Goal: Task Accomplishment & Management: Use online tool/utility

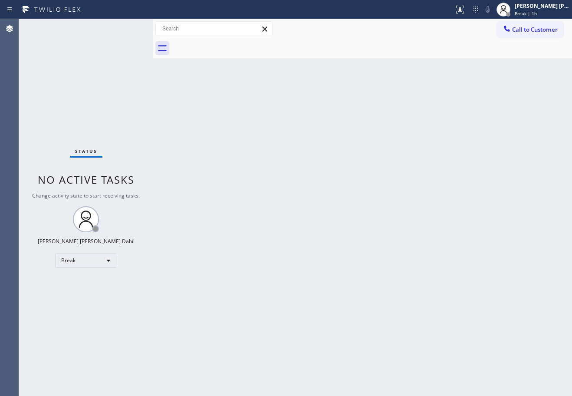
click at [526, 12] on span "Break | 1h" at bounding box center [526, 13] width 22 height 6
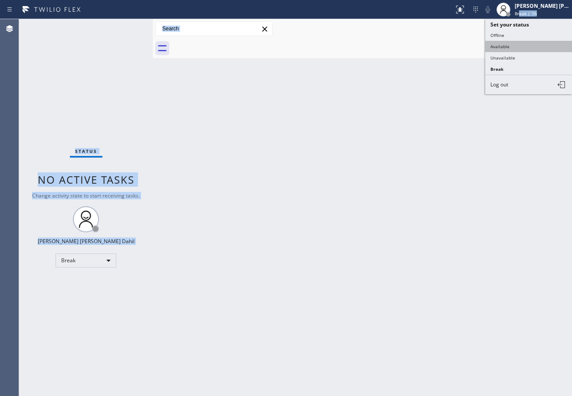
click at [516, 45] on button "Available" at bounding box center [528, 46] width 87 height 11
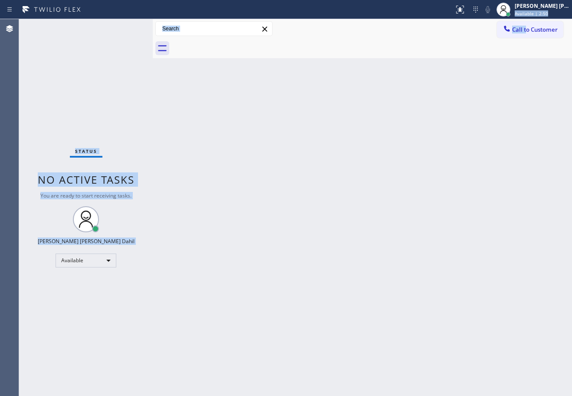
click at [128, 47] on div "Status No active tasks You are ready to start receiving tasks. [PERSON_NAME] [P…" at bounding box center [86, 207] width 134 height 377
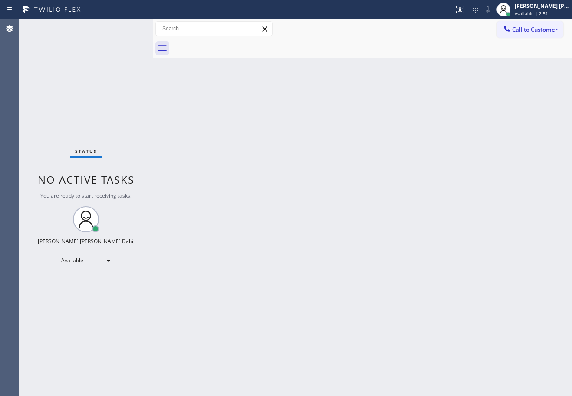
click at [334, 209] on div "Back to Dashboard Change Sender ID Customers Technicians Select a contact Outbo…" at bounding box center [362, 207] width 419 height 377
click at [125, 27] on div "Status No active tasks You are ready to start receiving tasks. [PERSON_NAME] [P…" at bounding box center [86, 207] width 134 height 377
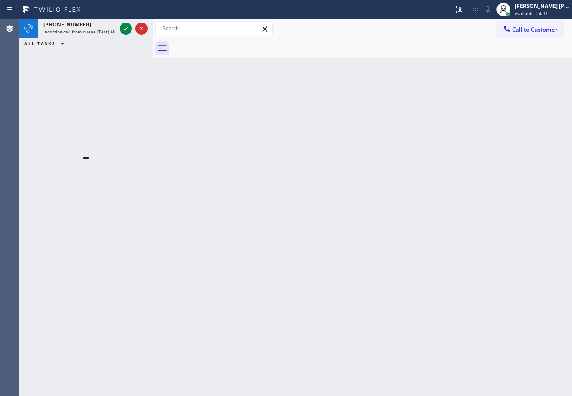
click at [125, 27] on icon at bounding box center [126, 28] width 10 height 10
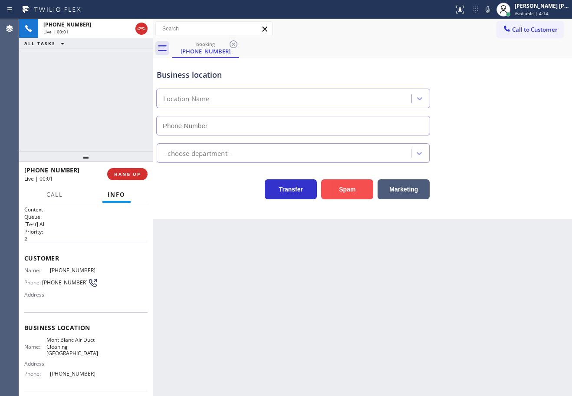
type input "[PHONE_NUMBER]"
click at [348, 189] on button "Spam" at bounding box center [347, 189] width 52 height 20
click at [347, 189] on button "Spam" at bounding box center [347, 189] width 52 height 20
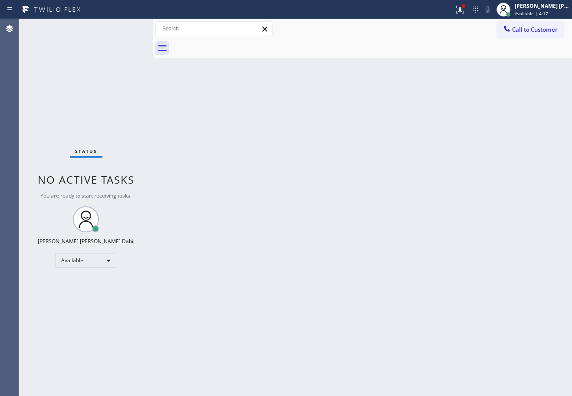
click at [327, 335] on div "Back to Dashboard Change Sender ID Customers Technicians Select a contact Outbo…" at bounding box center [362, 207] width 419 height 377
click at [286, 63] on div "Back to Dashboard Change Sender ID Customers Technicians Select a contact Outbo…" at bounding box center [362, 207] width 419 height 377
click at [363, 99] on div "Back to Dashboard Change Sender ID Customers Technicians Select a contact Outbo…" at bounding box center [362, 207] width 419 height 377
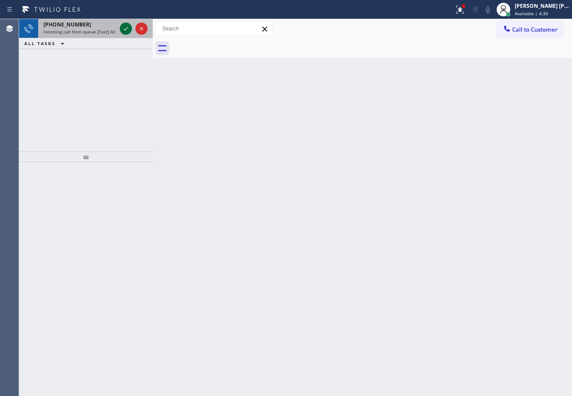
click at [125, 27] on icon at bounding box center [126, 28] width 10 height 10
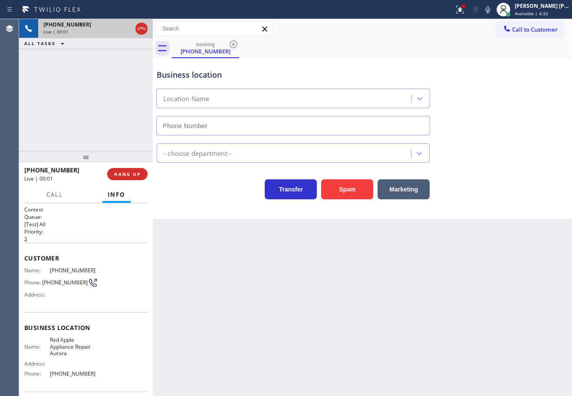
type input "[PHONE_NUMBER]"
click at [336, 190] on button "Spam" at bounding box center [347, 189] width 52 height 20
click at [470, 6] on div at bounding box center [459, 9] width 19 height 10
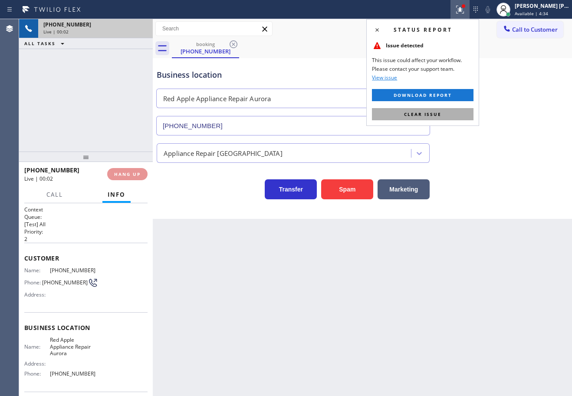
click at [446, 118] on button "Clear issue" at bounding box center [423, 114] width 102 height 12
click at [448, 118] on div "Back to Dashboard Change Sender ID Customers Technicians Select a contact Outbo…" at bounding box center [362, 207] width 419 height 377
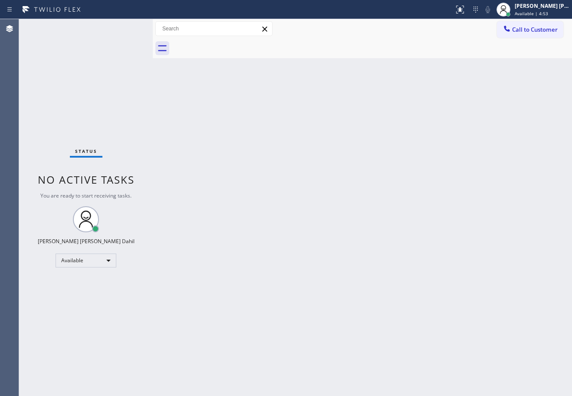
click at [125, 27] on div "Status No active tasks You are ready to start receiving tasks. [PERSON_NAME] [P…" at bounding box center [86, 207] width 134 height 377
click at [362, 278] on div "Back to Dashboard Change Sender ID Customers Technicians Select a contact Outbo…" at bounding box center [362, 207] width 419 height 377
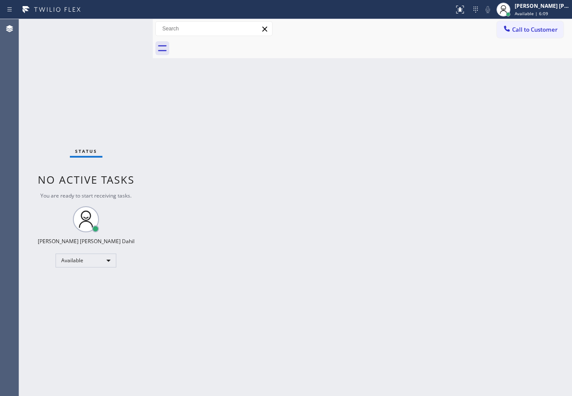
click at [470, 247] on div "Back to Dashboard Change Sender ID Customers Technicians Select a contact Outbo…" at bounding box center [362, 207] width 419 height 377
click at [482, 200] on div "Back to Dashboard Change Sender ID Customers Technicians Select a contact Outbo…" at bounding box center [362, 207] width 419 height 377
click at [411, 301] on div "Back to Dashboard Change Sender ID Customers Technicians Select a contact Outbo…" at bounding box center [362, 207] width 419 height 377
click at [125, 27] on div "Status No active tasks You are ready to start receiving tasks. [PERSON_NAME] [P…" at bounding box center [86, 207] width 134 height 377
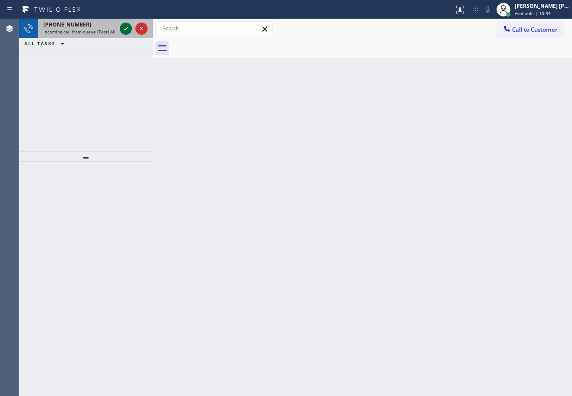
click at [125, 27] on icon at bounding box center [126, 28] width 10 height 10
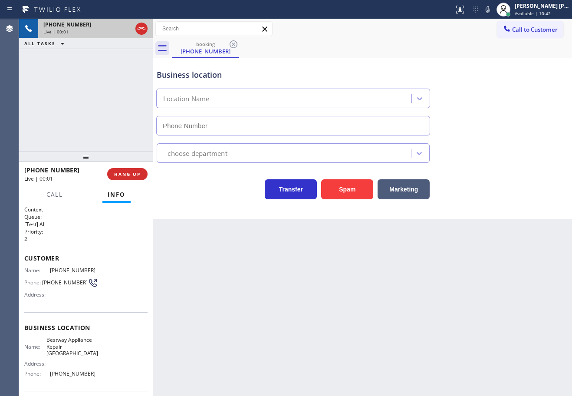
type input "[PHONE_NUMBER]"
click at [351, 191] on button "Spam" at bounding box center [347, 189] width 52 height 20
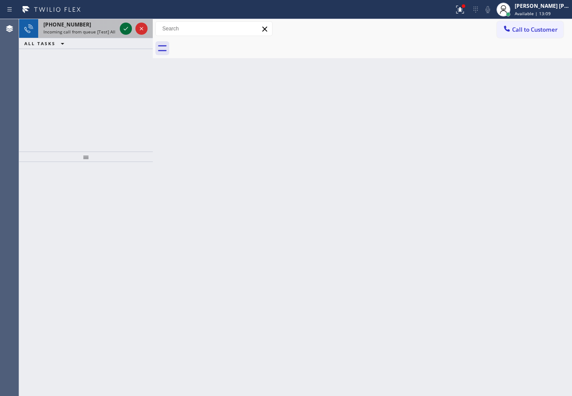
click at [125, 27] on icon at bounding box center [126, 28] width 10 height 10
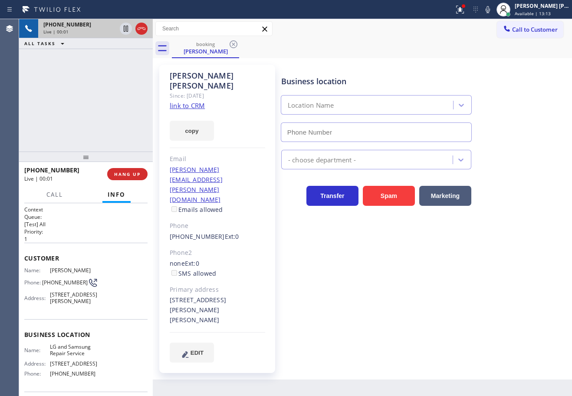
type input "[PHONE_NUMBER]"
click at [465, 13] on icon at bounding box center [460, 9] width 10 height 10
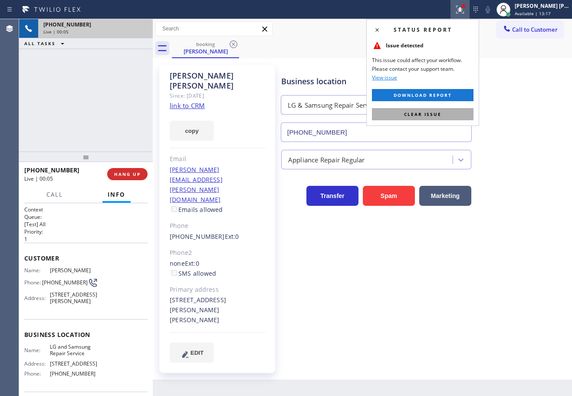
click at [471, 111] on button "Clear issue" at bounding box center [423, 114] width 102 height 12
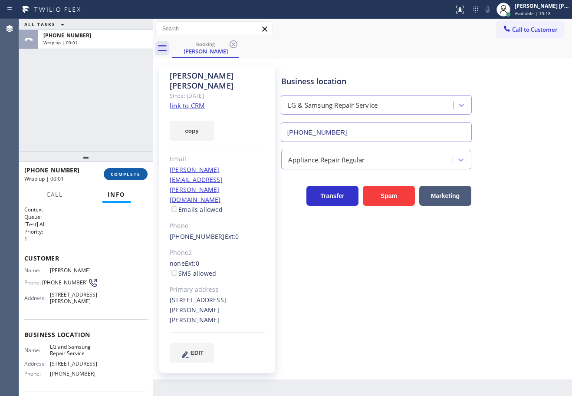
drag, startPoint x: 127, startPoint y: 177, endPoint x: 122, endPoint y: 174, distance: 6.0
click at [125, 176] on button "COMPLETE" at bounding box center [126, 174] width 44 height 12
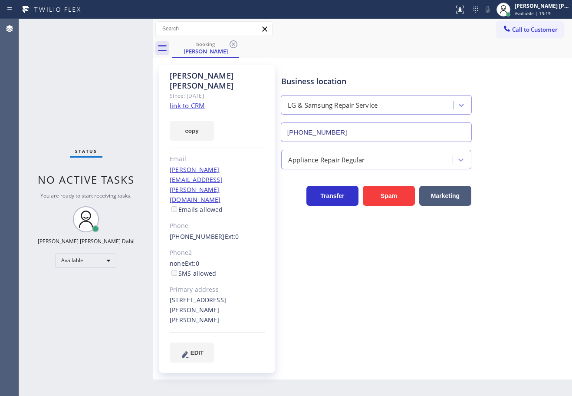
click at [193, 154] on div "Email" at bounding box center [217, 159] width 95 height 10
drag, startPoint x: 118, startPoint y: 122, endPoint x: 197, endPoint y: 82, distance: 88.7
click at [118, 121] on div "Status No active tasks You are ready to start receiving tasks. [PERSON_NAME] [P…" at bounding box center [86, 207] width 134 height 377
click at [235, 44] on icon at bounding box center [233, 44] width 10 height 10
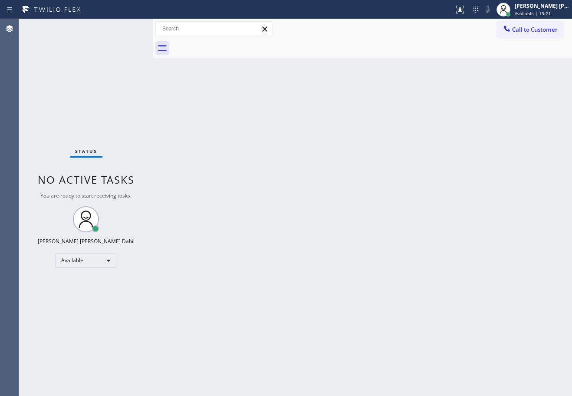
drag, startPoint x: 337, startPoint y: 132, endPoint x: 382, endPoint y: 31, distance: 110.5
click at [339, 131] on div "Back to Dashboard Change Sender ID Customers Technicians Select a contact Outbo…" at bounding box center [362, 207] width 419 height 377
click at [345, 284] on div "Back to Dashboard Change Sender ID Customers Technicians Select a contact Outbo…" at bounding box center [362, 207] width 419 height 377
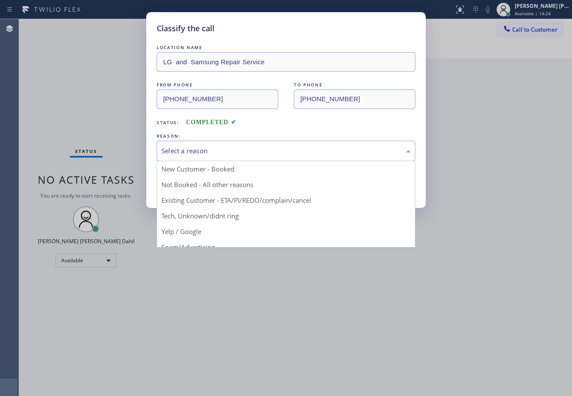
click at [230, 150] on div "Select a reason" at bounding box center [285, 151] width 249 height 10
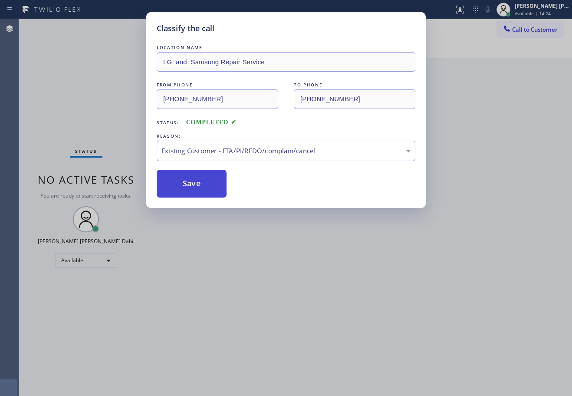
click at [198, 193] on button "Save" at bounding box center [192, 184] width 70 height 28
click at [197, 192] on button "Save" at bounding box center [192, 184] width 70 height 28
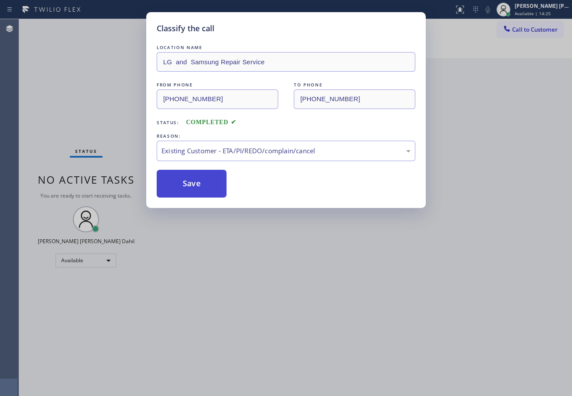
click at [197, 192] on button "Save" at bounding box center [192, 184] width 70 height 28
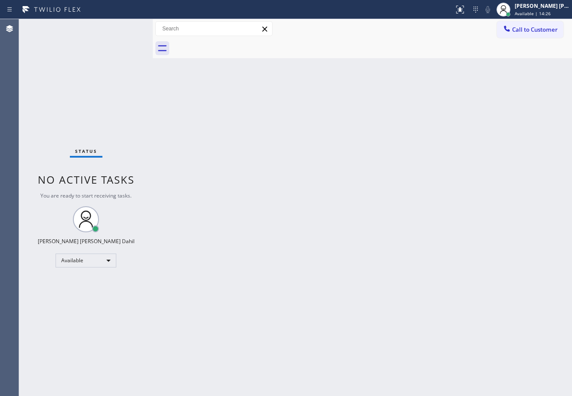
click at [228, 220] on div "Back to Dashboard Change Sender ID Customers Technicians Select a contact Outbo…" at bounding box center [362, 207] width 419 height 377
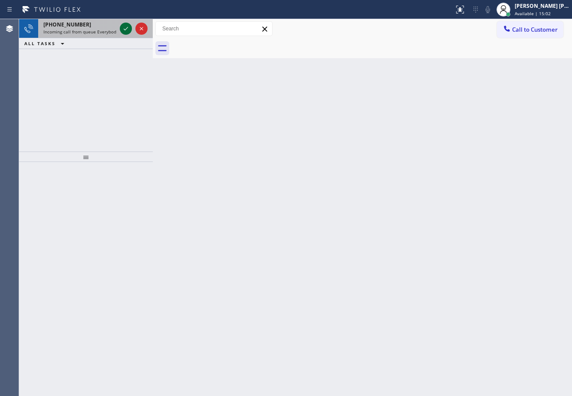
click at [125, 27] on icon at bounding box center [126, 28] width 10 height 10
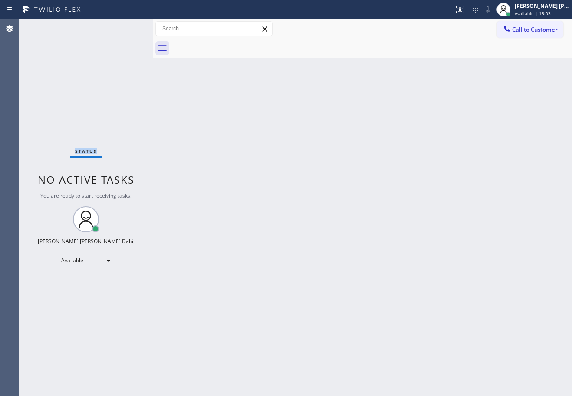
click at [125, 27] on div "Status No active tasks You are ready to start receiving tasks. [PERSON_NAME] [P…" at bounding box center [86, 207] width 134 height 377
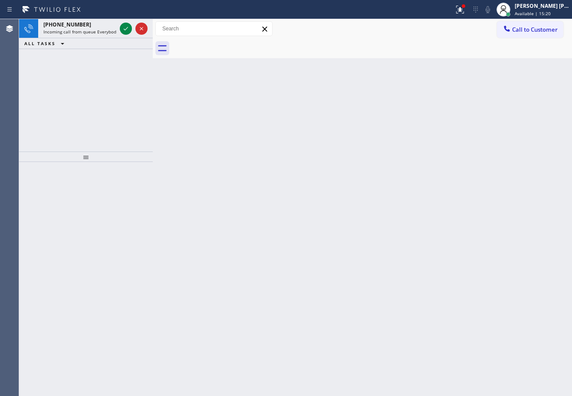
click at [125, 27] on icon at bounding box center [126, 28] width 10 height 10
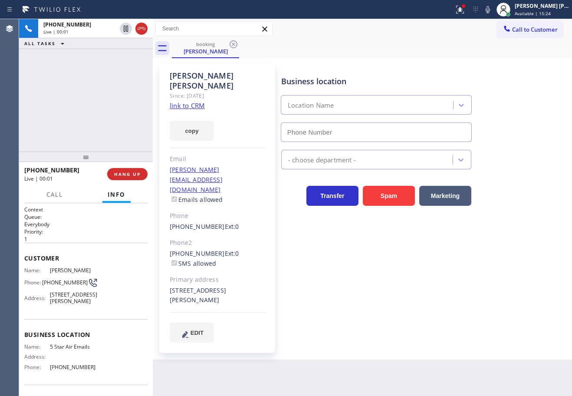
type input "[PHONE_NUMBER]"
click at [465, 14] on icon at bounding box center [460, 9] width 10 height 10
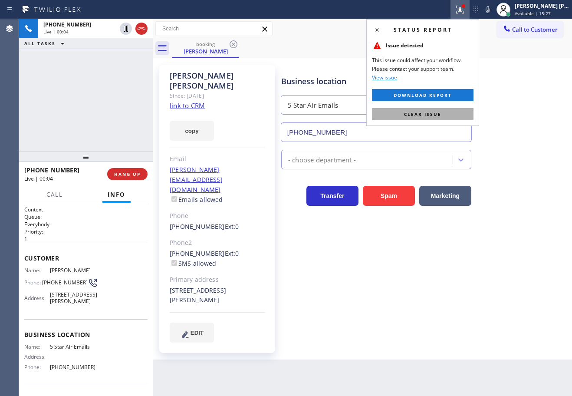
click at [455, 109] on button "Clear issue" at bounding box center [423, 114] width 102 height 12
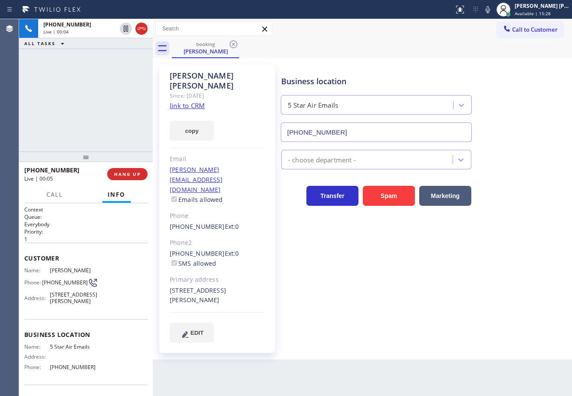
click at [202, 101] on link "link to CRM" at bounding box center [187, 105] width 35 height 9
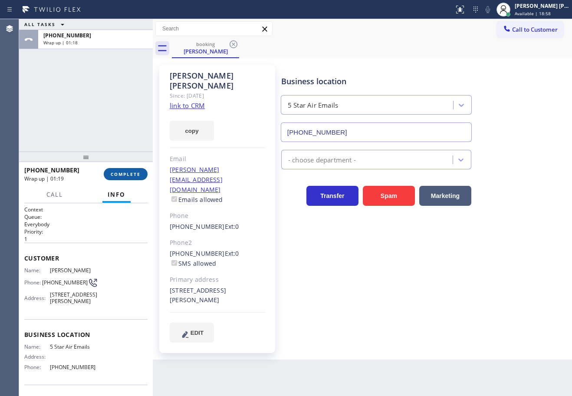
click at [127, 176] on span "COMPLETE" at bounding box center [126, 174] width 30 height 6
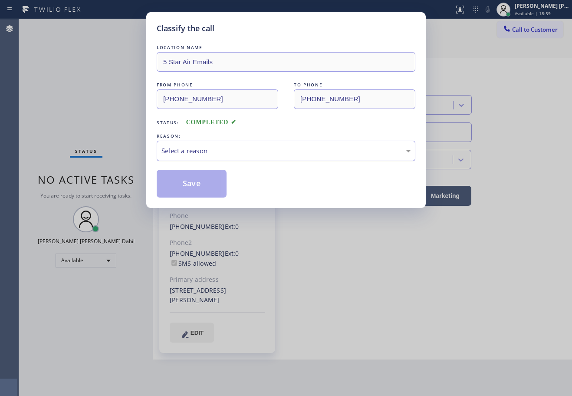
click at [192, 150] on div "Select a reason" at bounding box center [285, 151] width 249 height 10
click at [194, 155] on div "Tech, Unknown/didnt ring" at bounding box center [285, 151] width 249 height 10
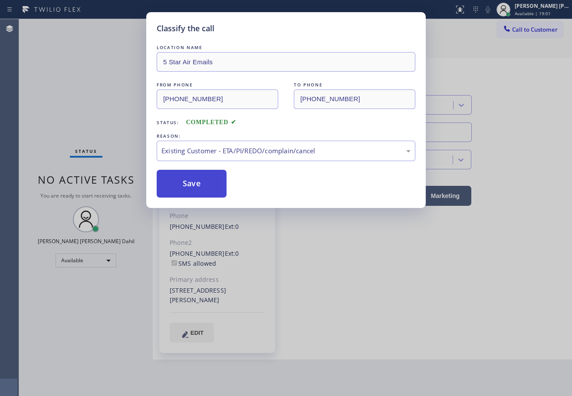
click at [199, 194] on button "Save" at bounding box center [192, 184] width 70 height 28
click at [199, 191] on button "Save" at bounding box center [192, 184] width 70 height 28
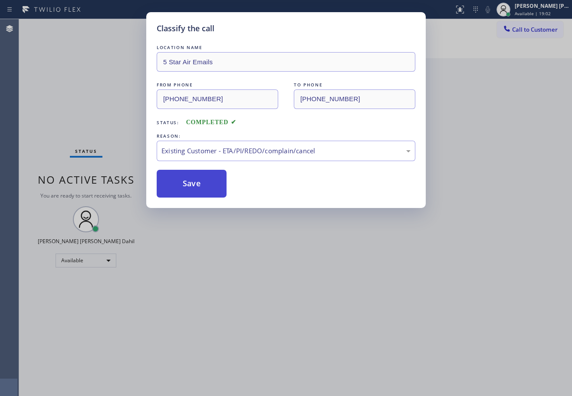
click at [199, 190] on button "Save" at bounding box center [192, 184] width 70 height 28
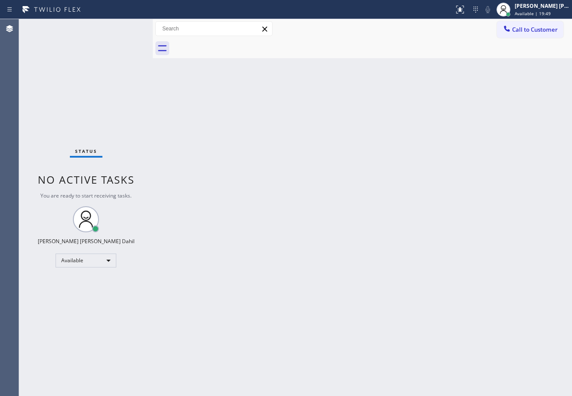
click at [222, 155] on div "Back to Dashboard Change Sender ID Customers Technicians Select a contact Outbo…" at bounding box center [362, 207] width 419 height 377
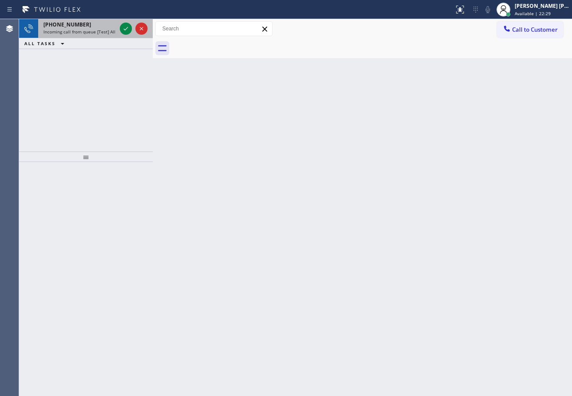
click at [113, 23] on div "[PHONE_NUMBER]" at bounding box center [79, 24] width 73 height 7
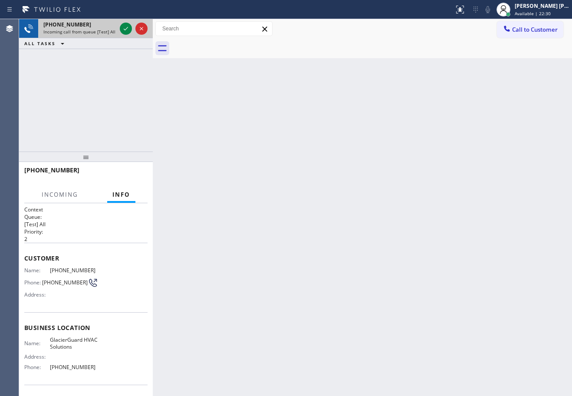
click at [115, 24] on div "[PHONE_NUMBER]" at bounding box center [79, 24] width 73 height 7
click at [125, 27] on icon at bounding box center [126, 28] width 10 height 10
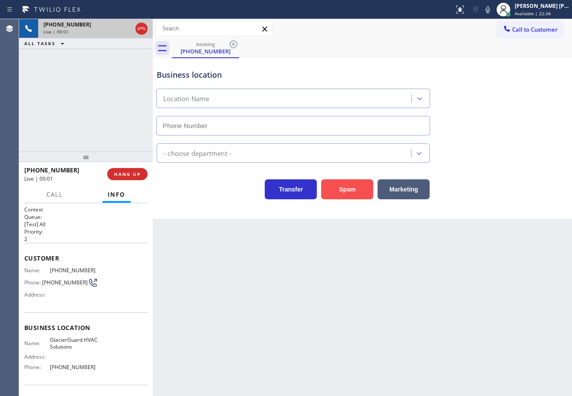
type input "[PHONE_NUMBER]"
click at [341, 186] on button "Spam" at bounding box center [347, 189] width 52 height 20
click at [342, 186] on button "Spam" at bounding box center [347, 189] width 52 height 20
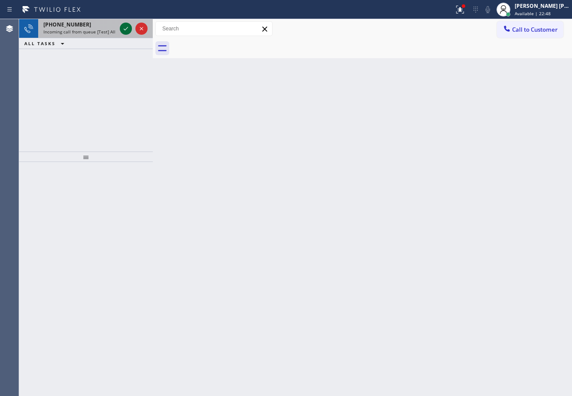
click at [125, 27] on icon at bounding box center [126, 28] width 10 height 10
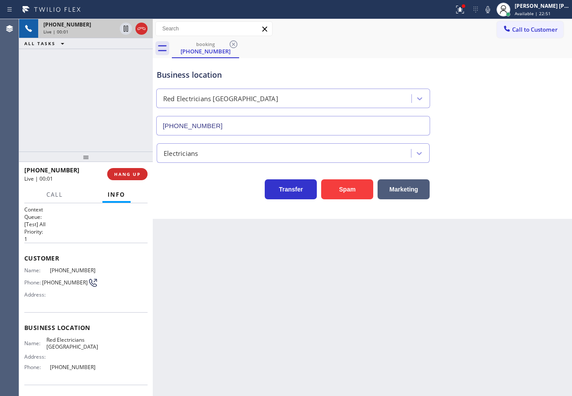
type input "[PHONE_NUMBER]"
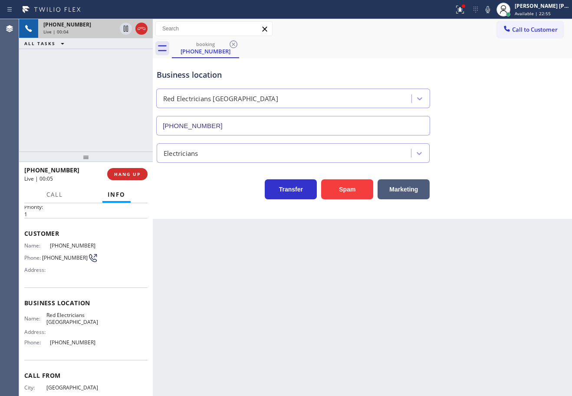
scroll to position [57, 0]
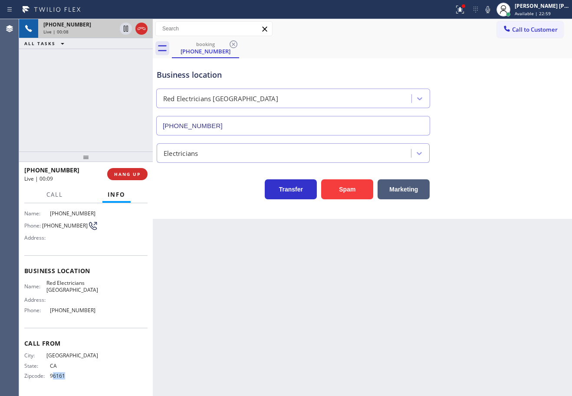
drag, startPoint x: 72, startPoint y: 377, endPoint x: 206, endPoint y: 338, distance: 139.4
click at [56, 381] on div "City: [GEOGRAPHIC_DATA]: [US_STATE] Zipcode: 96161" at bounding box center [61, 367] width 74 height 30
click at [216, 328] on div "Back to Dashboard Change Sender ID Customers Technicians Select a contact Outbo…" at bounding box center [362, 207] width 419 height 377
click at [217, 328] on div "Back to Dashboard Change Sender ID Customers Technicians Select a contact Outbo…" at bounding box center [362, 207] width 419 height 377
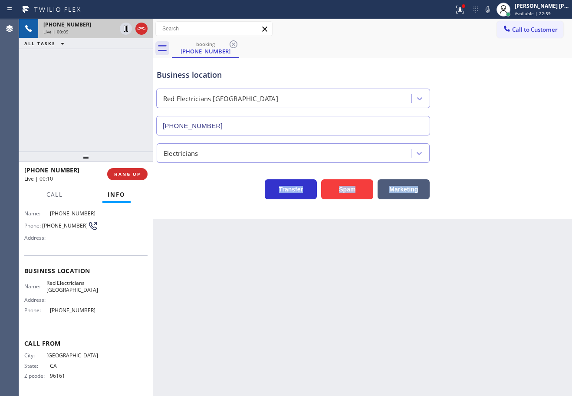
click at [217, 328] on div "Back to Dashboard Change Sender ID Customers Technicians Select a contact Outbo…" at bounding box center [362, 207] width 419 height 377
click at [126, 175] on span "HANG UP" at bounding box center [127, 174] width 26 height 6
click at [127, 175] on span "HANG UP" at bounding box center [127, 174] width 26 height 6
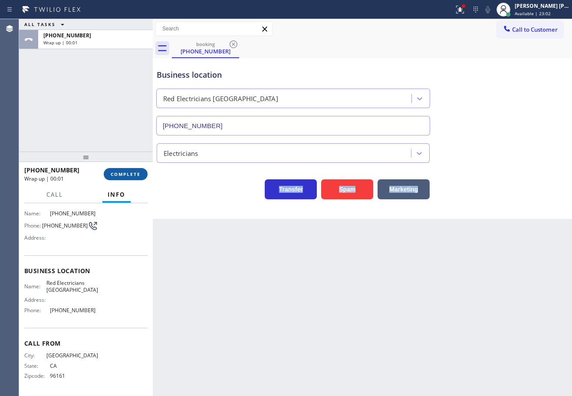
click at [128, 175] on span "COMPLETE" at bounding box center [126, 174] width 30 height 6
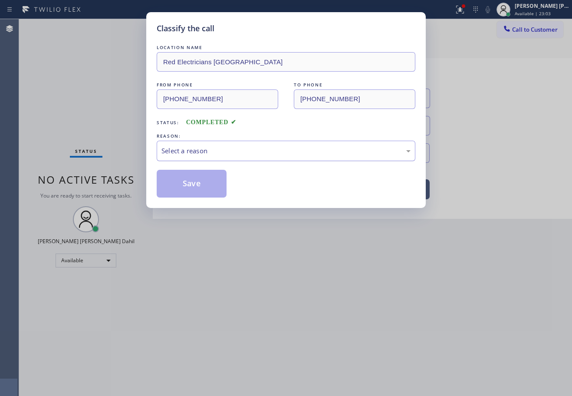
drag, startPoint x: 196, startPoint y: 145, endPoint x: 198, endPoint y: 151, distance: 5.9
click at [196, 146] on div "Select a reason" at bounding box center [285, 151] width 249 height 10
click at [207, 195] on button "Save" at bounding box center [192, 184] width 70 height 28
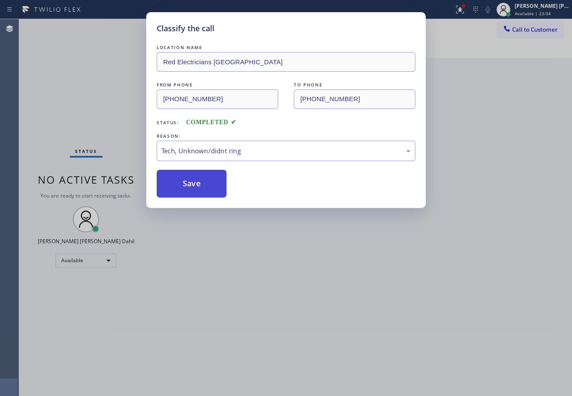
click at [206, 185] on button "Save" at bounding box center [192, 184] width 70 height 28
click at [245, 241] on div "Classify the call LOCATION NAME Red Electricians [GEOGRAPHIC_DATA] FROM PHONE […" at bounding box center [286, 198] width 572 height 396
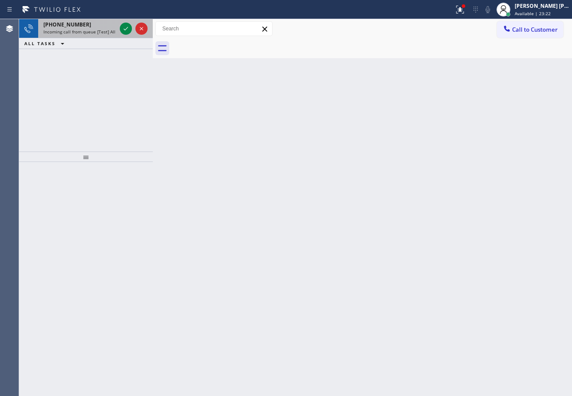
click at [102, 30] on span "Incoming call from queue [Test] All" at bounding box center [79, 32] width 72 height 6
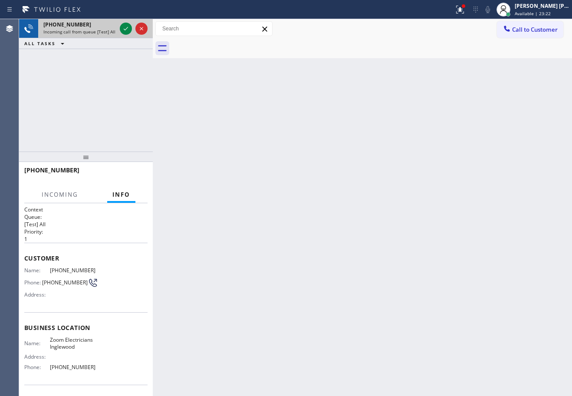
click at [102, 30] on span "Incoming call from queue [Test] All" at bounding box center [79, 32] width 72 height 6
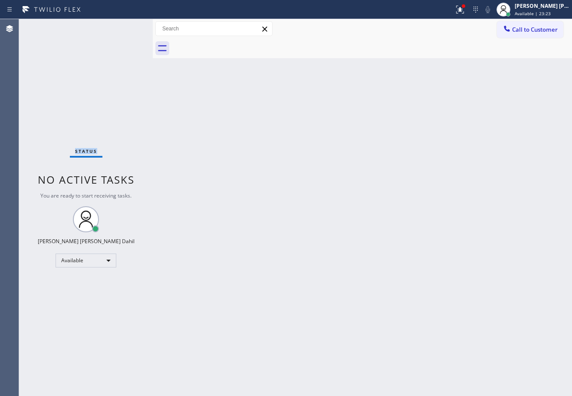
click at [102, 30] on div "Status No active tasks You are ready to start receiving tasks. [PERSON_NAME] [P…" at bounding box center [86, 207] width 134 height 377
drag, startPoint x: 168, startPoint y: 93, endPoint x: 163, endPoint y: 78, distance: 16.1
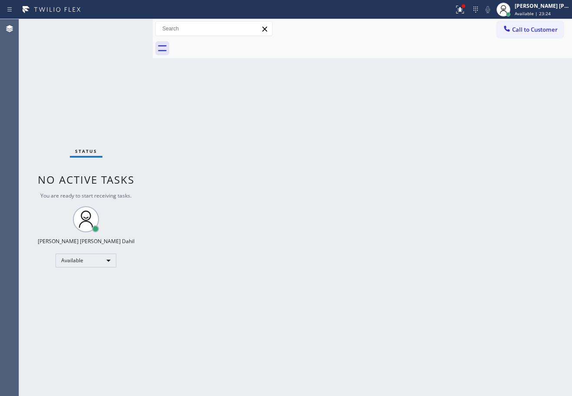
click at [168, 89] on div "Back to Dashboard Change Sender ID Customers Technicians Select a contact Outbo…" at bounding box center [362, 207] width 419 height 377
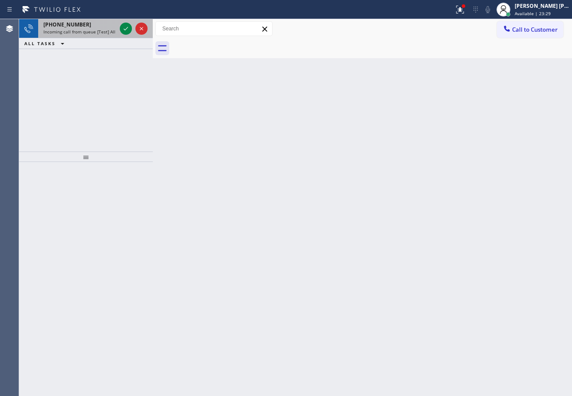
click at [85, 23] on div "[PHONE_NUMBER]" at bounding box center [79, 24] width 73 height 7
click at [88, 25] on div "[PHONE_NUMBER]" at bounding box center [79, 24] width 73 height 7
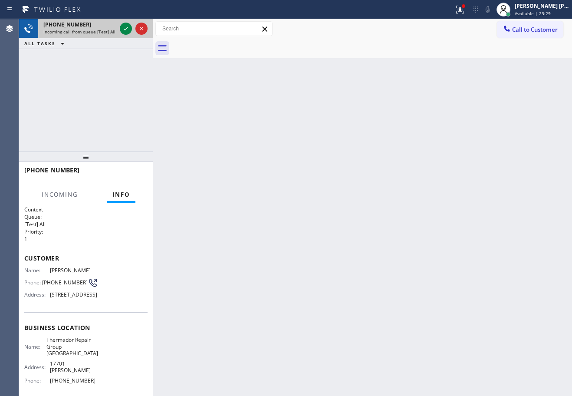
click at [88, 25] on div "[PHONE_NUMBER]" at bounding box center [79, 24] width 73 height 7
click at [89, 25] on div "[PHONE_NUMBER]" at bounding box center [79, 24] width 73 height 7
click at [91, 25] on div "[PHONE_NUMBER]" at bounding box center [79, 24] width 73 height 7
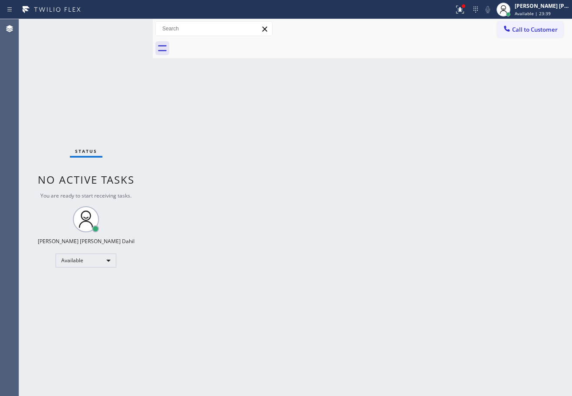
click at [125, 27] on div "Status No active tasks You are ready to start receiving tasks. [PERSON_NAME] [P…" at bounding box center [86, 207] width 134 height 377
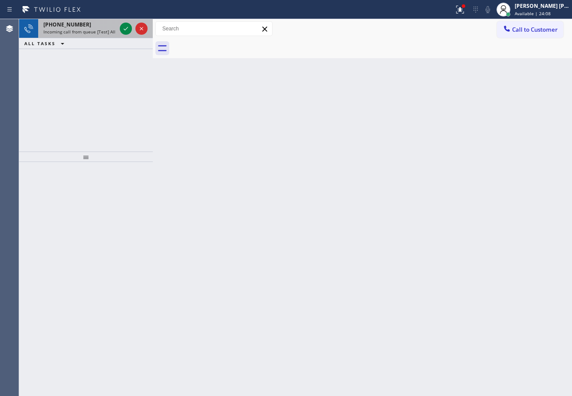
click at [95, 30] on span "Incoming call from queue [Test] All" at bounding box center [79, 32] width 72 height 6
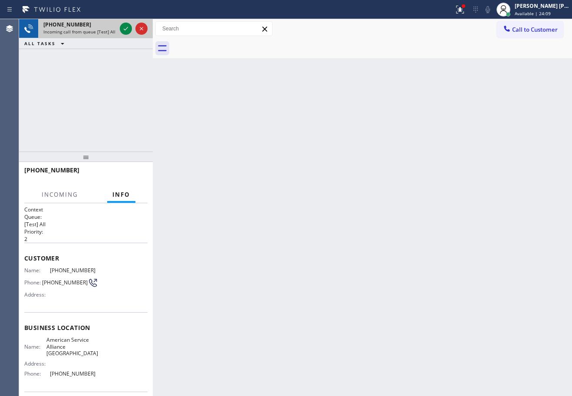
click at [95, 31] on span "Incoming call from queue [Test] All" at bounding box center [79, 32] width 72 height 6
click at [124, 28] on icon at bounding box center [126, 28] width 10 height 10
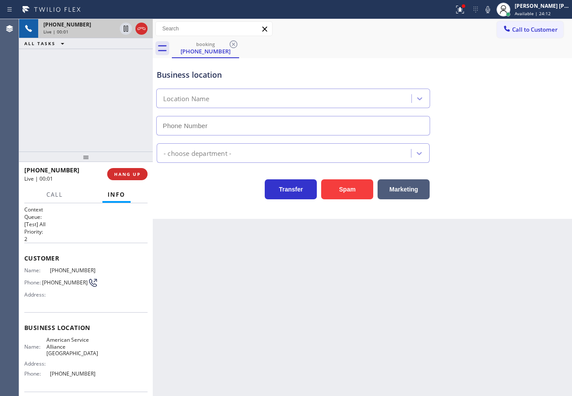
type input "[PHONE_NUMBER]"
click at [343, 189] on button "Spam" at bounding box center [347, 189] width 52 height 20
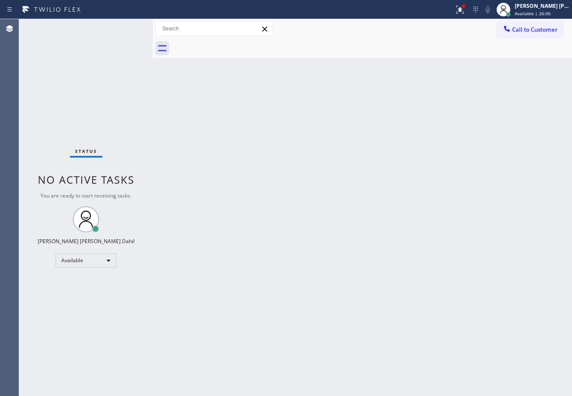
click at [125, 27] on div "Status No active tasks You are ready to start receiving tasks. [PERSON_NAME] [P…" at bounding box center [86, 207] width 134 height 377
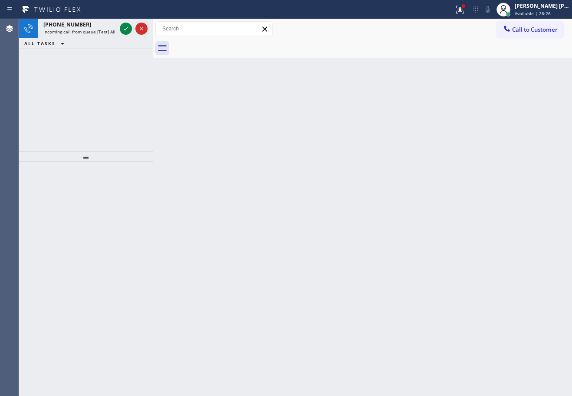
click at [125, 27] on icon at bounding box center [126, 28] width 10 height 10
click at [109, 31] on div "Live | 00:01" at bounding box center [79, 32] width 73 height 6
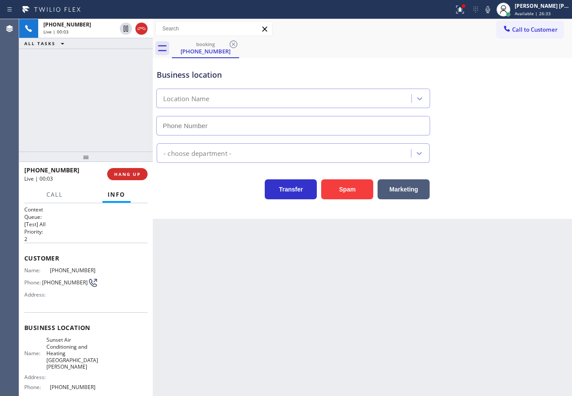
type input "[PHONE_NUMBER]"
click at [126, 170] on button "HANG UP" at bounding box center [127, 174] width 40 height 12
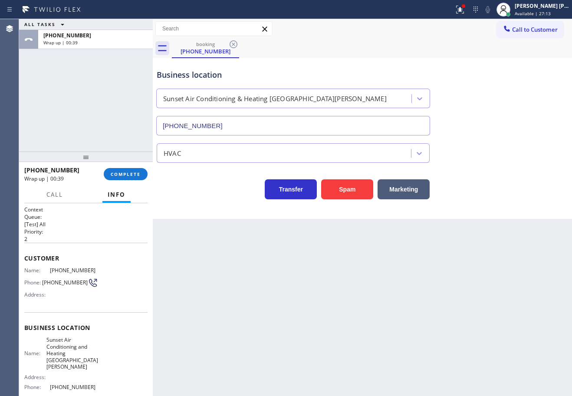
click at [117, 118] on div "ALL TASKS ALL TASKS ACTIVE TASKS TASKS IN WRAP UP [PHONE_NUMBER] Wrap up | 00:39" at bounding box center [86, 85] width 134 height 132
click at [132, 173] on span "COMPLETE" at bounding box center [126, 174] width 30 height 6
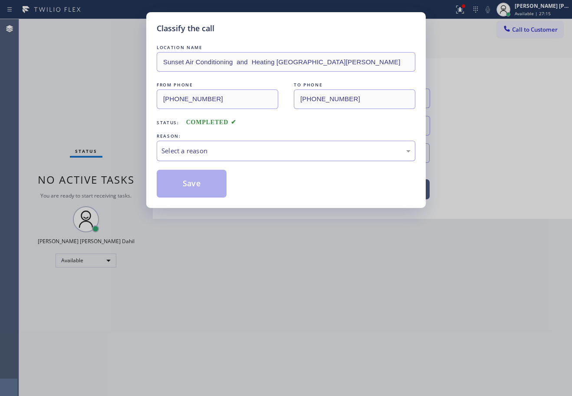
click at [235, 159] on div "Select a reason" at bounding box center [286, 151] width 259 height 20
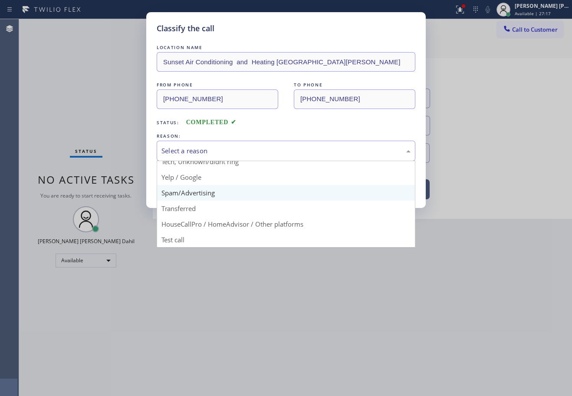
scroll to position [55, 0]
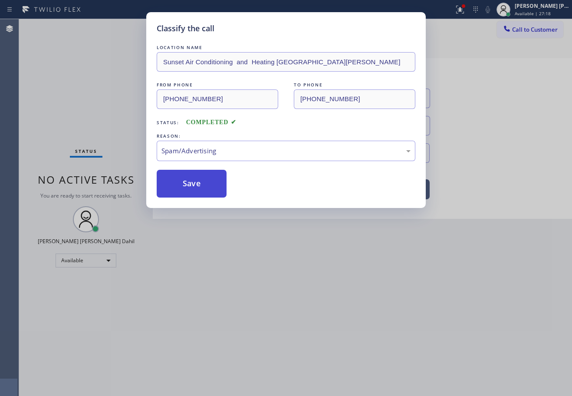
click at [200, 189] on button "Save" at bounding box center [192, 184] width 70 height 28
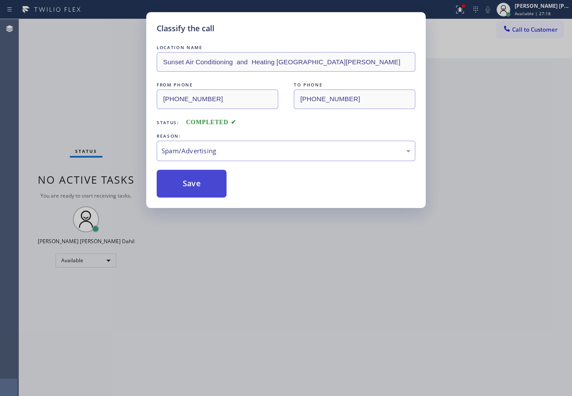
click at [200, 189] on button "Save" at bounding box center [192, 184] width 70 height 28
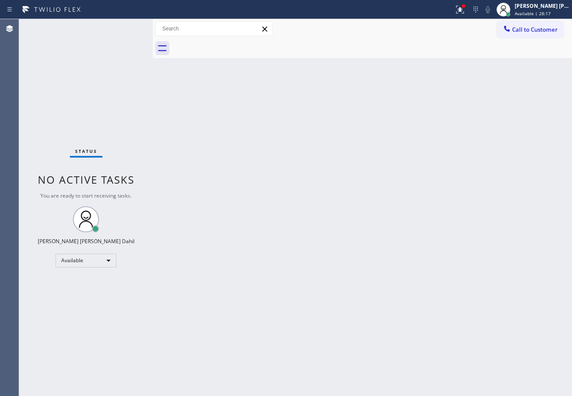
click at [227, 177] on div "Back to Dashboard Change Sender ID Customers Technicians Select a contact Outbo…" at bounding box center [362, 207] width 419 height 377
click at [125, 27] on div "Status No active tasks You are ready to start receiving tasks. [PERSON_NAME] [P…" at bounding box center [86, 207] width 134 height 377
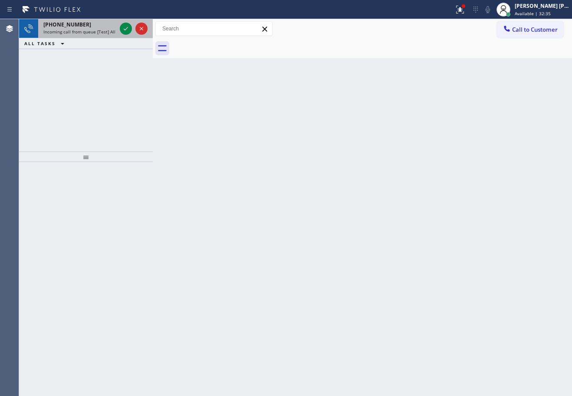
click at [105, 25] on div "[PHONE_NUMBER]" at bounding box center [79, 24] width 73 height 7
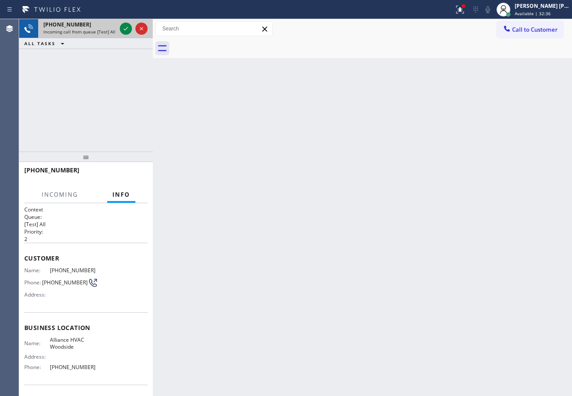
click at [105, 25] on div "[PHONE_NUMBER]" at bounding box center [79, 24] width 73 height 7
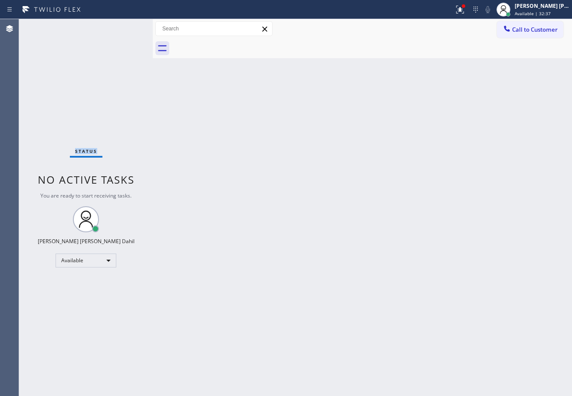
click at [105, 25] on div "Status No active tasks You are ready to start receiving tasks. [PERSON_NAME] [P…" at bounding box center [86, 207] width 134 height 377
click at [124, 29] on div "Status No active tasks You are ready to start receiving tasks. [PERSON_NAME] [P…" at bounding box center [86, 207] width 134 height 377
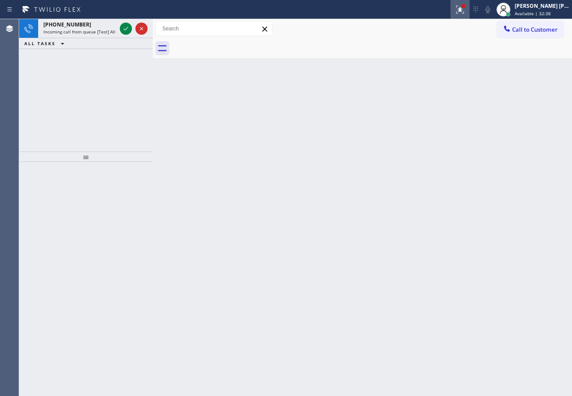
click at [461, 11] on icon at bounding box center [458, 9] width 5 height 6
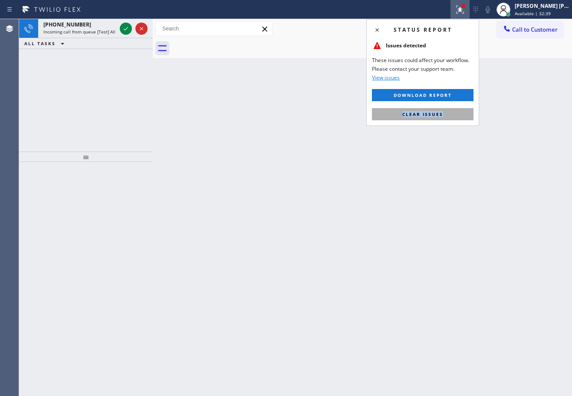
click at [454, 109] on div "Status report Issues detected These issues could affect your workflow. Please c…" at bounding box center [422, 72] width 113 height 107
click at [454, 110] on button "Clear issues" at bounding box center [423, 114] width 102 height 12
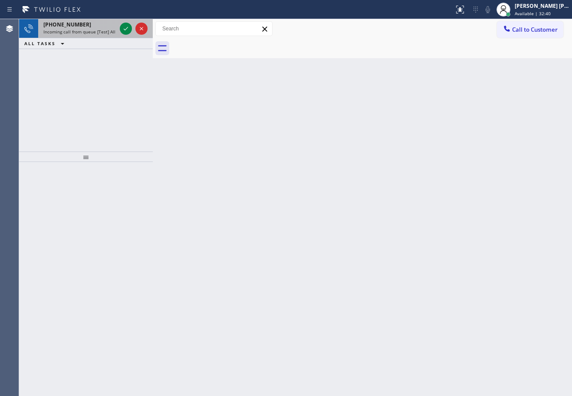
click at [94, 20] on div "[PHONE_NUMBER] Incoming call from queue [Test] All" at bounding box center [78, 28] width 80 height 19
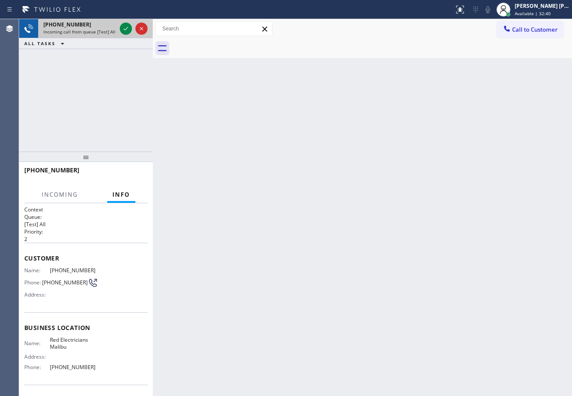
click at [101, 25] on div "[PHONE_NUMBER]" at bounding box center [79, 24] width 73 height 7
drag, startPoint x: 102, startPoint y: 25, endPoint x: 112, endPoint y: 28, distance: 10.3
click at [108, 28] on div "[PHONE_NUMBER]" at bounding box center [79, 24] width 73 height 7
drag, startPoint x: 112, startPoint y: 28, endPoint x: 123, endPoint y: 30, distance: 11.1
click at [117, 30] on div "[PHONE_NUMBER] Incoming call from queue [Test] All" at bounding box center [78, 28] width 80 height 19
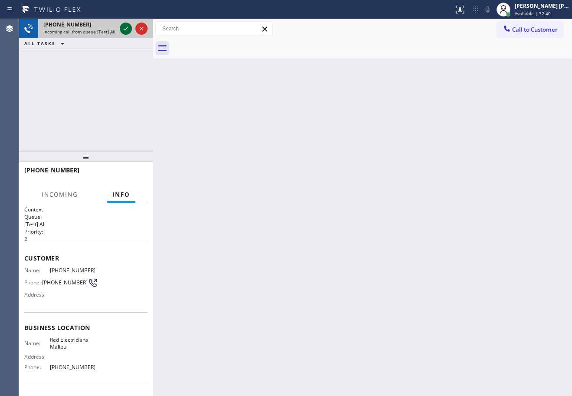
click at [124, 30] on icon at bounding box center [126, 28] width 10 height 10
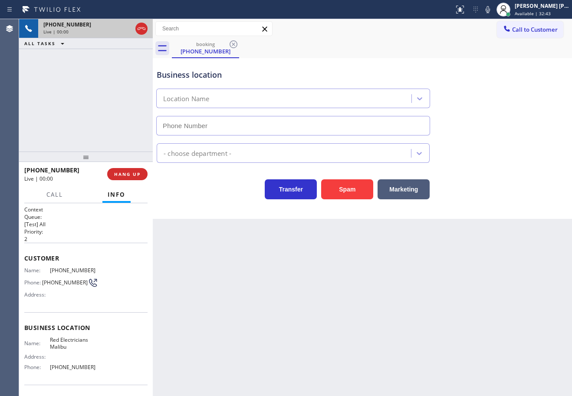
type input "[PHONE_NUMBER]"
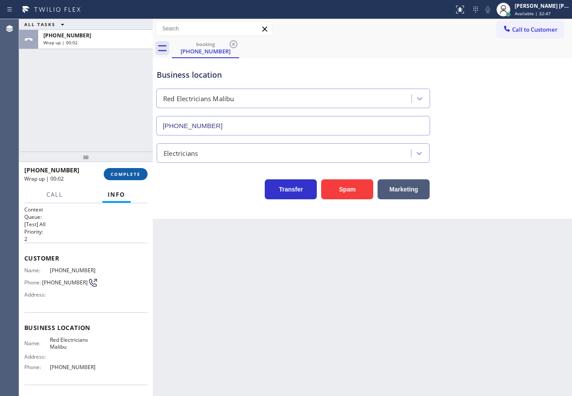
click at [125, 169] on button "COMPLETE" at bounding box center [126, 174] width 44 height 12
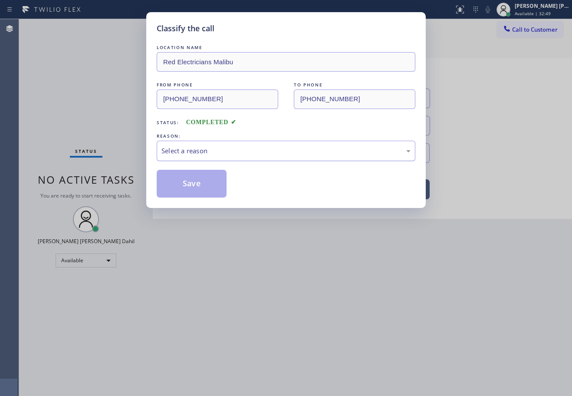
click at [186, 145] on div "Select a reason" at bounding box center [286, 151] width 259 height 20
click at [191, 183] on button "Save" at bounding box center [192, 184] width 70 height 28
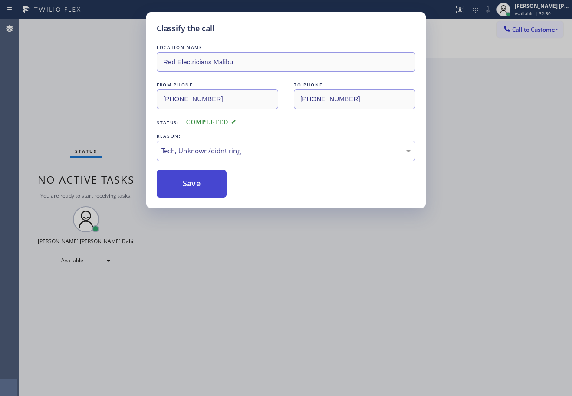
click at [191, 183] on button "Save" at bounding box center [192, 184] width 70 height 28
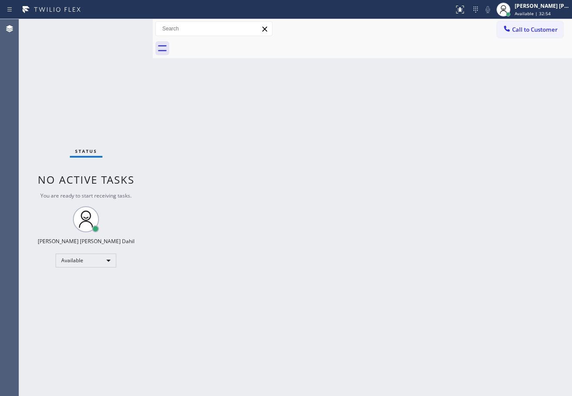
click at [335, 201] on div "Back to Dashboard Change Sender ID Customers Technicians Select a contact Outbo…" at bounding box center [362, 207] width 419 height 377
drag, startPoint x: 102, startPoint y: 89, endPoint x: 105, endPoint y: 76, distance: 13.1
click at [104, 81] on div "Status No active tasks You are ready to start receiving tasks. [PERSON_NAME] [P…" at bounding box center [86, 207] width 134 height 377
click at [125, 27] on div "Status No active tasks You are ready to start receiving tasks. [PERSON_NAME] [P…" at bounding box center [86, 207] width 134 height 377
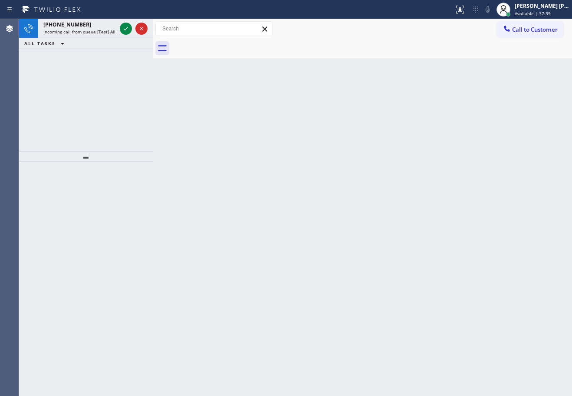
click at [125, 27] on icon at bounding box center [126, 28] width 10 height 10
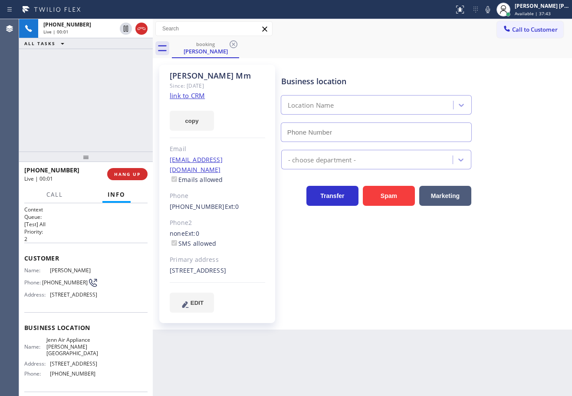
type input "[PHONE_NUMBER]"
click at [177, 96] on link "link to CRM" at bounding box center [187, 95] width 35 height 9
click at [394, 290] on div "Business location Jenn Air Appliance [PERSON_NAME][GEOGRAPHIC_DATA] [PHONE_NUMB…" at bounding box center [424, 188] width 290 height 243
click at [59, 195] on span "Call" at bounding box center [54, 195] width 16 height 8
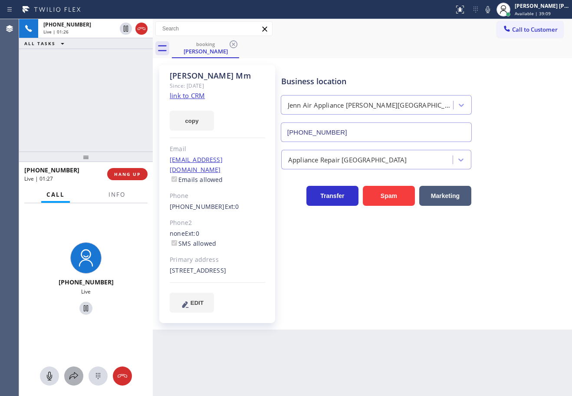
click at [73, 372] on icon at bounding box center [74, 376] width 10 height 10
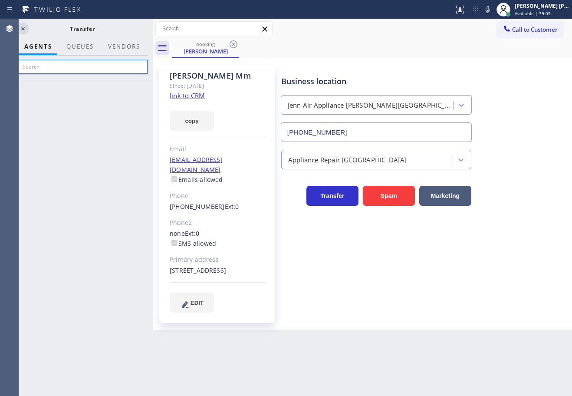
click at [108, 70] on input "text" at bounding box center [82, 67] width 131 height 14
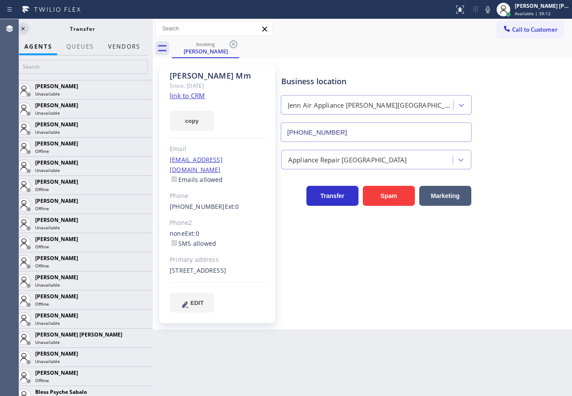
click at [116, 49] on button "Vendors" at bounding box center [124, 46] width 43 height 17
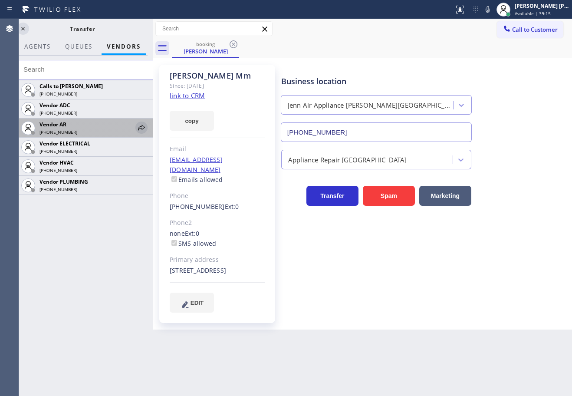
click at [143, 130] on icon at bounding box center [141, 127] width 10 height 10
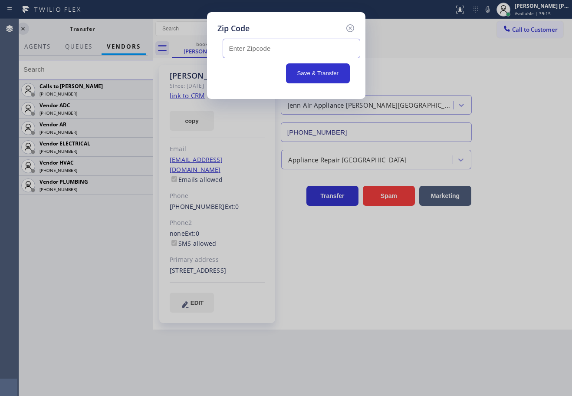
click at [287, 49] on input "text" at bounding box center [292, 49] width 138 height 20
paste input "93704"
type input "93704"
click at [312, 75] on button "Save & Transfer" at bounding box center [318, 73] width 64 height 20
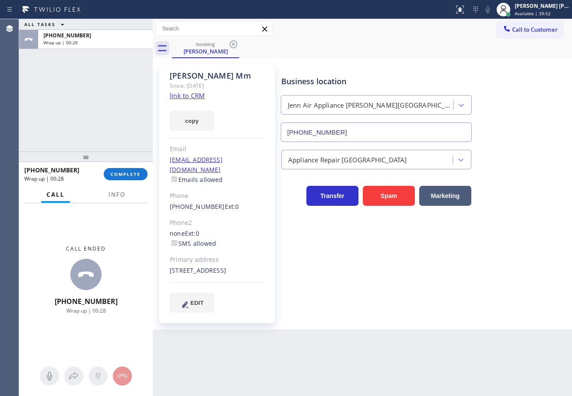
drag, startPoint x: 103, startPoint y: 86, endPoint x: 115, endPoint y: 99, distance: 17.8
click at [103, 87] on div "ALL TASKS ALL TASKS ACTIVE TASKS TASKS IN WRAP UP [PHONE_NUMBER] Wrap up | 00:28" at bounding box center [86, 85] width 134 height 132
click at [128, 173] on span "COMPLETE" at bounding box center [126, 174] width 30 height 6
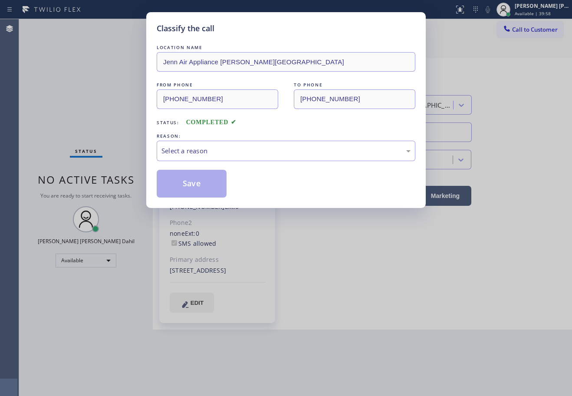
click at [214, 141] on div "Select a reason" at bounding box center [286, 151] width 259 height 20
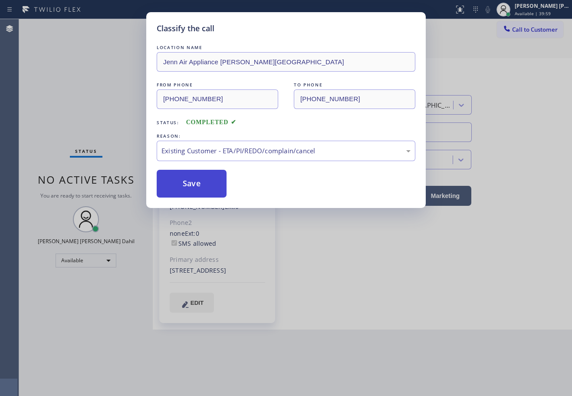
click at [187, 178] on button "Save" at bounding box center [192, 184] width 70 height 28
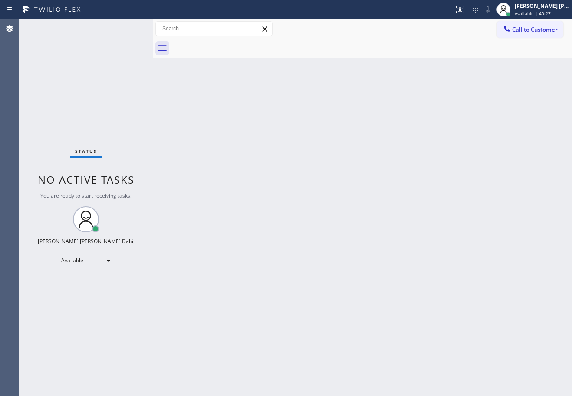
click at [390, 185] on div "Back to Dashboard Change Sender ID Customers Technicians Select a contact Outbo…" at bounding box center [362, 207] width 419 height 377
click at [422, 312] on div "Back to Dashboard Change Sender ID Customers Technicians Select a contact Outbo…" at bounding box center [362, 207] width 419 height 377
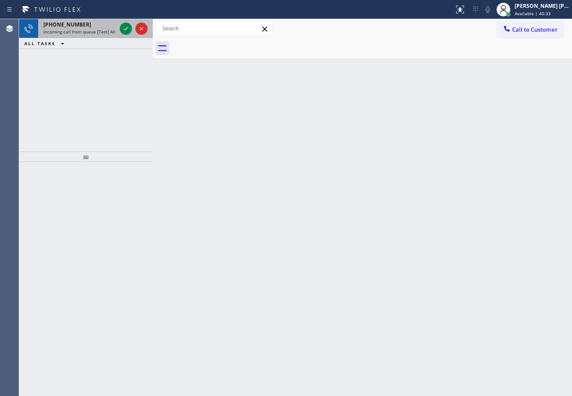
click at [80, 33] on span "Incoming call from queue [Test] All" at bounding box center [79, 32] width 72 height 6
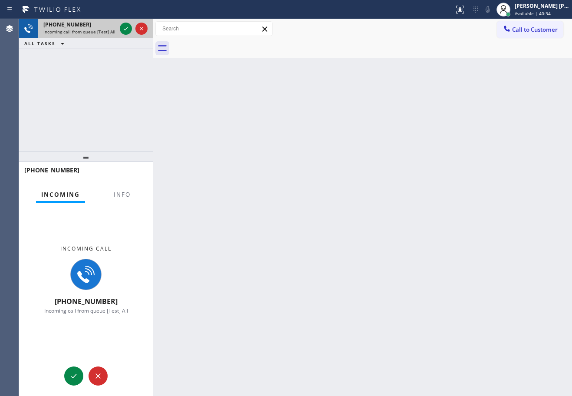
click at [82, 33] on span "Incoming call from queue [Test] All" at bounding box center [79, 32] width 72 height 6
click at [118, 192] on span "Info" at bounding box center [122, 195] width 17 height 8
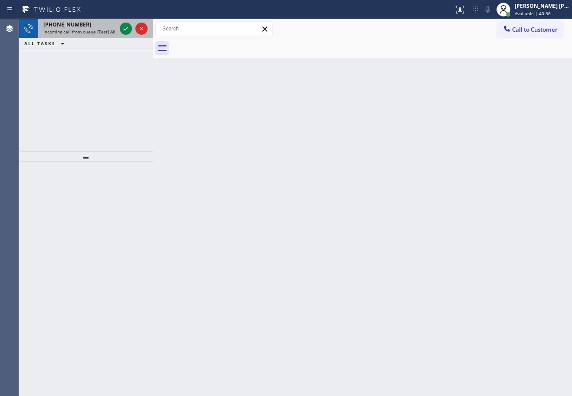
click at [111, 34] on span "Incoming call from queue [Test] All" at bounding box center [79, 32] width 72 height 6
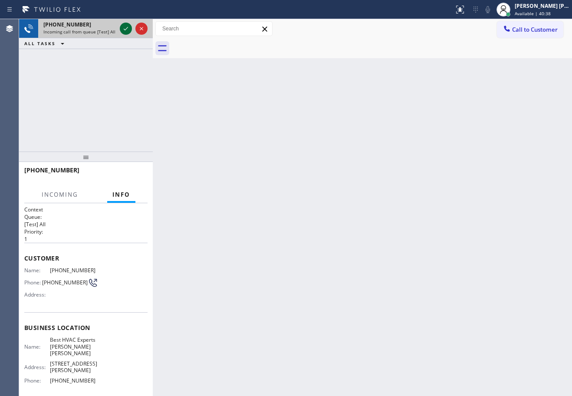
click at [127, 26] on icon at bounding box center [126, 28] width 10 height 10
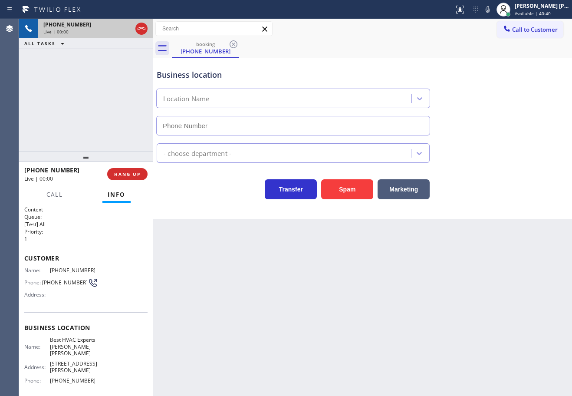
type input "[PHONE_NUMBER]"
click at [142, 178] on button "HANG UP" at bounding box center [127, 174] width 40 height 12
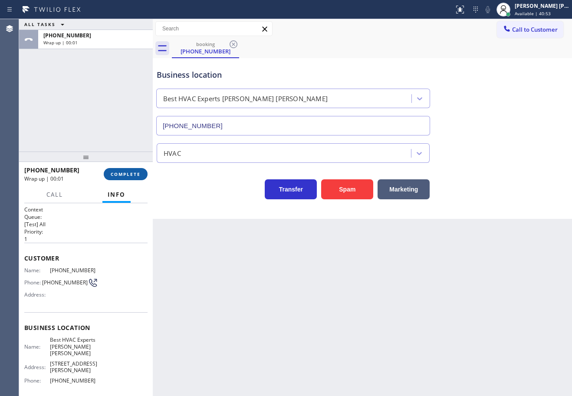
click at [142, 178] on button "COMPLETE" at bounding box center [126, 174] width 44 height 12
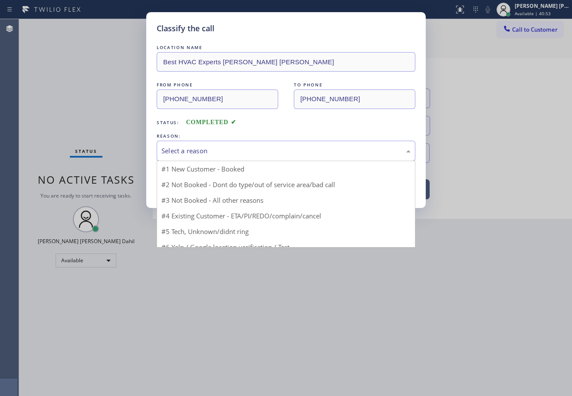
click at [217, 157] on div "Select a reason" at bounding box center [286, 151] width 259 height 20
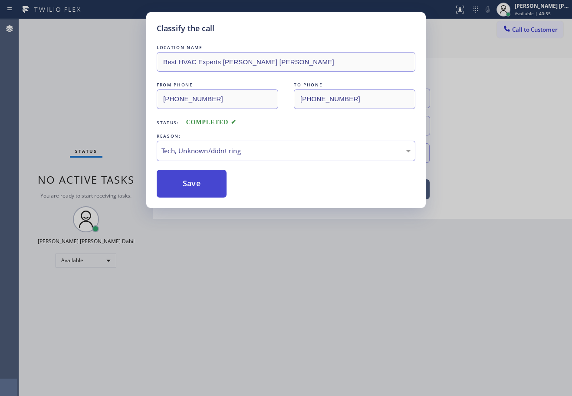
click at [178, 187] on button "Save" at bounding box center [192, 184] width 70 height 28
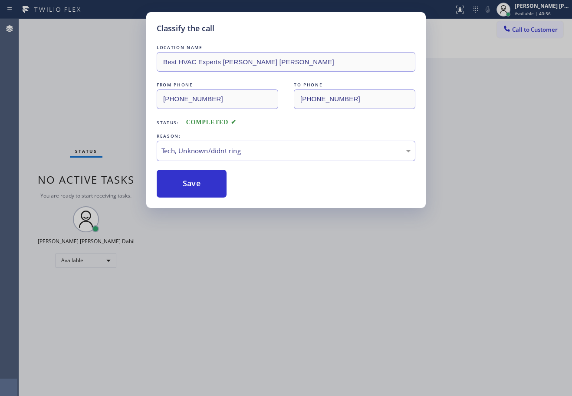
drag, startPoint x: 267, startPoint y: 239, endPoint x: 540, endPoint y: 360, distance: 298.9
click at [276, 241] on div "Classify the call LOCATION NAME Best HVAC Experts [PERSON_NAME] [PERSON_NAME] F…" at bounding box center [286, 198] width 572 height 396
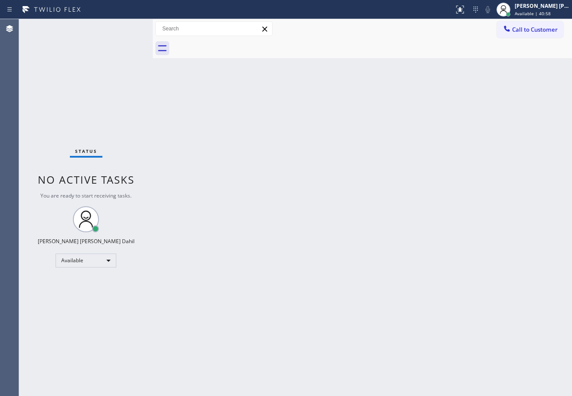
click at [419, 315] on div "Back to Dashboard Change Sender ID Customers Technicians Select a contact Outbo…" at bounding box center [362, 207] width 419 height 377
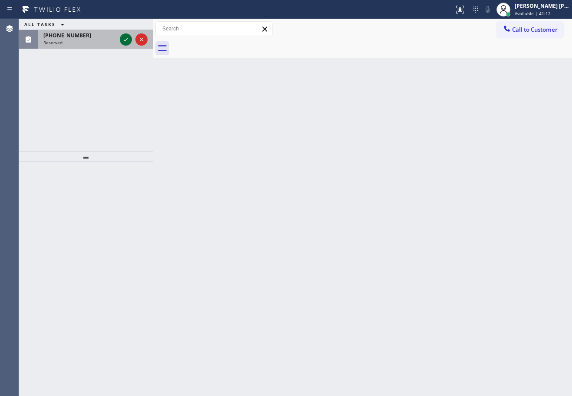
click at [123, 37] on icon at bounding box center [126, 39] width 10 height 10
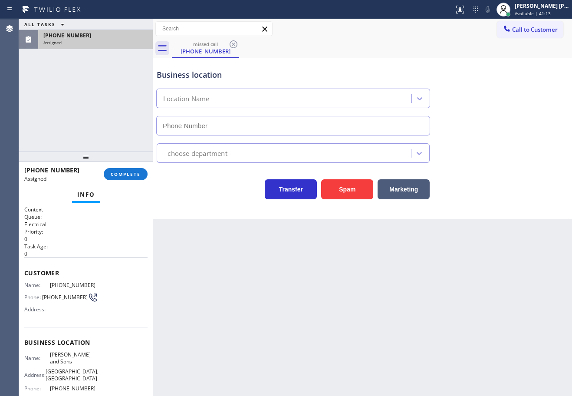
type input "[PHONE_NUMBER]"
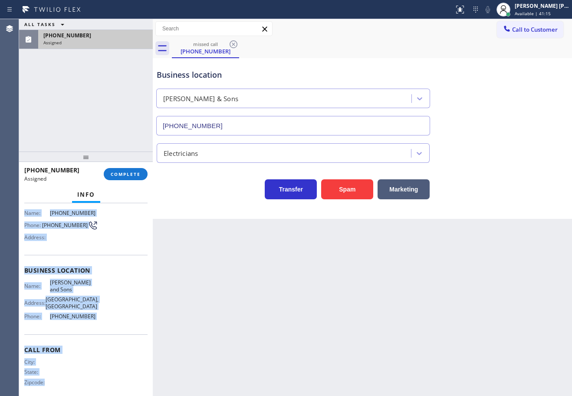
scroll to position [85, 0]
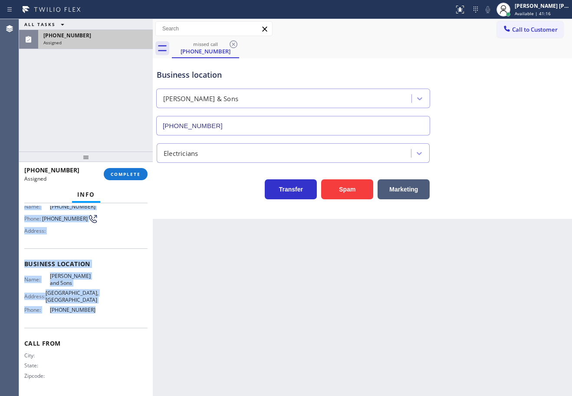
drag, startPoint x: 22, startPoint y: 265, endPoint x: 100, endPoint y: 326, distance: 99.0
click at [100, 326] on div "Context Queue: Electrical Priority: 0 Task Age: Customer Name: [PHONE_NUMBER] P…" at bounding box center [86, 299] width 134 height 193
copy div "Customer Name: [PHONE_NUMBER] Phone: [PHONE_NUMBER] Address: Business location …"
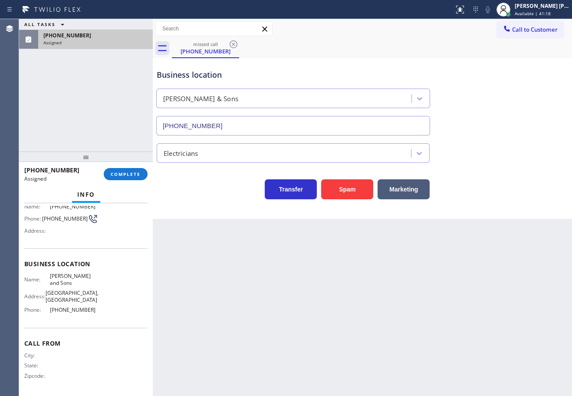
click at [112, 181] on div "[PHONE_NUMBER] Assigned COMPLETE" at bounding box center [85, 174] width 123 height 23
click at [117, 174] on span "COMPLETE" at bounding box center [126, 174] width 30 height 6
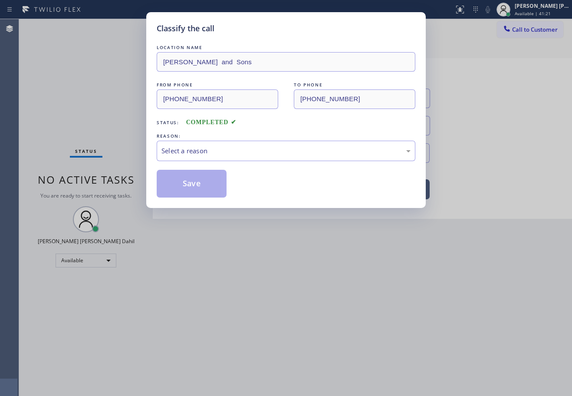
click at [180, 161] on div "LOCATION NAME Mac Fhionnghaile and Sons FROM PHONE [PHONE_NUMBER] TO PHONE [PHO…" at bounding box center [286, 120] width 259 height 155
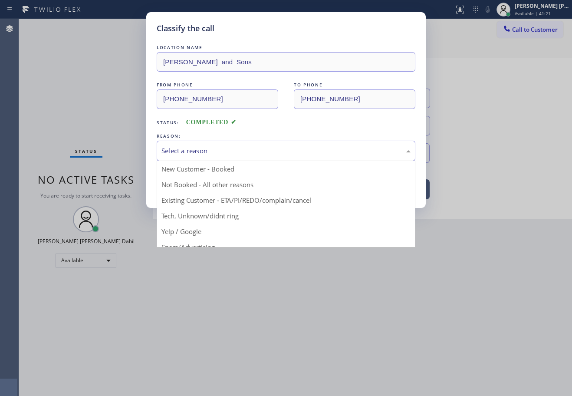
click at [204, 154] on div "Select a reason" at bounding box center [285, 151] width 249 height 10
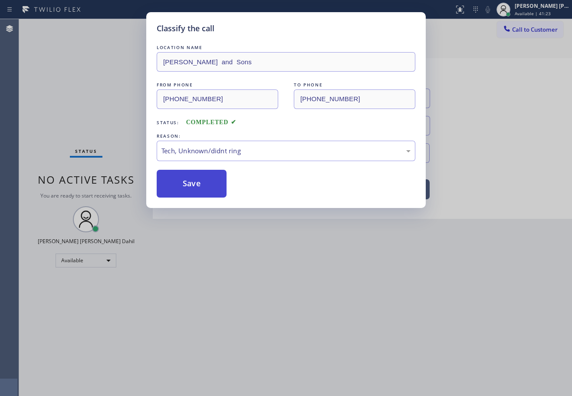
click at [202, 189] on button "Save" at bounding box center [192, 184] width 70 height 28
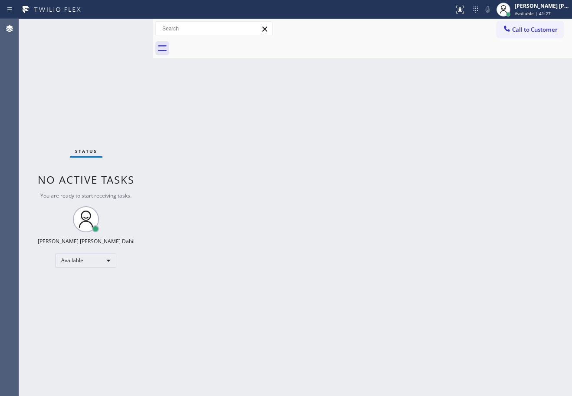
click at [516, 40] on div at bounding box center [372, 49] width 400 height 20
click at [519, 33] on span "Call to Customer" at bounding box center [535, 30] width 46 height 8
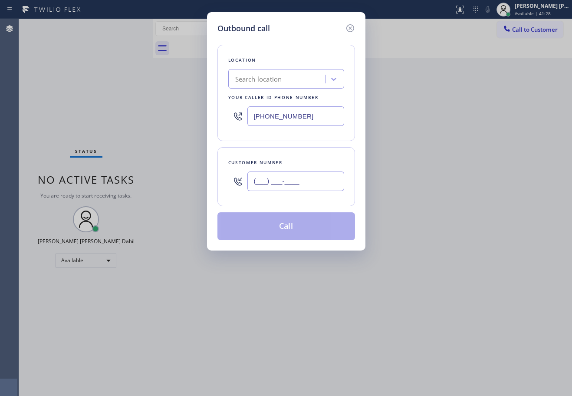
click at [301, 182] on input "(___) ___-____" at bounding box center [295, 181] width 97 height 20
paste input "848) 272-4485"
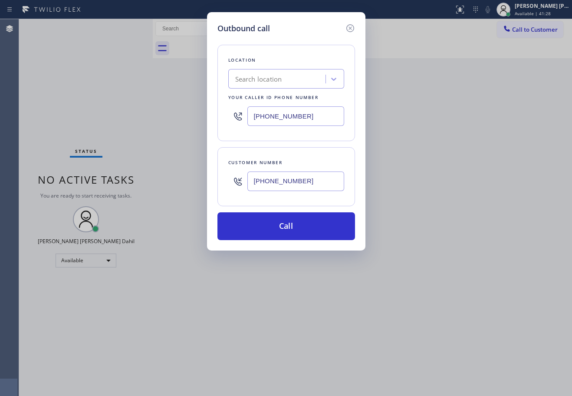
type input "[PHONE_NUMBER]"
click at [329, 122] on input "[PHONE_NUMBER]" at bounding box center [295, 116] width 97 height 20
paste input "848) 294-3896"
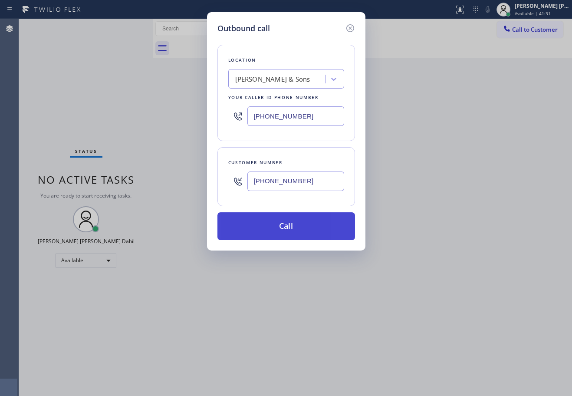
type input "[PHONE_NUMBER]"
click at [316, 225] on button "Call" at bounding box center [286, 226] width 138 height 28
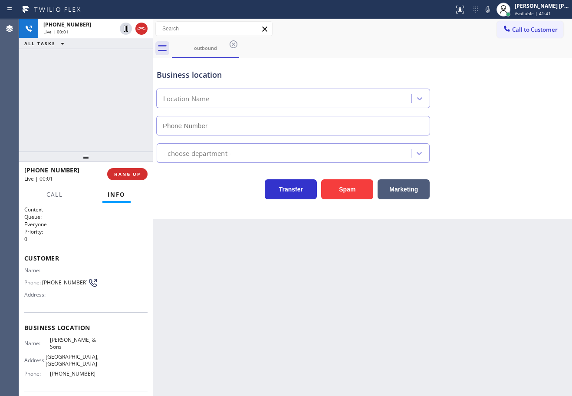
type input "[PHONE_NUMBER]"
click at [126, 171] on span "HANG UP" at bounding box center [127, 174] width 26 height 6
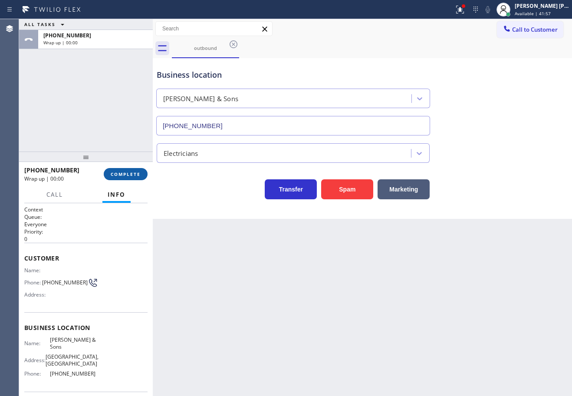
click at [126, 171] on span "COMPLETE" at bounding box center [126, 174] width 30 height 6
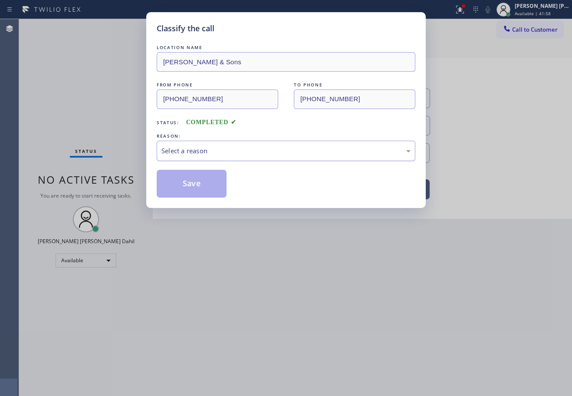
click at [202, 155] on div "Select a reason" at bounding box center [286, 151] width 259 height 20
click at [191, 193] on button "Save" at bounding box center [192, 184] width 70 height 28
click at [191, 191] on button "Save" at bounding box center [192, 184] width 70 height 28
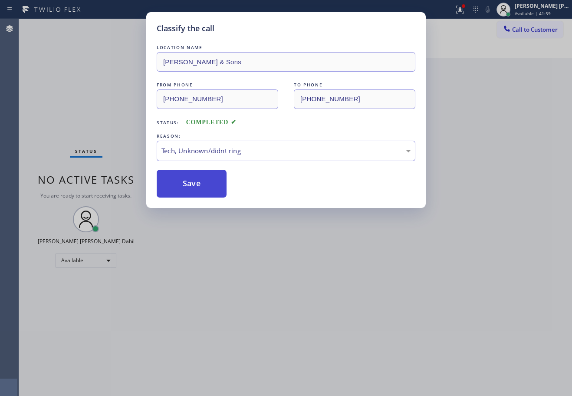
click at [191, 191] on button "Save" at bounding box center [192, 184] width 70 height 28
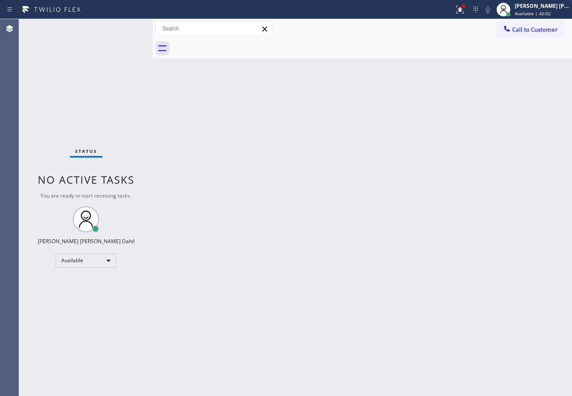
click at [367, 141] on div "Back to Dashboard Change Sender ID Customers Technicians Select a contact Outbo…" at bounding box center [362, 207] width 419 height 377
click at [465, 12] on icon at bounding box center [460, 9] width 10 height 10
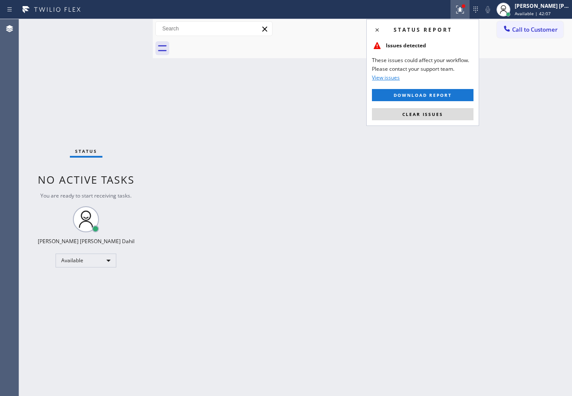
click at [429, 118] on button "Clear issues" at bounding box center [423, 114] width 102 height 12
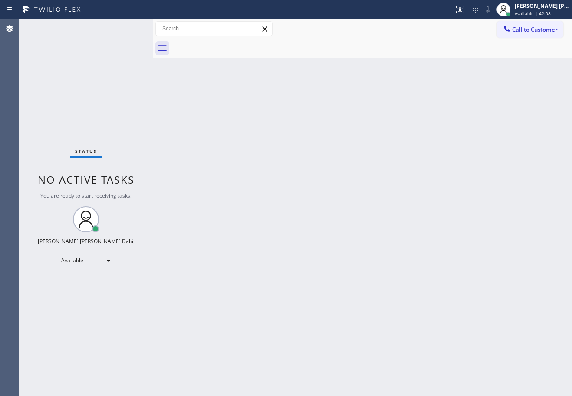
click at [406, 112] on div "Back to Dashboard Change Sender ID Customers Technicians Select a contact Outbo…" at bounding box center [362, 207] width 419 height 377
click at [418, 171] on div "Back to Dashboard Change Sender ID Customers Technicians Select a contact Outbo…" at bounding box center [362, 207] width 419 height 377
drag, startPoint x: 443, startPoint y: 329, endPoint x: 482, endPoint y: 355, distance: 46.9
click at [446, 330] on div "Back to Dashboard Change Sender ID Customers Technicians Select a contact Outbo…" at bounding box center [362, 207] width 419 height 377
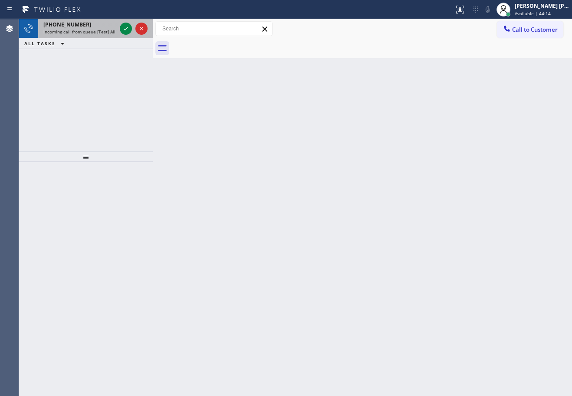
drag, startPoint x: 96, startPoint y: 26, endPoint x: 116, endPoint y: 37, distance: 22.9
click at [96, 26] on div "[PHONE_NUMBER]" at bounding box center [79, 24] width 73 height 7
click at [89, 32] on span "Incoming call from queue Everybody" at bounding box center [80, 32] width 75 height 6
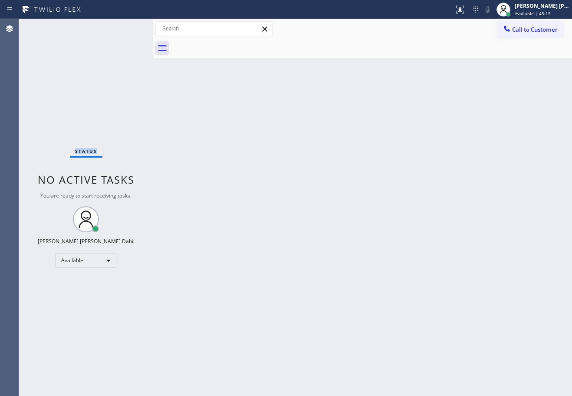
click at [92, 31] on div "Status No active tasks You are ready to start receiving tasks. [PERSON_NAME] [P…" at bounding box center [86, 207] width 134 height 377
click at [109, 69] on div "Status No active tasks You are ready to start receiving tasks. [PERSON_NAME] [P…" at bounding box center [86, 207] width 134 height 377
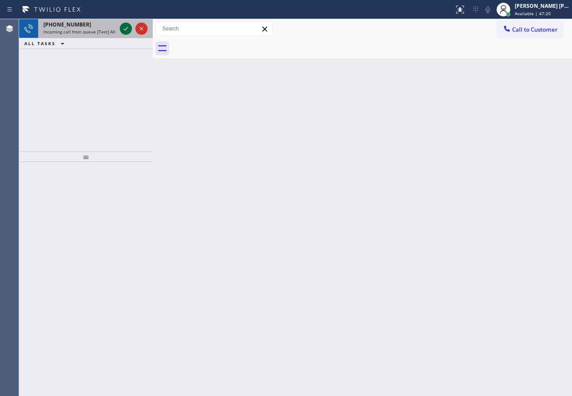
click at [125, 27] on icon at bounding box center [126, 28] width 10 height 10
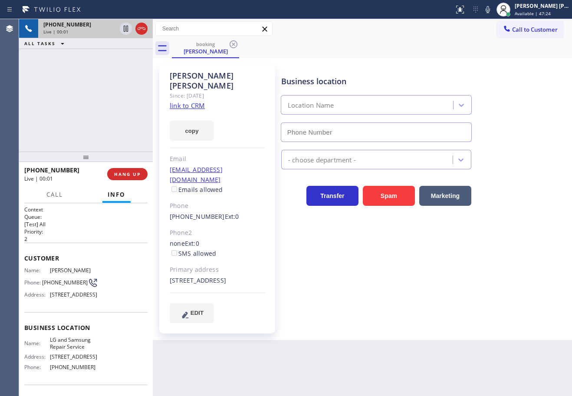
type input "[PHONE_NUMBER]"
click at [174, 101] on link "link to CRM" at bounding box center [187, 105] width 35 height 9
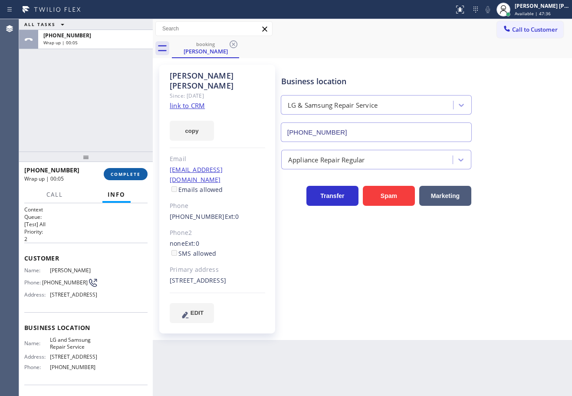
click at [130, 170] on button "COMPLETE" at bounding box center [126, 174] width 44 height 12
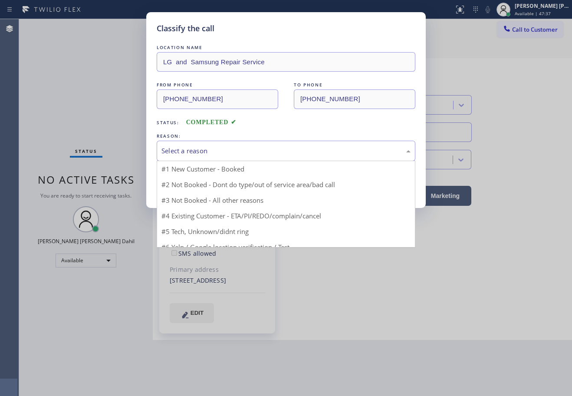
click at [201, 147] on div "Select a reason" at bounding box center [285, 151] width 249 height 10
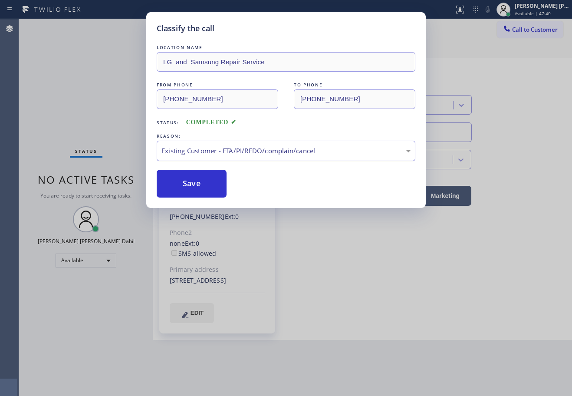
click at [235, 144] on div "Existing Customer - ETA/PI/REDO/complain/cancel" at bounding box center [286, 151] width 259 height 20
click at [186, 189] on button "Save" at bounding box center [192, 184] width 70 height 28
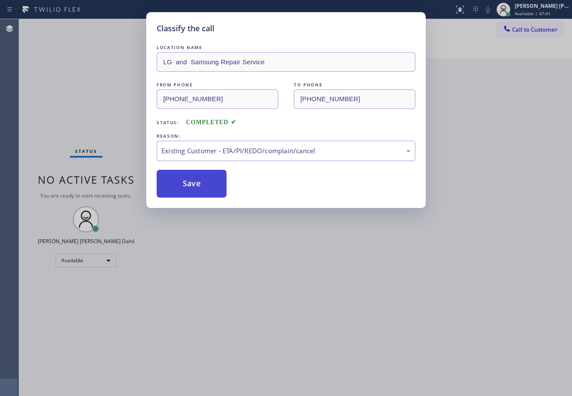
click at [186, 189] on button "Save" at bounding box center [192, 184] width 70 height 28
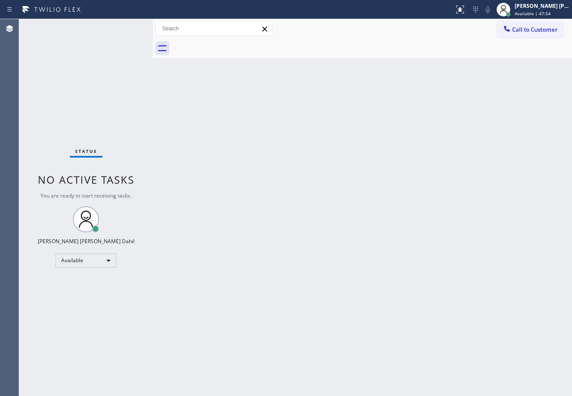
click at [227, 177] on div "Back to Dashboard Change Sender ID Customers Technicians Select a contact Outbo…" at bounding box center [362, 207] width 419 height 377
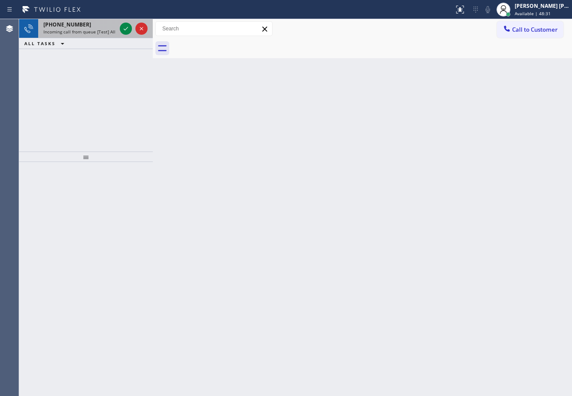
click at [95, 31] on span "Incoming call from queue [Test] All" at bounding box center [79, 32] width 72 height 6
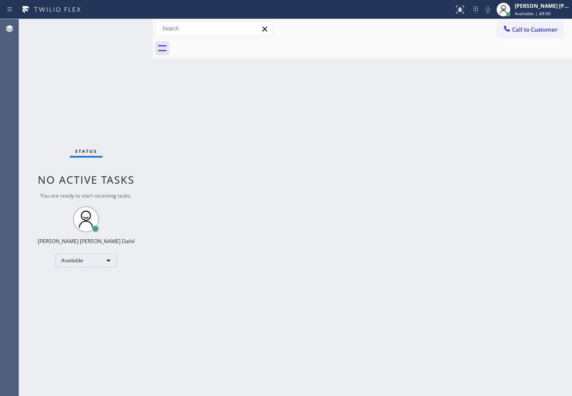
drag, startPoint x: 348, startPoint y: 237, endPoint x: 480, endPoint y: 319, distance: 154.5
click at [400, 271] on div "Back to Dashboard Change Sender ID Customers Technicians Select a contact Outbo…" at bounding box center [362, 207] width 419 height 377
click at [125, 27] on div "Status No active tasks You are ready to start receiving tasks. [PERSON_NAME] [P…" at bounding box center [86, 207] width 134 height 377
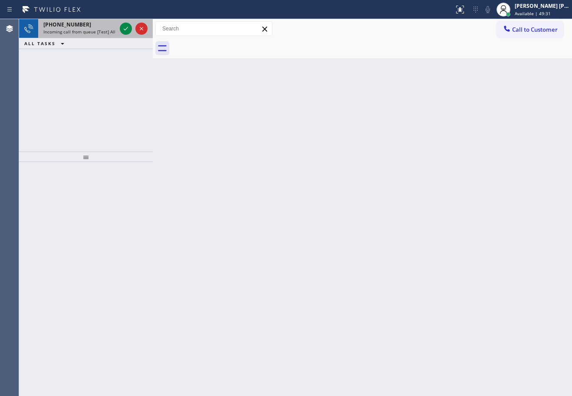
click at [113, 27] on div "[PHONE_NUMBER]" at bounding box center [79, 24] width 73 height 7
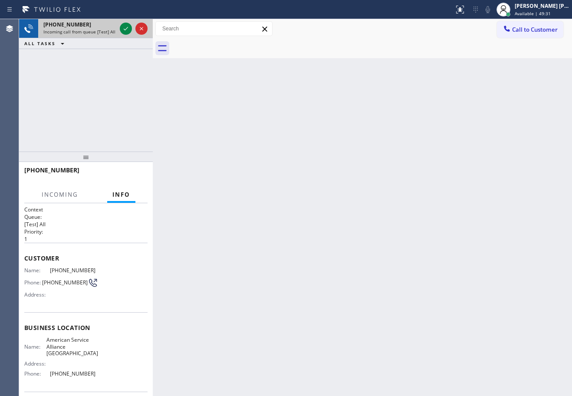
click at [113, 27] on div "[PHONE_NUMBER]" at bounding box center [79, 24] width 73 height 7
click at [123, 26] on icon at bounding box center [126, 28] width 10 height 10
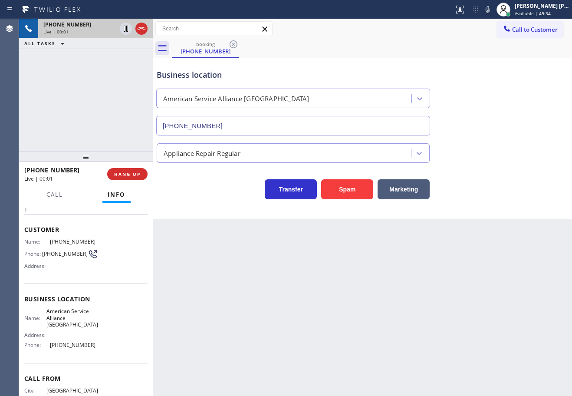
scroll to position [57, 0]
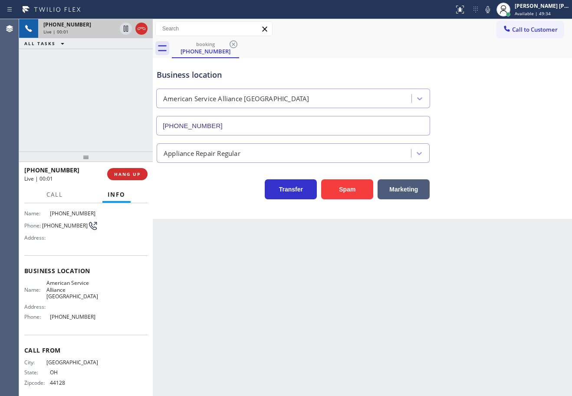
type input "[PHONE_NUMBER]"
drag, startPoint x: 101, startPoint y: 292, endPoint x: 70, endPoint y: 293, distance: 30.8
click at [70, 293] on div "Name: American Service Alliance Daly City Address: Phone: [PHONE_NUMBER]" at bounding box center [85, 301] width 123 height 44
copy span "[GEOGRAPHIC_DATA]"
click at [139, 172] on span "HANG UP" at bounding box center [127, 174] width 26 height 6
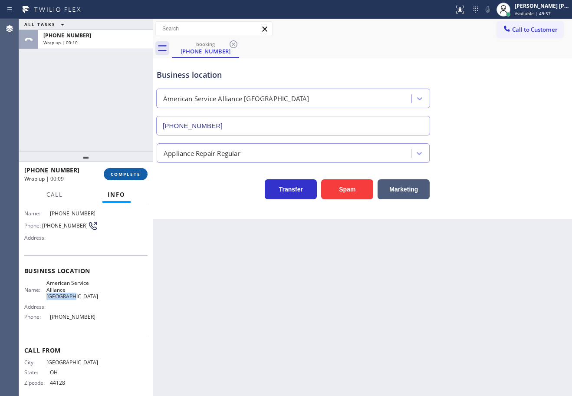
click at [124, 178] on button "COMPLETE" at bounding box center [126, 174] width 44 height 12
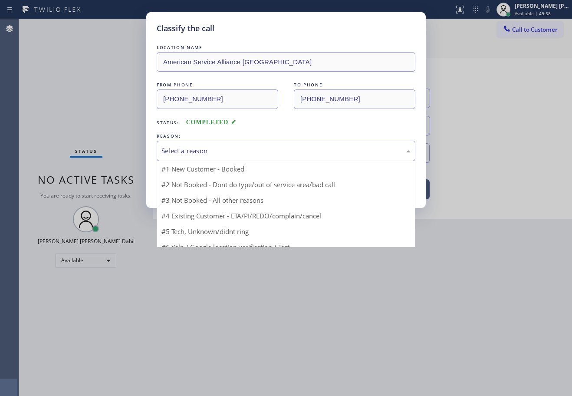
click at [230, 147] on div "Select a reason" at bounding box center [285, 151] width 249 height 10
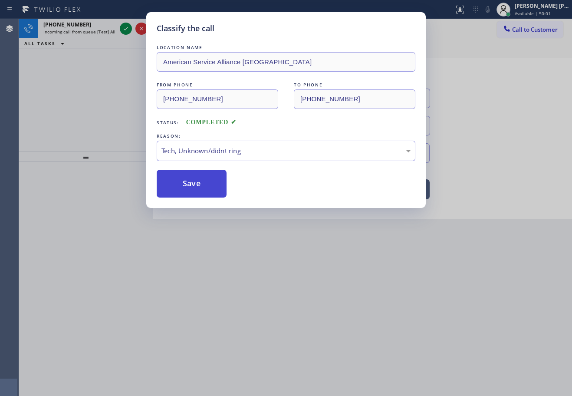
click at [178, 188] on button "Save" at bounding box center [192, 184] width 70 height 28
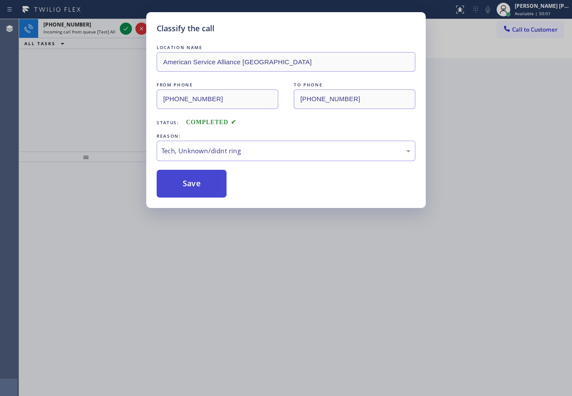
click at [178, 188] on button "Save" at bounding box center [192, 184] width 70 height 28
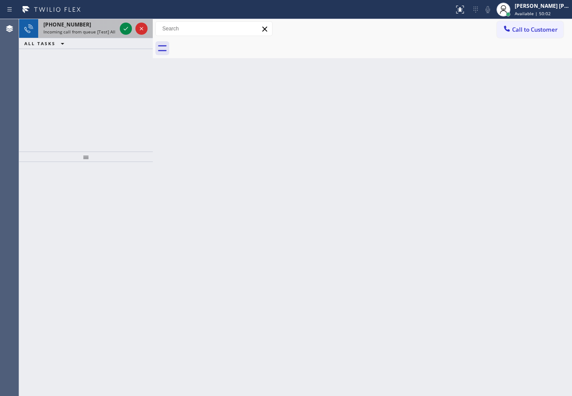
click at [80, 36] on div "[PHONE_NUMBER] Incoming call from queue [Test] All" at bounding box center [78, 28] width 80 height 19
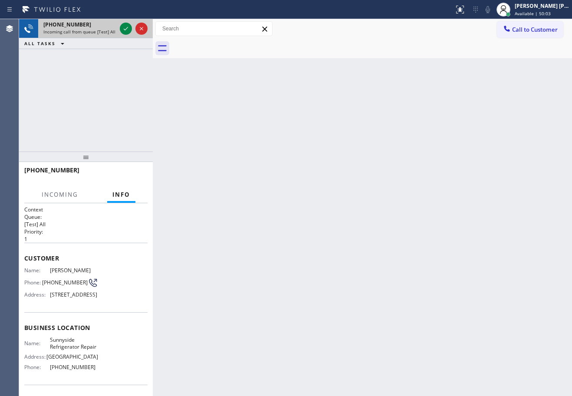
click at [82, 35] on div "[PHONE_NUMBER] Incoming call from queue [Test] All" at bounding box center [78, 28] width 80 height 19
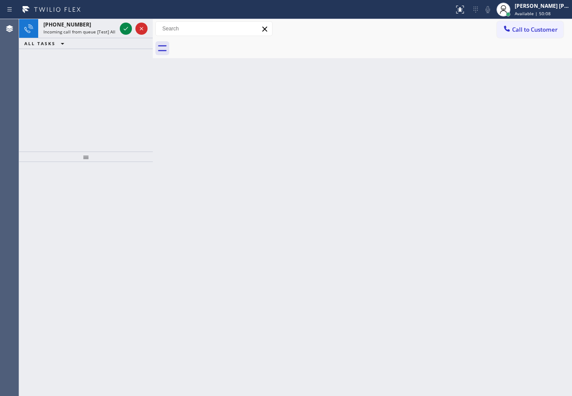
click at [82, 35] on div "[PHONE_NUMBER] Incoming call from queue [Test] All" at bounding box center [78, 28] width 80 height 19
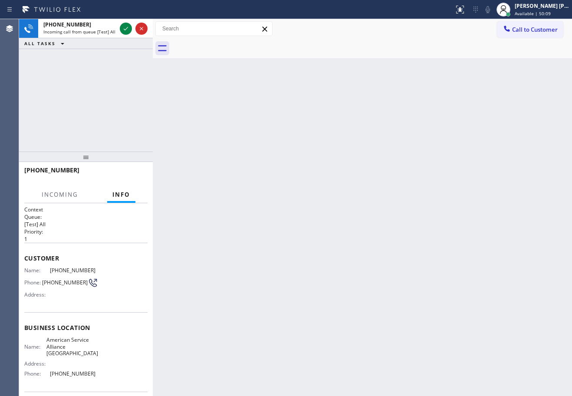
click at [82, 35] on div "[PHONE_NUMBER] Incoming call from queue [Test] All" at bounding box center [78, 28] width 80 height 19
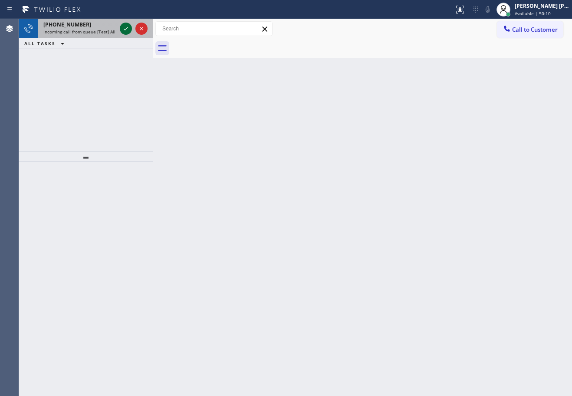
click at [128, 26] on icon at bounding box center [126, 28] width 10 height 10
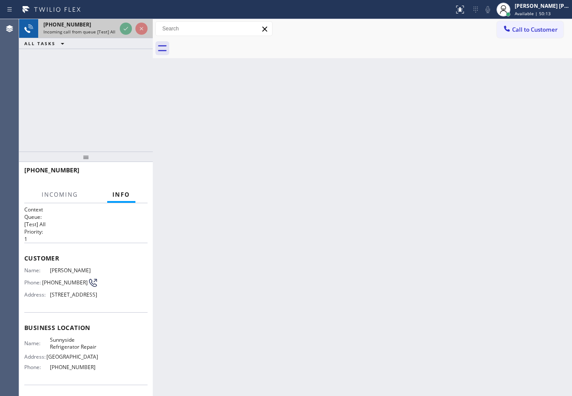
click at [103, 30] on span "Incoming call from queue [Test] All" at bounding box center [79, 32] width 72 height 6
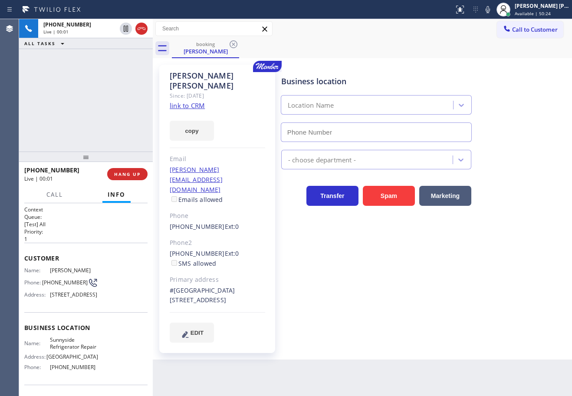
type input "[PHONE_NUMBER]"
click at [197, 101] on link "link to CRM" at bounding box center [187, 105] width 35 height 9
click at [129, 162] on div at bounding box center [86, 156] width 134 height 10
click at [132, 170] on button "HANG UP" at bounding box center [127, 174] width 40 height 12
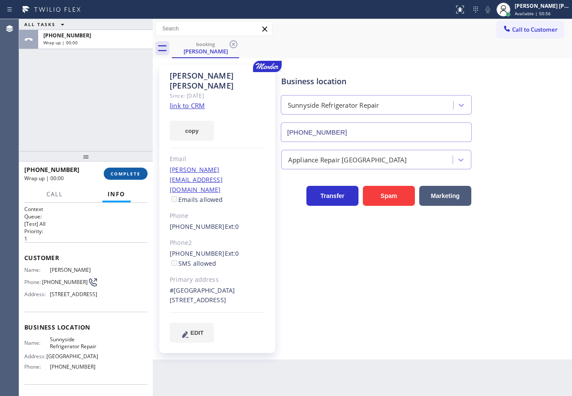
click at [127, 169] on button "COMPLETE" at bounding box center [126, 174] width 44 height 12
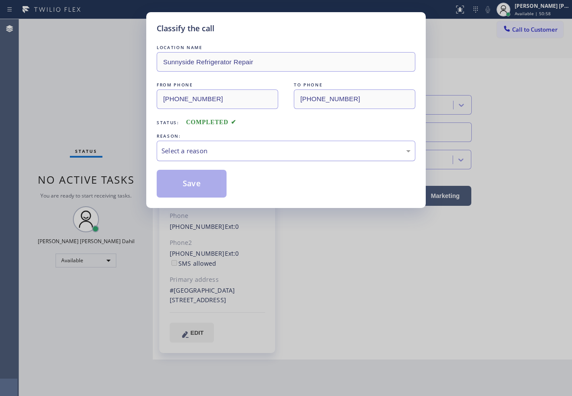
drag, startPoint x: 175, startPoint y: 148, endPoint x: 184, endPoint y: 156, distance: 12.0
click at [175, 148] on div "Select a reason" at bounding box center [285, 151] width 249 height 10
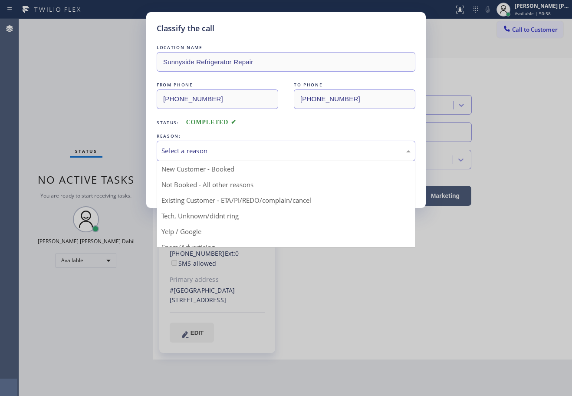
drag, startPoint x: 210, startPoint y: 201, endPoint x: 195, endPoint y: 191, distance: 18.5
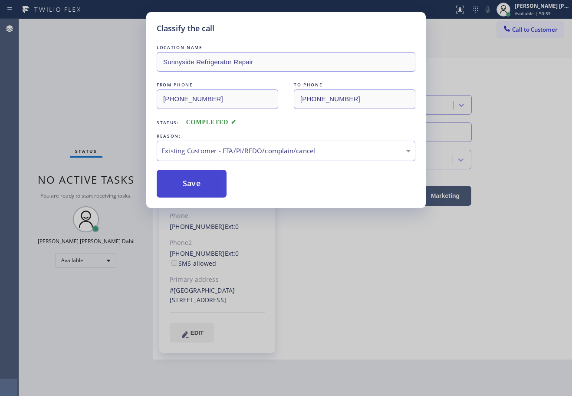
click at [189, 185] on button "Save" at bounding box center [192, 184] width 70 height 28
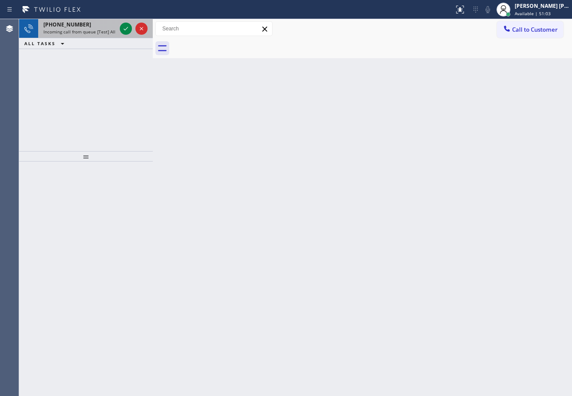
click at [85, 25] on div "[PHONE_NUMBER]" at bounding box center [79, 24] width 73 height 7
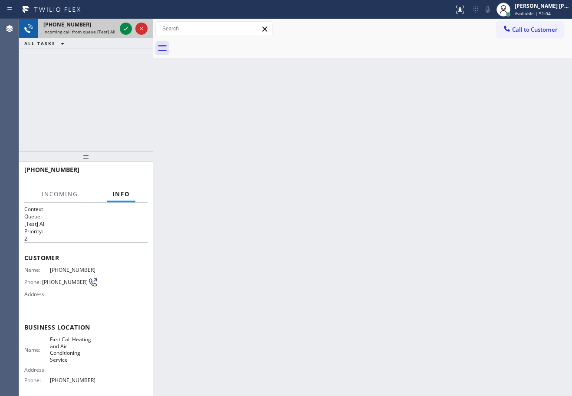
click at [85, 25] on div "[PHONE_NUMBER]" at bounding box center [79, 24] width 73 height 7
click at [86, 25] on div "[PHONE_NUMBER]" at bounding box center [79, 24] width 73 height 7
drag, startPoint x: 86, startPoint y: 25, endPoint x: 99, endPoint y: 24, distance: 12.2
click at [92, 24] on div "[PHONE_NUMBER]" at bounding box center [79, 24] width 73 height 7
click at [127, 23] on button at bounding box center [126, 29] width 12 height 12
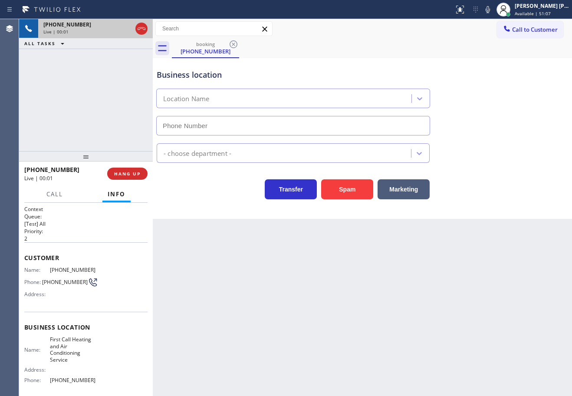
type input "[PHONE_NUMBER]"
click at [134, 177] on button "HANG UP" at bounding box center [127, 174] width 40 height 12
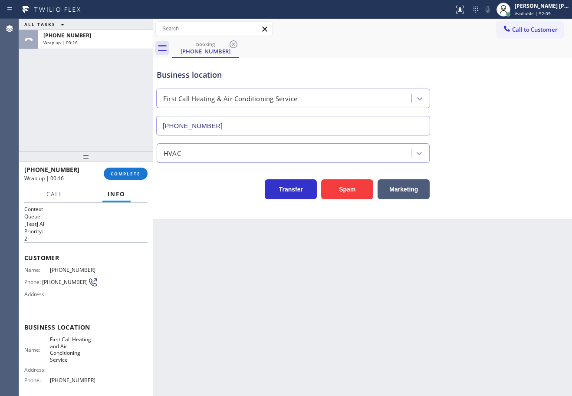
click at [130, 161] on div at bounding box center [86, 156] width 134 height 10
click at [131, 178] on button "COMPLETE" at bounding box center [126, 174] width 44 height 12
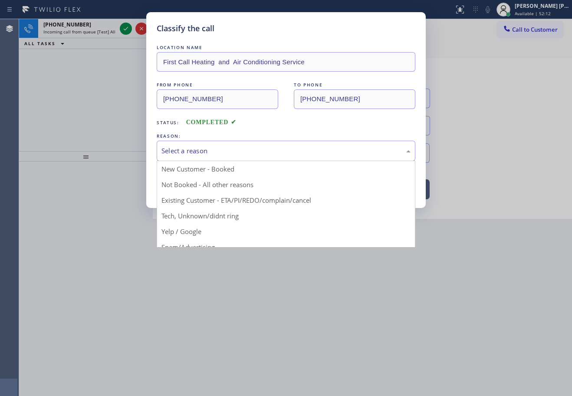
drag, startPoint x: 223, startPoint y: 182, endPoint x: 168, endPoint y: 174, distance: 55.7
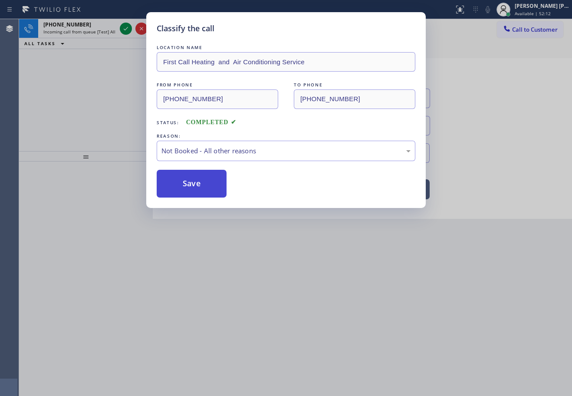
click at [168, 174] on button "Save" at bounding box center [192, 184] width 70 height 28
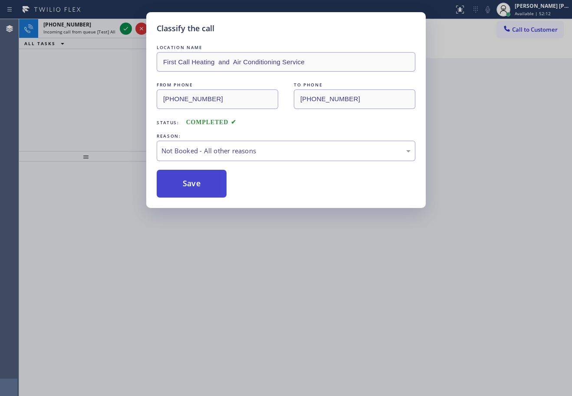
click at [176, 183] on button "Save" at bounding box center [192, 184] width 70 height 28
click at [177, 183] on button "Save" at bounding box center [192, 184] width 70 height 28
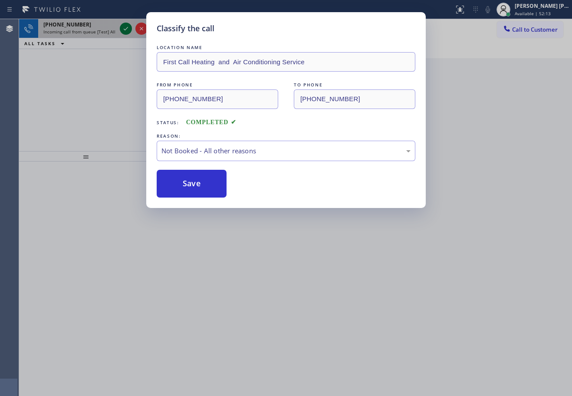
click at [127, 25] on div "Classify the call LOCATION NAME First Call Heating and Air Conditioning Service…" at bounding box center [286, 198] width 572 height 396
click at [126, 26] on icon at bounding box center [126, 28] width 10 height 10
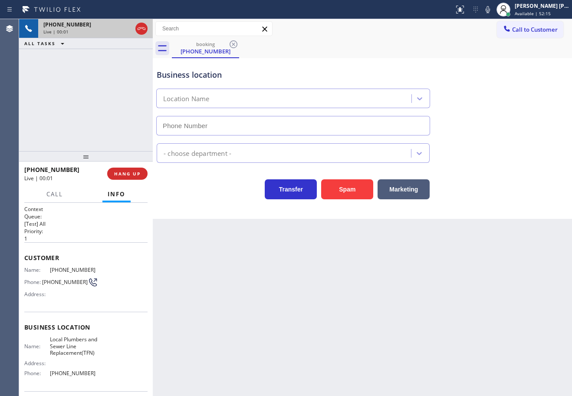
type input "[PHONE_NUMBER]"
click at [362, 190] on button "Spam" at bounding box center [347, 189] width 52 height 20
click at [360, 188] on button "Spam" at bounding box center [347, 189] width 52 height 20
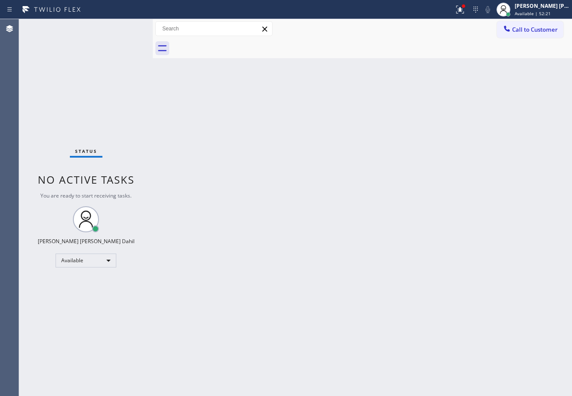
click at [360, 188] on div "Back to Dashboard Change Sender ID Customers Technicians Select a contact Outbo…" at bounding box center [362, 207] width 419 height 377
click at [472, 266] on div "Back to Dashboard Change Sender ID Customers Technicians Select a contact Outbo…" at bounding box center [362, 207] width 419 height 377
click at [465, 13] on icon at bounding box center [460, 9] width 10 height 10
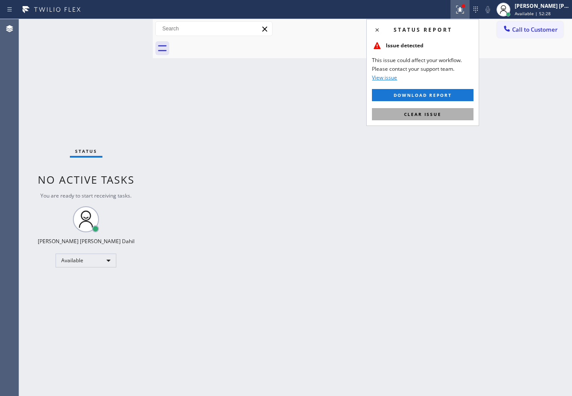
click at [460, 110] on button "Clear issue" at bounding box center [423, 114] width 102 height 12
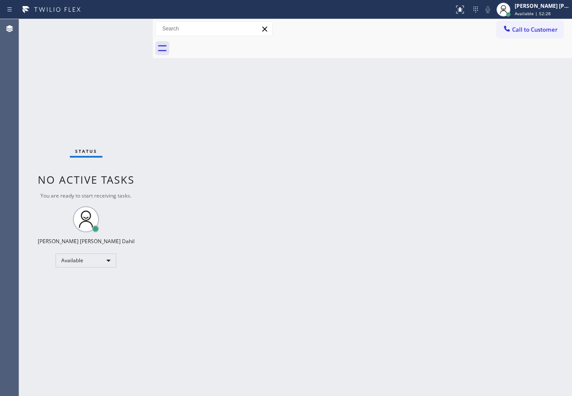
click at [460, 110] on div "Back to Dashboard Change Sender ID Customers Technicians Select a contact Outbo…" at bounding box center [362, 207] width 419 height 377
click at [262, 74] on div "Back to Dashboard Change Sender ID Customers Technicians Select a contact Outbo…" at bounding box center [362, 207] width 419 height 377
drag, startPoint x: 279, startPoint y: 82, endPoint x: 365, endPoint y: 120, distance: 94.3
click at [350, 111] on div "Back to Dashboard Change Sender ID Customers Technicians Select a contact Outbo…" at bounding box center [362, 207] width 419 height 377
click at [379, 151] on div "Back to Dashboard Change Sender ID Customers Technicians Select a contact Outbo…" at bounding box center [362, 207] width 419 height 377
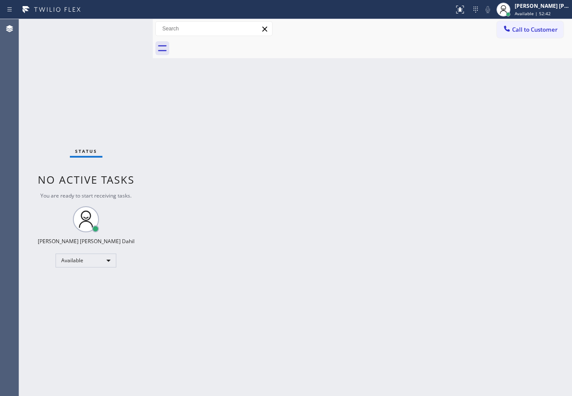
click at [369, 160] on div "Back to Dashboard Change Sender ID Customers Technicians Select a contact Outbo…" at bounding box center [362, 207] width 419 height 377
click at [365, 160] on div "Back to Dashboard Change Sender ID Customers Technicians Select a contact Outbo…" at bounding box center [362, 207] width 419 height 377
click at [306, 48] on div at bounding box center [372, 49] width 400 height 20
drag, startPoint x: 306, startPoint y: 48, endPoint x: 311, endPoint y: 58, distance: 11.3
click at [309, 54] on div at bounding box center [372, 49] width 400 height 20
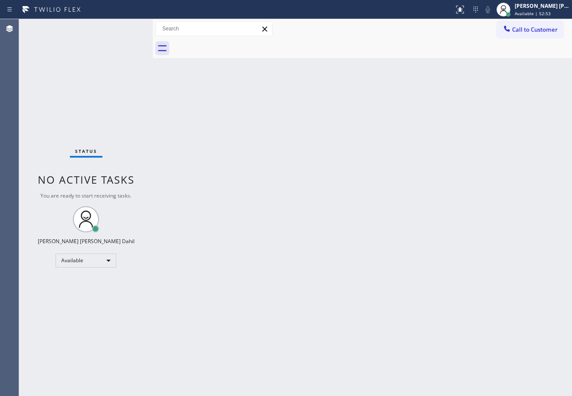
click at [362, 153] on div "Back to Dashboard Change Sender ID Customers Technicians Select a contact Outbo…" at bounding box center [362, 207] width 419 height 377
click at [363, 154] on div "Back to Dashboard Change Sender ID Customers Technicians Select a contact Outbo…" at bounding box center [362, 207] width 419 height 377
click at [365, 160] on div "Back to Dashboard Change Sender ID Customers Technicians Select a contact Outbo…" at bounding box center [362, 207] width 419 height 377
click at [367, 162] on div "Back to Dashboard Change Sender ID Customers Technicians Select a contact Outbo…" at bounding box center [362, 207] width 419 height 377
click at [369, 162] on div "Back to Dashboard Change Sender ID Customers Technicians Select a contact Outbo…" at bounding box center [362, 207] width 419 height 377
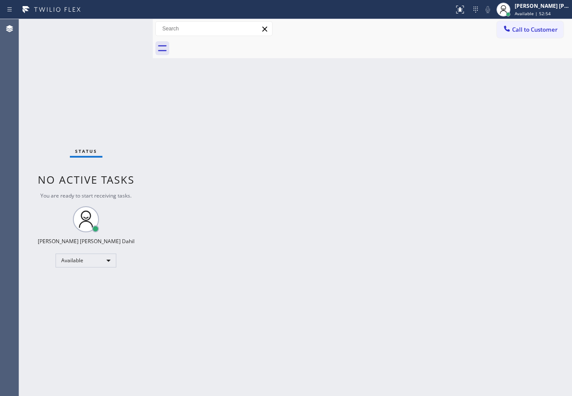
click at [369, 162] on div "Back to Dashboard Change Sender ID Customers Technicians Select a contact Outbo…" at bounding box center [362, 207] width 419 height 377
click at [424, 183] on div "Back to Dashboard Change Sender ID Customers Technicians Select a contact Outbo…" at bounding box center [362, 207] width 419 height 377
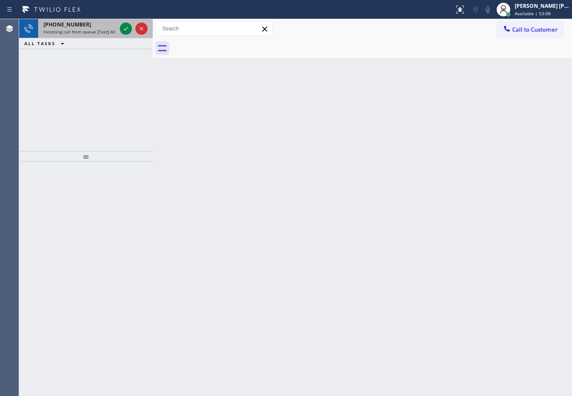
click at [110, 29] on span "Incoming call from queue [Test] All" at bounding box center [79, 32] width 72 height 6
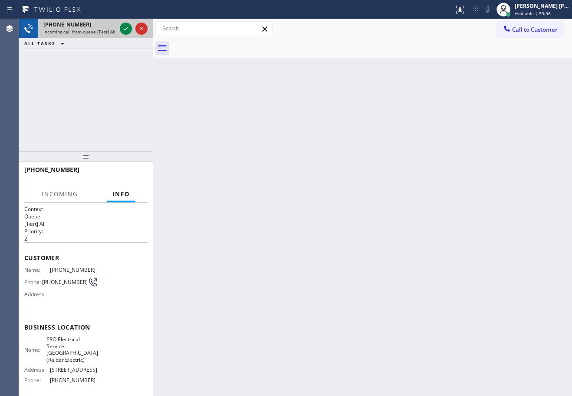
click at [110, 29] on span "Incoming call from queue [Test] All" at bounding box center [79, 32] width 72 height 6
click at [119, 35] on div at bounding box center [133, 28] width 31 height 19
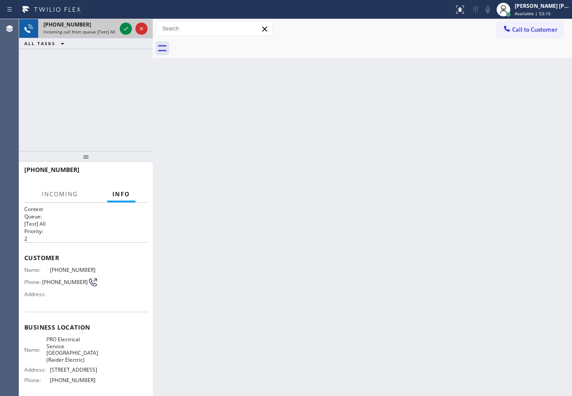
click at [119, 35] on div at bounding box center [133, 28] width 31 height 19
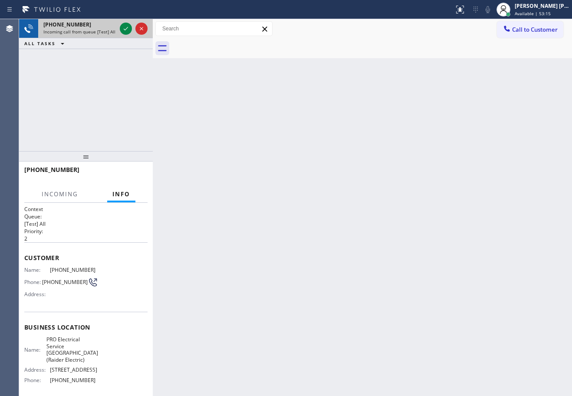
click at [119, 35] on div at bounding box center [133, 28] width 31 height 19
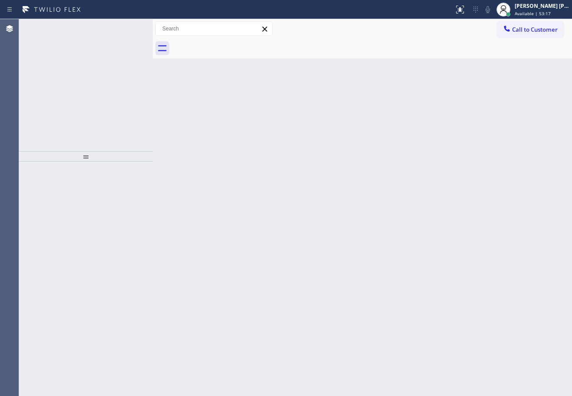
click at [132, 32] on div at bounding box center [133, 28] width 31 height 19
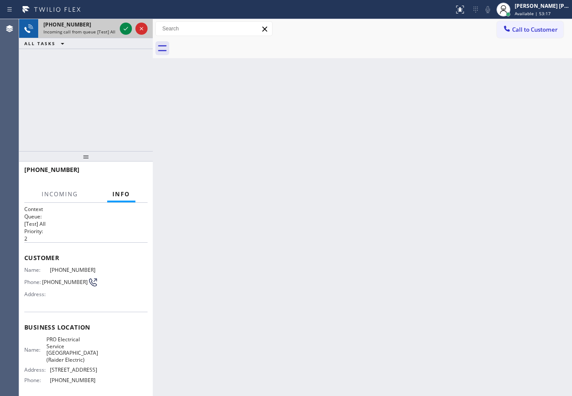
click at [132, 32] on div at bounding box center [133, 28] width 31 height 19
click at [128, 30] on icon at bounding box center [126, 28] width 10 height 10
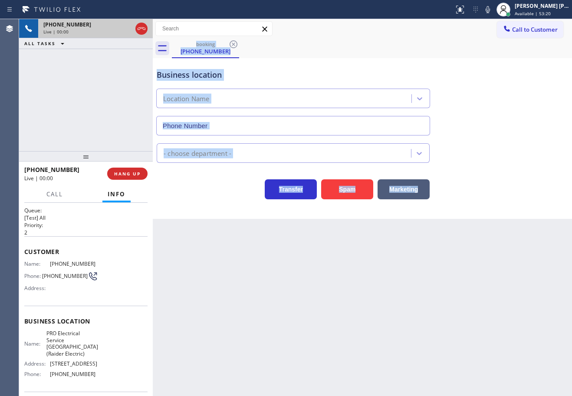
scroll to position [90, 0]
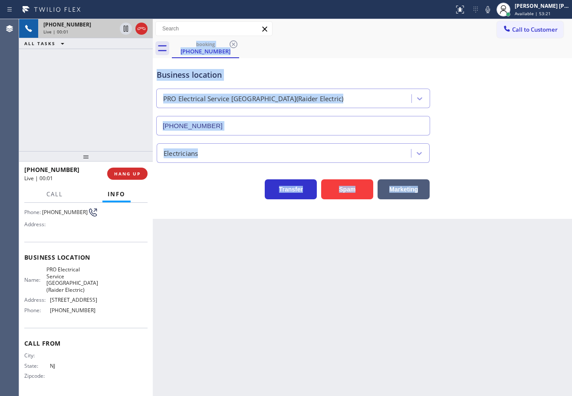
type input "[PHONE_NUMBER]"
click at [346, 188] on button "Spam" at bounding box center [347, 189] width 52 height 20
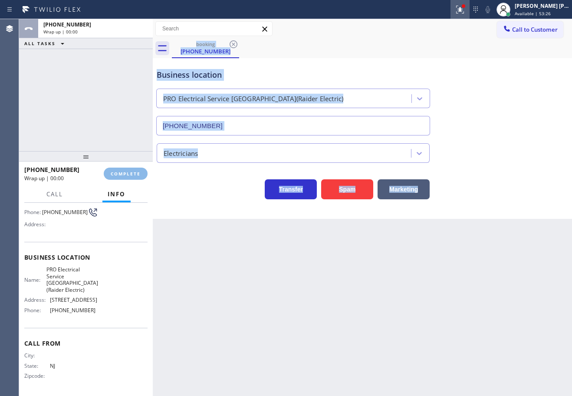
click at [463, 10] on icon at bounding box center [459, 8] width 5 height 3
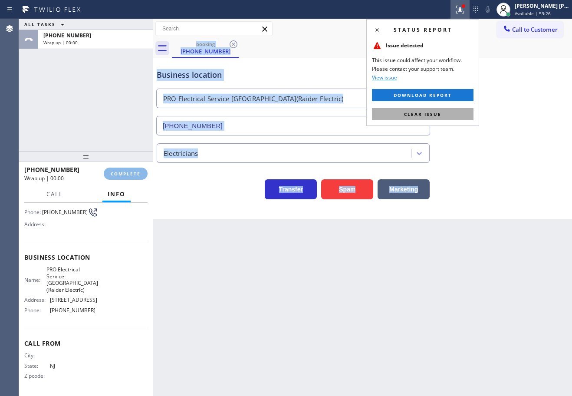
click at [450, 111] on button "Clear issue" at bounding box center [423, 114] width 102 height 12
click at [450, 111] on div "Back to Dashboard Change Sender ID Customers Technicians Select a contact Outbo…" at bounding box center [362, 207] width 419 height 377
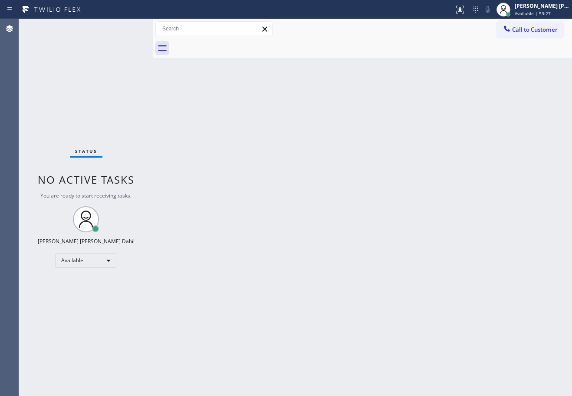
click at [451, 111] on div "Back to Dashboard Change Sender ID Customers Technicians Select a contact Outbo…" at bounding box center [362, 207] width 419 height 377
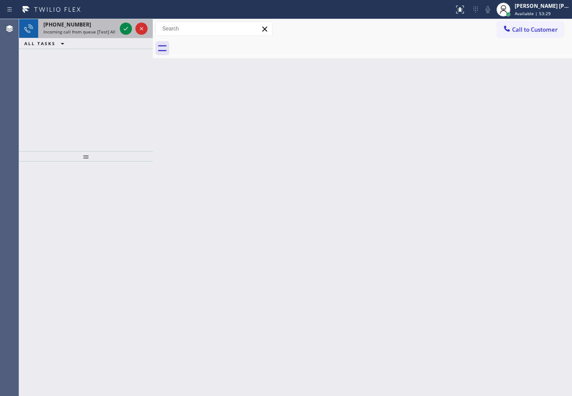
click at [104, 26] on div "[PHONE_NUMBER]" at bounding box center [79, 24] width 73 height 7
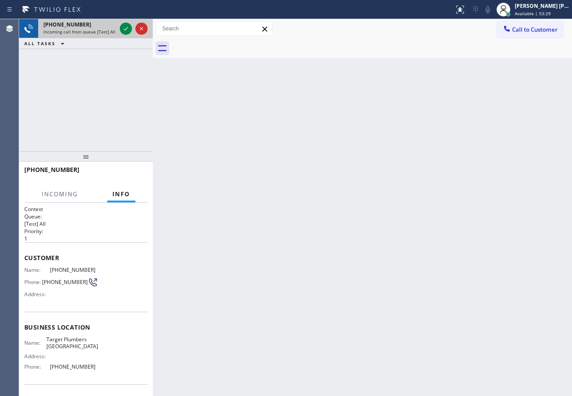
click at [104, 26] on div "[PHONE_NUMBER]" at bounding box center [79, 24] width 73 height 7
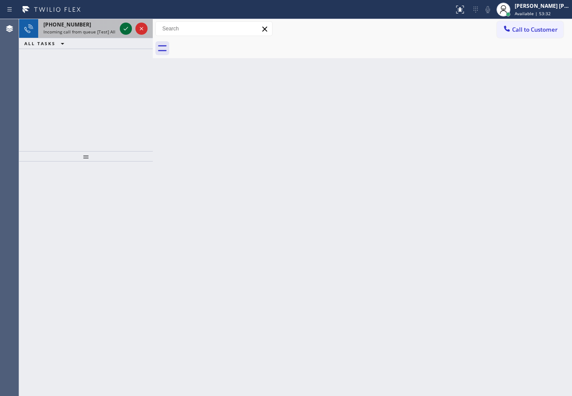
click at [125, 26] on icon at bounding box center [126, 28] width 10 height 10
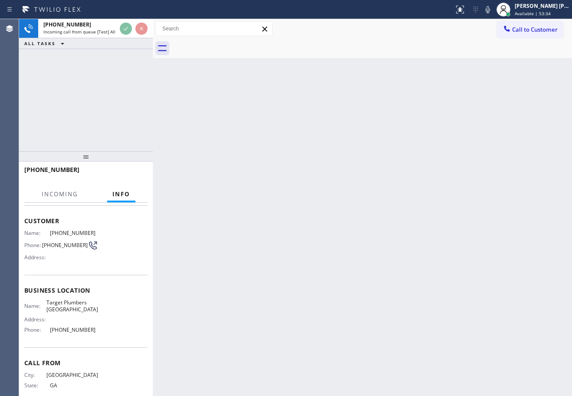
scroll to position [56, 0]
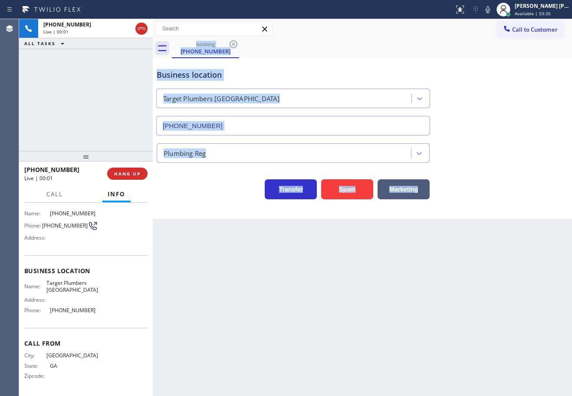
type input "[PHONE_NUMBER]"
click at [139, 173] on span "HANG UP" at bounding box center [127, 174] width 26 height 6
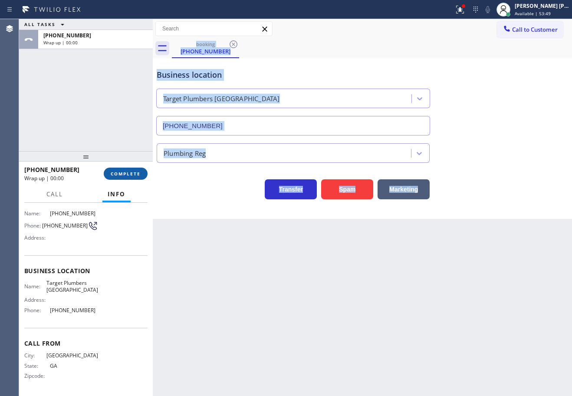
click at [139, 173] on span "COMPLETE" at bounding box center [126, 174] width 30 height 6
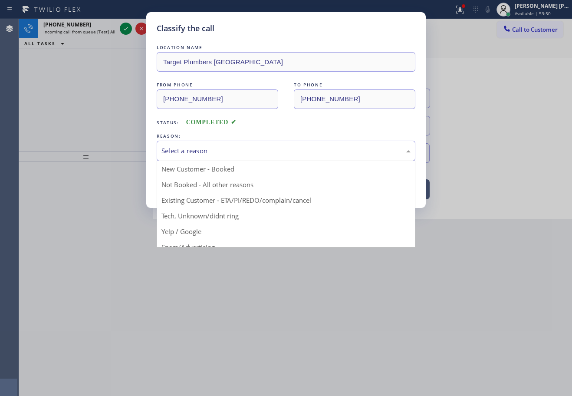
click at [188, 154] on div "Select a reason" at bounding box center [285, 151] width 249 height 10
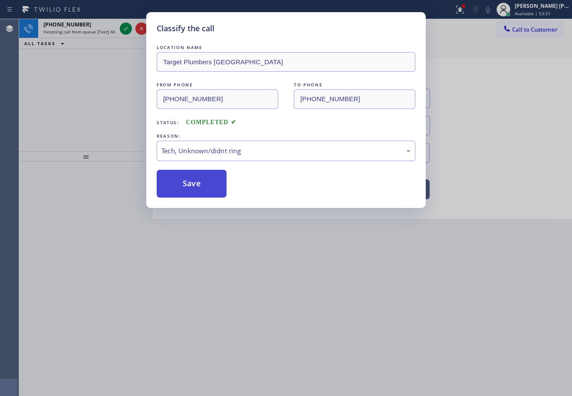
click at [184, 184] on button "Save" at bounding box center [192, 184] width 70 height 28
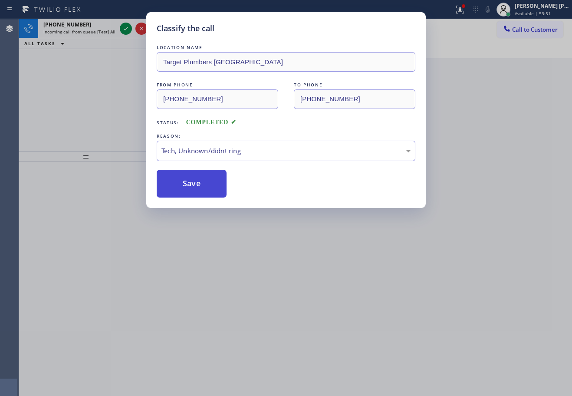
click at [184, 184] on button "Save" at bounding box center [192, 184] width 70 height 28
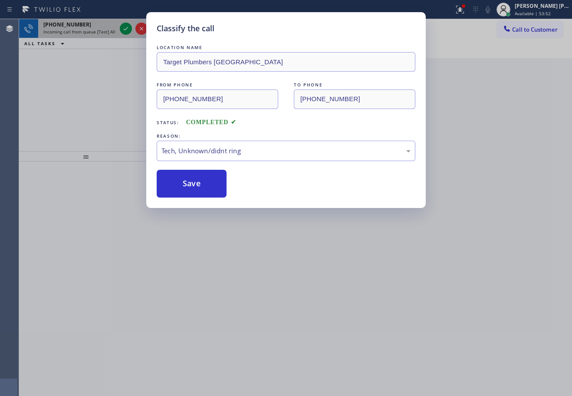
click at [103, 33] on div "Classify the call LOCATION NAME Elite Sub-Zero Appliance Repair ([GEOGRAPHIC_DA…" at bounding box center [295, 207] width 553 height 377
click at [105, 31] on span "Incoming call from queue [Test] All" at bounding box center [79, 32] width 72 height 6
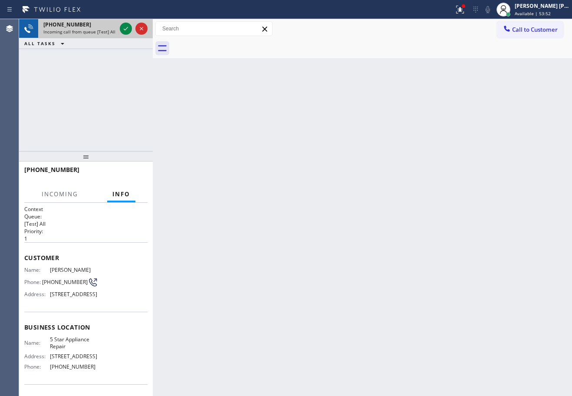
click at [105, 30] on span "Incoming call from queue [Test] All" at bounding box center [79, 32] width 72 height 6
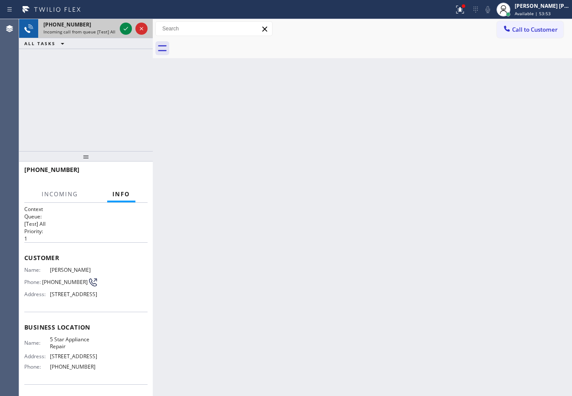
click at [105, 30] on span "Incoming call from queue [Test] All" at bounding box center [79, 32] width 72 height 6
click at [105, 32] on span "Incoming call from queue [Test] All" at bounding box center [79, 32] width 72 height 6
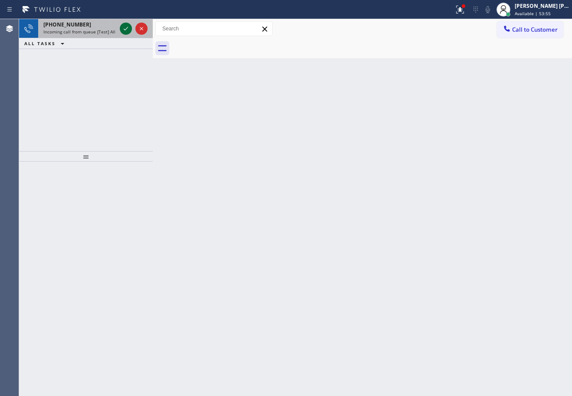
click at [125, 28] on icon at bounding box center [126, 28] width 10 height 10
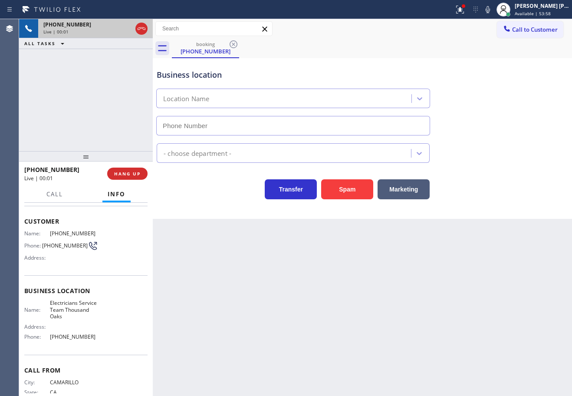
type input "[PHONE_NUMBER]"
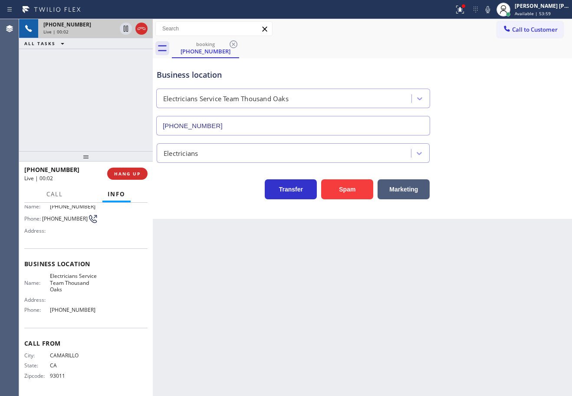
click at [342, 201] on div "Business location Electricians Service Team [GEOGRAPHIC_DATA] [PHONE_NUMBER] El…" at bounding box center [362, 138] width 419 height 161
click at [342, 190] on button "Spam" at bounding box center [347, 189] width 52 height 20
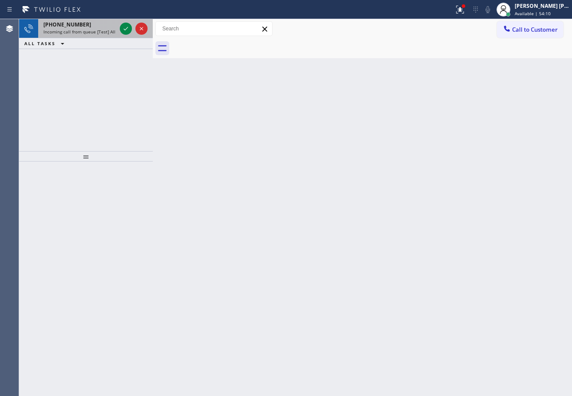
click at [100, 33] on span "Incoming call from queue [Test] All" at bounding box center [79, 32] width 72 height 6
click at [100, 32] on span "Incoming call from queue [Test] All" at bounding box center [79, 32] width 72 height 6
click at [106, 27] on div "[PHONE_NUMBER]" at bounding box center [79, 24] width 73 height 7
click at [107, 27] on div "[PHONE_NUMBER]" at bounding box center [79, 24] width 73 height 7
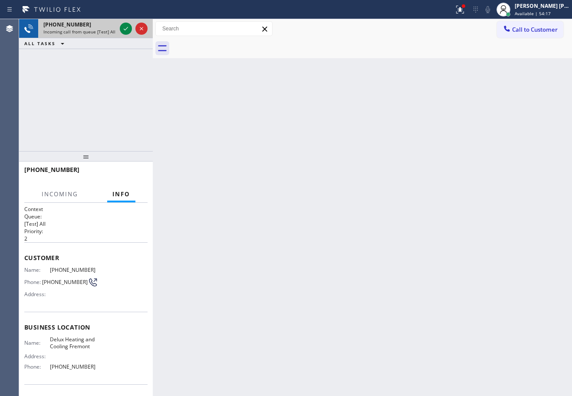
click at [108, 27] on div "[PHONE_NUMBER]" at bounding box center [79, 24] width 73 height 7
click at [126, 31] on icon at bounding box center [126, 28] width 10 height 10
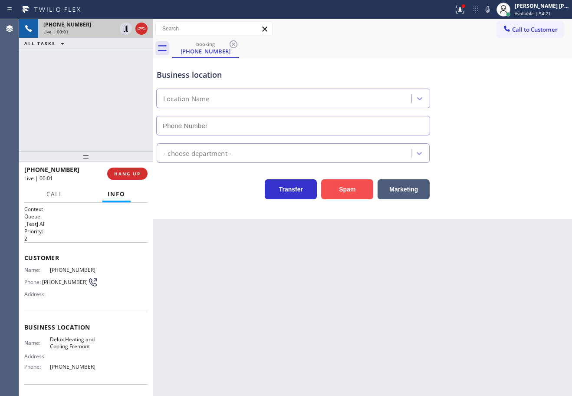
click at [348, 189] on button "Spam" at bounding box center [347, 189] width 52 height 20
type input "[PHONE_NUMBER]"
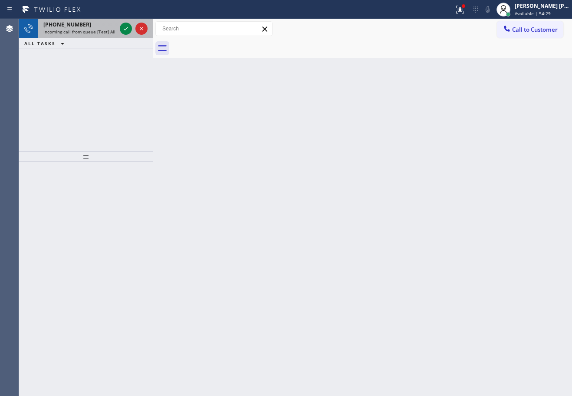
click at [118, 36] on div "[PHONE_NUMBER] Incoming call from queue [Test] All" at bounding box center [78, 28] width 80 height 19
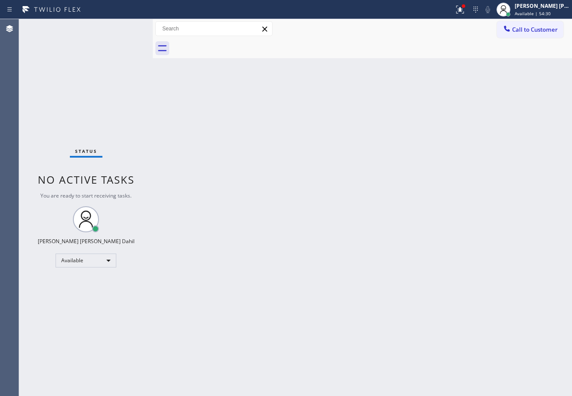
click at [126, 31] on div "Status No active tasks You are ready to start receiving tasks. [PERSON_NAME] [P…" at bounding box center [86, 207] width 134 height 377
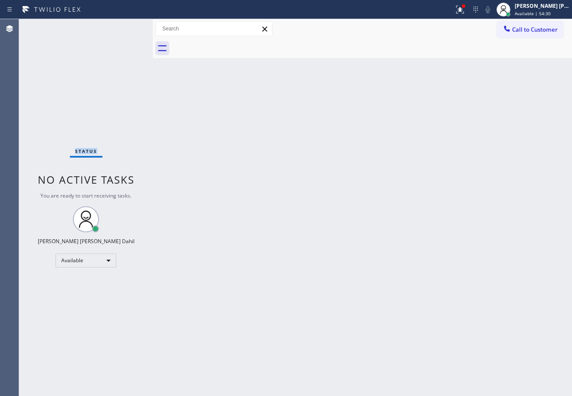
click at [126, 31] on div "Status No active tasks You are ready to start receiving tasks. [PERSON_NAME] [P…" at bounding box center [86, 207] width 134 height 377
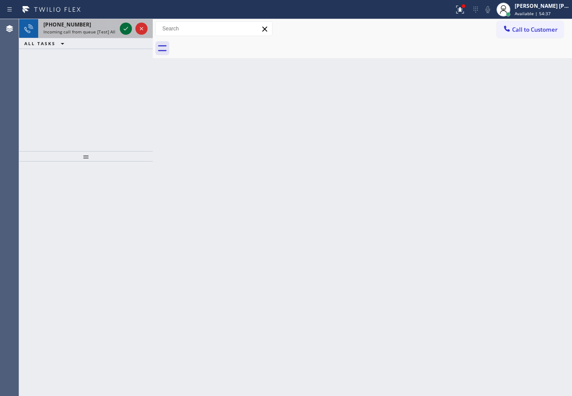
click at [125, 25] on icon at bounding box center [126, 28] width 10 height 10
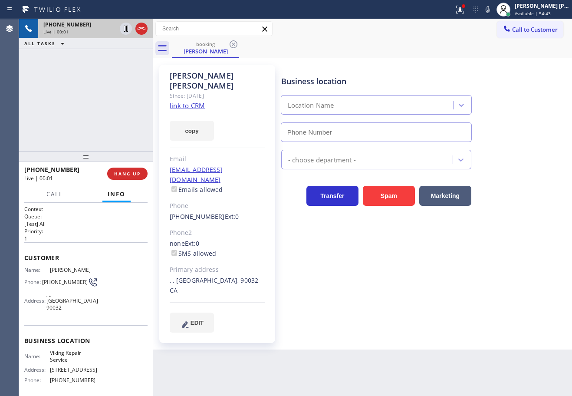
type input "[PHONE_NUMBER]"
click at [185, 91] on div "Since: [DATE]" at bounding box center [217, 96] width 95 height 10
click at [189, 101] on link "link to CRM" at bounding box center [187, 105] width 35 height 9
click at [120, 105] on div "[PHONE_NUMBER] Live | 01:22 ALL TASKS ALL TASKS ACTIVE TASKS TASKS IN WRAP UP" at bounding box center [86, 85] width 134 height 132
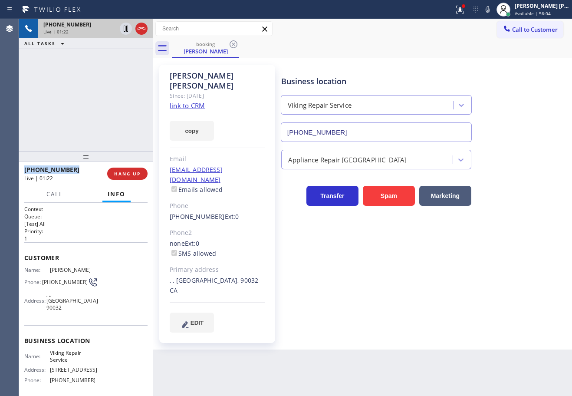
click at [120, 105] on div "[PHONE_NUMBER] Live | 01:22 ALL TASKS ALL TASKS ACTIVE TASKS TASKS IN WRAP UP" at bounding box center [86, 85] width 134 height 132
click at [120, 105] on div "[PHONE_NUMBER] Live | 01:23 ALL TASKS ALL TASKS ACTIVE TASKS TASKS IN WRAP UP" at bounding box center [86, 85] width 134 height 132
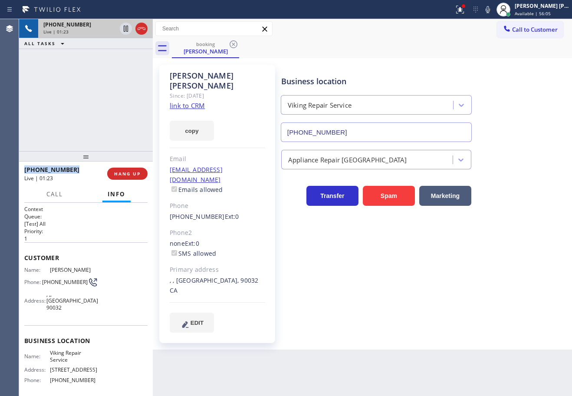
click at [120, 105] on div "[PHONE_NUMBER] Live | 01:23 ALL TASKS ALL TASKS ACTIVE TASKS TASKS IN WRAP UP" at bounding box center [86, 85] width 134 height 132
click at [120, 105] on div "[PHONE_NUMBER] Live | 01:24 ALL TASKS ALL TASKS ACTIVE TASKS TASKS IN WRAP UP" at bounding box center [86, 85] width 134 height 132
click at [556, 141] on div "Business location Viking Repair Service [PHONE_NUMBER]" at bounding box center [424, 102] width 290 height 79
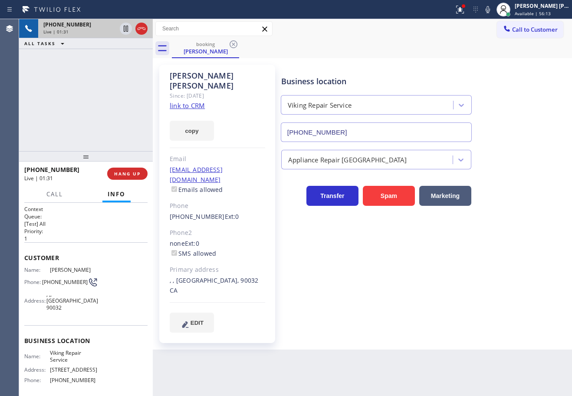
click at [528, 142] on div "Appliance Repair [GEOGRAPHIC_DATA]" at bounding box center [424, 155] width 290 height 27
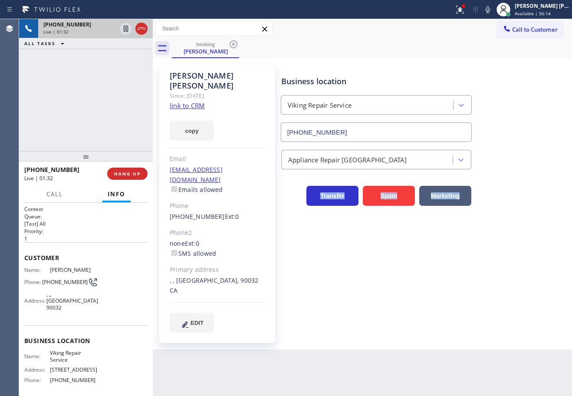
click at [528, 142] on div "Appliance Repair [GEOGRAPHIC_DATA]" at bounding box center [424, 155] width 290 height 27
click at [527, 142] on div "Appliance Repair [GEOGRAPHIC_DATA]" at bounding box center [424, 155] width 290 height 27
click at [523, 139] on div "Business location Viking Repair Service [PHONE_NUMBER]" at bounding box center [424, 102] width 290 height 79
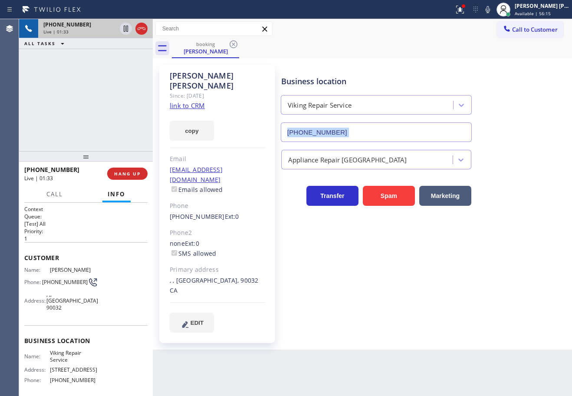
click at [523, 139] on div "Business location Viking Repair Service [PHONE_NUMBER]" at bounding box center [424, 102] width 290 height 79
click at [523, 138] on div "Business location Viking Repair Service [PHONE_NUMBER]" at bounding box center [424, 102] width 290 height 79
click at [493, 12] on icon at bounding box center [488, 9] width 10 height 10
click at [490, 36] on div "Call to Customer Outbound call Location Mac [GEOGRAPHIC_DATA] & Sons Your calle…" at bounding box center [362, 29] width 419 height 20
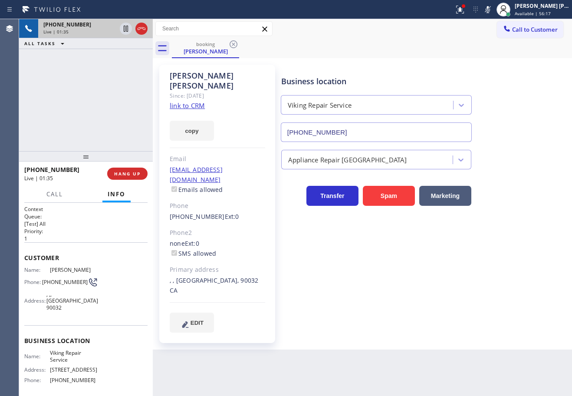
drag, startPoint x: 79, startPoint y: 90, endPoint x: 141, endPoint y: 46, distance: 76.0
click at [85, 88] on div "[PHONE_NUMBER] Live | 01:35 ALL TASKS ALL TASKS ACTIVE TASKS TASKS IN WRAP UP" at bounding box center [86, 85] width 134 height 132
click at [124, 30] on icon at bounding box center [126, 29] width 4 height 6
drag, startPoint x: 192, startPoint y: 73, endPoint x: 309, endPoint y: 4, distance: 136.0
click at [209, 76] on div "[PERSON_NAME] Since: [DATE] link to CRM copy Email [EMAIL_ADDRESS][DOMAIN_NAME]…" at bounding box center [217, 204] width 116 height 278
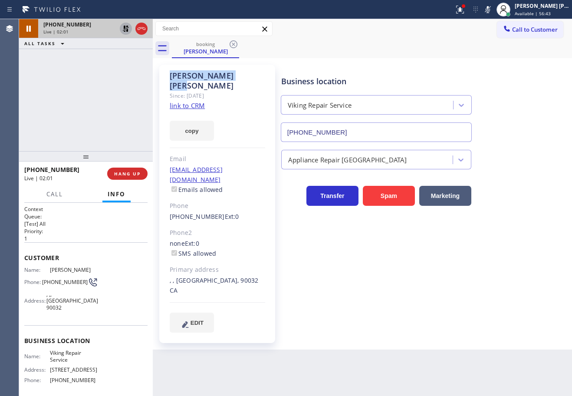
copy div "[PERSON_NAME]"
click at [125, 26] on icon at bounding box center [126, 29] width 6 height 6
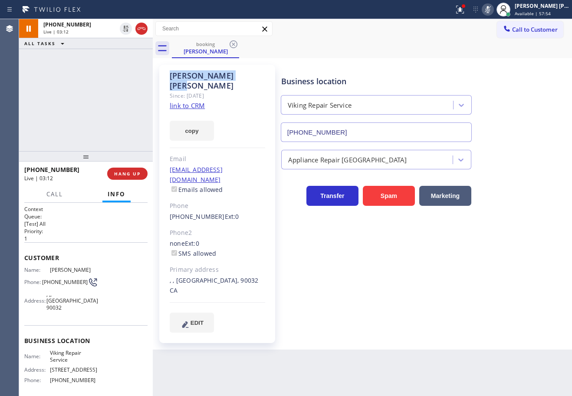
click at [490, 9] on icon at bounding box center [488, 9] width 4 height 7
drag, startPoint x: 446, startPoint y: 45, endPoint x: 419, endPoint y: 39, distance: 27.7
click at [446, 45] on div "booking [PERSON_NAME]" at bounding box center [372, 49] width 400 height 20
click at [503, 240] on div "Business location Viking Repair Service [PHONE_NUMBER] Appliance Repair High En…" at bounding box center [424, 198] width 290 height 263
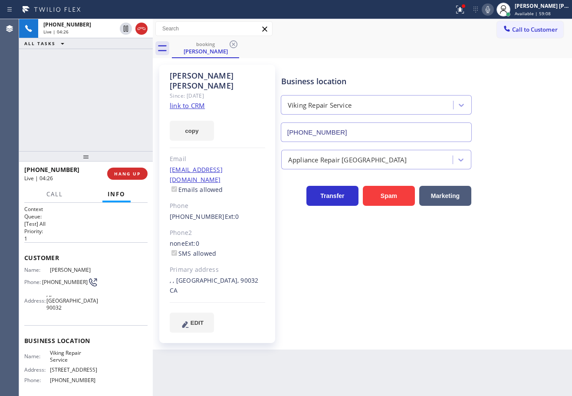
click at [506, 130] on div "Business location Viking Repair Service [PHONE_NUMBER]" at bounding box center [424, 102] width 290 height 79
click at [503, 127] on div "Business location Viking Repair Service [PHONE_NUMBER]" at bounding box center [424, 102] width 290 height 79
click at [490, 7] on icon at bounding box center [488, 9] width 4 height 7
click at [495, 38] on div "Call to Customer Outbound call Location Mac [GEOGRAPHIC_DATA] & Sons Your calle…" at bounding box center [362, 29] width 419 height 20
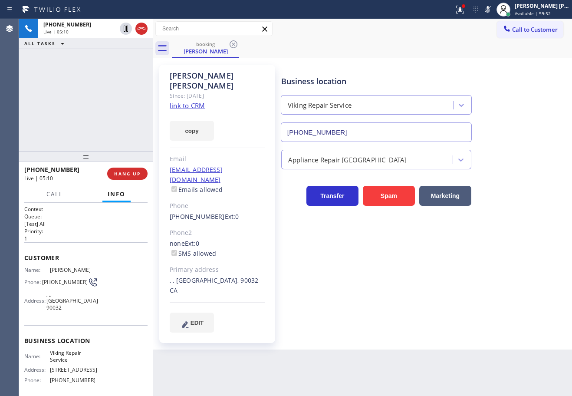
click at [465, 13] on icon at bounding box center [460, 9] width 10 height 10
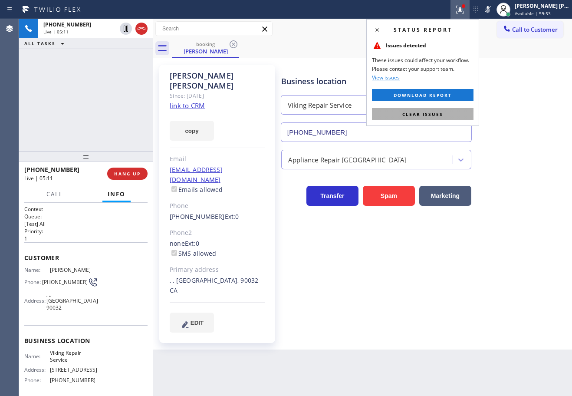
click at [445, 111] on button "Clear issues" at bounding box center [423, 114] width 102 height 12
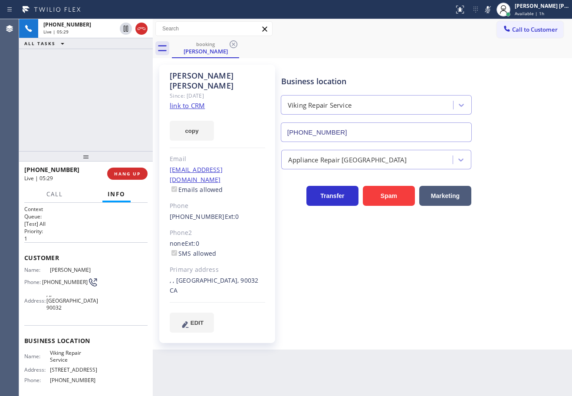
click at [69, 57] on div "[PHONE_NUMBER] Live | 05:29 ALL TASKS ALL TASKS ACTIVE TASKS TASKS IN WRAP UP" at bounding box center [86, 85] width 134 height 132
click at [490, 10] on icon at bounding box center [488, 9] width 4 height 7
click at [452, 33] on div "Call to Customer Outbound call Location Mac [GEOGRAPHIC_DATA] & Sons Your calle…" at bounding box center [362, 28] width 419 height 15
click at [373, 25] on div "Call to Customer Outbound call Location Mac [GEOGRAPHIC_DATA] & Sons Your calle…" at bounding box center [362, 28] width 419 height 15
click at [113, 82] on div "[PHONE_NUMBER] Live | 06:38 ALL TASKS ALL TASKS ACTIVE TASKS TASKS IN WRAP UP" at bounding box center [86, 85] width 134 height 132
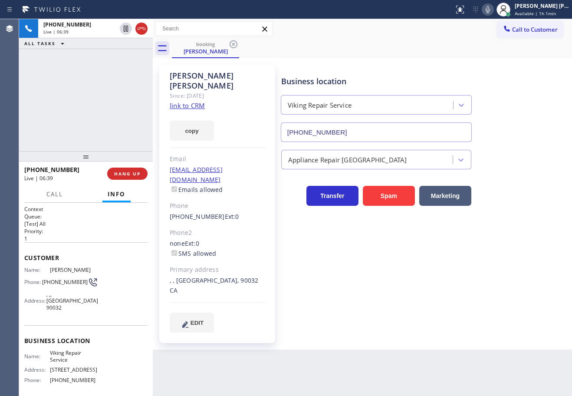
drag, startPoint x: 91, startPoint y: 95, endPoint x: 95, endPoint y: 107, distance: 12.2
click at [91, 96] on div "[PHONE_NUMBER] Live | 06:39 ALL TASKS ALL TASKS ACTIVE TASKS TASKS IN WRAP UP" at bounding box center [86, 85] width 134 height 132
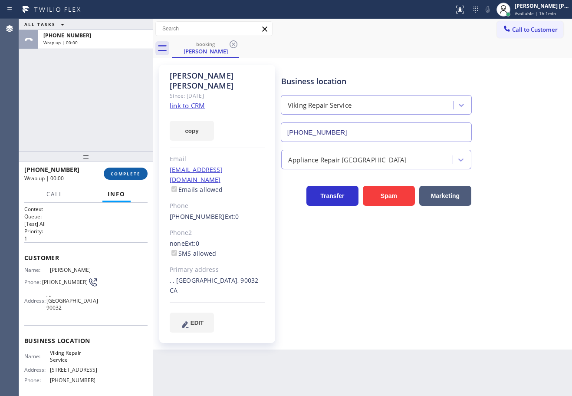
click at [133, 175] on span "COMPLETE" at bounding box center [126, 174] width 30 height 6
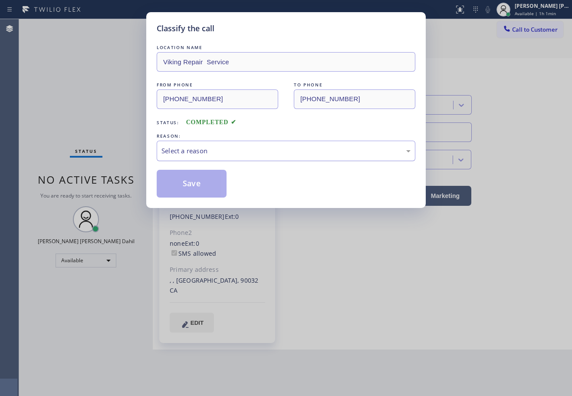
click at [208, 153] on div "Select a reason" at bounding box center [285, 151] width 249 height 10
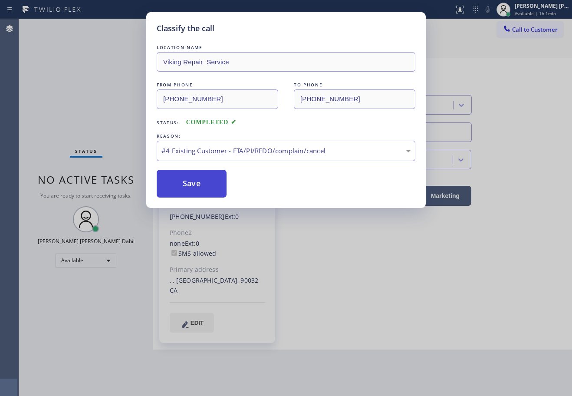
click at [202, 182] on button "Save" at bounding box center [192, 184] width 70 height 28
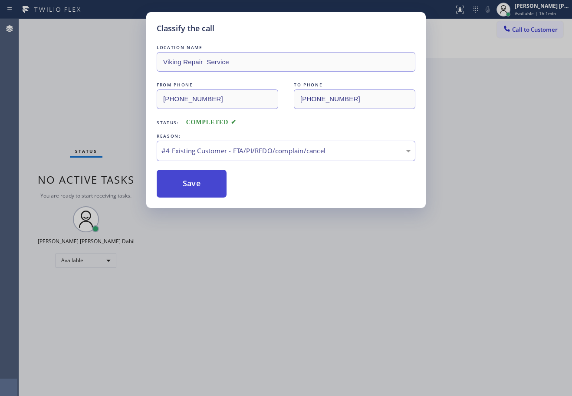
click at [201, 173] on button "Save" at bounding box center [192, 184] width 70 height 28
click at [201, 175] on button "Save" at bounding box center [192, 184] width 70 height 28
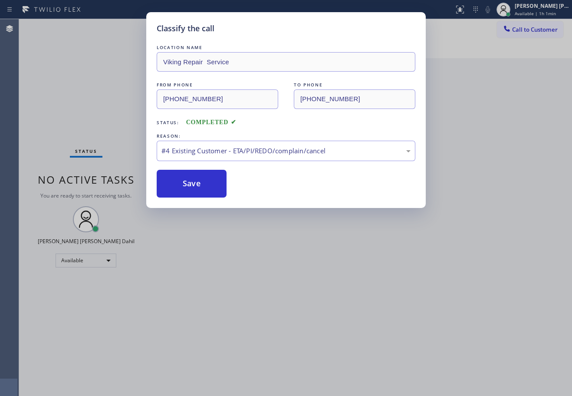
drag, startPoint x: 326, startPoint y: 36, endPoint x: 324, endPoint y: 52, distance: 16.6
click at [326, 33] on div "Classify the call LOCATION NAME Viking Repair Service FROM PHONE [PHONE_NUMBER]…" at bounding box center [285, 110] width 279 height 196
click at [203, 183] on button "Save" at bounding box center [192, 184] width 70 height 28
click at [220, 139] on div "REASON:" at bounding box center [286, 136] width 259 height 9
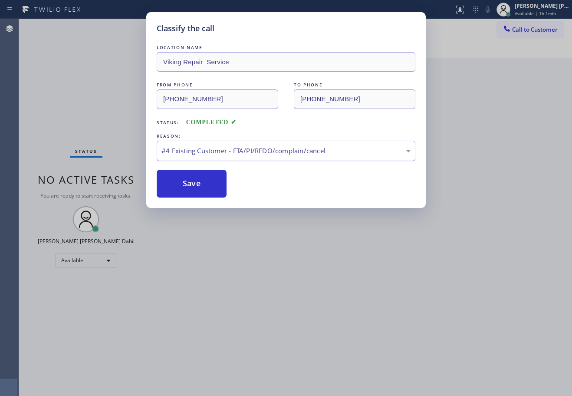
click at [228, 146] on div "#4 Existing Customer - ETA/PI/REDO/complain/cancel" at bounding box center [285, 151] width 249 height 10
click at [192, 188] on button "Save" at bounding box center [192, 184] width 70 height 28
click at [192, 187] on button "Save" at bounding box center [192, 184] width 70 height 28
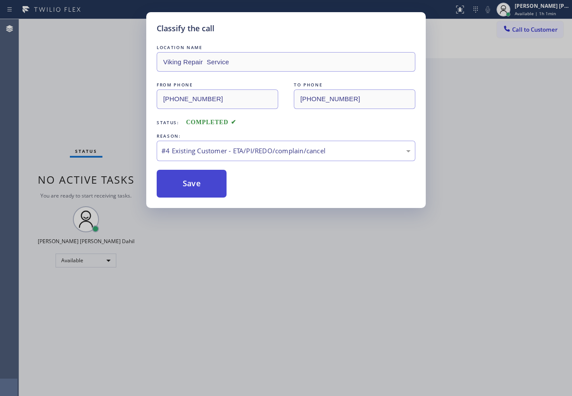
click at [192, 187] on button "Save" at bounding box center [192, 184] width 70 height 28
click at [193, 187] on button "Save" at bounding box center [192, 184] width 70 height 28
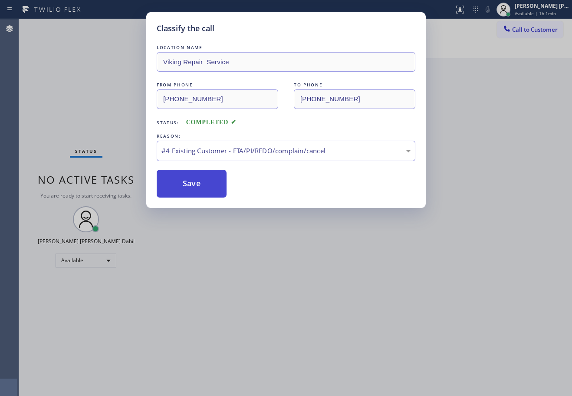
click at [193, 187] on button "Save" at bounding box center [192, 184] width 70 height 28
drag, startPoint x: 193, startPoint y: 187, endPoint x: 198, endPoint y: 184, distance: 5.8
click at [197, 184] on button "Save" at bounding box center [192, 184] width 70 height 28
click at [198, 184] on button "Save" at bounding box center [192, 184] width 70 height 28
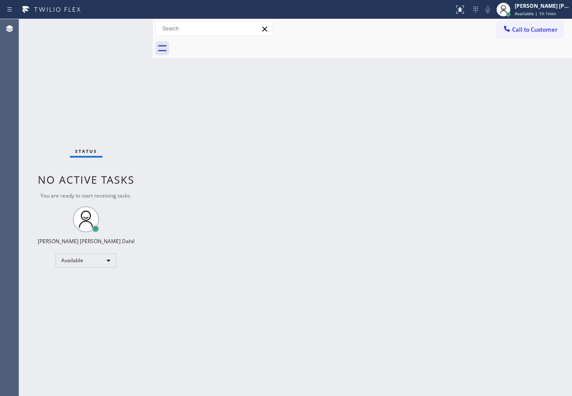
click at [316, 159] on div "Back to Dashboard Change Sender ID Customers Technicians Select a contact Outbo…" at bounding box center [362, 207] width 419 height 377
click at [454, 344] on div "Back to Dashboard Change Sender ID Customers Technicians Select a contact Outbo…" at bounding box center [362, 207] width 419 height 377
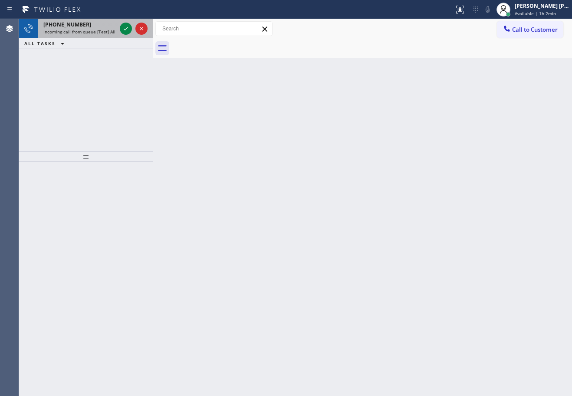
click at [104, 30] on span "Incoming call from queue [Test] All" at bounding box center [79, 32] width 72 height 6
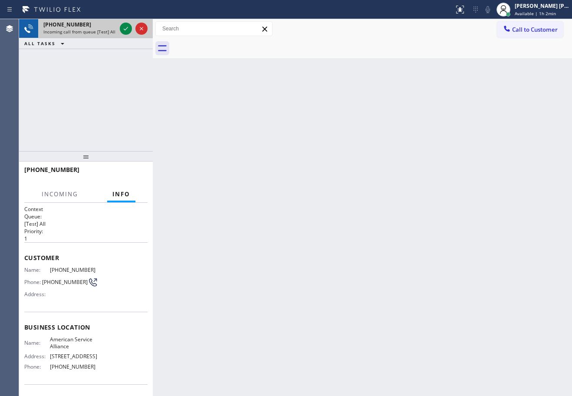
click at [104, 30] on span "Incoming call from queue [Test] All" at bounding box center [79, 32] width 72 height 6
click at [125, 26] on icon at bounding box center [126, 28] width 10 height 10
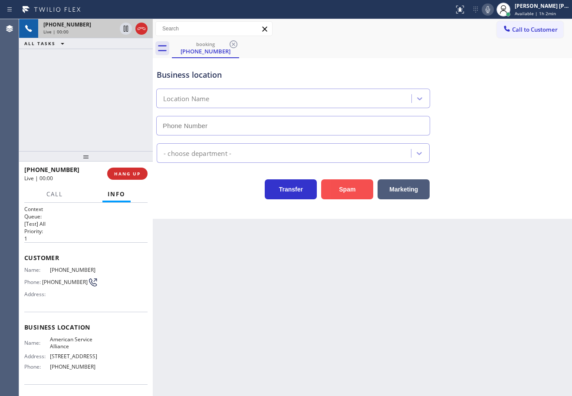
type input "[PHONE_NUMBER]"
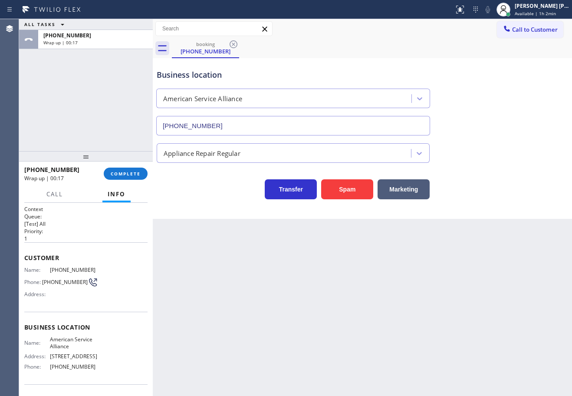
click at [89, 122] on div "ALL TASKS ALL TASKS ACTIVE TASKS TASKS IN WRAP UP [PHONE_NUMBER] Wrap up | 00:17" at bounding box center [86, 85] width 134 height 132
click at [115, 187] on button "Info" at bounding box center [116, 194] width 28 height 17
click at [115, 179] on button "COMPLETE" at bounding box center [126, 174] width 44 height 12
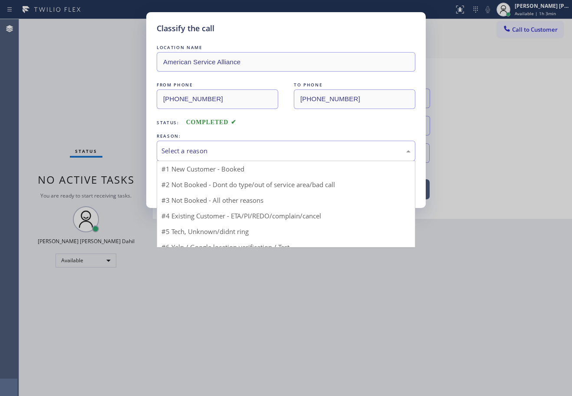
click at [196, 152] on div "Select a reason" at bounding box center [285, 151] width 249 height 10
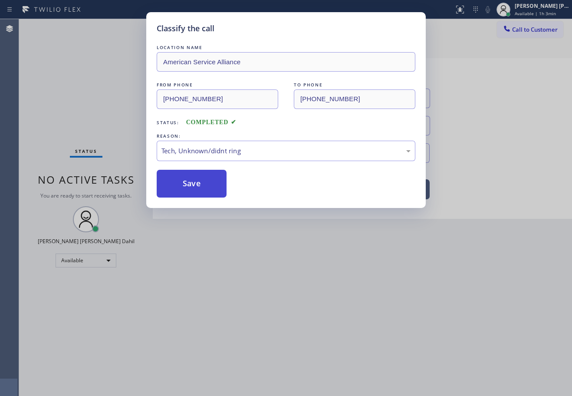
click at [195, 188] on button "Save" at bounding box center [192, 184] width 70 height 28
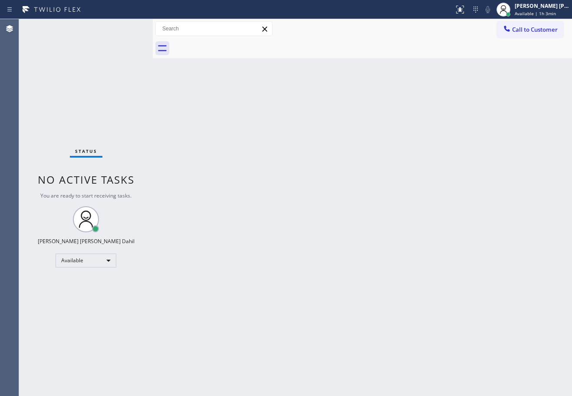
click at [454, 309] on div "Back to Dashboard Change Sender ID Customers Technicians Select a contact Outbo…" at bounding box center [362, 207] width 419 height 377
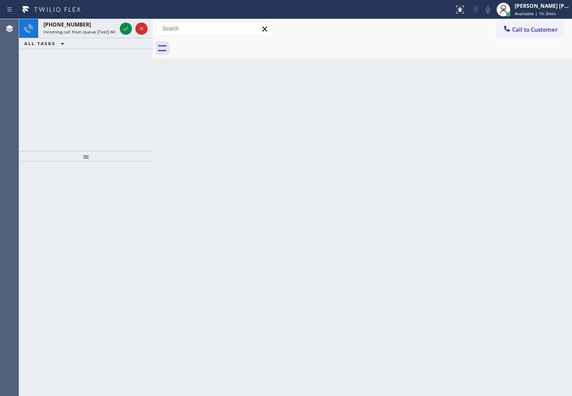
drag, startPoint x: 401, startPoint y: 56, endPoint x: 357, endPoint y: 60, distance: 44.5
click at [401, 56] on div at bounding box center [372, 49] width 400 height 20
click at [99, 33] on span "Incoming call from queue [Test] All" at bounding box center [79, 32] width 72 height 6
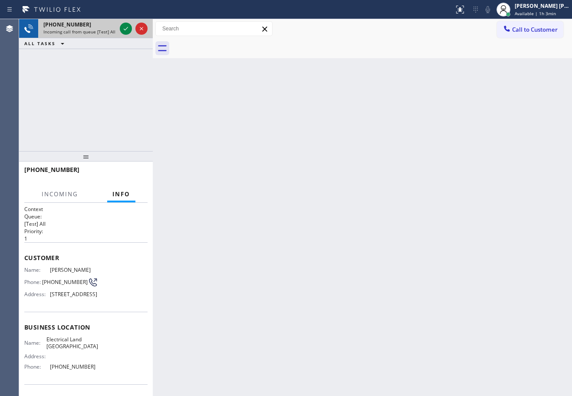
click at [99, 33] on span "Incoming call from queue [Test] All" at bounding box center [79, 32] width 72 height 6
click at [114, 33] on div "Incoming call from queue [Test] All" at bounding box center [79, 32] width 73 height 6
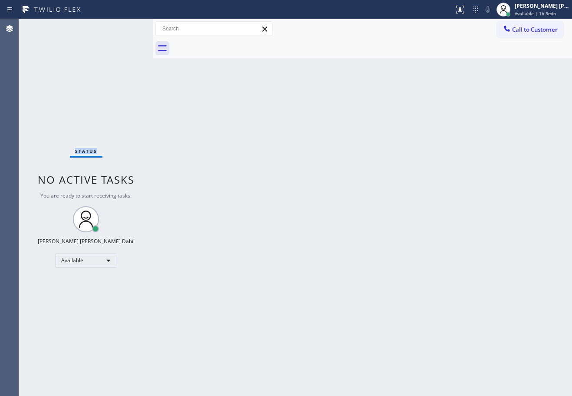
click at [114, 33] on div "Status No active tasks You are ready to start receiving tasks. [PERSON_NAME] [P…" at bounding box center [86, 207] width 134 height 377
click at [266, 127] on div "Back to Dashboard Change Sender ID Customers Technicians Select a contact Outbo…" at bounding box center [362, 207] width 419 height 377
click at [133, 83] on div "Status No active tasks You are ready to start receiving tasks. [PERSON_NAME] [P…" at bounding box center [86, 207] width 134 height 377
click at [136, 86] on div "Status No active tasks You are ready to start receiving tasks. [PERSON_NAME] [P…" at bounding box center [86, 207] width 134 height 377
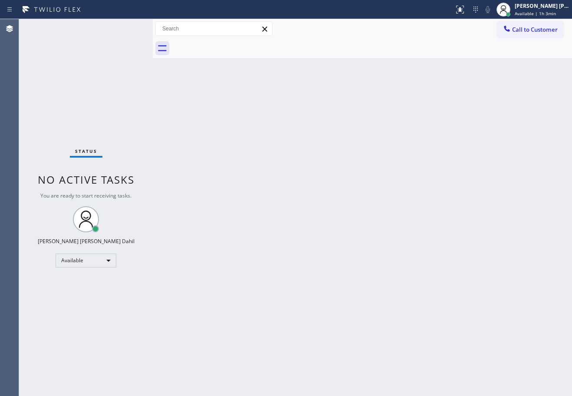
click at [138, 85] on div "Status No active tasks You are ready to start receiving tasks. [PERSON_NAME] [P…" at bounding box center [86, 207] width 134 height 377
click at [359, 118] on div "Back to Dashboard Change Sender ID Customers Technicians Select a contact Outbo…" at bounding box center [362, 207] width 419 height 377
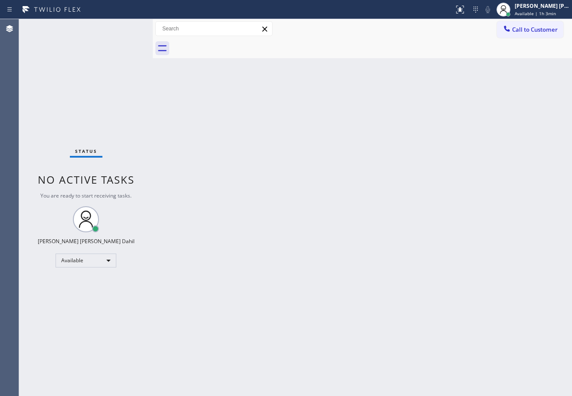
drag, startPoint x: 359, startPoint y: 118, endPoint x: 360, endPoint y: 122, distance: 4.4
click at [359, 119] on div "Back to Dashboard Change Sender ID Customers Technicians Select a contact Outbo…" at bounding box center [362, 207] width 419 height 377
click at [493, 326] on div "Back to Dashboard Change Sender ID Customers Technicians Select a contact Outbo…" at bounding box center [362, 207] width 419 height 377
click at [128, 54] on div "Status No active tasks You are ready to start receiving tasks. [PERSON_NAME] [P…" at bounding box center [86, 207] width 134 height 377
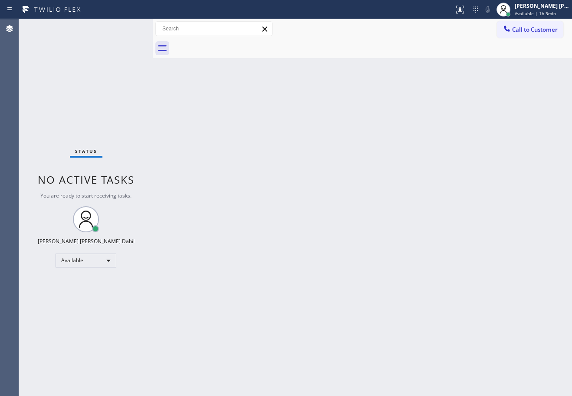
drag, startPoint x: 233, startPoint y: 122, endPoint x: 240, endPoint y: 127, distance: 9.0
click at [239, 126] on div "Back to Dashboard Change Sender ID Customers Technicians Select a contact Outbo…" at bounding box center [362, 207] width 419 height 377
drag, startPoint x: 240, startPoint y: 127, endPoint x: 246, endPoint y: 133, distance: 8.0
click at [242, 128] on div "Back to Dashboard Change Sender ID Customers Technicians Select a contact Outbo…" at bounding box center [362, 207] width 419 height 377
drag, startPoint x: 262, startPoint y: 143, endPoint x: 303, endPoint y: 159, distance: 44.0
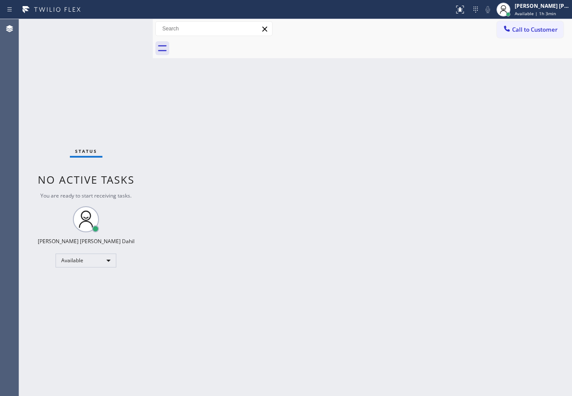
click at [275, 149] on div "Back to Dashboard Change Sender ID Customers Technicians Select a contact Outbo…" at bounding box center [362, 207] width 419 height 377
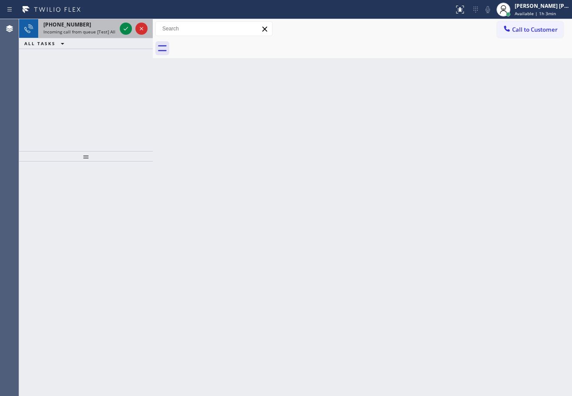
click at [110, 31] on span "Incoming call from queue [Test] All" at bounding box center [79, 32] width 72 height 6
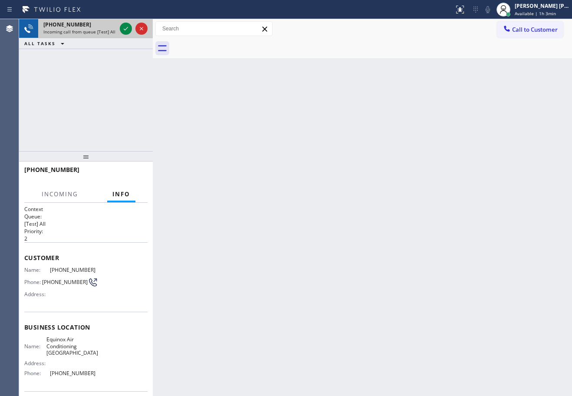
click at [110, 31] on span "Incoming call from queue [Test] All" at bounding box center [79, 32] width 72 height 6
click at [124, 29] on icon at bounding box center [126, 28] width 10 height 10
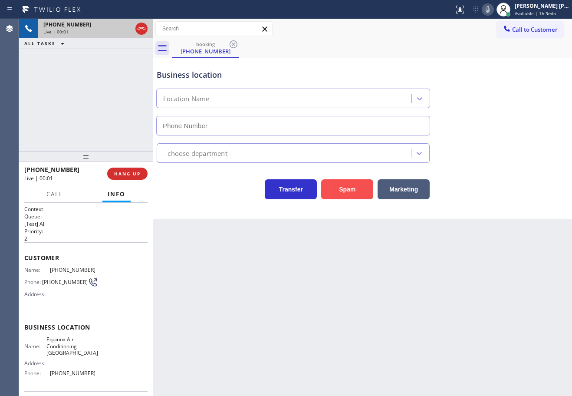
type input "[PHONE_NUMBER]"
click at [357, 188] on button "Spam" at bounding box center [347, 189] width 52 height 20
click at [358, 188] on button "Spam" at bounding box center [347, 189] width 52 height 20
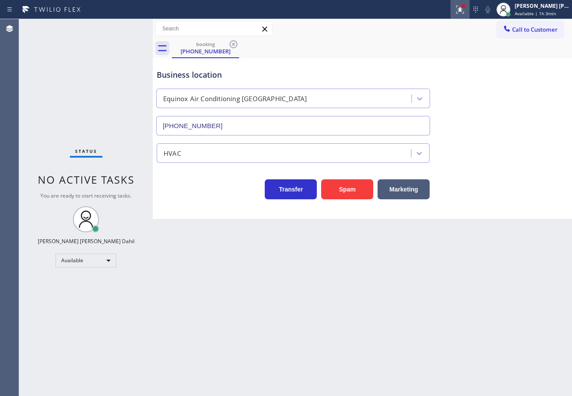
click at [461, 10] on icon at bounding box center [458, 9] width 5 height 6
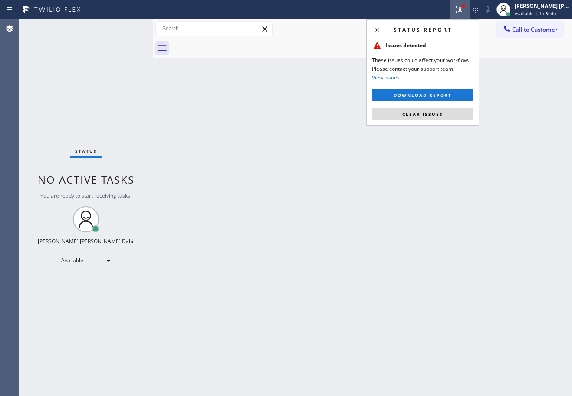
click at [439, 104] on div "Status report Issues detected These issues could affect your workflow. Please c…" at bounding box center [422, 72] width 113 height 107
click at [441, 109] on button "Clear issues" at bounding box center [423, 114] width 102 height 12
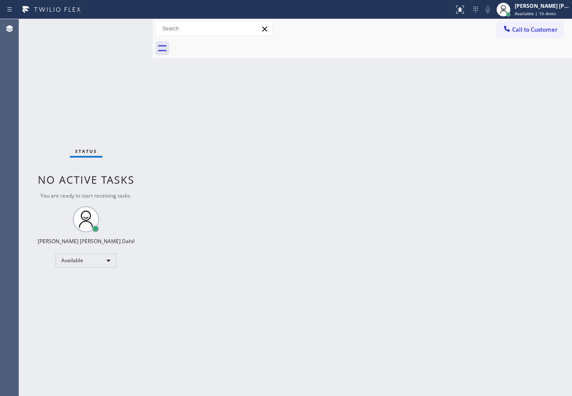
click at [453, 169] on div "Back to Dashboard Change Sender ID Customers Technicians Select a contact Outbo…" at bounding box center [362, 207] width 419 height 377
click at [441, 316] on div "Back to Dashboard Change Sender ID Customers Technicians Select a contact Outbo…" at bounding box center [362, 207] width 419 height 377
click at [115, 38] on div "Status No active tasks You are ready to start receiving tasks. [PERSON_NAME] [P…" at bounding box center [86, 207] width 134 height 377
drag, startPoint x: 115, startPoint y: 38, endPoint x: 115, endPoint y: 32, distance: 6.1
click at [115, 36] on div "Status No active tasks You are ready to start receiving tasks. [PERSON_NAME] [P…" at bounding box center [86, 207] width 134 height 377
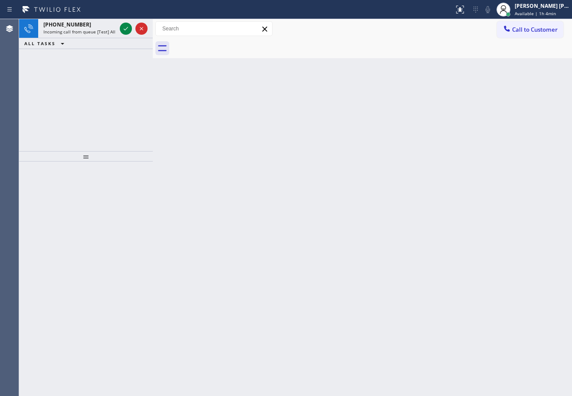
click at [115, 32] on div "Incoming call from queue [Test] All" at bounding box center [79, 32] width 73 height 6
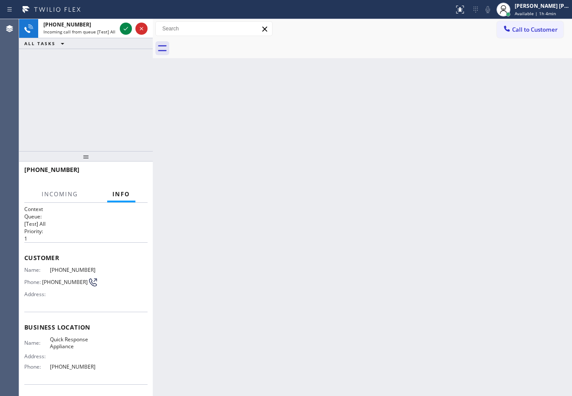
click at [115, 32] on div "Incoming call from queue [Test] All" at bounding box center [79, 32] width 73 height 6
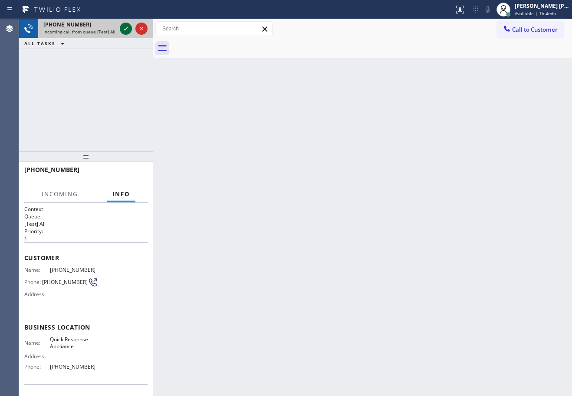
click at [121, 27] on div at bounding box center [126, 28] width 12 height 10
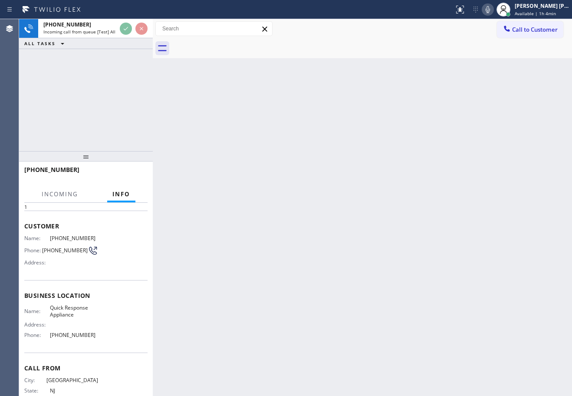
scroll to position [56, 0]
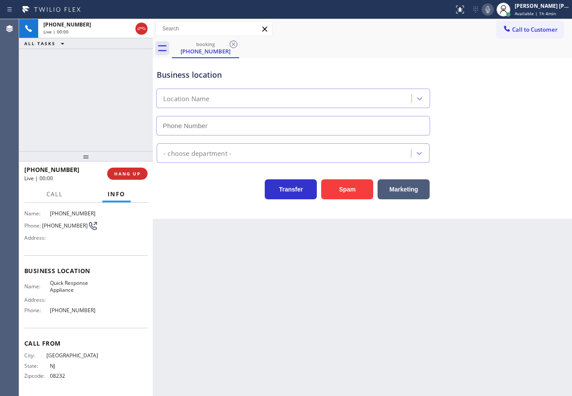
type input "[PHONE_NUMBER]"
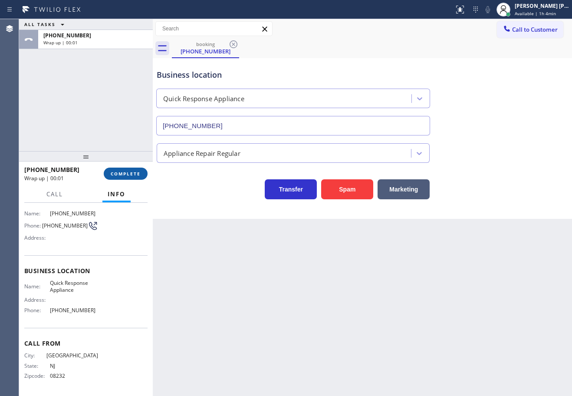
click at [125, 174] on span "COMPLETE" at bounding box center [126, 174] width 30 height 6
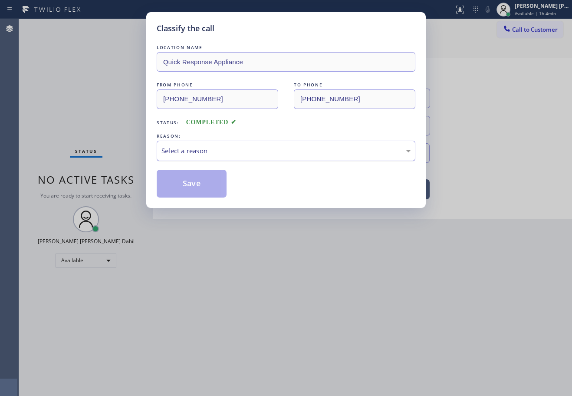
click at [200, 149] on div "Select a reason" at bounding box center [285, 151] width 249 height 10
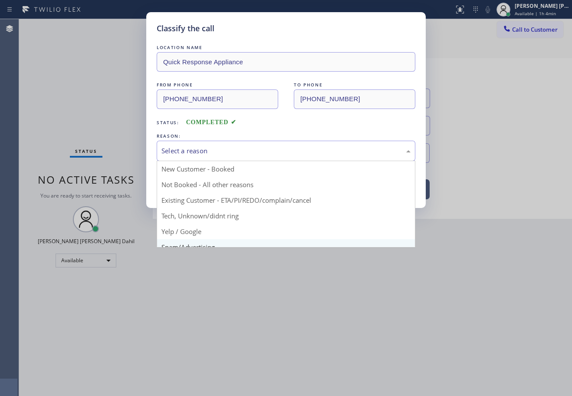
scroll to position [43, 0]
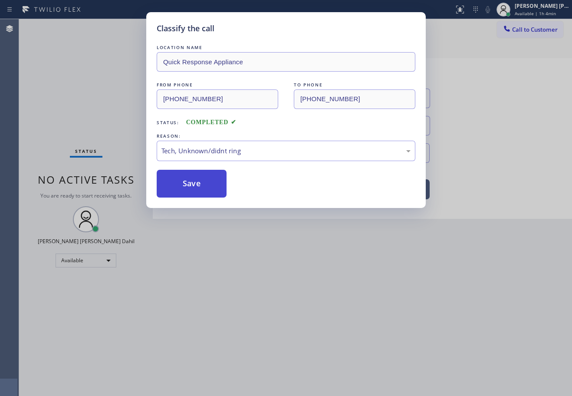
click at [212, 172] on button "Save" at bounding box center [192, 184] width 70 height 28
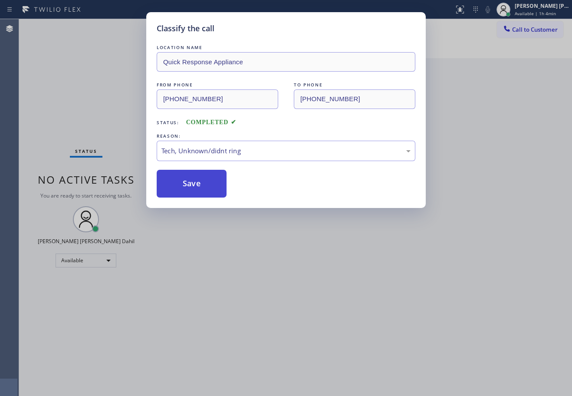
click at [212, 172] on button "Save" at bounding box center [192, 184] width 70 height 28
drag, startPoint x: 278, startPoint y: 225, endPoint x: 293, endPoint y: 239, distance: 20.3
click at [279, 226] on div "Classify the call LOCATION NAME Quick Response Appliance FROM PHONE [PHONE_NUMB…" at bounding box center [286, 198] width 572 height 396
click at [299, 242] on div "Classify the call LOCATION NAME Quick Response Appliance FROM PHONE [PHONE_NUMB…" at bounding box center [286, 198] width 572 height 396
click at [299, 242] on div "Back to Dashboard Change Sender ID Customers Technicians Select a contact Outbo…" at bounding box center [362, 207] width 419 height 377
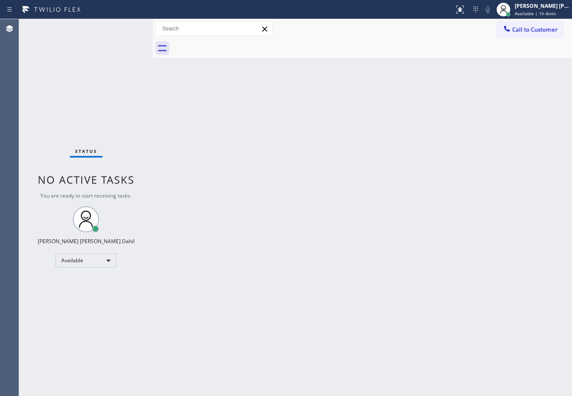
click at [299, 242] on div "Back to Dashboard Change Sender ID Customers Technicians Select a contact Outbo…" at bounding box center [362, 207] width 419 height 377
click at [293, 211] on div "Back to Dashboard Change Sender ID Customers Technicians Select a contact Outbo…" at bounding box center [362, 207] width 419 height 377
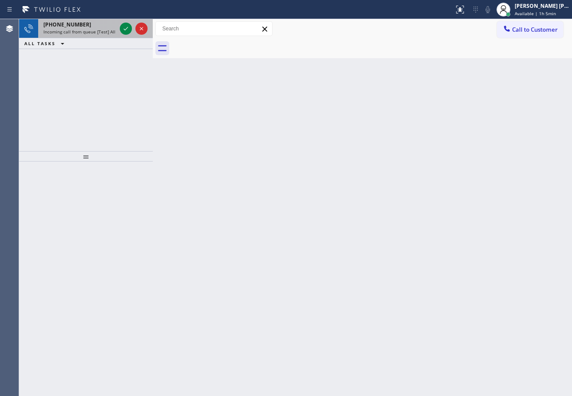
click at [117, 32] on div "[PHONE_NUMBER] Incoming call from queue [Test] All" at bounding box center [78, 28] width 80 height 19
click at [116, 32] on div "[PHONE_NUMBER] Incoming call from queue [Test] All" at bounding box center [78, 28] width 80 height 19
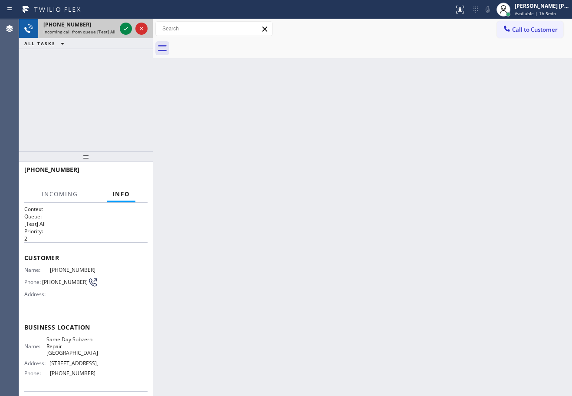
click at [116, 32] on div "[PHONE_NUMBER] Incoming call from queue [Test] All" at bounding box center [78, 28] width 80 height 19
click at [116, 31] on div "[PHONE_NUMBER] Incoming call from queue [Test] All" at bounding box center [78, 28] width 80 height 19
click at [124, 29] on icon at bounding box center [126, 28] width 10 height 10
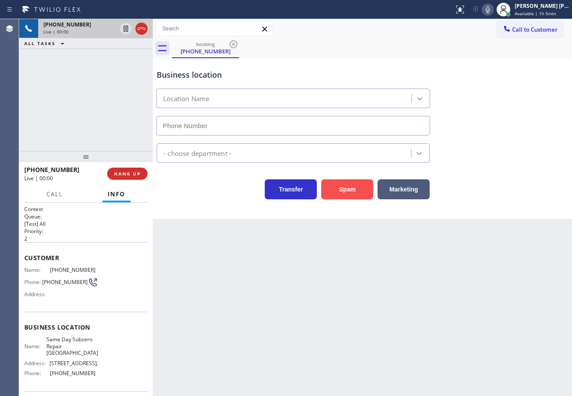
click at [365, 188] on button "Spam" at bounding box center [347, 189] width 52 height 20
type input "[PHONE_NUMBER]"
drag, startPoint x: 365, startPoint y: 188, endPoint x: 352, endPoint y: 188, distance: 13.9
click at [364, 189] on button "Spam" at bounding box center [347, 189] width 52 height 20
drag, startPoint x: 352, startPoint y: 188, endPoint x: 346, endPoint y: 190, distance: 5.5
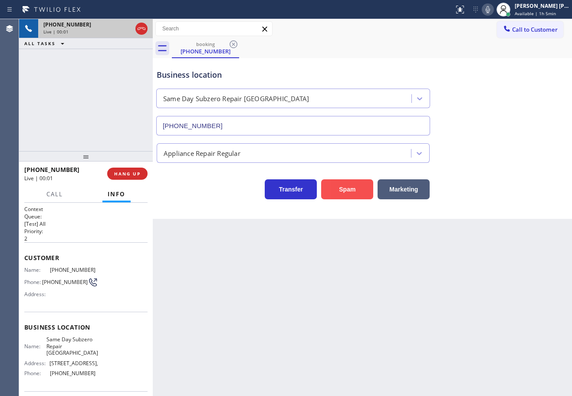
click at [347, 190] on button "Spam" at bounding box center [347, 189] width 52 height 20
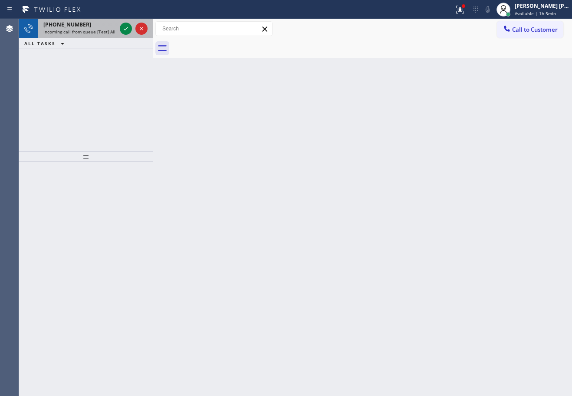
click at [104, 26] on div "[PHONE_NUMBER]" at bounding box center [79, 24] width 73 height 7
click at [114, 20] on div "[PHONE_NUMBER] Incoming call from queue [Test] All" at bounding box center [78, 28] width 80 height 19
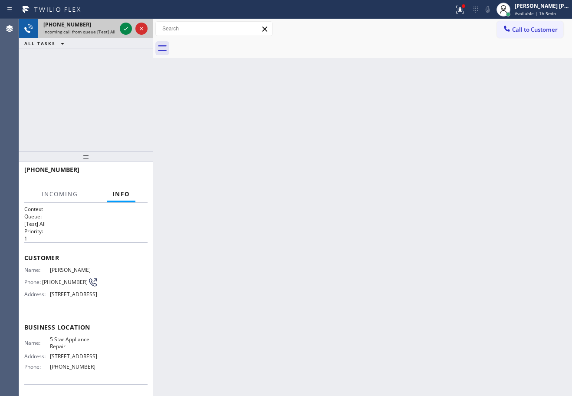
click at [114, 20] on div "[PHONE_NUMBER] Incoming call from queue [Test] All" at bounding box center [78, 28] width 80 height 19
click at [125, 28] on icon at bounding box center [126, 28] width 10 height 10
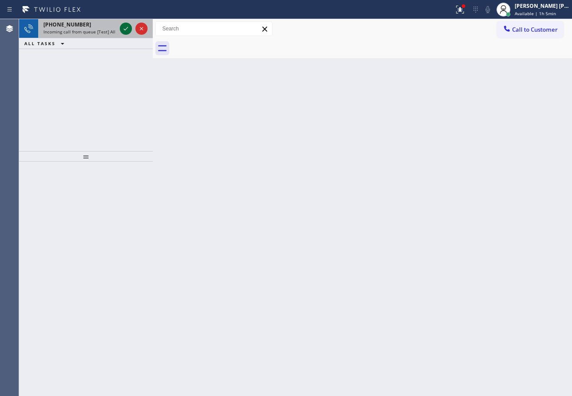
drag, startPoint x: 113, startPoint y: 30, endPoint x: 124, endPoint y: 27, distance: 10.7
click at [113, 29] on span "Incoming call from queue [Test] All" at bounding box center [79, 32] width 72 height 6
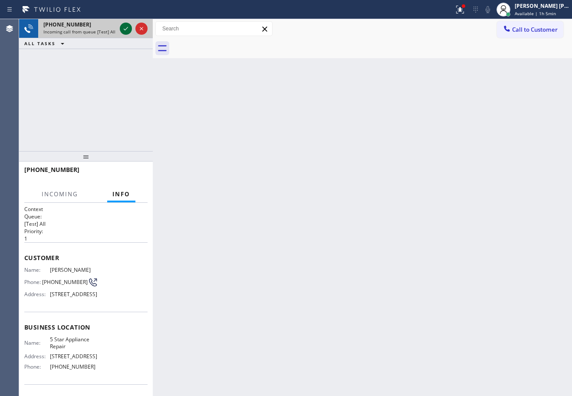
click at [124, 27] on icon at bounding box center [126, 28] width 10 height 10
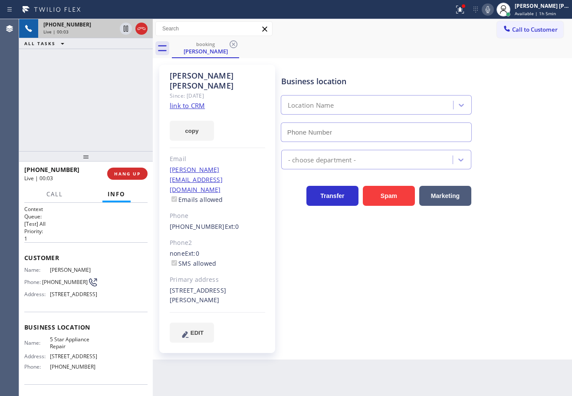
type input "[PHONE_NUMBER]"
drag, startPoint x: 471, startPoint y: 10, endPoint x: 479, endPoint y: 42, distance: 33.6
click at [464, 10] on g at bounding box center [460, 10] width 8 height 8
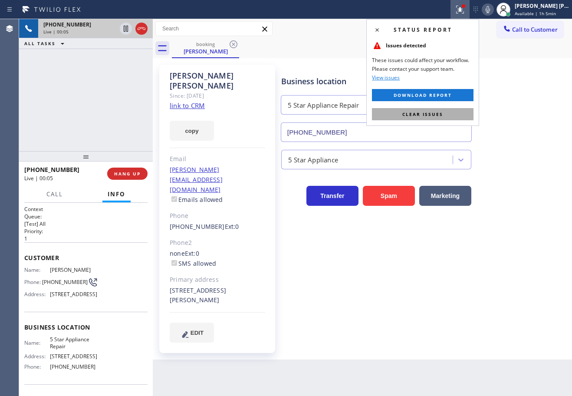
click at [432, 112] on span "Clear issues" at bounding box center [422, 114] width 41 height 6
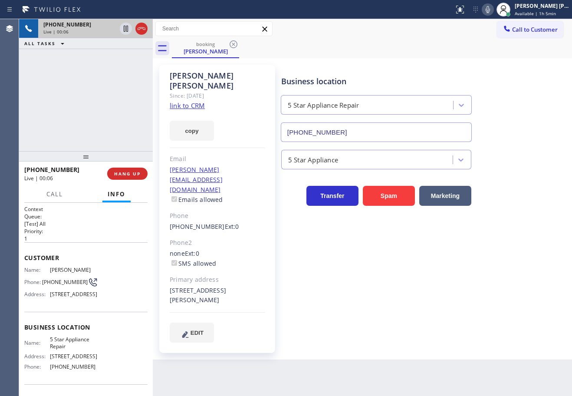
click at [201, 100] on div "[PERSON_NAME] Since: [DATE] link to CRM copy Email [PERSON_NAME][EMAIL_ADDRESS]…" at bounding box center [217, 209] width 116 height 288
click at [198, 101] on link "link to CRM" at bounding box center [187, 105] width 35 height 9
click at [101, 81] on div "[PHONE_NUMBER] Live | 00:25 ALL TASKS ALL TASKS ACTIVE TASKS TASKS IN WRAP UP" at bounding box center [86, 85] width 134 height 132
click at [101, 80] on div "[PHONE_NUMBER] Live | 00:25 ALL TASKS ALL TASKS ACTIVE TASKS TASKS IN WRAP UP" at bounding box center [86, 85] width 134 height 132
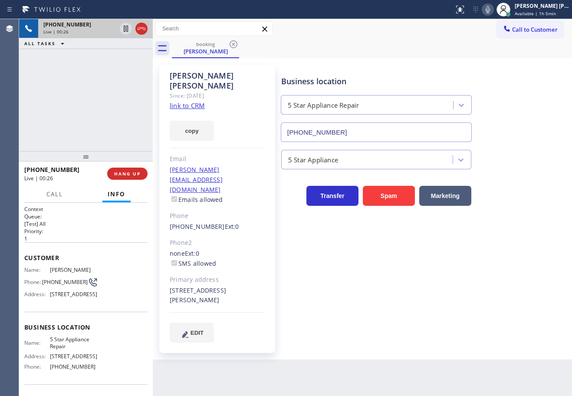
click at [105, 72] on div "[PHONE_NUMBER] Live | 00:26 ALL TASKS ALL TASKS ACTIVE TASKS TASKS IN WRAP UP" at bounding box center [86, 85] width 134 height 132
click at [127, 29] on icon at bounding box center [126, 29] width 4 height 6
click at [120, 55] on div "[PHONE_NUMBER] Live | 00:27 ALL TASKS ALL TASKS ACTIVE TASKS TASKS IN WRAP UP" at bounding box center [86, 85] width 134 height 132
click at [493, 8] on icon at bounding box center [488, 9] width 10 height 10
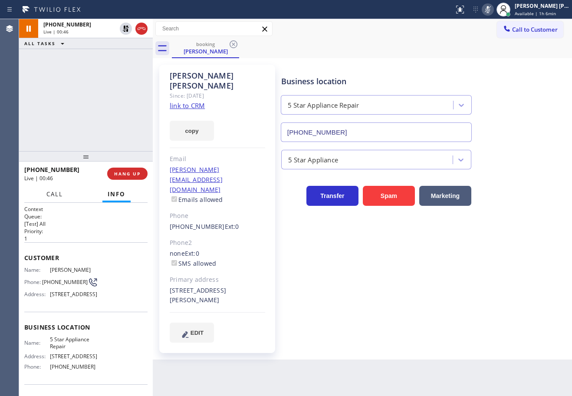
click at [51, 195] on span "Call" at bounding box center [54, 194] width 16 height 8
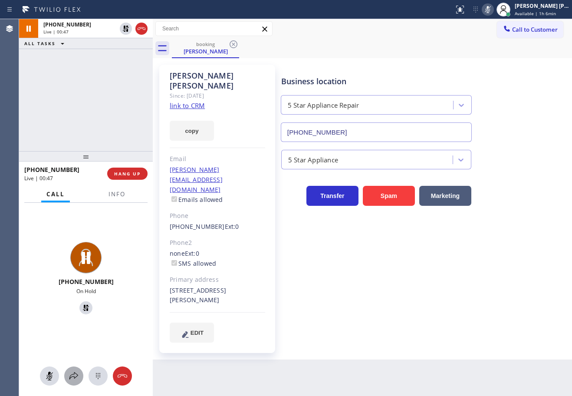
click at [80, 372] on div at bounding box center [73, 376] width 19 height 10
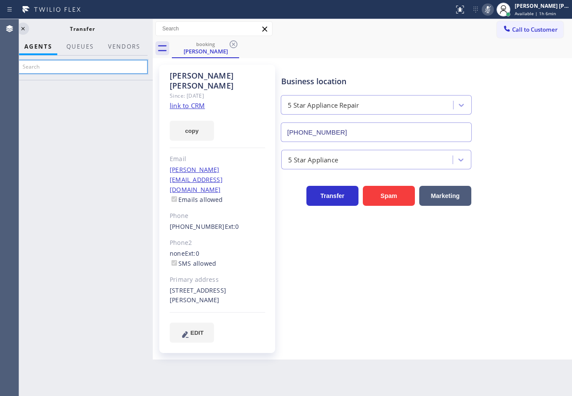
click at [55, 70] on input "text" at bounding box center [82, 67] width 131 height 14
type input "arno"
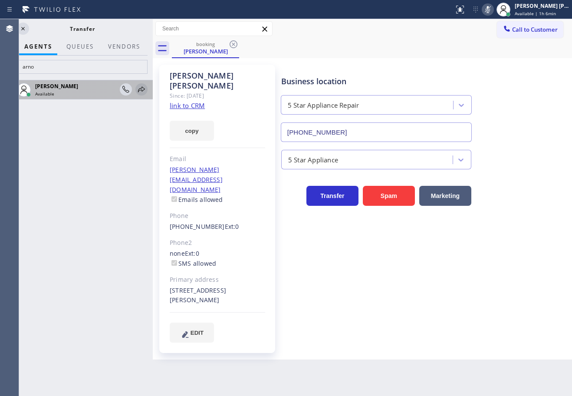
click at [141, 88] on icon at bounding box center [141, 89] width 10 height 10
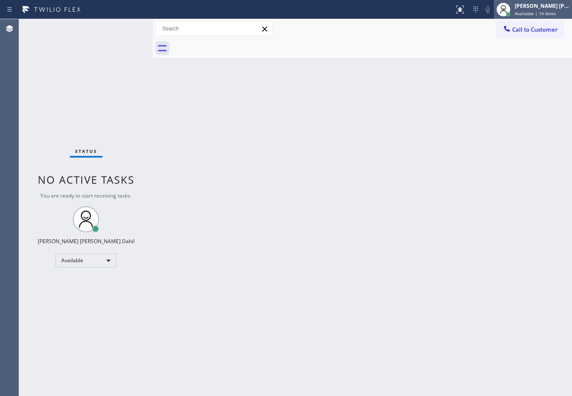
click at [529, 14] on span "Available | 1h 6min" at bounding box center [535, 13] width 41 height 6
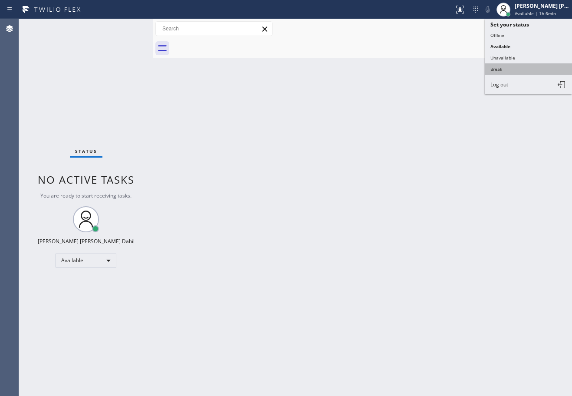
click at [516, 69] on button "Break" at bounding box center [528, 68] width 87 height 11
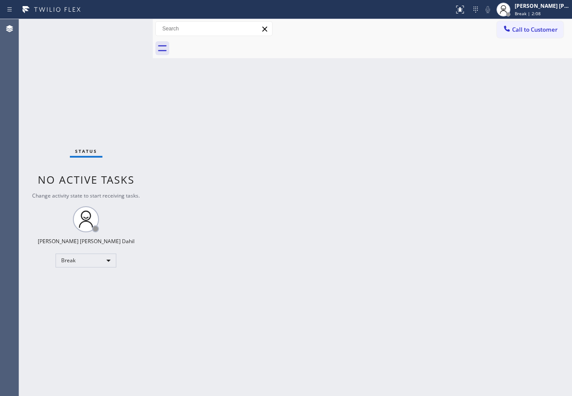
drag, startPoint x: 528, startPoint y: 8, endPoint x: 524, endPoint y: 35, distance: 26.8
click at [528, 8] on div "[PERSON_NAME] [PERSON_NAME] Dahil" at bounding box center [542, 5] width 55 height 7
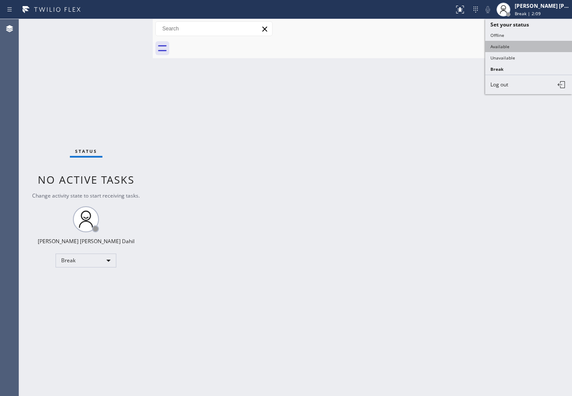
click at [520, 44] on button "Available" at bounding box center [528, 46] width 87 height 11
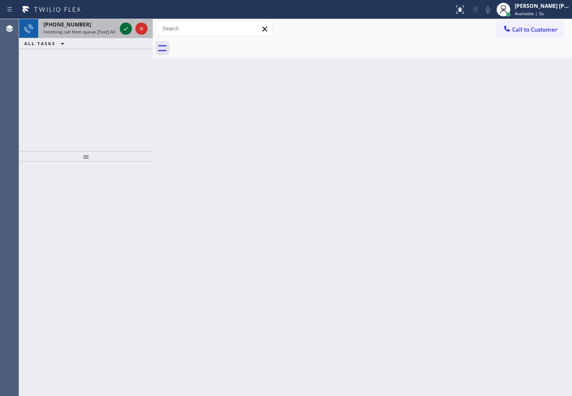
click at [128, 29] on icon at bounding box center [126, 28] width 10 height 10
click at [125, 27] on icon at bounding box center [126, 28] width 10 height 10
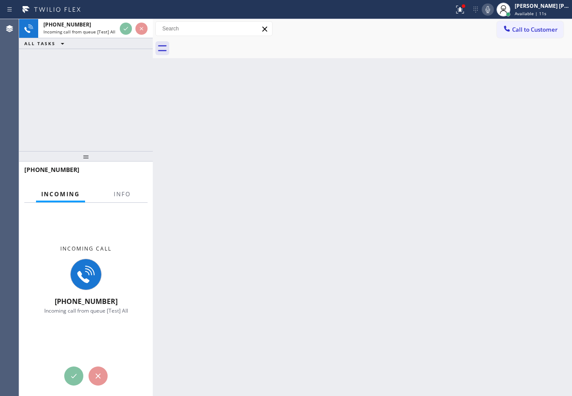
click at [148, 27] on div at bounding box center [133, 28] width 31 height 19
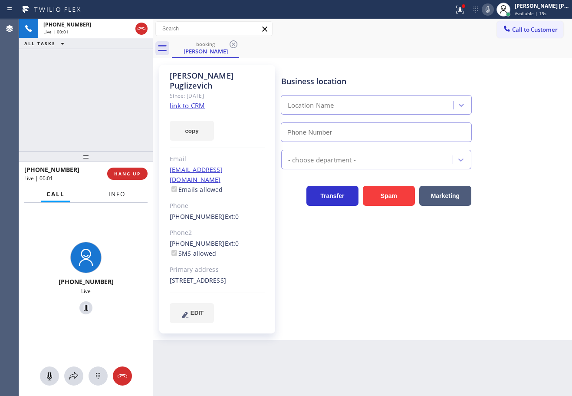
click at [108, 194] on button "Info" at bounding box center [116, 194] width 27 height 17
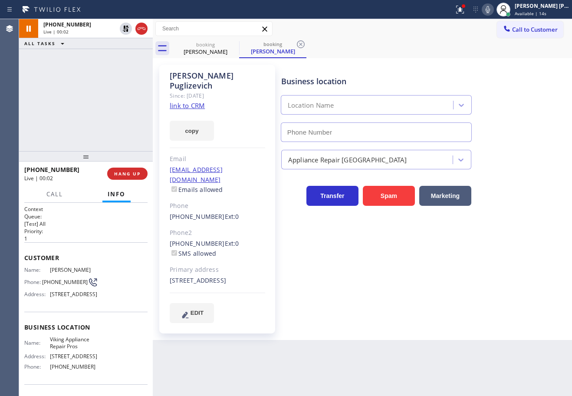
type input "[PHONE_NUMBER]"
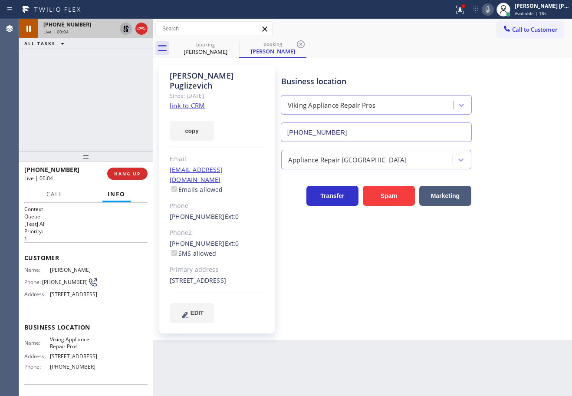
click at [125, 31] on icon at bounding box center [126, 29] width 6 height 6
click at [300, 43] on icon at bounding box center [301, 44] width 10 height 10
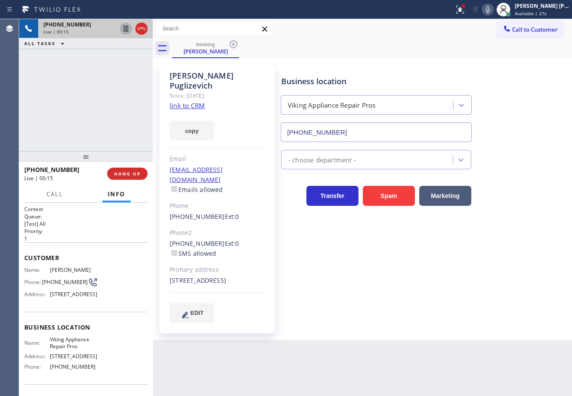
click at [190, 101] on link "link to CRM" at bounding box center [187, 105] width 35 height 9
click at [118, 69] on div "[PHONE_NUMBER] Live | 02:26 ALL TASKS ALL TASKS ACTIVE TASKS TASKS IN WRAP UP" at bounding box center [86, 85] width 134 height 132
click at [118, 69] on div "[PHONE_NUMBER] Live | 02:27 ALL TASKS ALL TASKS ACTIVE TASKS TASKS IN WRAP UP" at bounding box center [86, 85] width 134 height 132
click at [490, 11] on icon at bounding box center [488, 9] width 4 height 7
click at [502, 58] on div "booking [PERSON_NAME]" at bounding box center [372, 49] width 400 height 20
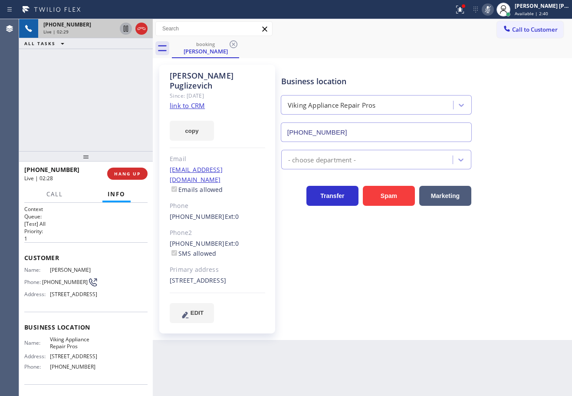
click at [77, 91] on div "[PHONE_NUMBER] Live | 02:29 ALL TASKS ALL TASKS ACTIVE TASKS TASKS IN WRAP UP" at bounding box center [86, 85] width 134 height 132
click at [123, 29] on icon at bounding box center [126, 28] width 10 height 10
click at [126, 32] on icon at bounding box center [126, 28] width 10 height 10
click at [125, 26] on icon at bounding box center [126, 29] width 6 height 6
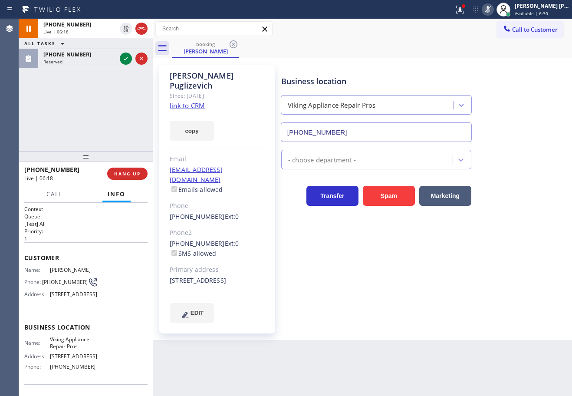
click at [493, 10] on icon at bounding box center [488, 9] width 10 height 10
drag, startPoint x: 104, startPoint y: 48, endPoint x: 120, endPoint y: 57, distance: 18.5
click at [106, 50] on div "[PHONE_NUMBER] Live | 06:54 ALL TASKS ALL TASKS ACTIVE TASKS TASKS IN WRAP UP […" at bounding box center [86, 43] width 134 height 49
click at [122, 57] on div "[PHONE_NUMBER] Live | 06:54 ALL TASKS ALL TASKS ACTIVE TASKS TASKS IN WRAP UP […" at bounding box center [86, 43] width 134 height 49
click at [122, 57] on div "[PHONE_NUMBER] Live | 06:55 ALL TASKS ALL TASKS ACTIVE TASKS TASKS IN WRAP UP […" at bounding box center [86, 43] width 134 height 49
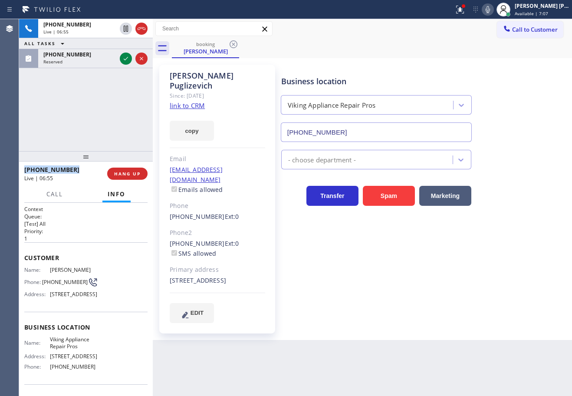
click at [122, 57] on div "[PHONE_NUMBER] Live | 06:55 ALL TASKS ALL TASKS ACTIVE TASKS TASKS IN WRAP UP […" at bounding box center [86, 43] width 134 height 49
click at [122, 59] on div "[PHONE_NUMBER] Live | 06:55 ALL TASKS ALL TASKS ACTIVE TASKS TASKS IN WRAP UP […" at bounding box center [86, 43] width 134 height 49
click at [102, 62] on div "[PHONE_NUMBER] Live | 06:55 ALL TASKS ALL TASKS ACTIVE TASKS TASKS IN WRAP UP […" at bounding box center [86, 43] width 134 height 49
click at [102, 63] on div "[PHONE_NUMBER] Live | 06:56 ALL TASKS ALL TASKS ACTIVE TASKS TASKS IN WRAP UP […" at bounding box center [86, 43] width 134 height 49
click at [94, 102] on div "[PHONE_NUMBER] Live | 06:56 ALL TASKS ALL TASKS ACTIVE TASKS TASKS IN WRAP UP […" at bounding box center [86, 85] width 134 height 132
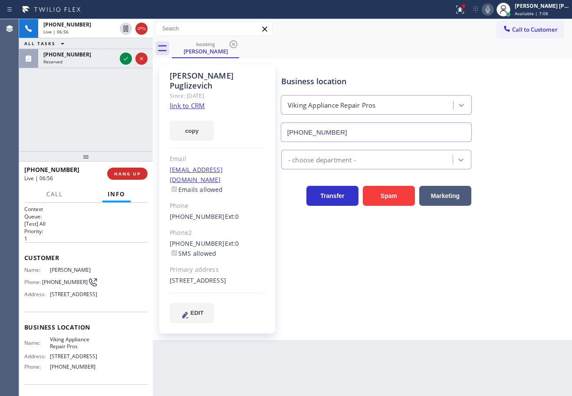
click at [95, 64] on div "[PHONE_NUMBER] Live | 06:56 ALL TASKS ALL TASKS ACTIVE TASKS TASKS IN WRAP UP […" at bounding box center [86, 43] width 134 height 49
click at [95, 64] on div "[PHONE_NUMBER] Live | 06:57 ALL TASKS ALL TASKS ACTIVE TASKS TASKS IN WRAP UP […" at bounding box center [86, 43] width 134 height 49
click at [95, 63] on div "[PHONE_NUMBER] Live | 06:57 ALL TASKS ALL TASKS ACTIVE TASKS TASKS IN WRAP UP […" at bounding box center [86, 43] width 134 height 49
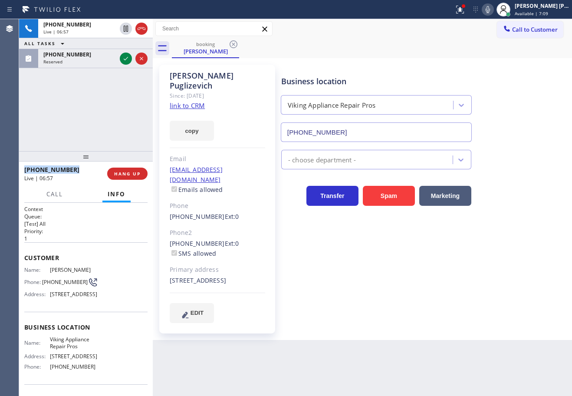
click at [95, 63] on div "[PHONE_NUMBER] Live | 06:57 ALL TASKS ALL TASKS ACTIVE TASKS TASKS IN WRAP UP […" at bounding box center [86, 43] width 134 height 49
click at [95, 65] on div "[PHONE_NUMBER] Live | 06:57 ALL TASKS ALL TASKS ACTIVE TASKS TASKS IN WRAP UP […" at bounding box center [86, 43] width 134 height 49
click at [89, 105] on div "[PHONE_NUMBER] Live | 06:58 ALL TASKS ALL TASKS ACTIVE TASKS TASKS IN WRAP UP […" at bounding box center [86, 85] width 134 height 132
click at [87, 103] on div "[PHONE_NUMBER] Live | 06:58 ALL TASKS ALL TASKS ACTIVE TASKS TASKS IN WRAP UP […" at bounding box center [86, 85] width 134 height 132
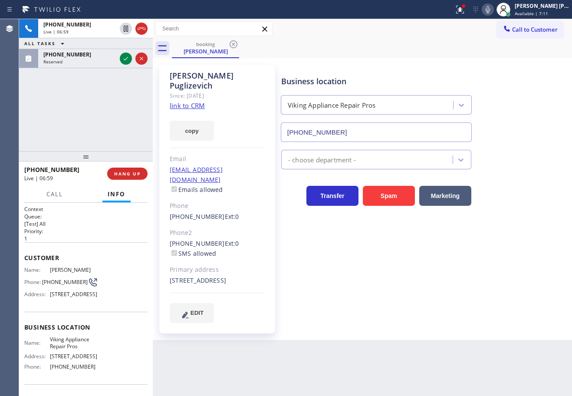
click at [464, 9] on icon at bounding box center [460, 10] width 8 height 8
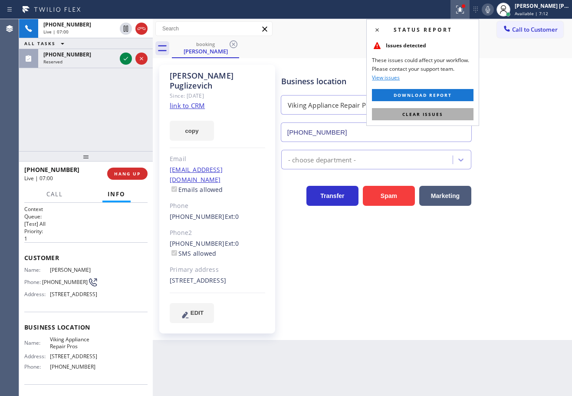
click at [437, 115] on span "Clear issues" at bounding box center [422, 114] width 41 height 6
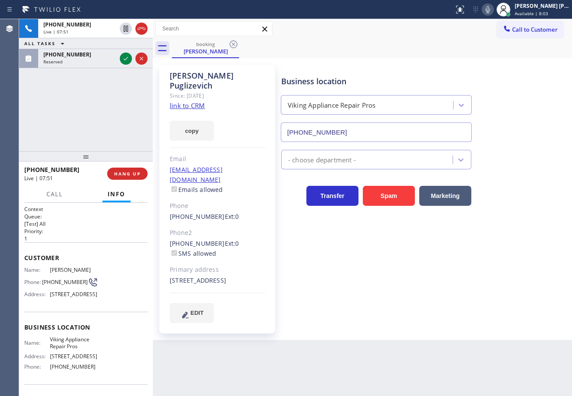
click at [99, 63] on div "[PHONE_NUMBER] Live | 07:51 ALL TASKS ALL TASKS ACTIVE TASKS TASKS IN WRAP UP […" at bounding box center [86, 43] width 134 height 49
click at [100, 63] on div "[PHONE_NUMBER] Live | 07:51 ALL TASKS ALL TASKS ACTIVE TASKS TASKS IN WRAP UP […" at bounding box center [86, 43] width 134 height 49
click at [100, 62] on div "[PHONE_NUMBER] Live | 07:51 ALL TASKS ALL TASKS ACTIVE TASKS TASKS IN WRAP UP […" at bounding box center [86, 43] width 134 height 49
click at [100, 62] on div "[PHONE_NUMBER] Live | 07:52 ALL TASKS ALL TASKS ACTIVE TASKS TASKS IN WRAP UP […" at bounding box center [86, 43] width 134 height 49
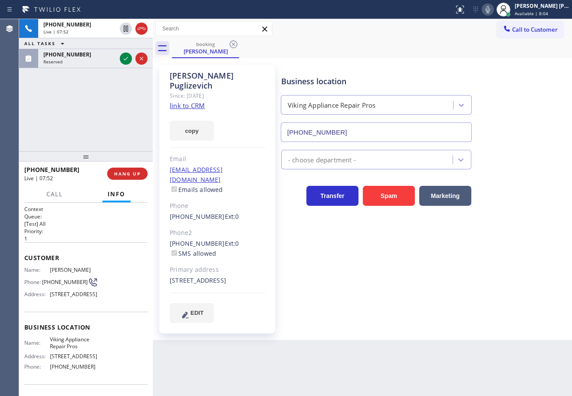
click at [105, 61] on div "[PHONE_NUMBER] Live | 07:52 ALL TASKS ALL TASKS ACTIVE TASKS TASKS IN WRAP UP […" at bounding box center [86, 43] width 134 height 49
click at [105, 61] on div "[PHONE_NUMBER] Live | 07:53 ALL TASKS ALL TASKS ACTIVE TASKS TASKS IN WRAP UP […" at bounding box center [86, 43] width 134 height 49
click at [104, 62] on div "[PHONE_NUMBER] Live | 07:53 ALL TASKS ALL TASKS ACTIVE TASKS TASKS IN WRAP UP […" at bounding box center [86, 43] width 134 height 49
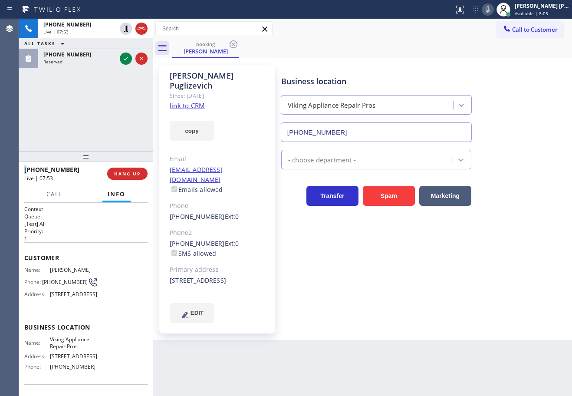
click at [104, 62] on div "[PHONE_NUMBER] Live | 07:53 ALL TASKS ALL TASKS ACTIVE TASKS TASKS IN WRAP UP […" at bounding box center [86, 43] width 134 height 49
click at [493, 12] on icon at bounding box center [488, 9] width 10 height 10
click at [532, 234] on div "Business location Viking Appliance Repair Pros [PHONE_NUMBER] - choose departme…" at bounding box center [424, 193] width 290 height 253
click at [109, 61] on div "[PHONE_NUMBER] Live | 07:56 ALL TASKS ALL TASKS ACTIVE TASKS TASKS IN WRAP UP […" at bounding box center [86, 43] width 134 height 49
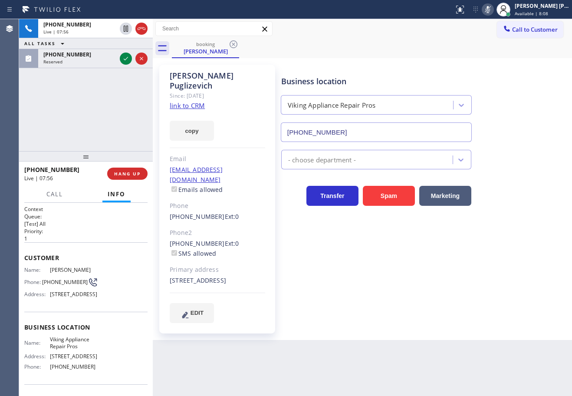
click at [112, 61] on div "[PHONE_NUMBER] Live | 07:56 ALL TASKS ALL TASKS ACTIVE TASKS TASKS IN WRAP UP […" at bounding box center [86, 43] width 134 height 49
click at [114, 61] on div "[PHONE_NUMBER] Live | 07:56 ALL TASKS ALL TASKS ACTIVE TASKS TASKS IN WRAP UP […" at bounding box center [86, 43] width 134 height 49
click at [97, 29] on div "Live | 07:57" at bounding box center [79, 32] width 73 height 6
click at [124, 67] on div "[PHONE_NUMBER] Live | 07:59 ALL TASKS ALL TASKS ACTIVE TASKS TASKS IN WRAP UP […" at bounding box center [86, 43] width 134 height 49
click at [124, 58] on div "[PHONE_NUMBER] Live | 07:59 ALL TASKS ALL TASKS ACTIVE TASKS TASKS IN WRAP UP […" at bounding box center [86, 43] width 134 height 49
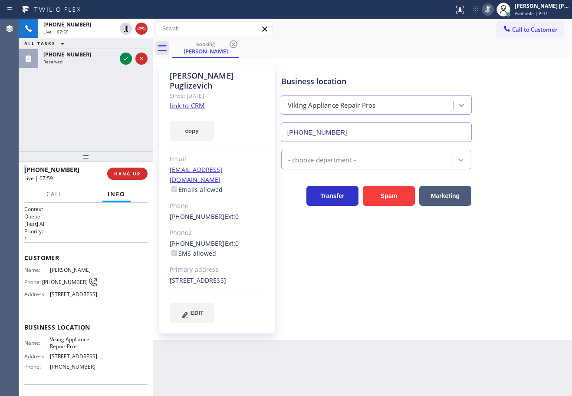
click at [124, 58] on div "[PHONE_NUMBER] Live | 07:59 ALL TASKS ALL TASKS ACTIVE TASKS TASKS IN WRAP UP […" at bounding box center [86, 43] width 134 height 49
click at [124, 57] on div "[PHONE_NUMBER] Live | 07:59 ALL TASKS ALL TASKS ACTIVE TASKS TASKS IN WRAP UP […" at bounding box center [86, 43] width 134 height 49
drag, startPoint x: 50, startPoint y: 193, endPoint x: 59, endPoint y: 224, distance: 32.0
click at [50, 193] on span "Call" at bounding box center [54, 194] width 16 height 8
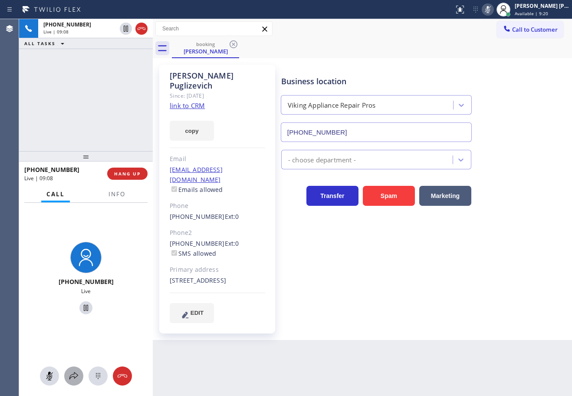
click at [71, 376] on icon at bounding box center [74, 376] width 10 height 10
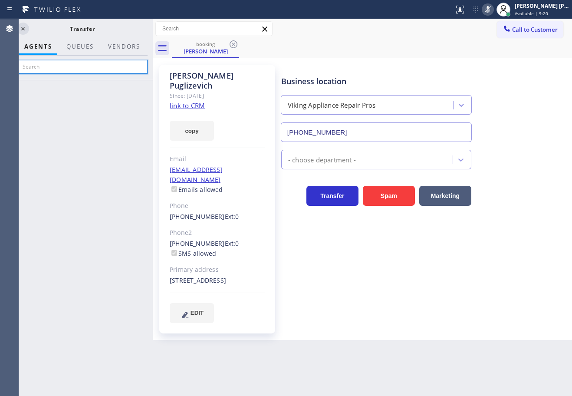
click at [69, 65] on input "text" at bounding box center [82, 67] width 131 height 14
type input "anhel"
click at [493, 12] on icon at bounding box center [488, 9] width 10 height 10
click at [298, 304] on div "Business location Viking Appliance Repair Pros [PHONE_NUMBER] - choose departme…" at bounding box center [424, 193] width 290 height 253
click at [336, 311] on div "Business location Viking Appliance Repair Pros [PHONE_NUMBER] - choose departme…" at bounding box center [424, 202] width 290 height 271
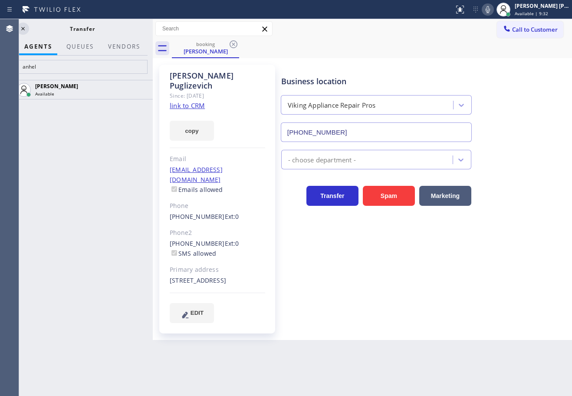
click at [336, 309] on div "Business location Viking Appliance Repair Pros [PHONE_NUMBER] - choose departme…" at bounding box center [424, 193] width 290 height 253
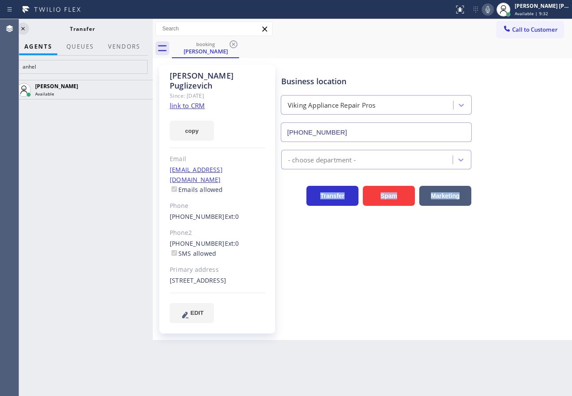
click at [336, 309] on div "Business location Viking Appliance Repair Pros [PHONE_NUMBER] - choose departme…" at bounding box center [424, 193] width 290 height 253
click at [444, 362] on div "Back to Dashboard Change Sender ID Customers Technicians Select a contact Outbo…" at bounding box center [362, 207] width 419 height 377
click at [82, 145] on div "[PERSON_NAME] Available" at bounding box center [82, 238] width 141 height 316
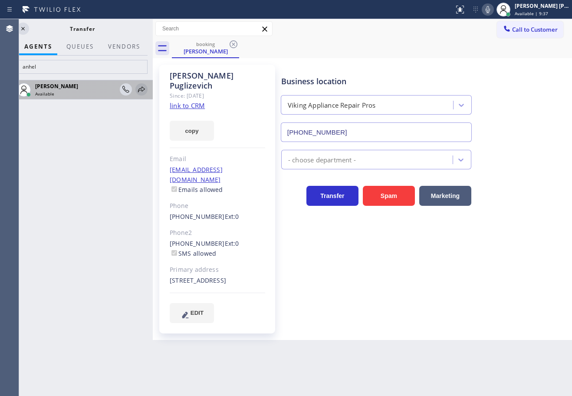
click at [142, 89] on icon at bounding box center [141, 89] width 10 height 10
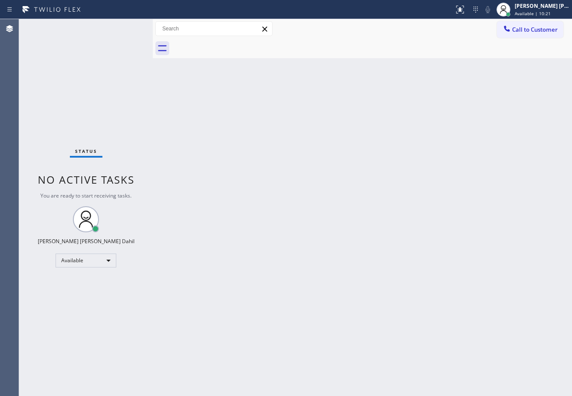
click at [114, 34] on div "Status No active tasks You are ready to start receiving tasks. [PERSON_NAME] [P…" at bounding box center [86, 207] width 134 height 377
drag, startPoint x: 464, startPoint y: 324, endPoint x: 500, endPoint y: 352, distance: 45.8
click at [463, 325] on div "Back to Dashboard Change Sender ID Customers Technicians Select a contact Outbo…" at bounding box center [362, 207] width 419 height 377
click at [386, 327] on div "Back to Dashboard Change Sender ID Customers Technicians Select a contact Outbo…" at bounding box center [362, 207] width 419 height 377
click at [215, 156] on div "Back to Dashboard Change Sender ID Customers Technicians Select a contact Outbo…" at bounding box center [362, 207] width 419 height 377
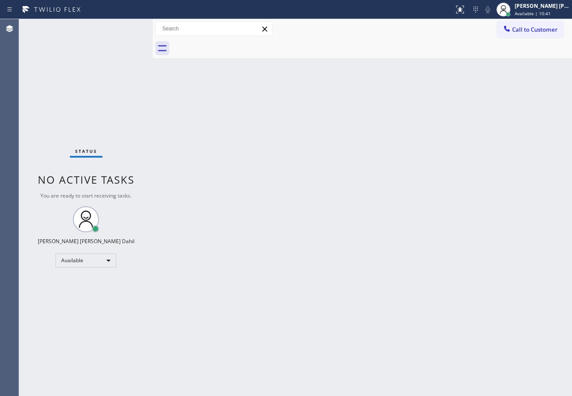
click at [215, 156] on div "Back to Dashboard Change Sender ID Customers Technicians Select a contact Outbo…" at bounding box center [362, 207] width 419 height 377
click at [433, 289] on div "Back to Dashboard Change Sender ID Customers Technicians Select a contact Outbo…" at bounding box center [362, 207] width 419 height 377
click at [110, 20] on div "Status No active tasks You are ready to start receiving tasks. [PERSON_NAME] [P…" at bounding box center [86, 207] width 134 height 377
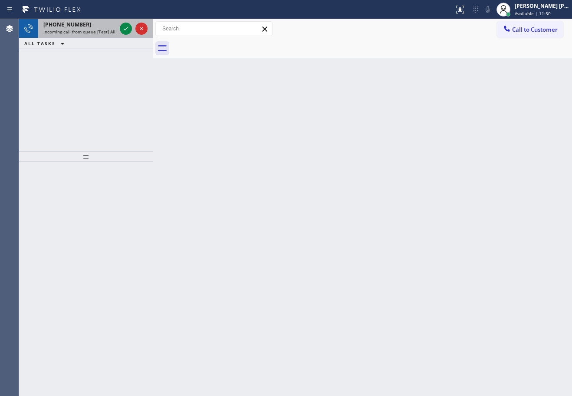
click at [110, 28] on div "[PHONE_NUMBER] Incoming call from queue [Test] All" at bounding box center [78, 28] width 80 height 19
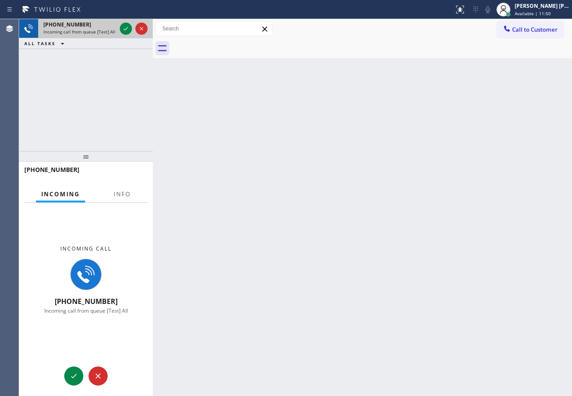
click at [110, 28] on div "[PHONE_NUMBER] Incoming call from queue [Test] All" at bounding box center [78, 28] width 80 height 19
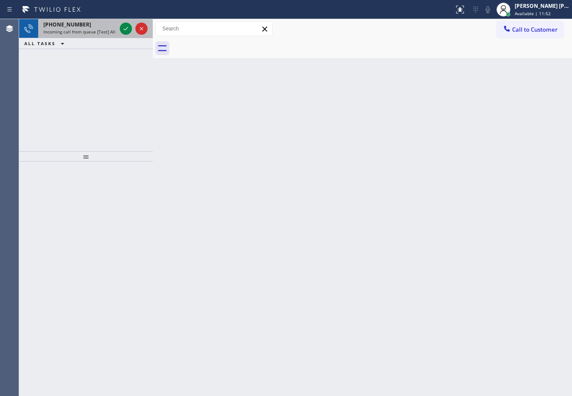
click at [118, 30] on div at bounding box center [133, 28] width 31 height 19
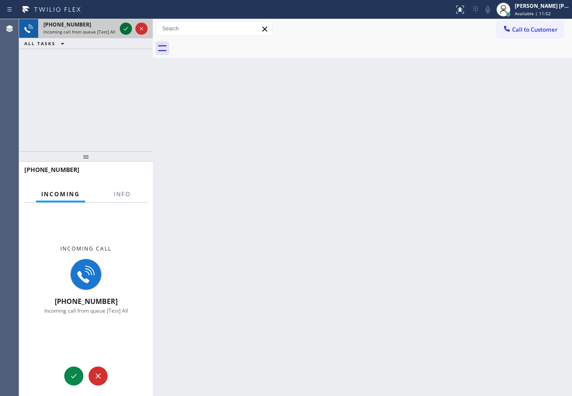
click at [126, 28] on icon at bounding box center [126, 28] width 10 height 10
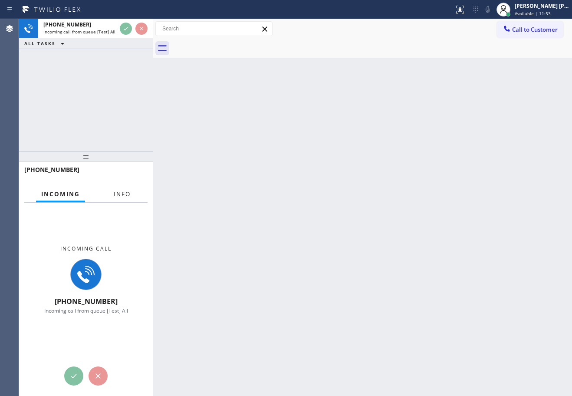
click at [125, 198] on button "Info" at bounding box center [122, 194] width 27 height 17
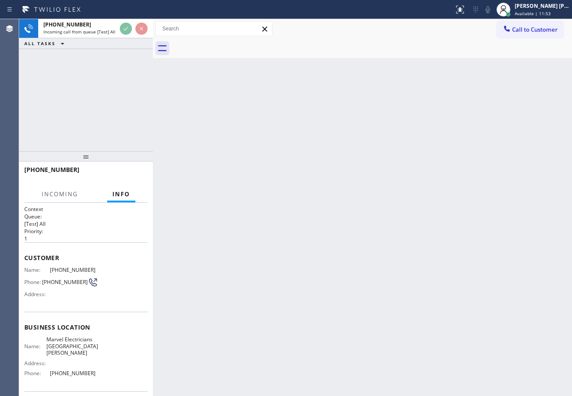
click at [125, 195] on span "Info" at bounding box center [121, 194] width 18 height 8
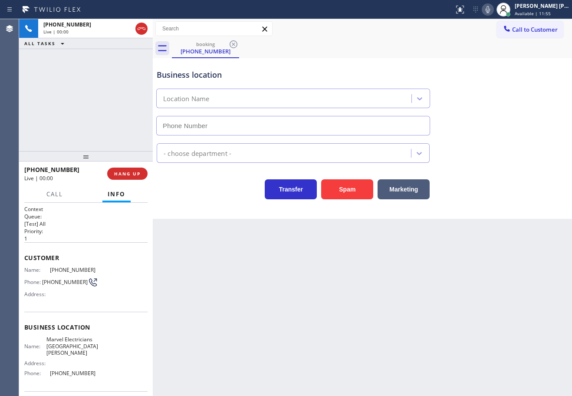
type input "[PHONE_NUMBER]"
click at [254, 299] on div "Back to Dashboard Change Sender ID Customers Technicians Select a contact Outbo…" at bounding box center [362, 207] width 419 height 377
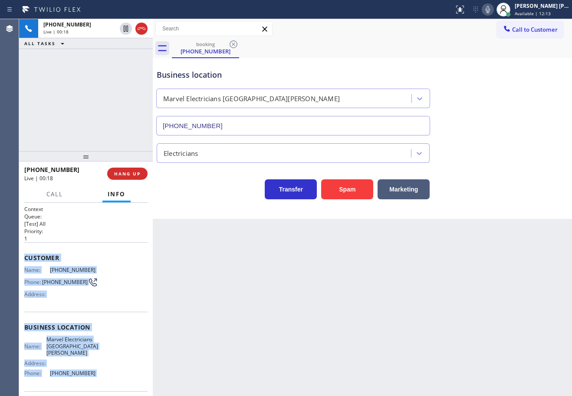
scroll to position [56, 0]
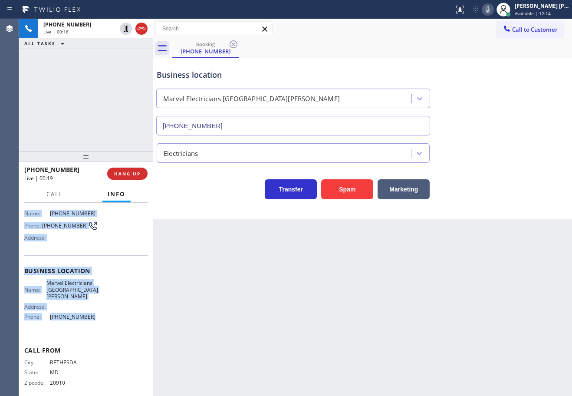
drag, startPoint x: 22, startPoint y: 255, endPoint x: 104, endPoint y: 321, distance: 105.6
click at [105, 321] on div "Context Queue: [Test] All Priority: 1 Customer Name: [PHONE_NUMBER] Phone: [PHO…" at bounding box center [86, 299] width 134 height 193
copy div "Customer Name: [PHONE_NUMBER] Phone: [PHONE_NUMBER] Address: Business location …"
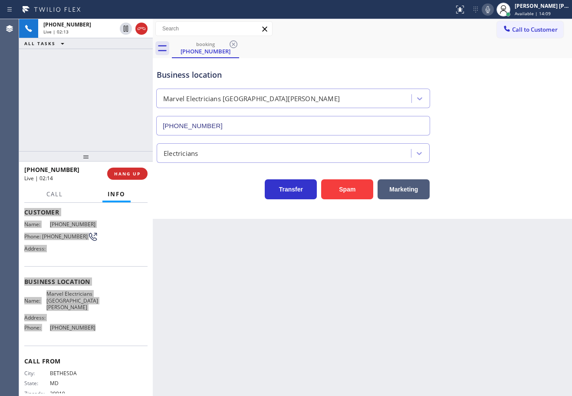
scroll to position [0, 0]
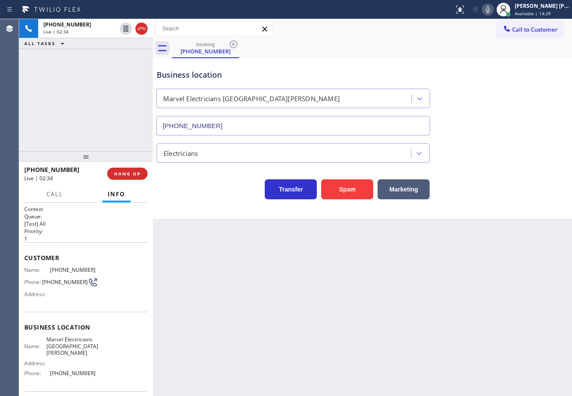
click at [488, 145] on div "Electricians" at bounding box center [362, 151] width 415 height 23
click at [493, 11] on icon at bounding box center [488, 9] width 10 height 10
click at [513, 90] on div "Business location Marvel Electricians [GEOGRAPHIC_DATA][PERSON_NAME] [PHONE_NUM…" at bounding box center [362, 96] width 415 height 79
drag, startPoint x: 123, startPoint y: 30, endPoint x: 111, endPoint y: 62, distance: 34.3
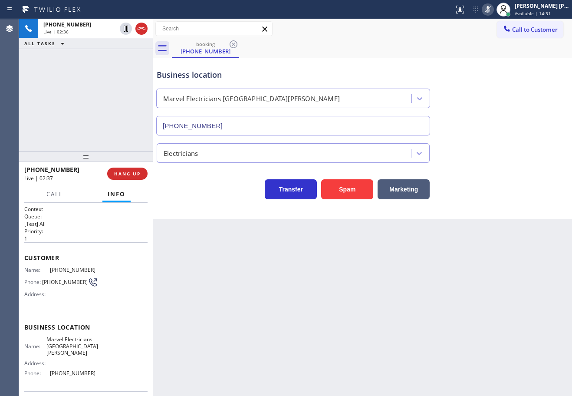
click at [123, 31] on icon at bounding box center [126, 28] width 10 height 10
drag, startPoint x: 109, startPoint y: 66, endPoint x: 194, endPoint y: 68, distance: 85.5
click at [109, 67] on div "[PHONE_NUMBER] Live | 02:37 ALL TASKS ALL TASKS ACTIVE TASKS TASKS IN WRAP UP" at bounding box center [86, 85] width 134 height 132
click at [318, 275] on div "Back to Dashboard Change Sender ID Customers Technicians Select a contact Outbo…" at bounding box center [362, 207] width 419 height 377
drag, startPoint x: 131, startPoint y: 74, endPoint x: 136, endPoint y: 42, distance: 32.2
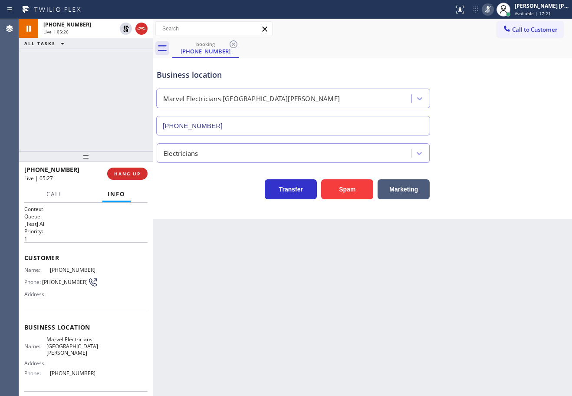
click at [135, 67] on div "[PHONE_NUMBER] Live | 05:26 ALL TASKS ALL TASKS ACTIVE TASKS TASKS IN WRAP UP" at bounding box center [86, 85] width 134 height 132
click at [127, 31] on icon at bounding box center [126, 29] width 6 height 6
click at [493, 10] on icon at bounding box center [488, 9] width 10 height 10
click at [528, 112] on div "Business location Marvel Electricians [GEOGRAPHIC_DATA][PERSON_NAME] [PHONE_NUM…" at bounding box center [362, 96] width 415 height 79
click at [493, 14] on icon at bounding box center [488, 9] width 10 height 10
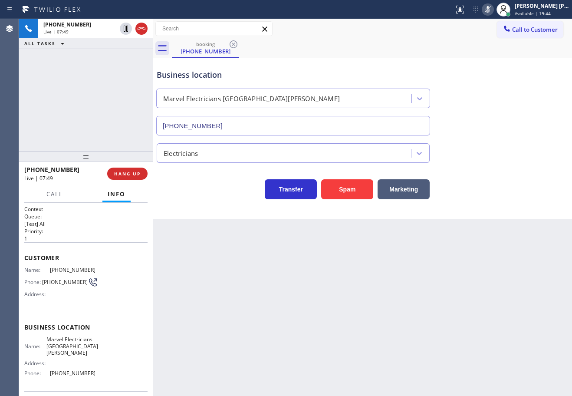
click at [490, 10] on icon at bounding box center [488, 9] width 4 height 7
click at [458, 55] on div "booking [PHONE_NUMBER]" at bounding box center [372, 49] width 400 height 20
drag, startPoint x: 494, startPoint y: 9, endPoint x: 491, endPoint y: 70, distance: 60.8
click at [493, 9] on icon at bounding box center [488, 9] width 10 height 10
click at [491, 70] on div "Business location Marvel Electricians [GEOGRAPHIC_DATA][PERSON_NAME] [PHONE_NUM…" at bounding box center [362, 96] width 415 height 79
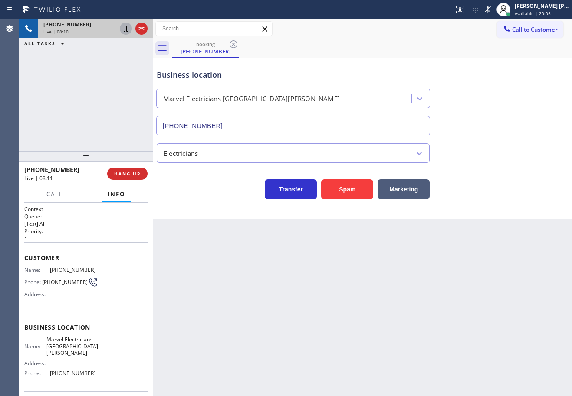
click at [122, 31] on icon at bounding box center [126, 28] width 10 height 10
click at [116, 61] on div "[PHONE_NUMBER] Live | 08:11 ALL TASKS ALL TASKS ACTIVE TASKS TASKS IN WRAP UP" at bounding box center [86, 85] width 134 height 132
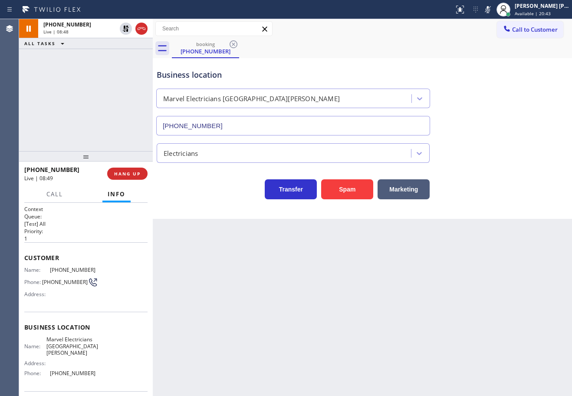
drag, startPoint x: 486, startPoint y: 43, endPoint x: 495, endPoint y: 37, distance: 10.6
click at [493, 38] on div "Call to Customer Outbound call Location Mac [GEOGRAPHIC_DATA] & Sons Your calle…" at bounding box center [362, 38] width 419 height 39
click at [493, 12] on icon at bounding box center [488, 9] width 10 height 10
click at [485, 57] on div "Business location Marvel Electricians [GEOGRAPHIC_DATA][PERSON_NAME] [PHONE_NUM…" at bounding box center [362, 96] width 415 height 79
click at [124, 29] on icon at bounding box center [126, 28] width 10 height 10
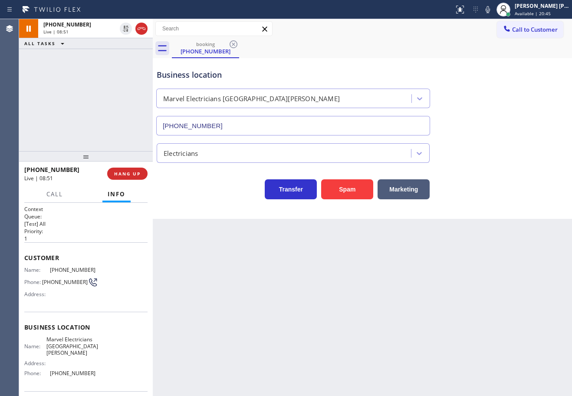
click at [109, 58] on div "[PHONE_NUMBER] Live | 08:51 ALL TASKS ALL TASKS ACTIVE TASKS TASKS IN WRAP UP" at bounding box center [86, 85] width 134 height 132
click at [450, 61] on div "Business location Marvel Electricians [GEOGRAPHIC_DATA][PERSON_NAME] [PHONE_NUM…" at bounding box center [362, 96] width 415 height 79
click at [349, 283] on div "Back to Dashboard Change Sender ID Customers Technicians Select a contact Outbo…" at bounding box center [362, 207] width 419 height 377
drag, startPoint x: 356, startPoint y: 293, endPoint x: 86, endPoint y: 137, distance: 311.7
click at [354, 293] on div "Back to Dashboard Change Sender ID Customers Technicians Select a contact Outbo…" at bounding box center [362, 207] width 419 height 377
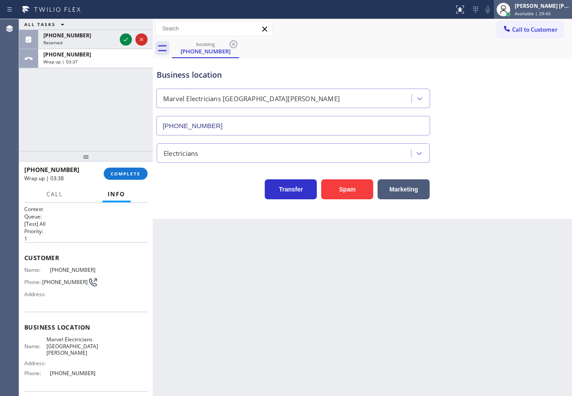
click at [528, 8] on div "[PERSON_NAME] [PERSON_NAME] Dahil" at bounding box center [542, 5] width 55 height 7
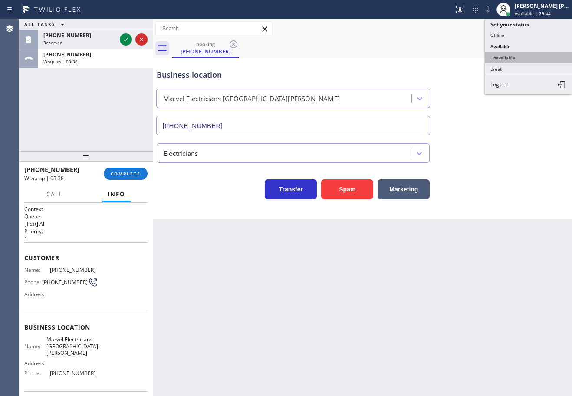
click at [518, 59] on button "Unavailable" at bounding box center [528, 57] width 87 height 11
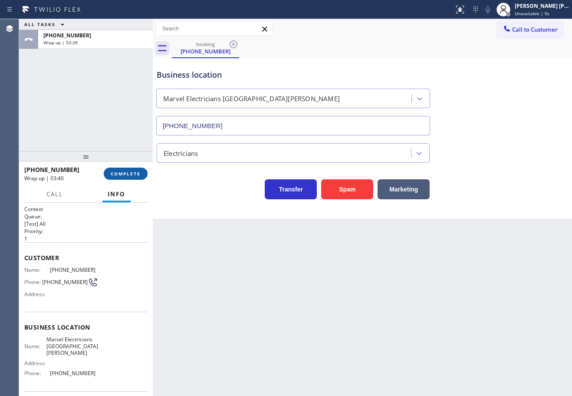
click at [139, 171] on span "COMPLETE" at bounding box center [126, 174] width 30 height 6
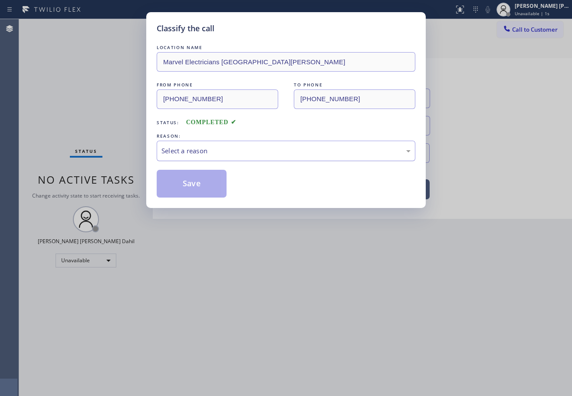
click at [188, 148] on div "Select a reason" at bounding box center [285, 151] width 249 height 10
drag, startPoint x: 181, startPoint y: 187, endPoint x: 390, endPoint y: 348, distance: 263.3
click at [181, 188] on button "Save" at bounding box center [192, 184] width 70 height 28
click at [183, 189] on button "Save" at bounding box center [192, 184] width 70 height 28
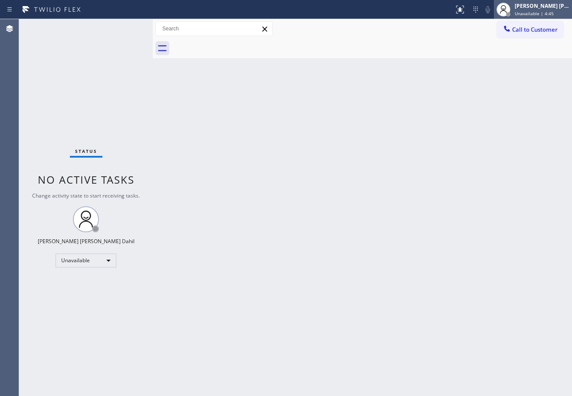
click at [531, 10] on span "Unavailable | 4:45" at bounding box center [534, 13] width 39 height 6
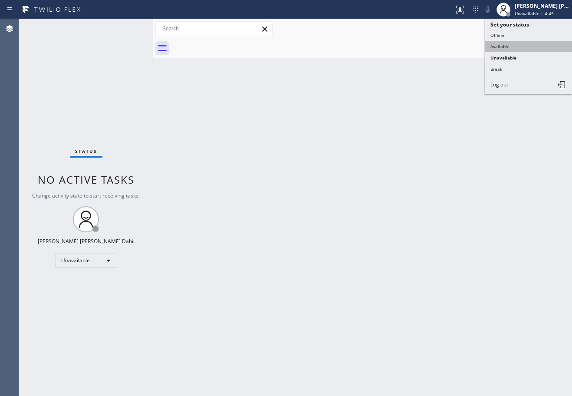
click at [514, 45] on button "Available" at bounding box center [528, 46] width 87 height 11
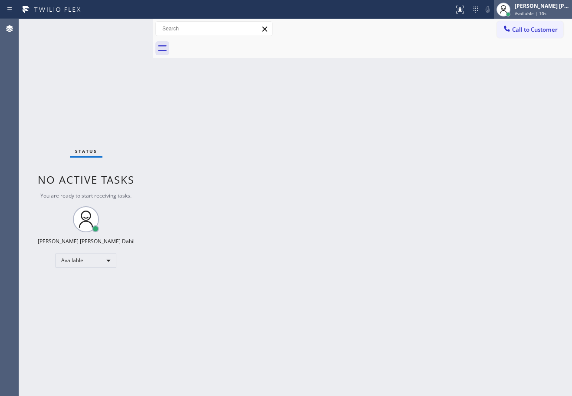
drag, startPoint x: 533, startPoint y: 7, endPoint x: 519, endPoint y: 28, distance: 25.8
click at [533, 7] on div "[PERSON_NAME] [PERSON_NAME] Dahil" at bounding box center [542, 5] width 55 height 7
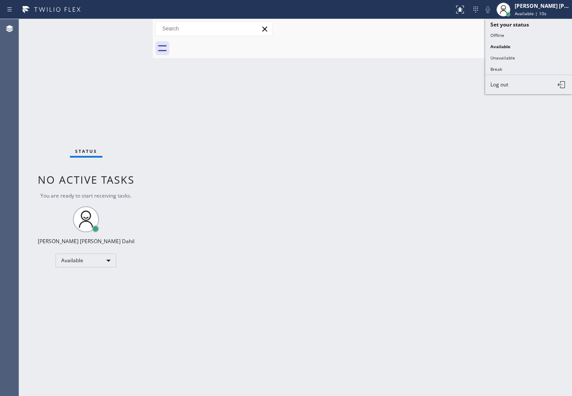
click at [503, 56] on button "Unavailable" at bounding box center [528, 57] width 87 height 11
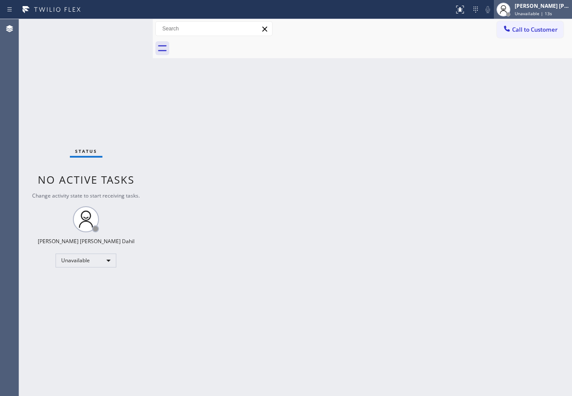
click at [527, 16] on span "Unavailable | 13s" at bounding box center [533, 13] width 37 height 6
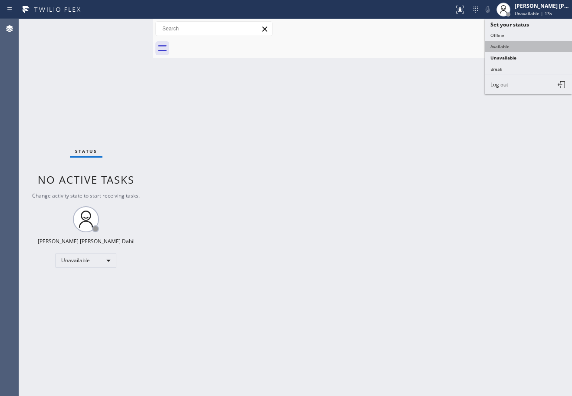
click at [523, 44] on button "Available" at bounding box center [528, 46] width 87 height 11
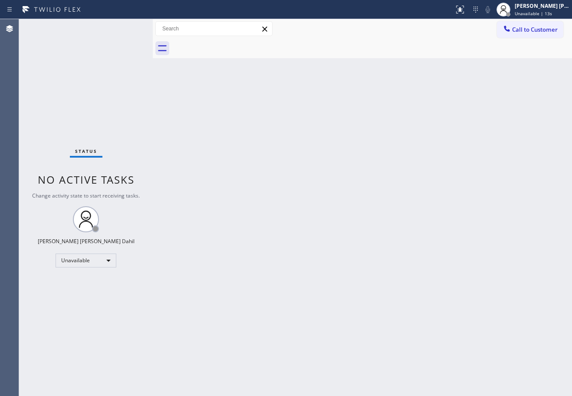
drag, startPoint x: 458, startPoint y: 159, endPoint x: 566, endPoint y: 319, distance: 192.8
click at [463, 177] on div "Back to Dashboard Change Sender ID Customers Technicians Select a contact Outbo…" at bounding box center [362, 207] width 419 height 377
click at [344, 326] on div "Back to Dashboard Change Sender ID Customers Technicians Select a contact Outbo…" at bounding box center [362, 207] width 419 height 377
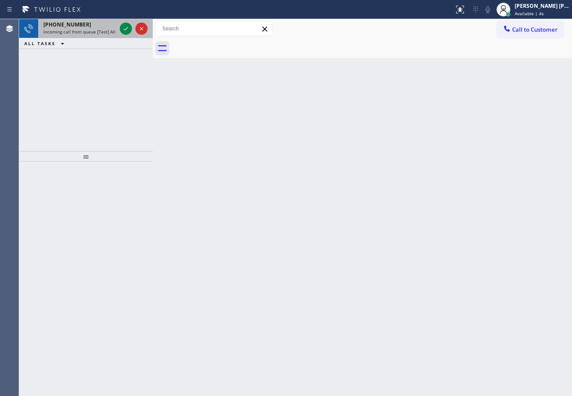
click at [98, 24] on div "[PHONE_NUMBER]" at bounding box center [79, 24] width 73 height 7
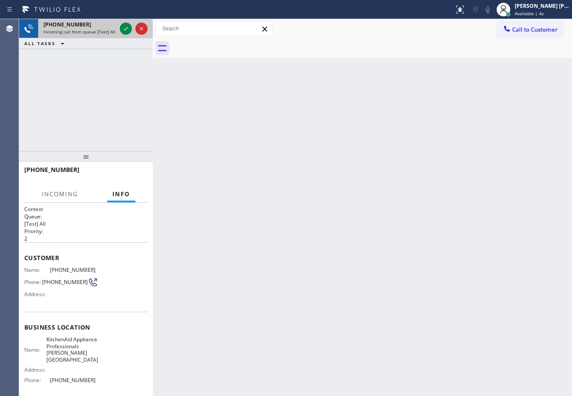
click at [98, 24] on div "[PHONE_NUMBER]" at bounding box center [79, 24] width 73 height 7
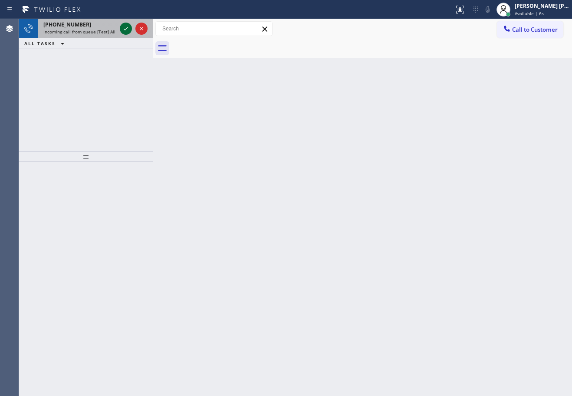
click at [123, 28] on icon at bounding box center [126, 28] width 10 height 10
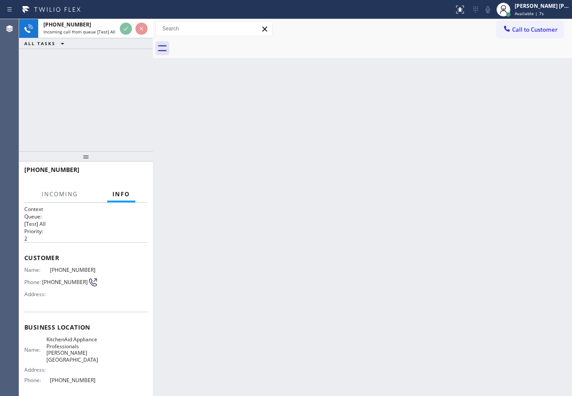
click at [115, 53] on div "[PHONE_NUMBER] Incoming call from queue [Test] All ALL TASKS ALL TASKS ACTIVE T…" at bounding box center [86, 85] width 134 height 132
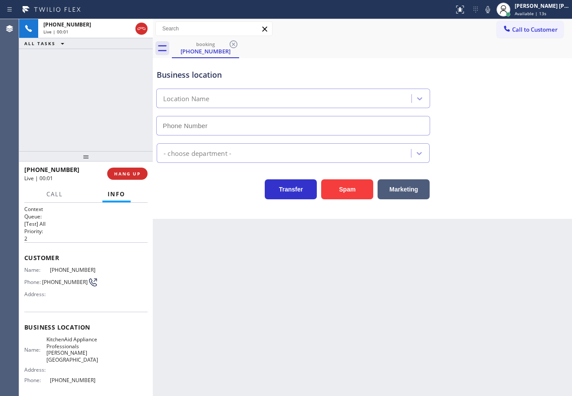
type input "[PHONE_NUMBER]"
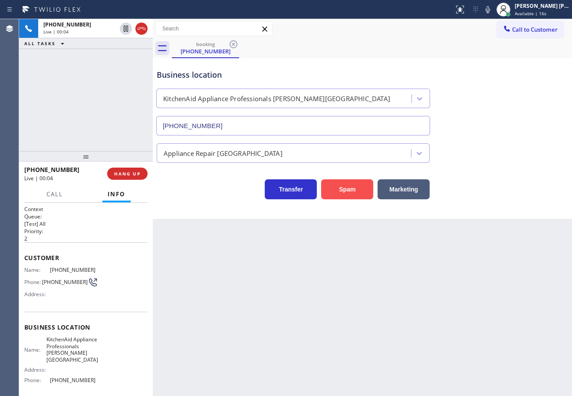
click at [332, 187] on button "Spam" at bounding box center [347, 189] width 52 height 20
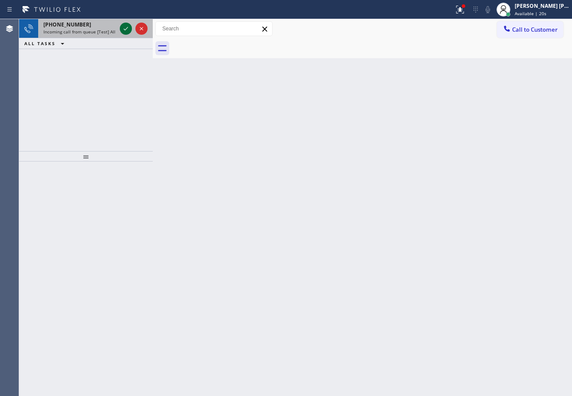
click at [125, 27] on icon at bounding box center [126, 28] width 10 height 10
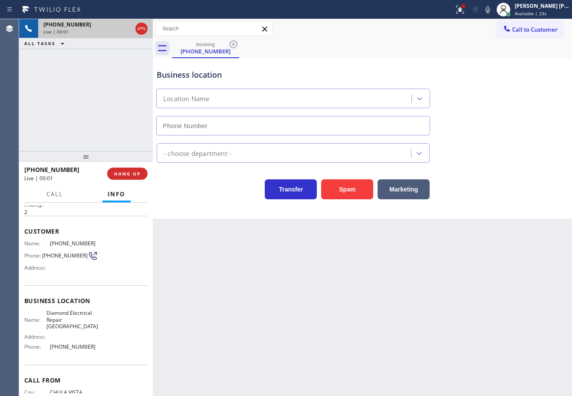
scroll to position [56, 0]
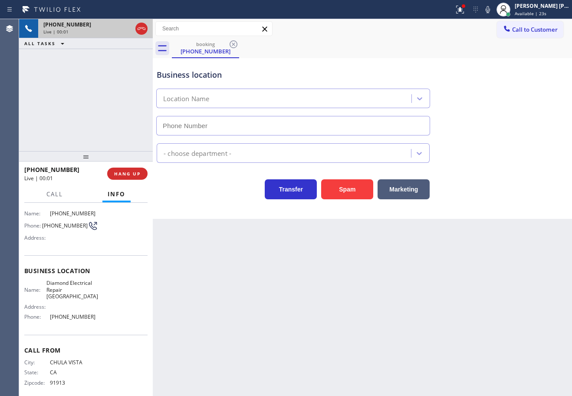
type input "[PHONE_NUMBER]"
click at [348, 33] on div "Call to Customer Outbound call Location Mac [GEOGRAPHIC_DATA] & Sons Your calle…" at bounding box center [362, 28] width 419 height 15
click at [141, 176] on button "HANG UP" at bounding box center [127, 174] width 40 height 12
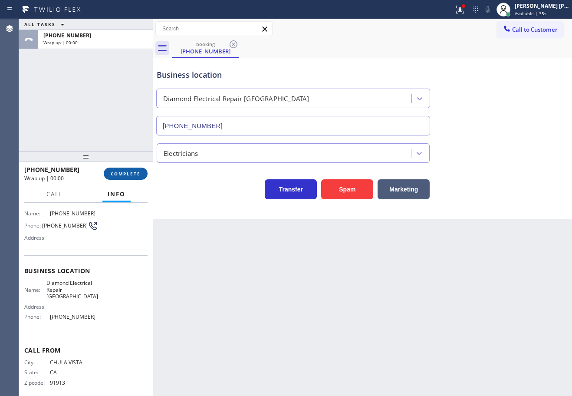
click at [131, 178] on button "COMPLETE" at bounding box center [126, 174] width 44 height 12
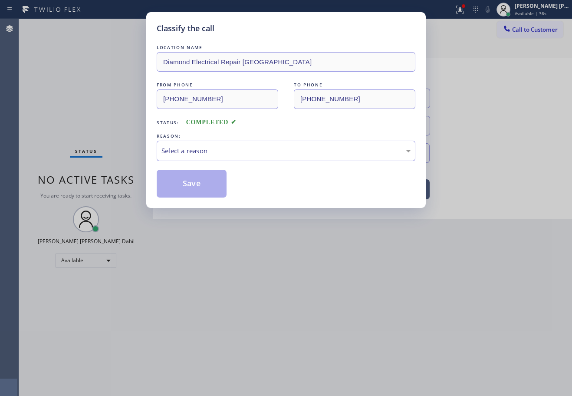
click at [197, 150] on div "Select a reason" at bounding box center [285, 151] width 249 height 10
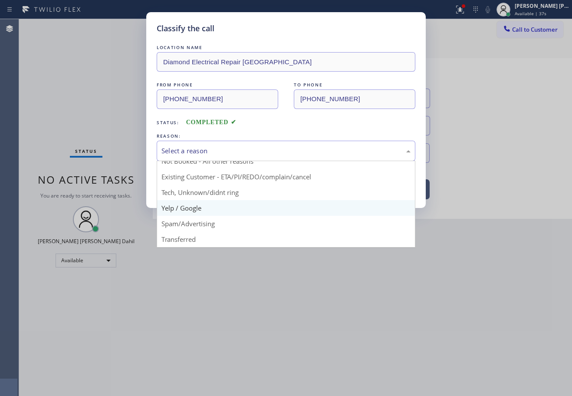
scroll to position [8, 0]
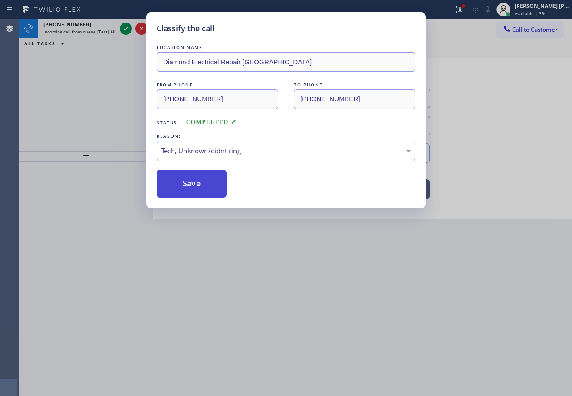
click at [205, 178] on button "Save" at bounding box center [192, 184] width 70 height 28
click at [206, 182] on button "Save" at bounding box center [192, 184] width 70 height 28
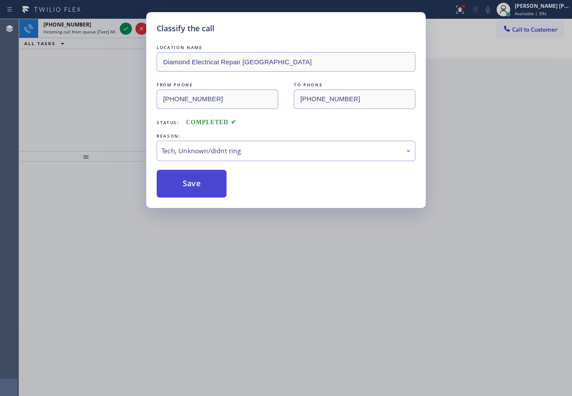
click at [206, 184] on button "Save" at bounding box center [192, 184] width 70 height 28
drag, startPoint x: 229, startPoint y: 260, endPoint x: 161, endPoint y: 150, distance: 128.8
click at [229, 256] on div "Classify the call LOCATION NAME Diamond Electrical Repair [GEOGRAPHIC_DATA] FRO…" at bounding box center [286, 198] width 572 height 396
click at [109, 29] on div "Classify the call LOCATION NAME Elite Sub-Zero Appliance Repair ([GEOGRAPHIC_DA…" at bounding box center [295, 207] width 553 height 377
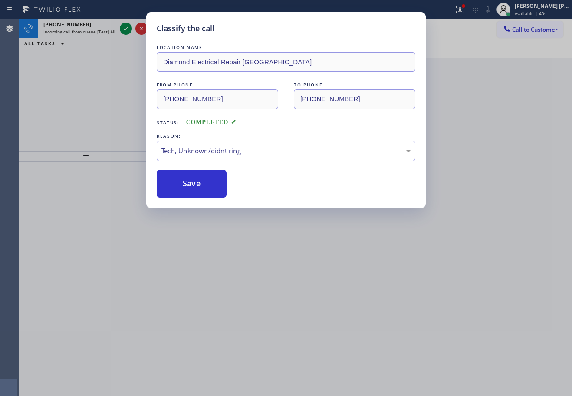
click at [109, 29] on span "Incoming call from queue [Test] All" at bounding box center [79, 32] width 72 height 6
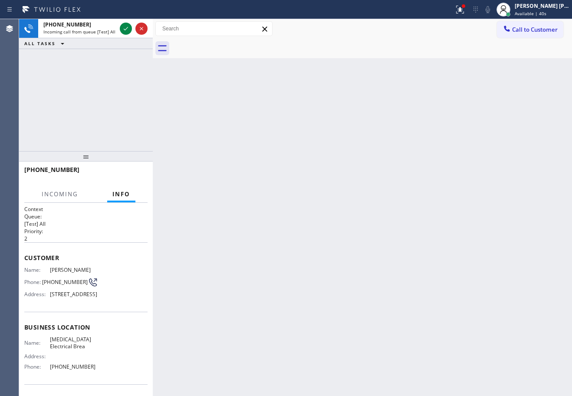
click at [109, 29] on span "Incoming call from queue [Test] All" at bounding box center [79, 32] width 72 height 6
click at [122, 26] on icon at bounding box center [126, 28] width 10 height 10
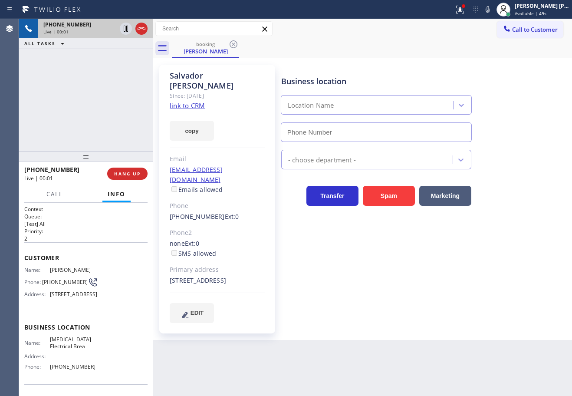
type input "[PHONE_NUMBER]"
click at [470, 1] on button at bounding box center [459, 9] width 19 height 19
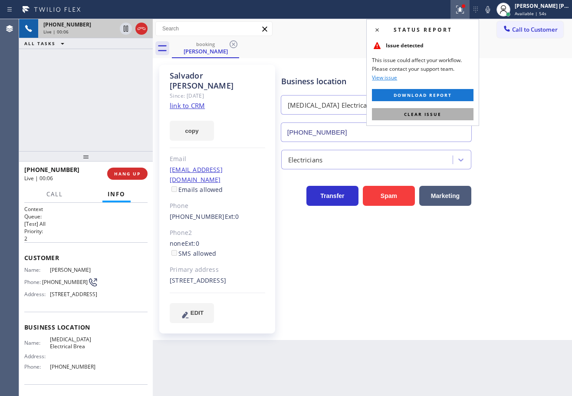
click at [441, 112] on span "Clear issue" at bounding box center [422, 114] width 37 height 6
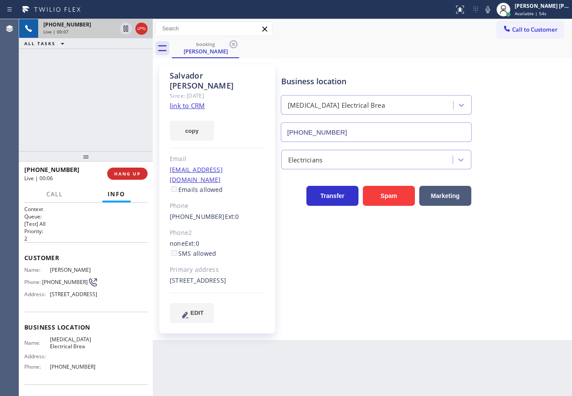
click at [203, 101] on link "link to CRM" at bounding box center [187, 105] width 35 height 9
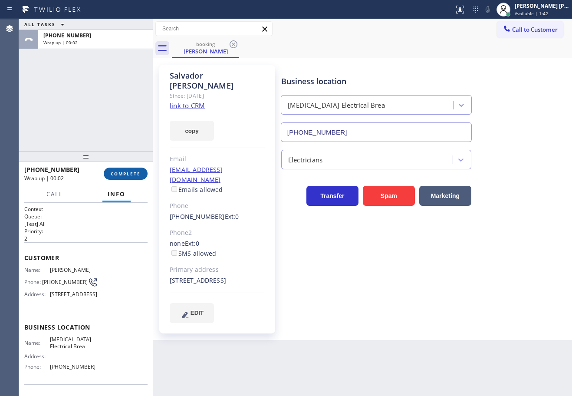
click at [123, 171] on span "COMPLETE" at bounding box center [126, 174] width 30 height 6
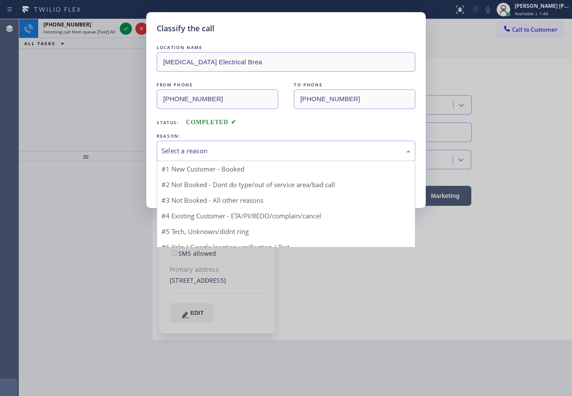
click at [189, 149] on div "Select a reason" at bounding box center [285, 151] width 249 height 10
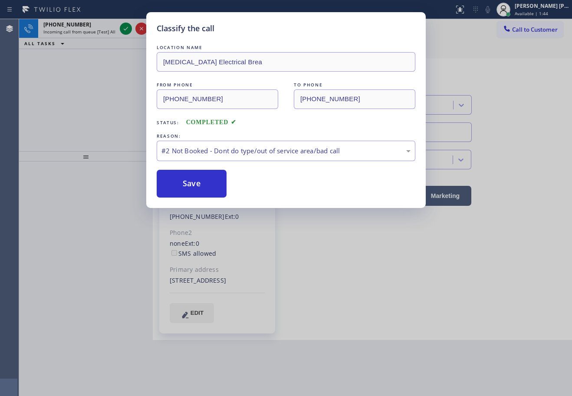
click at [187, 187] on button "Save" at bounding box center [192, 184] width 70 height 28
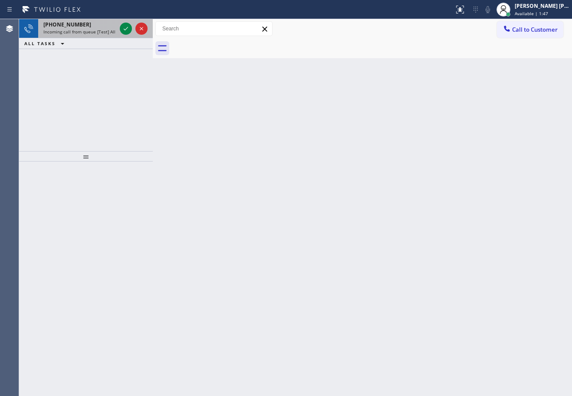
click at [98, 27] on div "[PHONE_NUMBER] Incoming call from queue [Test] All" at bounding box center [78, 28] width 80 height 19
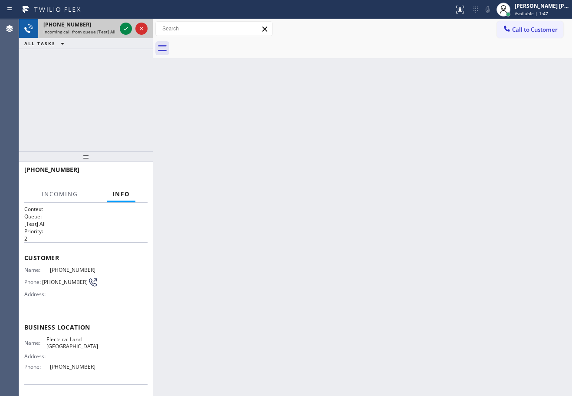
click at [98, 27] on div "[PHONE_NUMBER]" at bounding box center [79, 24] width 73 height 7
click at [128, 26] on icon at bounding box center [126, 28] width 10 height 10
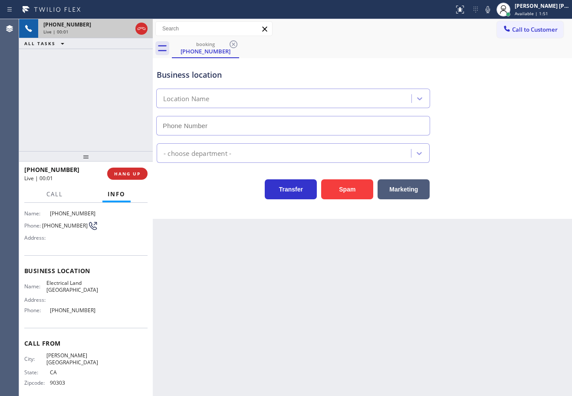
type input "[PHONE_NUMBER]"
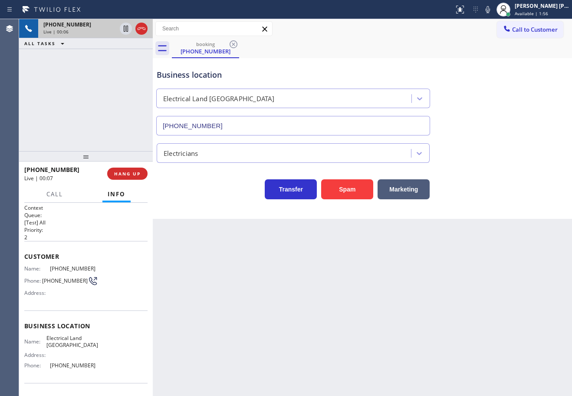
scroll to position [56, 0]
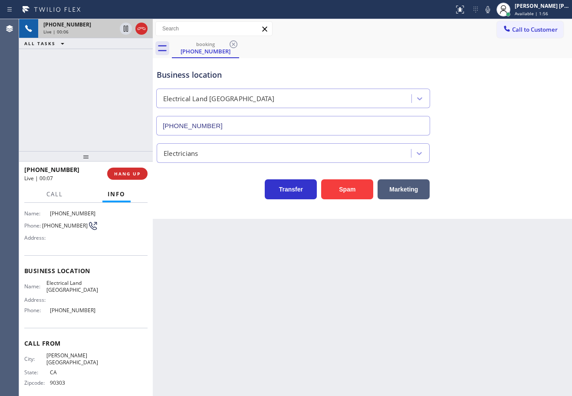
click at [249, 348] on div "Back to Dashboard Change Sender ID Customers Technicians Select a contact Outbo…" at bounding box center [362, 207] width 419 height 377
drag, startPoint x: 76, startPoint y: 375, endPoint x: 48, endPoint y: 377, distance: 28.8
click at [48, 379] on div "Zipcode: 90303" at bounding box center [61, 382] width 74 height 7
copy div "90303"
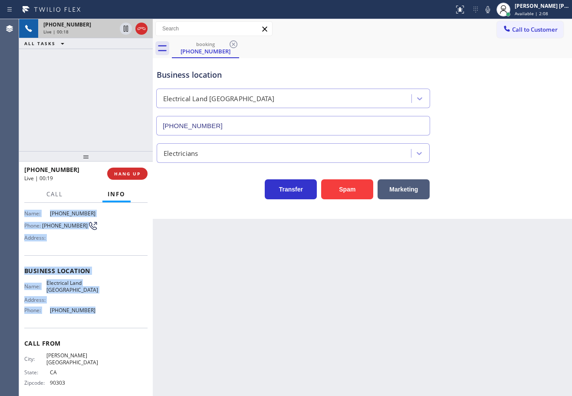
drag, startPoint x: 24, startPoint y: 254, endPoint x: 227, endPoint y: 281, distance: 204.9
click at [92, 311] on div "Context Queue: [Test] All Priority: 2 Customer Name: [PHONE_NUMBER] Phone: [PHO…" at bounding box center [86, 299] width 134 height 193
copy div "Customer Name: [PHONE_NUMBER] Phone: [PHONE_NUMBER] Address: Business location …"
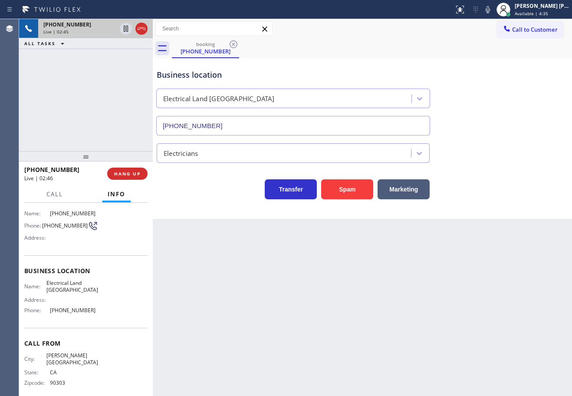
click at [475, 263] on div "Back to Dashboard Change Sender ID Customers Technicians Select a contact Outbo…" at bounding box center [362, 207] width 419 height 377
click at [478, 160] on div "Electricians" at bounding box center [362, 151] width 415 height 23
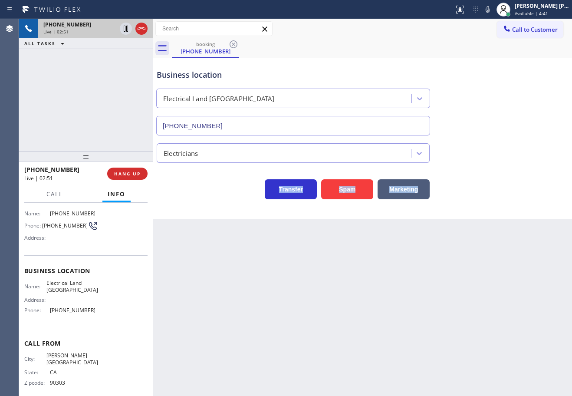
click at [478, 160] on div "Electricians" at bounding box center [362, 151] width 415 height 23
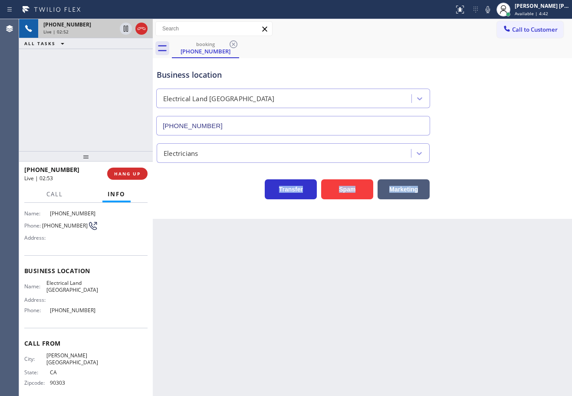
click at [478, 160] on div "Electricians" at bounding box center [362, 151] width 415 height 23
click at [461, 158] on div "Electricians" at bounding box center [362, 151] width 415 height 23
drag, startPoint x: 498, startPoint y: 11, endPoint x: 498, endPoint y: 20, distance: 9.1
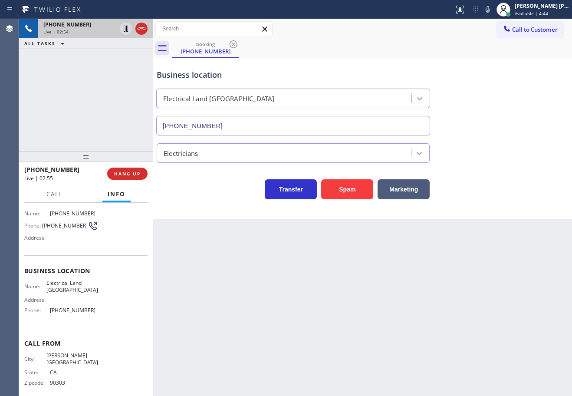
click at [490, 12] on icon at bounding box center [488, 9] width 4 height 7
click at [512, 79] on div "Business location Electrical Land [GEOGRAPHIC_DATA] [PHONE_NUMBER]" at bounding box center [362, 96] width 415 height 79
drag, startPoint x: 101, startPoint y: 97, endPoint x: 104, endPoint y: 87, distance: 11.0
click at [104, 87] on div "[PHONE_NUMBER] Live | 02:55 ALL TASKS ALL TASKS ACTIVE TASKS TASKS IN WRAP UP" at bounding box center [86, 85] width 134 height 132
click at [126, 32] on icon at bounding box center [126, 28] width 10 height 10
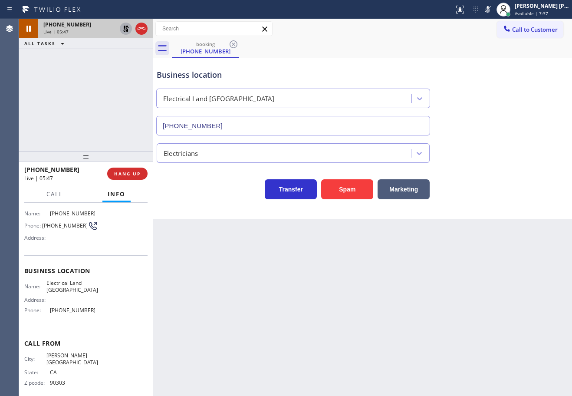
click at [126, 25] on icon at bounding box center [126, 28] width 10 height 10
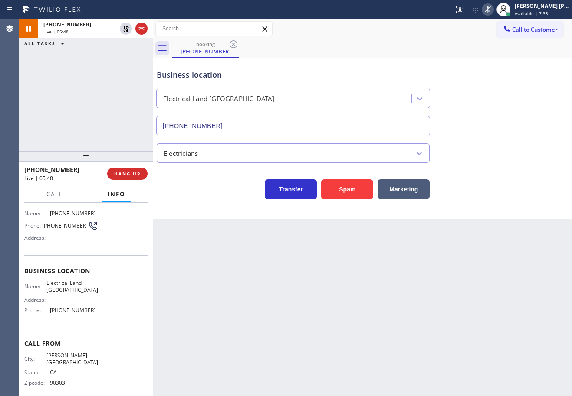
click at [493, 7] on icon at bounding box center [488, 9] width 10 height 10
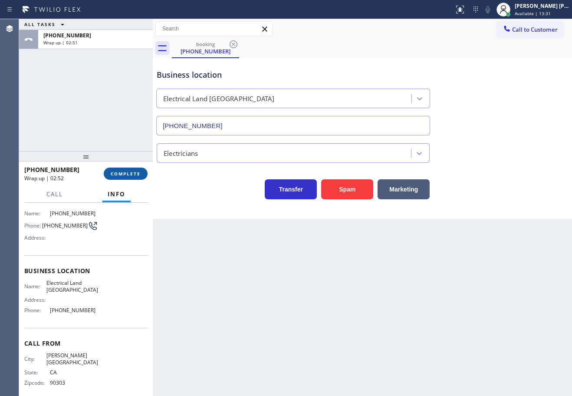
click at [124, 167] on div "[PHONE_NUMBER] Wrap up | 02:52 COMPLETE" at bounding box center [85, 173] width 123 height 23
click at [124, 168] on button "COMPLETE" at bounding box center [126, 174] width 44 height 12
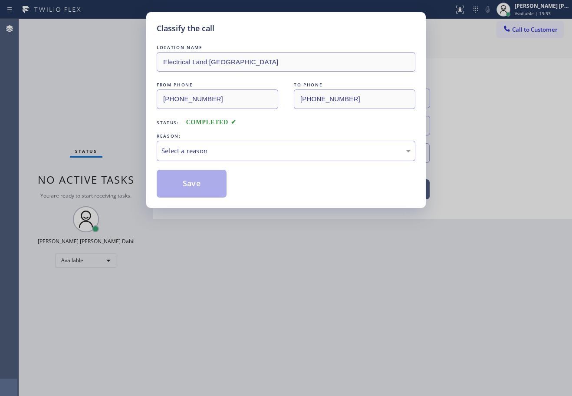
click at [191, 149] on div "Select a reason" at bounding box center [285, 151] width 249 height 10
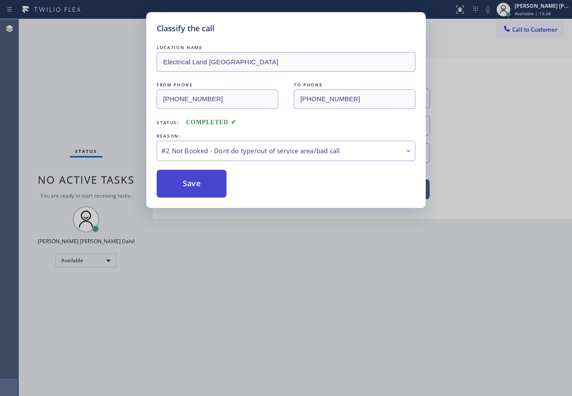
click at [188, 184] on button "Save" at bounding box center [192, 184] width 70 height 28
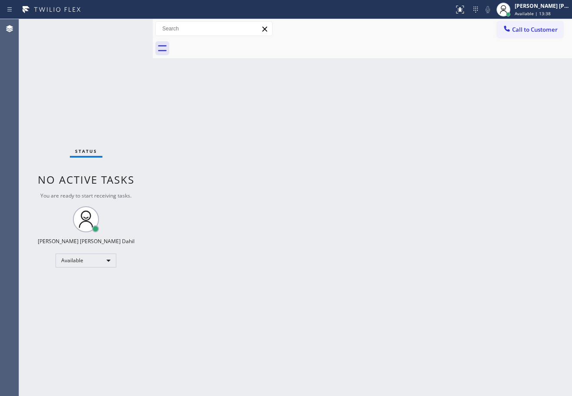
drag, startPoint x: 381, startPoint y: 232, endPoint x: 399, endPoint y: 243, distance: 21.4
click at [383, 232] on div "Back to Dashboard Change Sender ID Customers Technicians Select a contact Outbo…" at bounding box center [362, 207] width 419 height 377
click at [407, 336] on div "Back to Dashboard Change Sender ID Customers Technicians Select a contact Outbo…" at bounding box center [362, 207] width 419 height 377
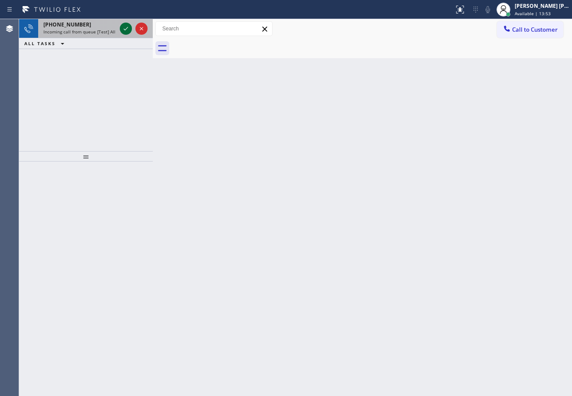
click at [125, 27] on icon at bounding box center [126, 28] width 10 height 10
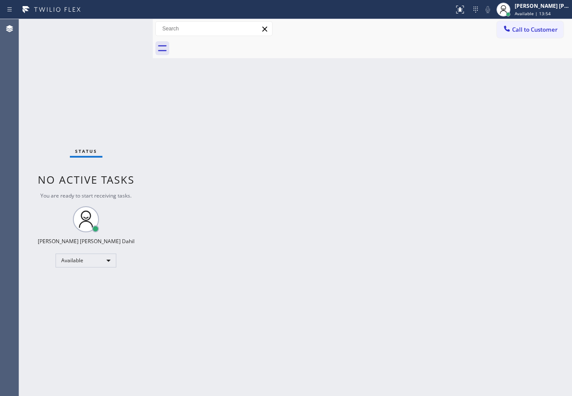
click at [125, 27] on div "Status No active tasks You are ready to start receiving tasks. [PERSON_NAME] [P…" at bounding box center [86, 207] width 134 height 377
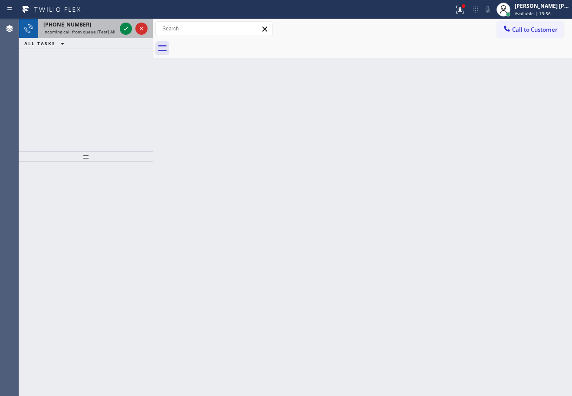
click at [107, 29] on span "Incoming call from queue [Test] All" at bounding box center [79, 32] width 72 height 6
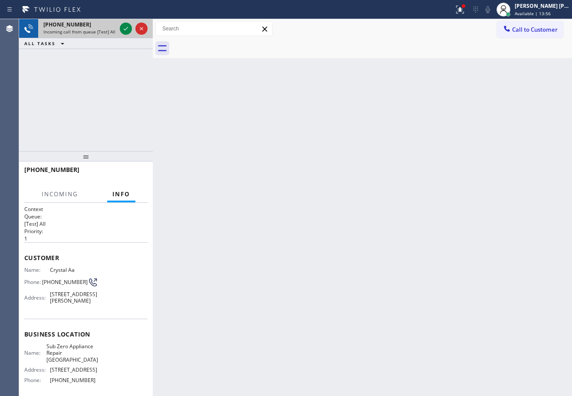
click at [107, 29] on span "Incoming call from queue [Test] All" at bounding box center [79, 32] width 72 height 6
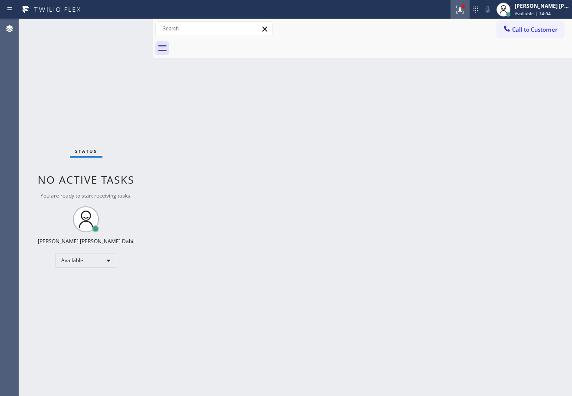
drag, startPoint x: 467, startPoint y: 11, endPoint x: 467, endPoint y: 18, distance: 7.4
click at [465, 11] on icon at bounding box center [460, 9] width 10 height 10
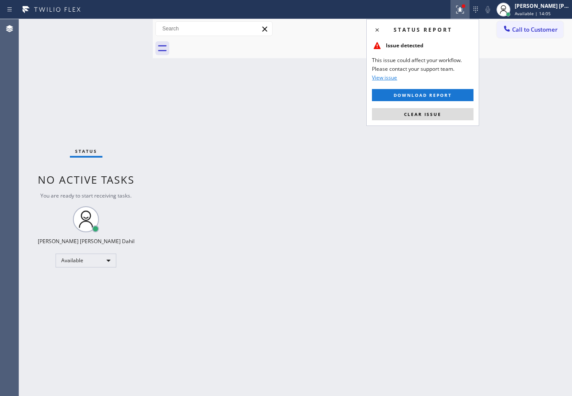
click at [448, 121] on div "Status report Issue detected This issue could affect your workflow. Please cont…" at bounding box center [422, 72] width 113 height 107
click at [449, 116] on button "Clear issue" at bounding box center [423, 114] width 102 height 12
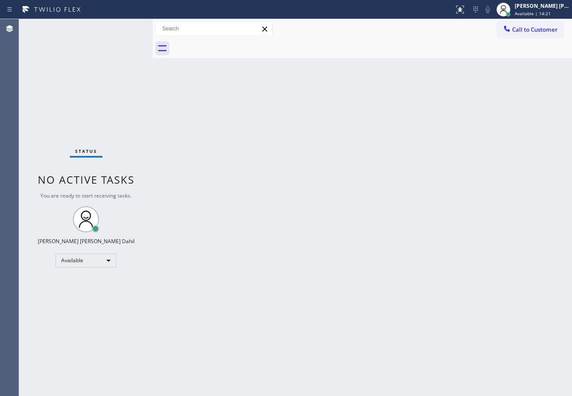
click at [409, 244] on div "Back to Dashboard Change Sender ID Customers Technicians Select a contact Outbo…" at bounding box center [362, 207] width 419 height 377
click at [414, 282] on div "Back to Dashboard Change Sender ID Customers Technicians Select a contact Outbo…" at bounding box center [362, 207] width 419 height 377
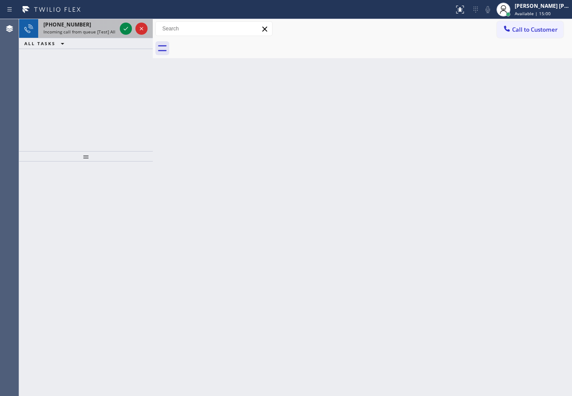
click at [93, 34] on span "Incoming call from queue [Test] All" at bounding box center [79, 32] width 72 height 6
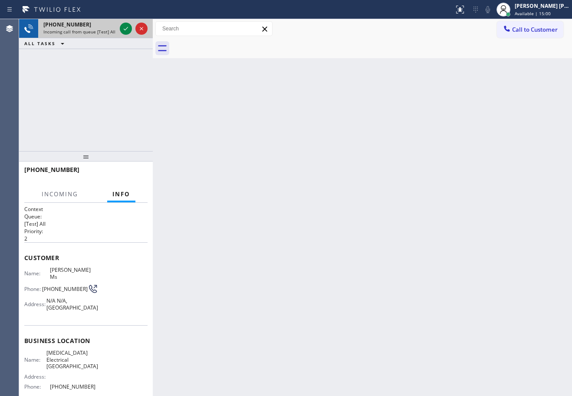
click at [93, 34] on span "Incoming call from queue [Test] All" at bounding box center [79, 32] width 72 height 6
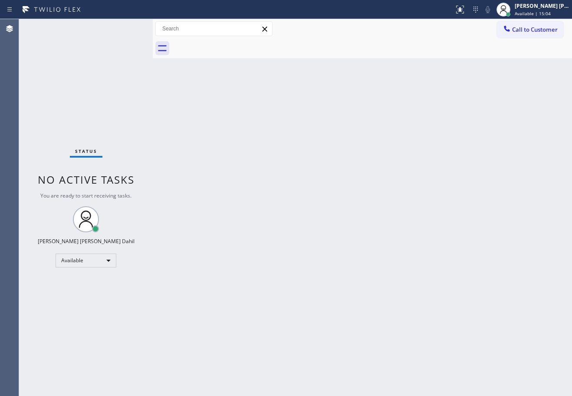
click at [405, 186] on div "Back to Dashboard Change Sender ID Customers Technicians Select a contact Outbo…" at bounding box center [362, 207] width 419 height 377
drag, startPoint x: 530, startPoint y: 10, endPoint x: 533, endPoint y: 27, distance: 17.1
click at [530, 10] on div "[PERSON_NAME] [PERSON_NAME] Dahil Available | 15:22" at bounding box center [542, 9] width 59 height 15
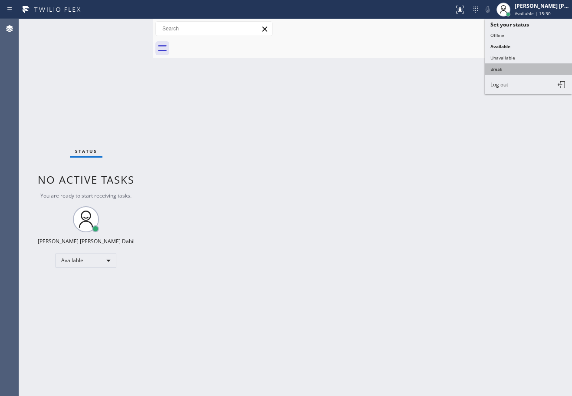
click at [520, 73] on button "Break" at bounding box center [528, 68] width 87 height 11
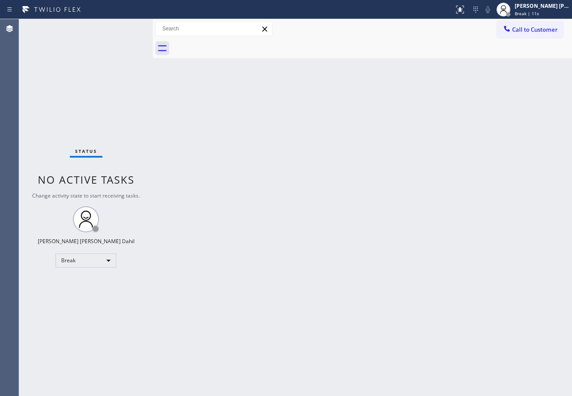
click at [434, 55] on div at bounding box center [372, 49] width 400 height 20
click at [398, 288] on div "Back to Dashboard Change Sender ID Customers Technicians Select a contact Outbo…" at bounding box center [362, 207] width 419 height 377
click at [539, 6] on div "[PERSON_NAME] [PERSON_NAME] Dahil" at bounding box center [542, 5] width 55 height 7
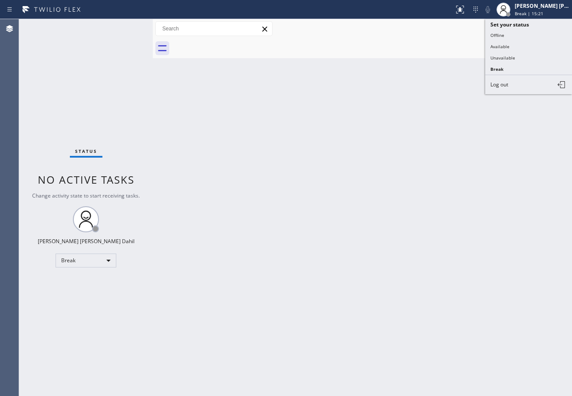
click at [519, 46] on button "Available" at bounding box center [528, 46] width 87 height 11
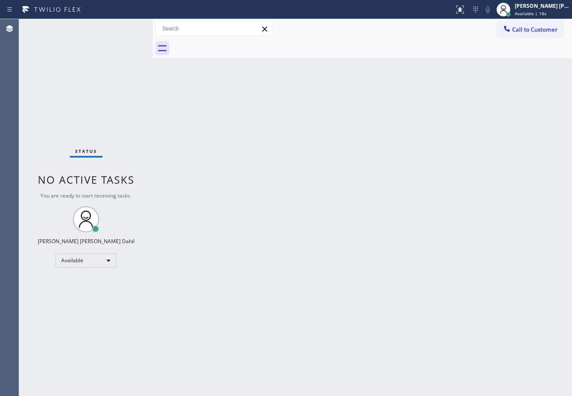
click at [125, 27] on div "Status No active tasks You are ready to start receiving tasks. [PERSON_NAME] [P…" at bounding box center [86, 207] width 134 height 377
click at [435, 226] on div "Back to Dashboard Change Sender ID Customers Technicians Select a contact Outbo…" at bounding box center [362, 207] width 419 height 377
drag, startPoint x: 435, startPoint y: 298, endPoint x: 445, endPoint y: 309, distance: 14.4
click at [443, 304] on div "Back to Dashboard Change Sender ID Customers Technicians Select a contact Outbo…" at bounding box center [362, 207] width 419 height 377
click at [119, 56] on div "Status No active tasks You are ready to start receiving tasks. [PERSON_NAME] [P…" at bounding box center [86, 207] width 134 height 377
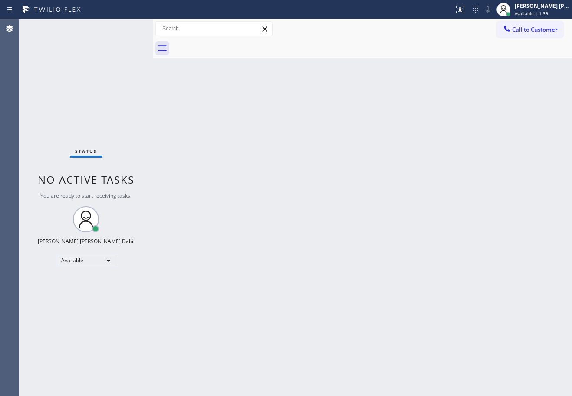
drag, startPoint x: 334, startPoint y: 236, endPoint x: 355, endPoint y: 247, distance: 24.5
click at [339, 239] on div "Back to Dashboard Change Sender ID Customers Technicians Select a contact Outbo…" at bounding box center [362, 207] width 419 height 377
click at [381, 327] on div "Back to Dashboard Change Sender ID Customers Technicians Select a contact Outbo…" at bounding box center [362, 207] width 419 height 377
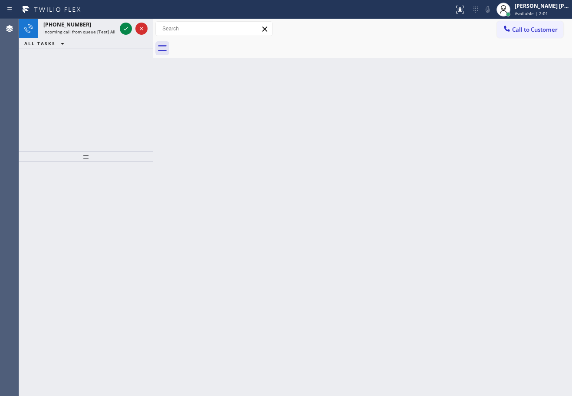
click at [101, 49] on div "[PHONE_NUMBER] Incoming call from queue [Test] All ALL TASKS ALL TASKS ACTIVE T…" at bounding box center [86, 85] width 134 height 132
click at [97, 30] on span "Incoming call from queue [Test] All" at bounding box center [79, 32] width 72 height 6
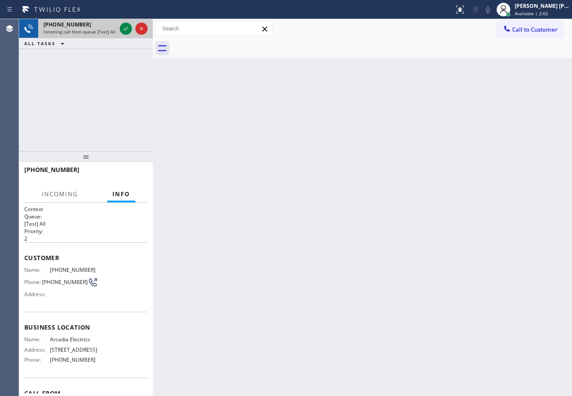
click at [97, 29] on span "Incoming call from queue [Test] All" at bounding box center [79, 32] width 72 height 6
click at [124, 27] on icon at bounding box center [126, 28] width 10 height 10
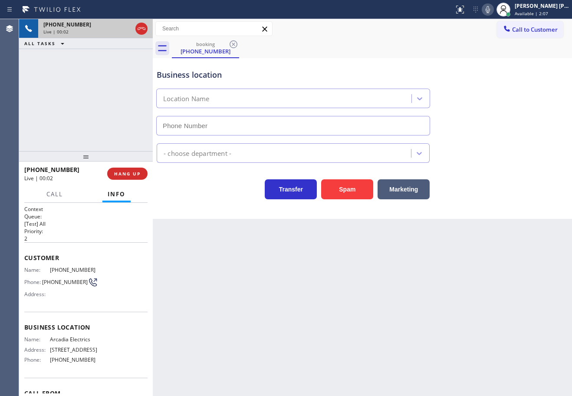
type input "[PHONE_NUMBER]"
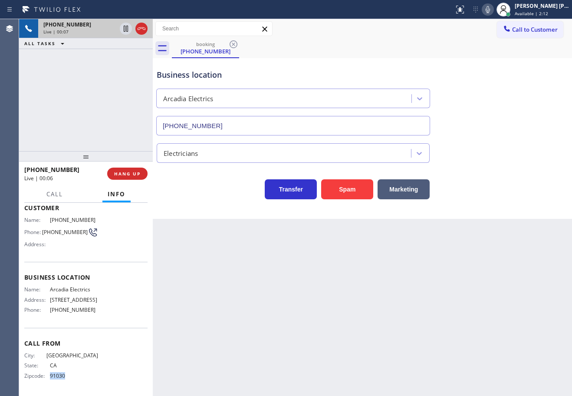
drag, startPoint x: 72, startPoint y: 377, endPoint x: 49, endPoint y: 380, distance: 22.8
click at [49, 380] on div "City: [GEOGRAPHIC_DATA]: [US_STATE] Zipcode: 91030" at bounding box center [61, 367] width 74 height 30
copy span "91030"
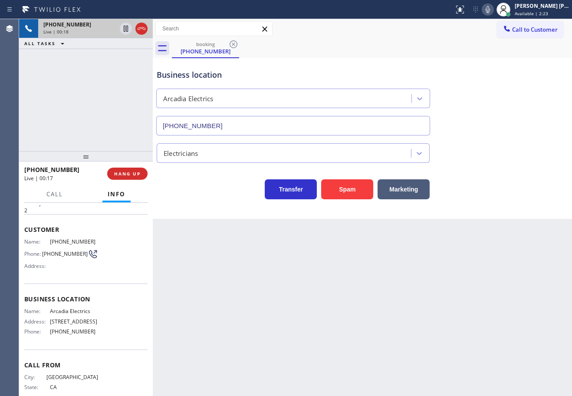
scroll to position [13, 0]
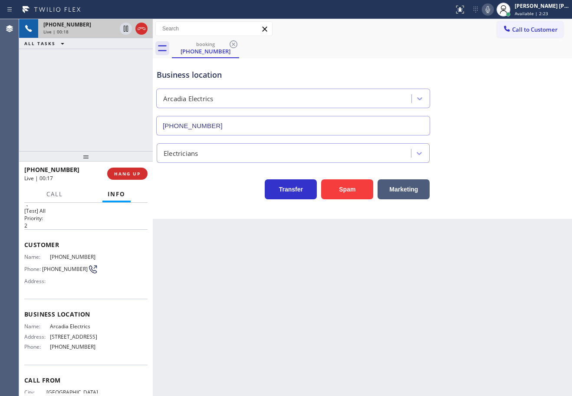
click at [255, 320] on div "Back to Dashboard Change Sender ID Customers Technicians Select a contact Outbo…" at bounding box center [362, 207] width 419 height 377
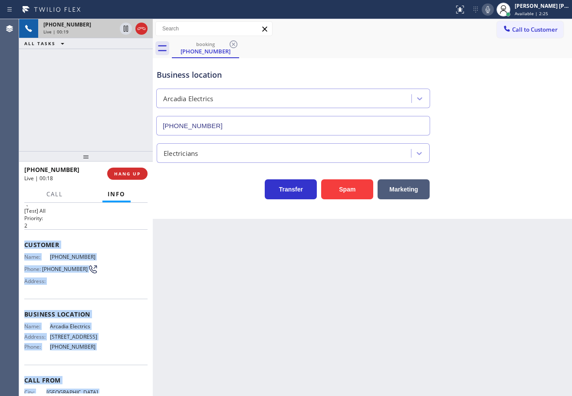
scroll to position [56, 0]
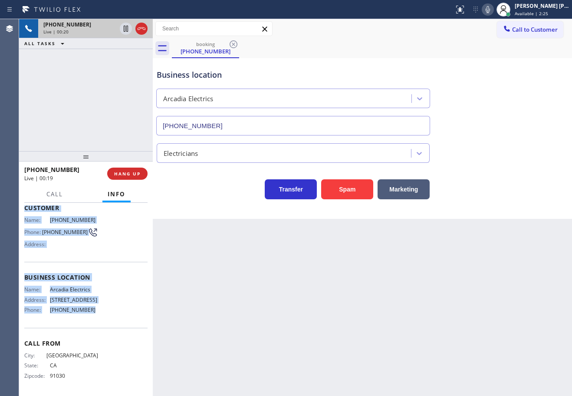
drag, startPoint x: 22, startPoint y: 243, endPoint x: 94, endPoint y: 316, distance: 102.2
click at [94, 316] on div "Context Queue: [Test] All Priority: 2 Customer Name: [PHONE_NUMBER] Phone: [PHO…" at bounding box center [86, 299] width 134 height 193
copy div "Customer Name: [PHONE_NUMBER] Phone: [PHONE_NUMBER] Address: Business location …"
drag, startPoint x: 498, startPoint y: 10, endPoint x: 503, endPoint y: 56, distance: 46.6
click at [493, 10] on icon at bounding box center [488, 9] width 10 height 10
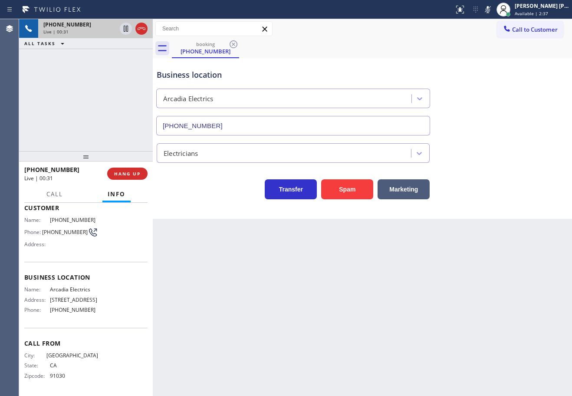
click at [510, 71] on div "Business location Arcadia Electrics [PHONE_NUMBER]" at bounding box center [362, 96] width 415 height 79
click at [493, 7] on icon at bounding box center [488, 9] width 10 height 10
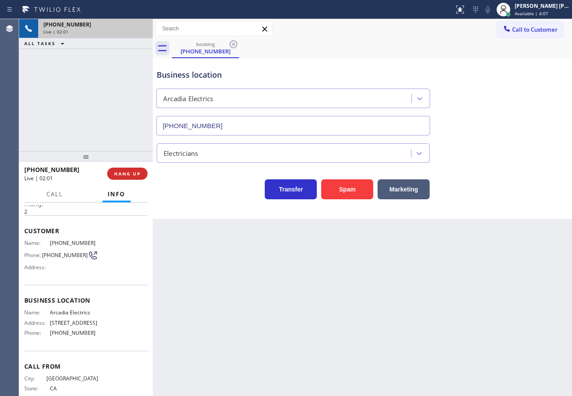
scroll to position [0, 0]
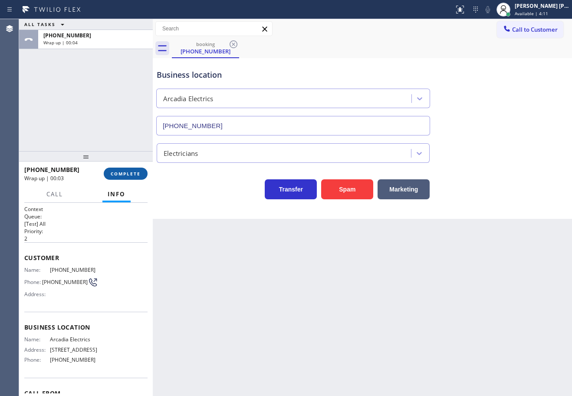
click at [128, 171] on span "COMPLETE" at bounding box center [126, 174] width 30 height 6
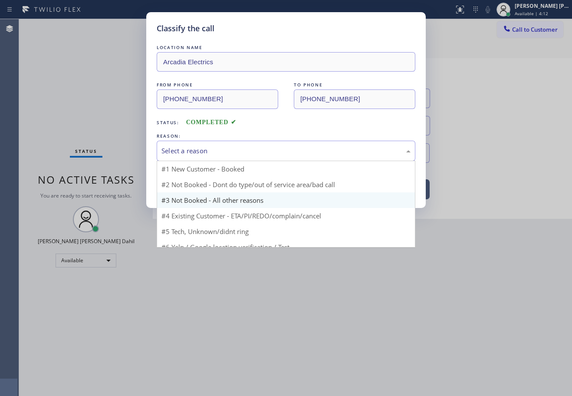
drag, startPoint x: 195, startPoint y: 149, endPoint x: 185, endPoint y: 192, distance: 44.4
click at [195, 148] on div "Select a reason" at bounding box center [285, 151] width 249 height 10
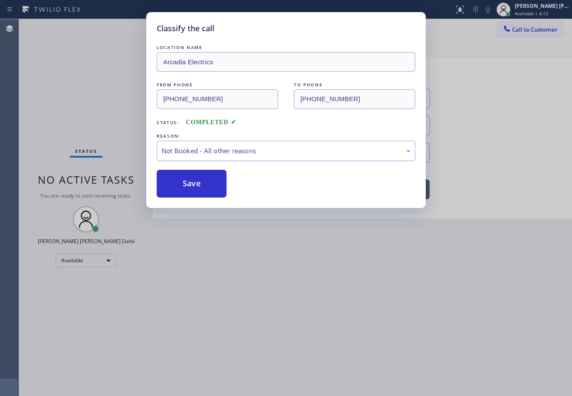
click at [181, 184] on button "Save" at bounding box center [192, 184] width 70 height 28
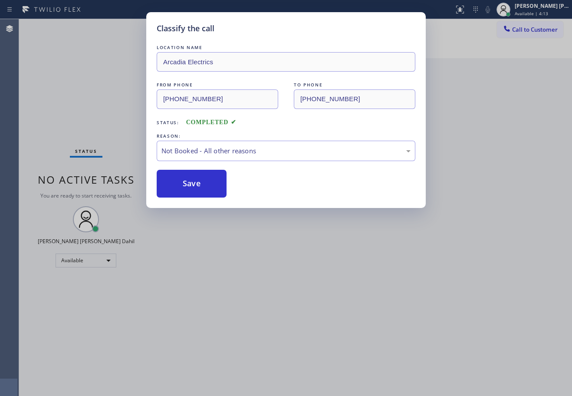
drag, startPoint x: 181, startPoint y: 184, endPoint x: 364, endPoint y: 283, distance: 207.6
click at [181, 183] on button "Save" at bounding box center [192, 184] width 70 height 28
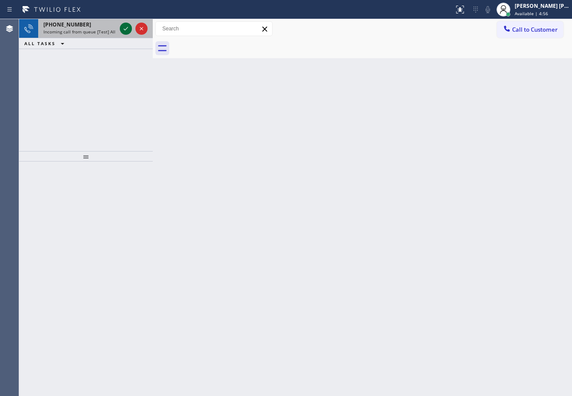
click at [123, 27] on icon at bounding box center [126, 28] width 10 height 10
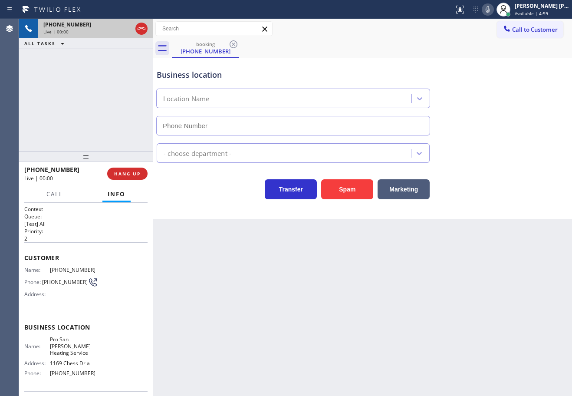
type input "[PHONE_NUMBER]"
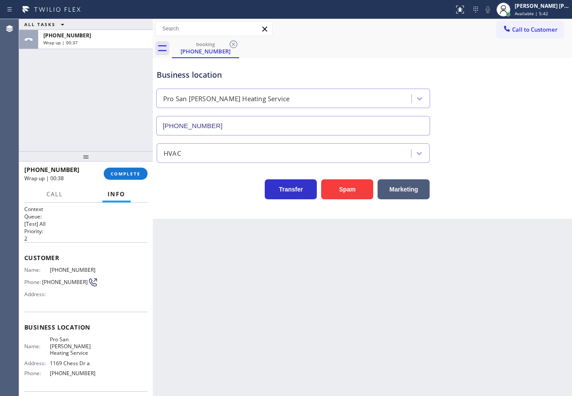
click at [94, 116] on div "ALL TASKS ALL TASKS ACTIVE TASKS TASKS IN WRAP UP [PHONE_NUMBER] Wrap up | 00:37" at bounding box center [86, 85] width 134 height 132
click at [122, 173] on span "COMPLETE" at bounding box center [126, 174] width 30 height 6
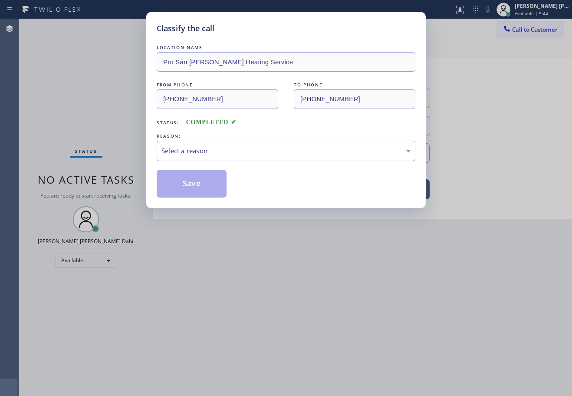
click at [197, 154] on div "Select a reason" at bounding box center [285, 151] width 249 height 10
drag, startPoint x: 212, startPoint y: 214, endPoint x: 209, endPoint y: 208, distance: 6.0
drag, startPoint x: 194, startPoint y: 198, endPoint x: 192, endPoint y: 188, distance: 10.1
click at [194, 197] on div "Classify the call LOCATION NAME Pro San [PERSON_NAME] Heating Service FROM PHON…" at bounding box center [285, 110] width 279 height 196
drag, startPoint x: 192, startPoint y: 188, endPoint x: 331, endPoint y: 394, distance: 248.0
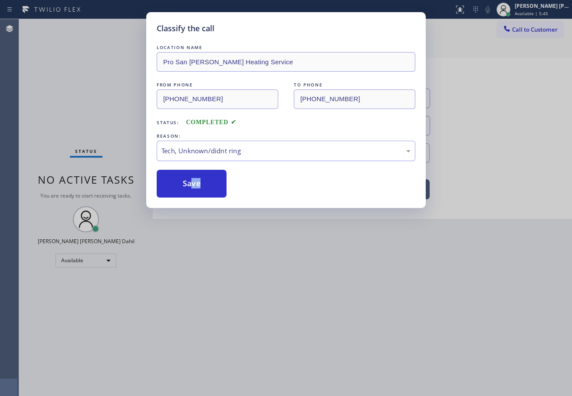
click at [192, 187] on button "Save" at bounding box center [192, 184] width 70 height 28
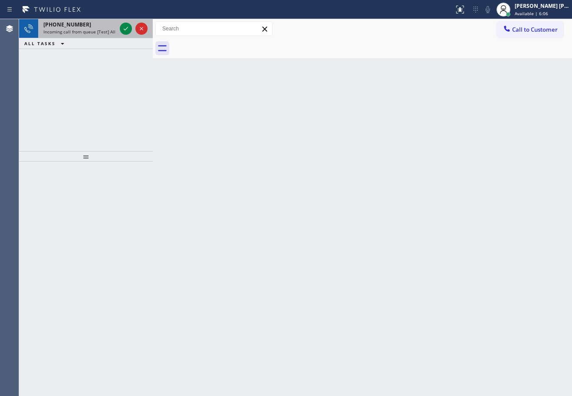
click at [101, 23] on div "[PHONE_NUMBER]" at bounding box center [79, 24] width 73 height 7
click at [102, 23] on div "[PHONE_NUMBER]" at bounding box center [79, 24] width 73 height 7
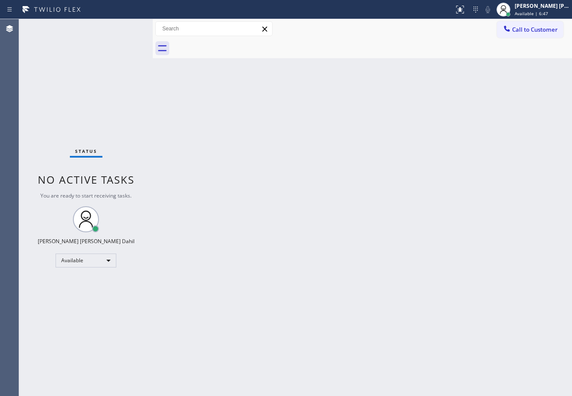
click at [124, 62] on div "Status No active tasks You are ready to start receiving tasks. [PERSON_NAME] [P…" at bounding box center [86, 207] width 134 height 377
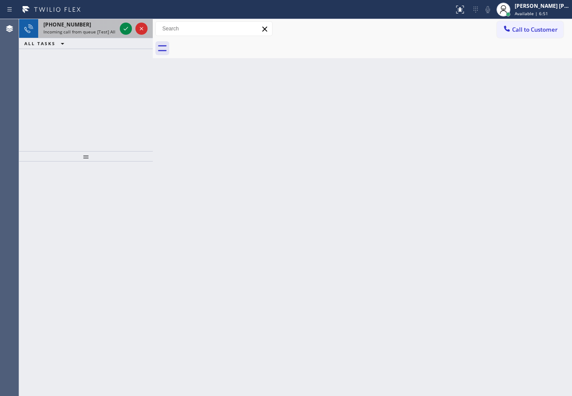
click at [94, 31] on span "Incoming call from queue [Test] All" at bounding box center [79, 32] width 72 height 6
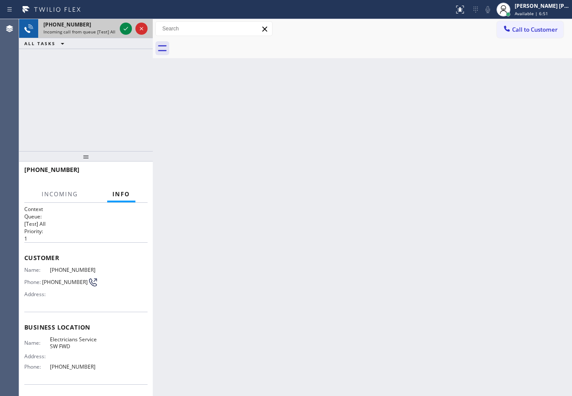
click at [94, 31] on span "Incoming call from queue [Test] All" at bounding box center [79, 32] width 72 height 6
click at [125, 25] on icon at bounding box center [126, 28] width 10 height 10
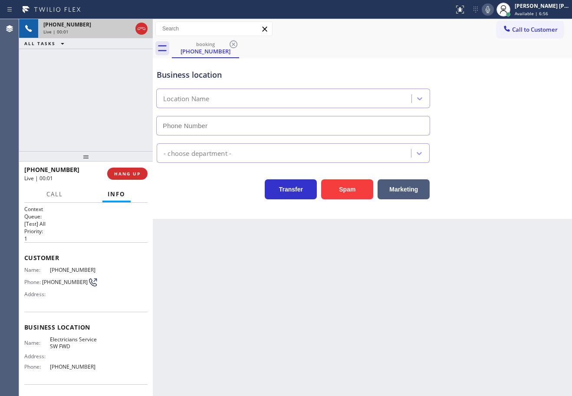
type input "[PHONE_NUMBER]"
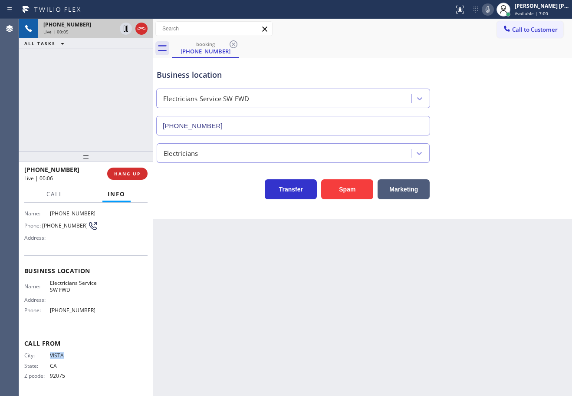
drag, startPoint x: 72, startPoint y: 355, endPoint x: 48, endPoint y: 356, distance: 23.5
click at [48, 356] on div "City: VISTA" at bounding box center [61, 355] width 74 height 7
copy div "VISTA"
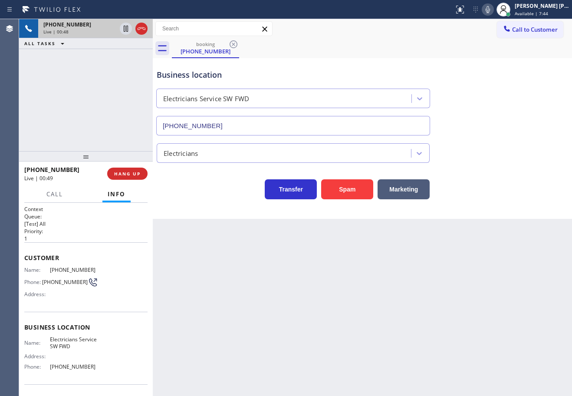
click at [128, 131] on div "[PHONE_NUMBER] Live | 00:48 ALL TASKS ALL TASKS ACTIVE TASKS TASKS IN WRAP UP" at bounding box center [86, 85] width 134 height 132
click at [138, 173] on span "HANG UP" at bounding box center [127, 174] width 26 height 6
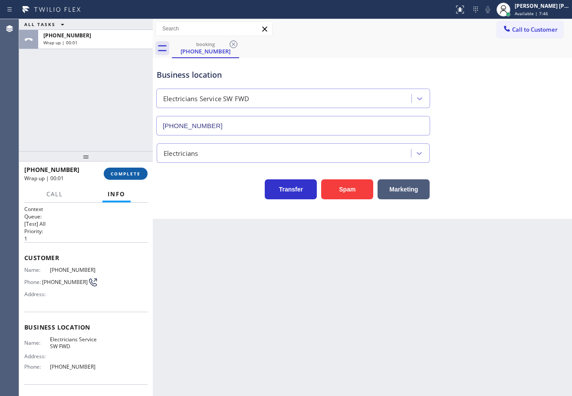
click at [139, 165] on div "[PHONE_NUMBER] Wrap up | 00:01 COMPLETE" at bounding box center [85, 173] width 123 height 23
click at [144, 176] on button "COMPLETE" at bounding box center [126, 174] width 44 height 12
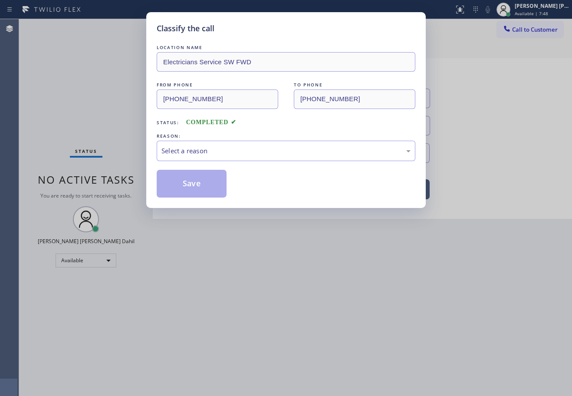
click at [204, 153] on div "Select a reason" at bounding box center [285, 151] width 249 height 10
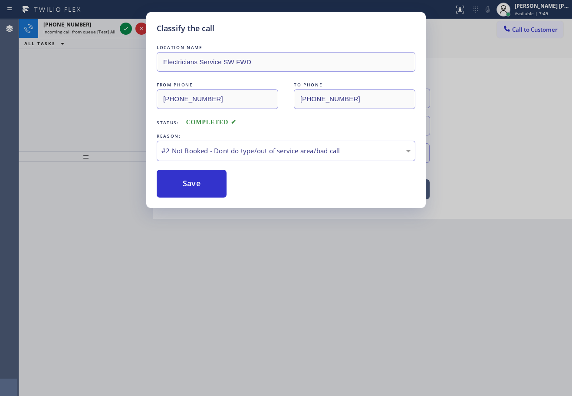
click at [199, 184] on button "Save" at bounding box center [192, 184] width 70 height 28
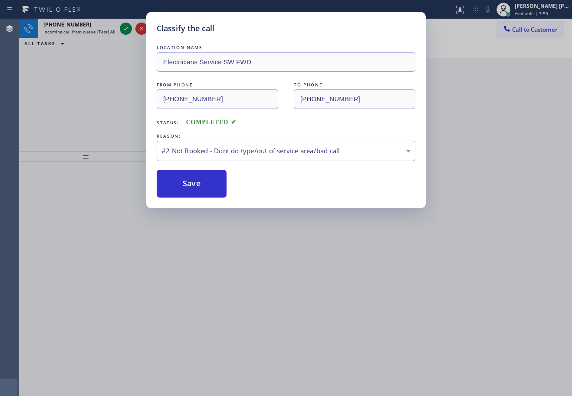
click at [112, 30] on div "Classify the call LOCATION NAME Electricians Service SW FWD FROM PHONE [PHONE_N…" at bounding box center [286, 198] width 572 height 396
click at [112, 30] on span "Incoming call from queue [Test] All" at bounding box center [79, 32] width 72 height 6
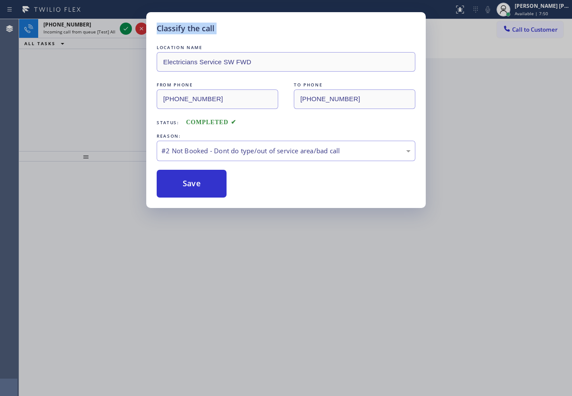
click at [112, 30] on span "Incoming call from queue [Test] All" at bounding box center [79, 32] width 72 height 6
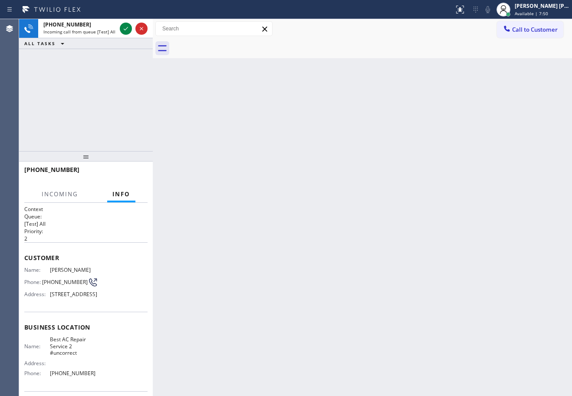
click at [112, 30] on span "Incoming call from queue [Test] All" at bounding box center [79, 32] width 72 height 6
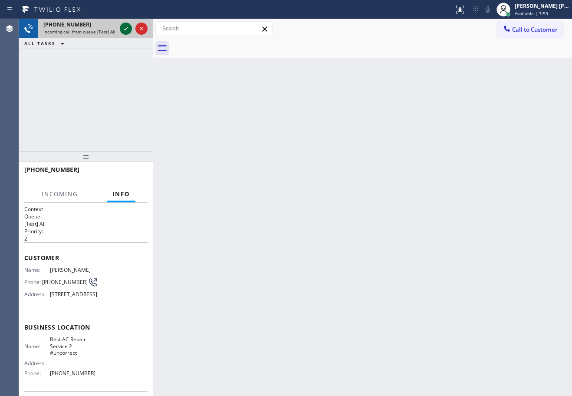
click at [124, 27] on icon at bounding box center [126, 28] width 10 height 10
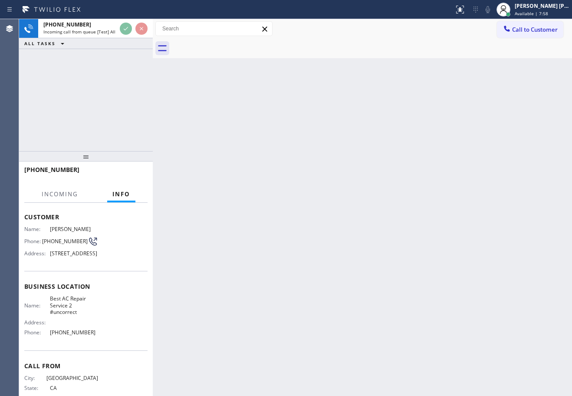
scroll to position [77, 0]
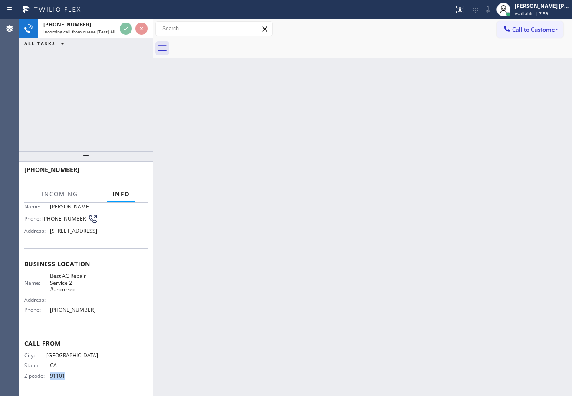
drag, startPoint x: 70, startPoint y: 374, endPoint x: 52, endPoint y: 367, distance: 19.9
click at [49, 381] on div "City: [GEOGRAPHIC_DATA]: [US_STATE] Zipcode: 91101" at bounding box center [61, 367] width 74 height 30
click at [303, 329] on div "Back to Dashboard Change Sender ID Customers Technicians Select a contact Outbo…" at bounding box center [362, 207] width 419 height 377
drag, startPoint x: 69, startPoint y: 379, endPoint x: 48, endPoint y: 380, distance: 21.7
click at [48, 380] on div "City: [GEOGRAPHIC_DATA]: [US_STATE] Zipcode: 91101" at bounding box center [61, 367] width 74 height 30
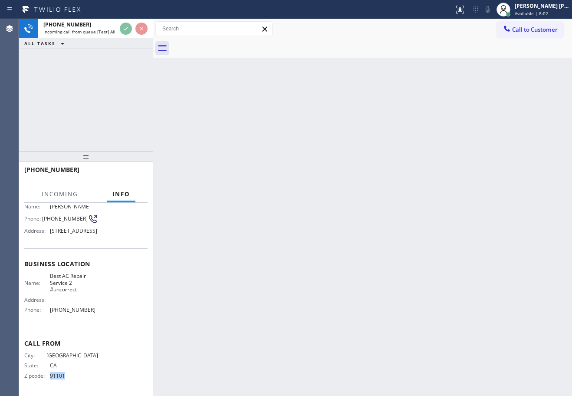
copy div "91101"
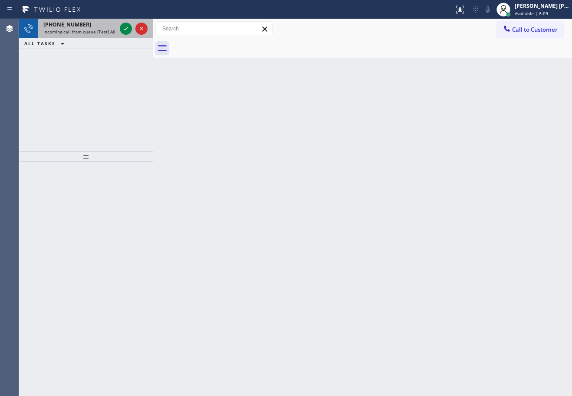
click at [97, 27] on div "[PHONE_NUMBER]" at bounding box center [79, 24] width 73 height 7
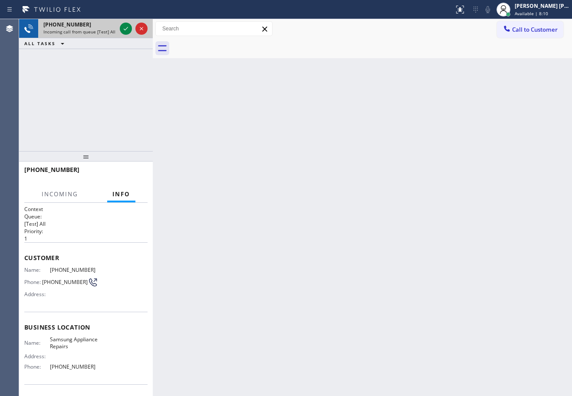
click at [97, 27] on div "[PHONE_NUMBER]" at bounding box center [79, 24] width 73 height 7
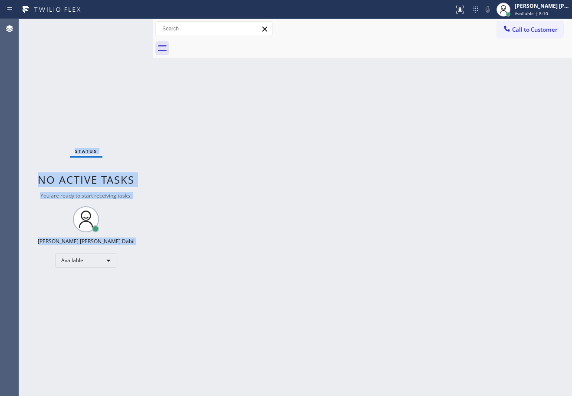
click at [97, 30] on div "Status No active tasks You are ready to start receiving tasks. [PERSON_NAME] [P…" at bounding box center [86, 207] width 134 height 377
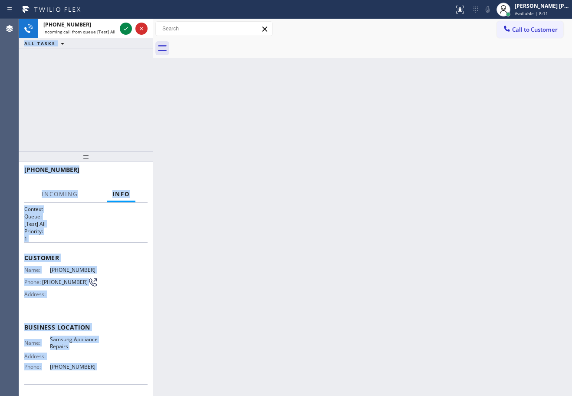
click at [97, 30] on span "Incoming call from queue [Test] All" at bounding box center [79, 32] width 72 height 6
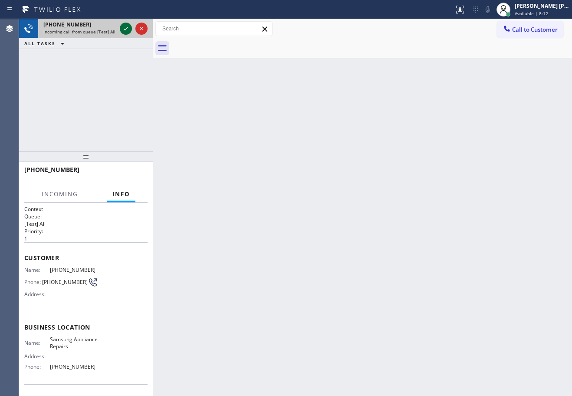
click at [125, 27] on icon at bounding box center [126, 28] width 10 height 10
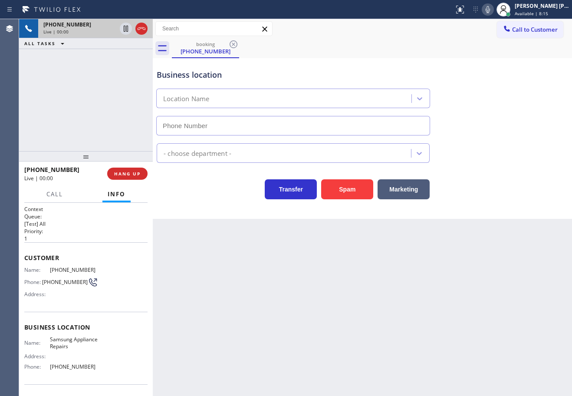
type input "[PHONE_NUMBER]"
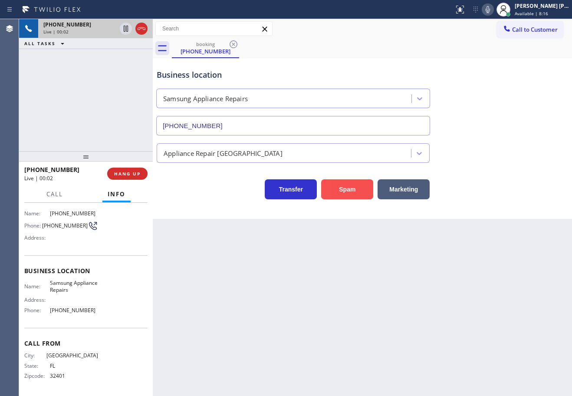
click at [342, 186] on button "Spam" at bounding box center [347, 189] width 52 height 20
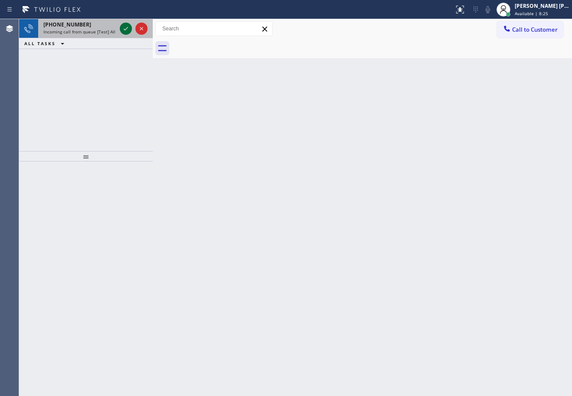
click at [126, 24] on icon at bounding box center [126, 28] width 10 height 10
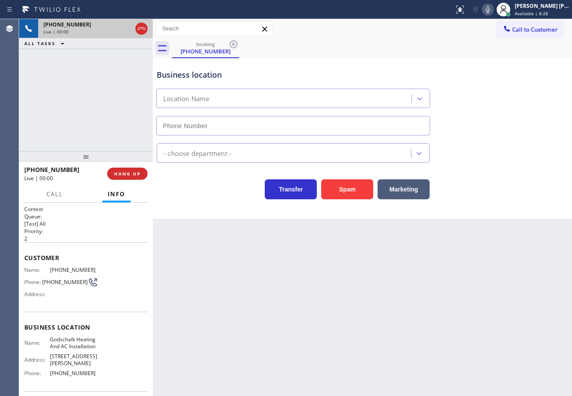
type input "[PHONE_NUMBER]"
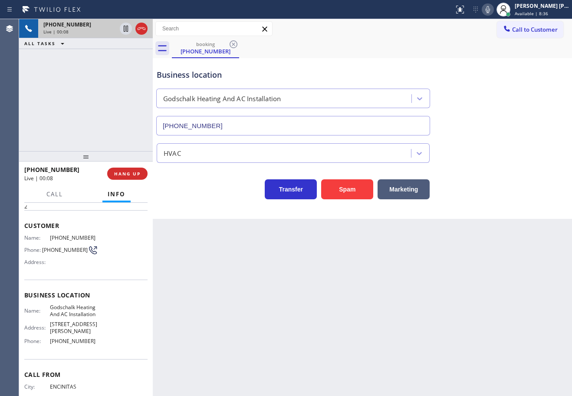
scroll to position [63, 0]
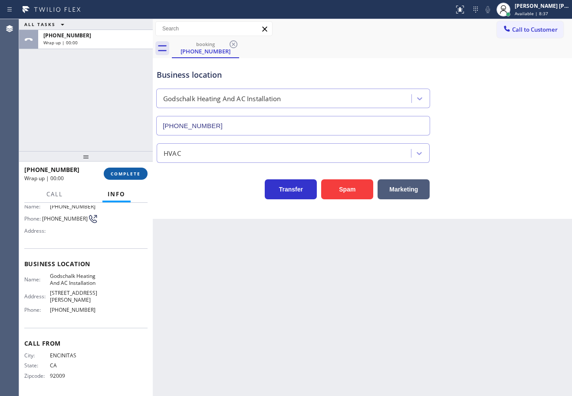
click at [126, 171] on span "COMPLETE" at bounding box center [126, 174] width 30 height 6
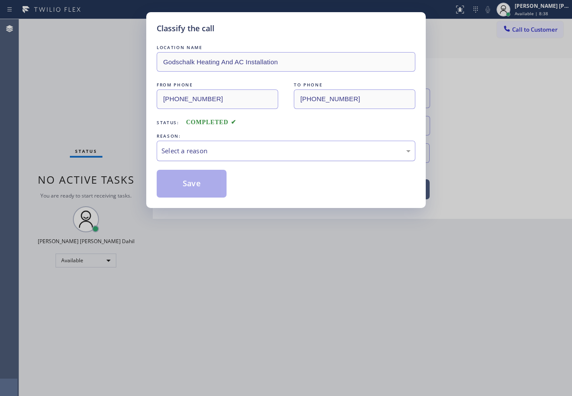
click at [179, 153] on div "Select a reason" at bounding box center [285, 151] width 249 height 10
click at [192, 200] on div "Classify the call LOCATION NAME Godschalk Heating And AC Installation FROM PHON…" at bounding box center [285, 110] width 279 height 196
click at [190, 190] on button "Save" at bounding box center [192, 184] width 70 height 28
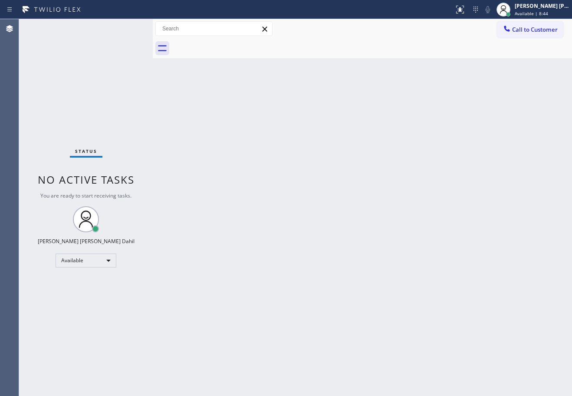
click at [394, 266] on div "Back to Dashboard Change Sender ID Customers Technicians Select a contact Outbo…" at bounding box center [362, 207] width 419 height 377
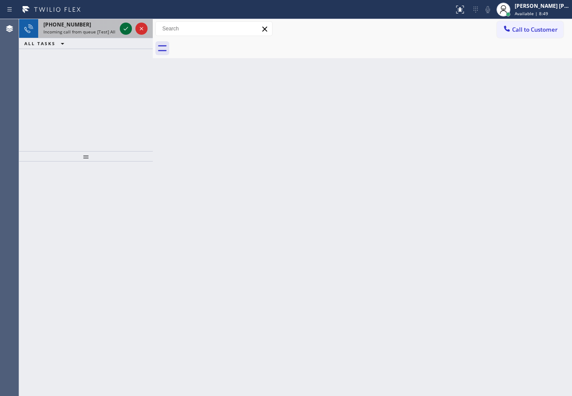
click at [125, 27] on icon at bounding box center [126, 28] width 10 height 10
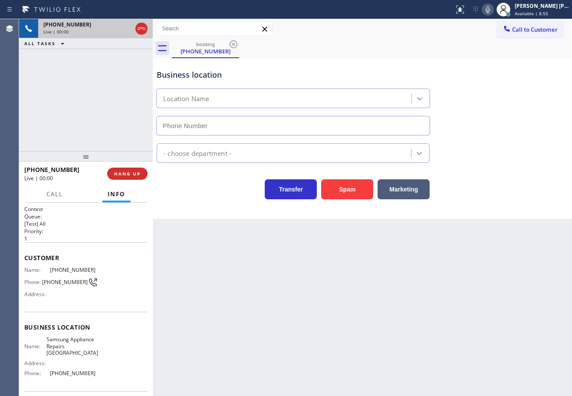
type input "[PHONE_NUMBER]"
click at [331, 187] on button "Spam" at bounding box center [347, 189] width 52 height 20
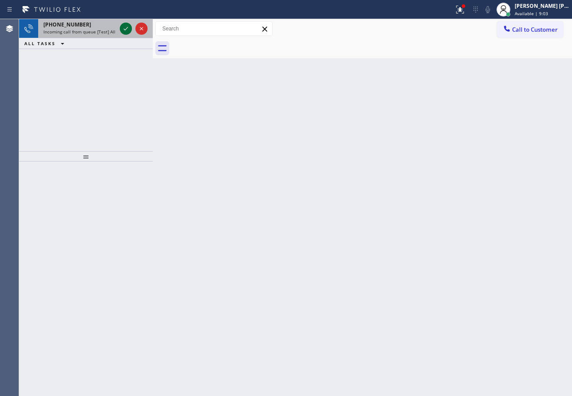
click at [125, 27] on icon at bounding box center [126, 28] width 10 height 10
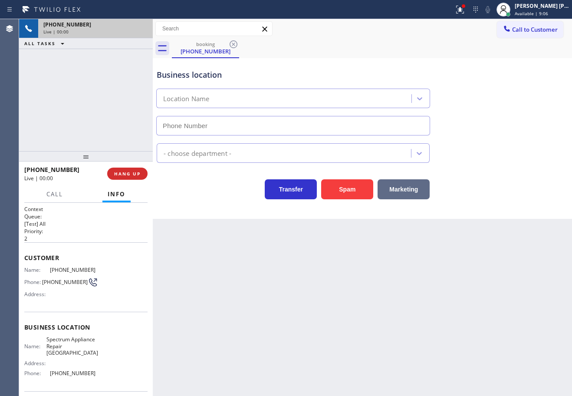
type input "[PHONE_NUMBER]"
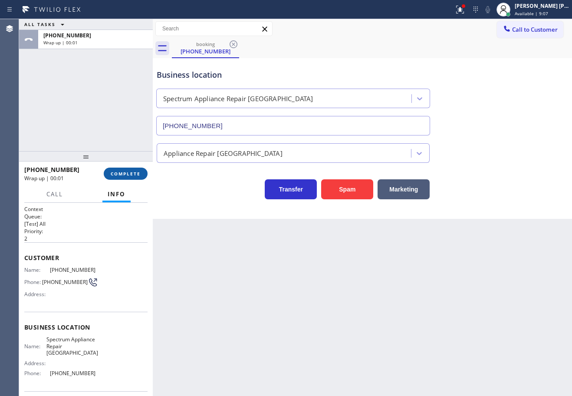
click at [134, 177] on button "COMPLETE" at bounding box center [126, 174] width 44 height 12
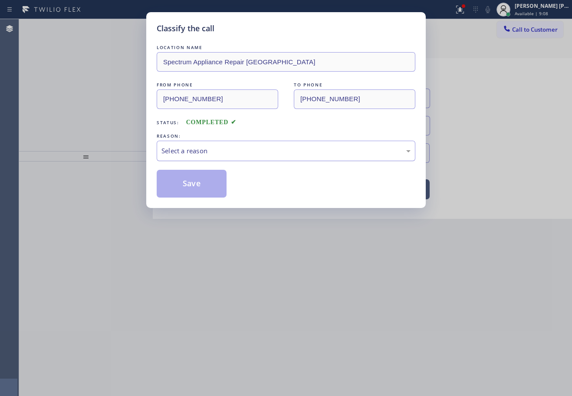
click at [201, 148] on div "Select a reason" at bounding box center [285, 151] width 249 height 10
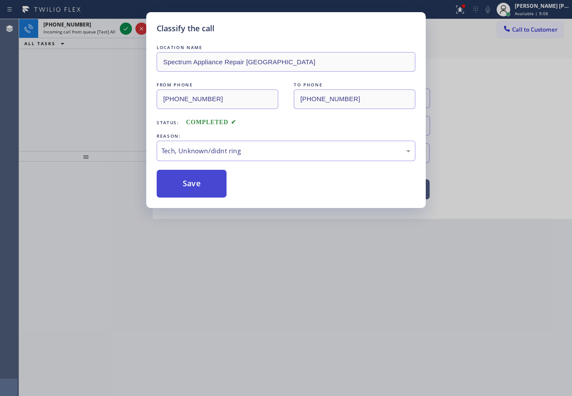
drag, startPoint x: 205, startPoint y: 193, endPoint x: 203, endPoint y: 189, distance: 4.9
click at [205, 192] on button "Save" at bounding box center [192, 184] width 70 height 28
click at [203, 190] on button "Save" at bounding box center [192, 184] width 70 height 28
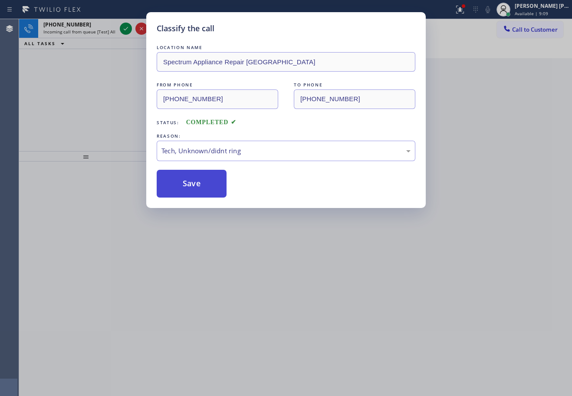
click at [203, 189] on button "Save" at bounding box center [192, 184] width 70 height 28
click at [310, 260] on div "Classify the call LOCATION NAME Spectrum Appliance Repair Calumet City FROM PHO…" at bounding box center [286, 198] width 572 height 396
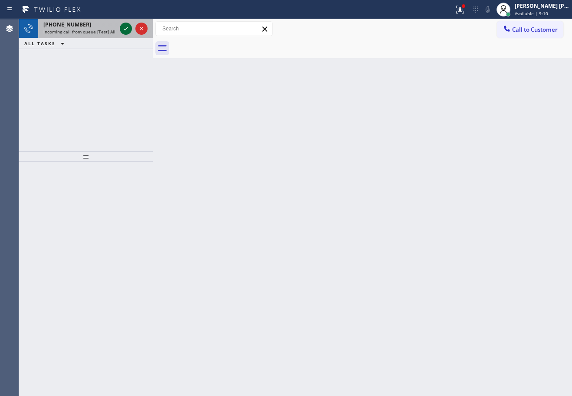
click at [125, 27] on icon at bounding box center [126, 28] width 10 height 10
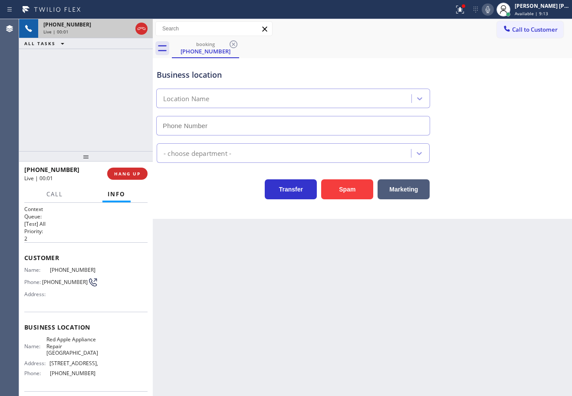
type input "[PHONE_NUMBER]"
click at [465, 9] on icon at bounding box center [460, 9] width 10 height 10
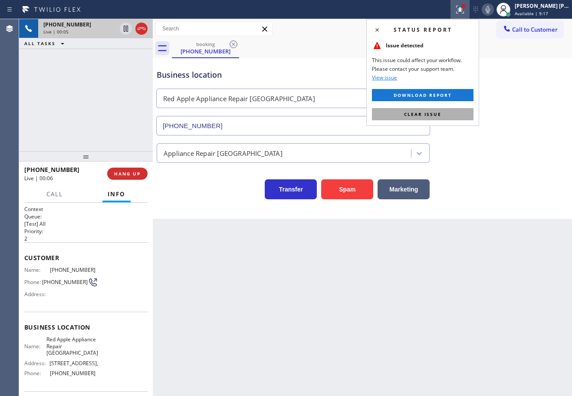
click at [455, 116] on button "Clear issue" at bounding box center [423, 114] width 102 height 12
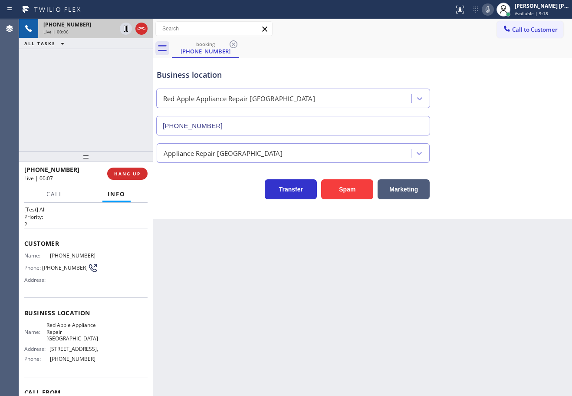
scroll to position [63, 0]
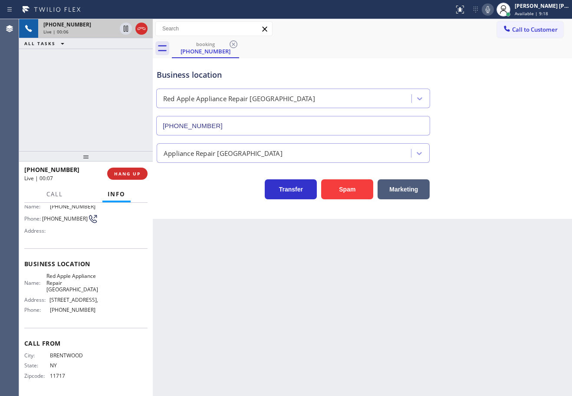
drag, startPoint x: 323, startPoint y: 341, endPoint x: 313, endPoint y: 341, distance: 10.0
click at [322, 341] on div "Back to Dashboard Change Sender ID Customers Technicians Select a contact Outbo…" at bounding box center [362, 207] width 419 height 377
drag, startPoint x: 84, startPoint y: 375, endPoint x: 55, endPoint y: 373, distance: 29.1
click at [55, 373] on span "11717" at bounding box center [74, 375] width 48 height 7
drag, startPoint x: 63, startPoint y: 357, endPoint x: 42, endPoint y: 357, distance: 21.7
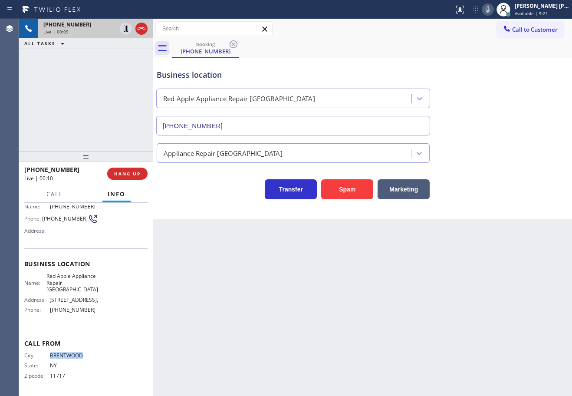
click at [42, 357] on div "City: [GEOGRAPHIC_DATA]: [US_STATE] Zipcode: 11717" at bounding box center [85, 367] width 123 height 30
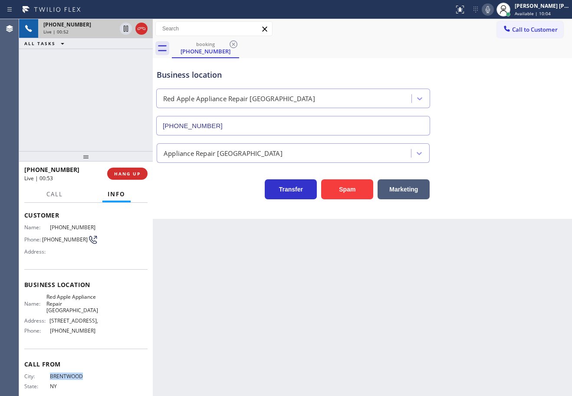
scroll to position [0, 0]
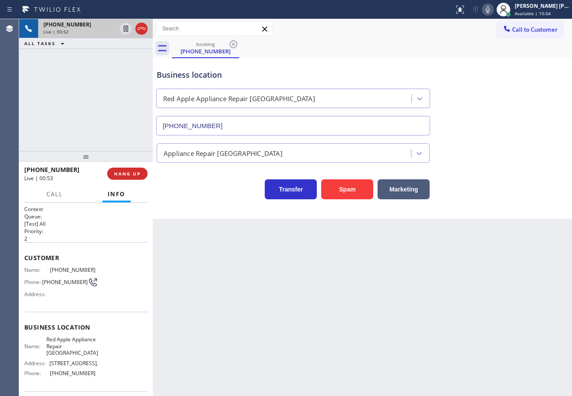
click at [105, 84] on div "[PHONE_NUMBER] Live | 00:52 ALL TASKS ALL TASKS ACTIVE TASKS TASKS IN WRAP UP" at bounding box center [86, 85] width 134 height 132
click at [95, 105] on div "[PHONE_NUMBER] Live | 00:56 ALL TASKS ALL TASKS ACTIVE TASKS TASKS IN WRAP UP" at bounding box center [86, 85] width 134 height 132
drag, startPoint x: 95, startPoint y: 105, endPoint x: 94, endPoint y: 85, distance: 20.9
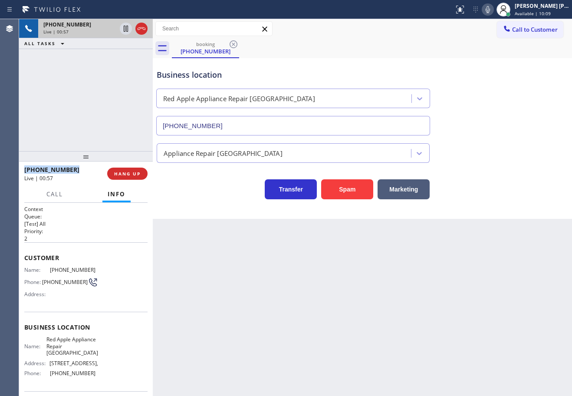
click at [94, 89] on div "[PHONE_NUMBER] Live | 00:57 ALL TASKS ALL TASKS ACTIVE TASKS TASKS IN WRAP UP" at bounding box center [86, 85] width 134 height 132
click at [94, 79] on div "[PHONE_NUMBER] Live | 00:57 ALL TASKS ALL TASKS ACTIVE TASKS TASKS IN WRAP UP" at bounding box center [86, 85] width 134 height 132
click at [94, 79] on div "[PHONE_NUMBER] Live | 00:58 ALL TASKS ALL TASKS ACTIVE TASKS TASKS IN WRAP UP" at bounding box center [86, 85] width 134 height 132
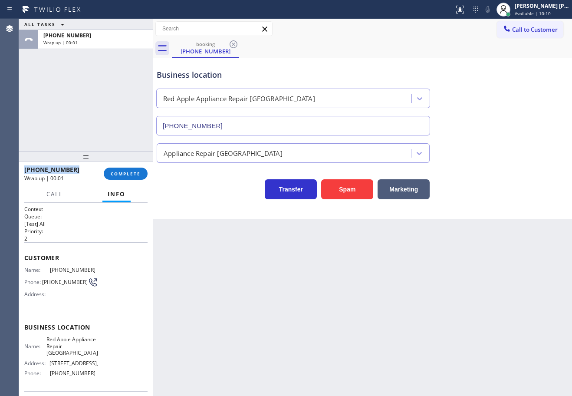
click at [132, 183] on div "[PHONE_NUMBER] Wrap up | 00:01 COMPLETE" at bounding box center [85, 173] width 123 height 23
click at [133, 177] on button "COMPLETE" at bounding box center [126, 174] width 44 height 12
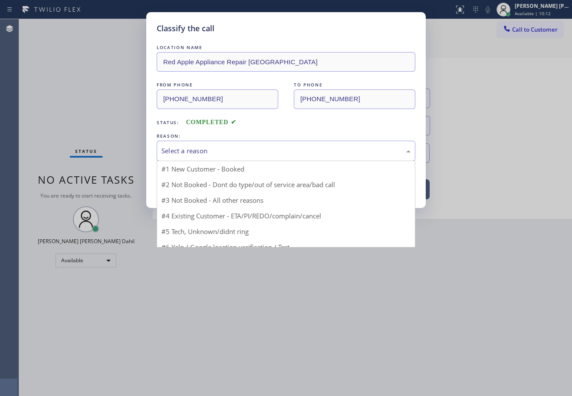
drag, startPoint x: 202, startPoint y: 148, endPoint x: 203, endPoint y: 154, distance: 6.1
click at [202, 147] on div "Select a reason" at bounding box center [285, 151] width 249 height 10
click at [193, 182] on button "Save" at bounding box center [192, 184] width 70 height 28
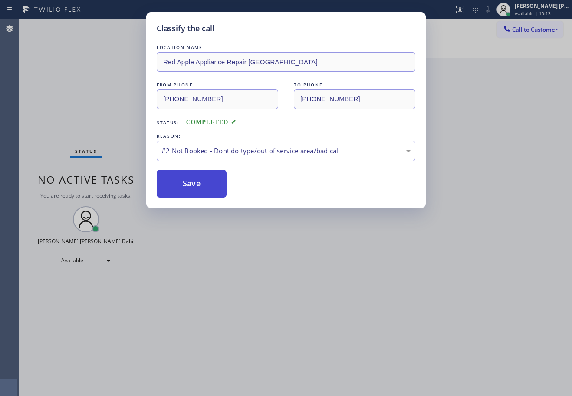
click at [193, 182] on button "Save" at bounding box center [192, 184] width 70 height 28
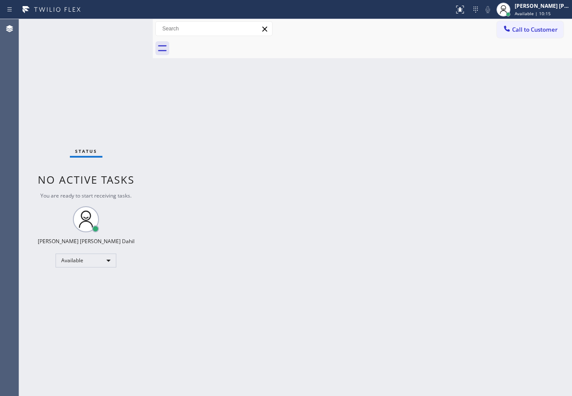
click at [259, 238] on div "Back to Dashboard Change Sender ID Customers Technicians Select a contact Outbo…" at bounding box center [362, 207] width 419 height 377
drag, startPoint x: 330, startPoint y: 242, endPoint x: 342, endPoint y: 260, distance: 22.5
click at [331, 242] on div "Back to Dashboard Change Sender ID Customers Technicians Select a contact Outbo…" at bounding box center [362, 207] width 419 height 377
click at [99, 50] on div "Status No active tasks You are ready to start receiving tasks. [PERSON_NAME] [P…" at bounding box center [86, 207] width 134 height 377
click at [99, 47] on div "Status No active tasks You are ready to start receiving tasks. [PERSON_NAME] [P…" at bounding box center [86, 207] width 134 height 377
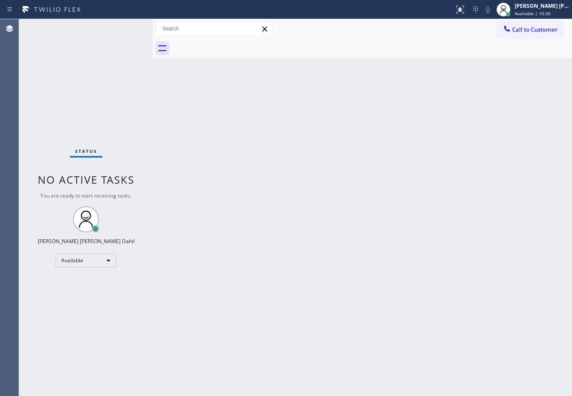
click at [99, 47] on div "Status No active tasks You are ready to start receiving tasks. [PERSON_NAME] [P…" at bounding box center [86, 207] width 134 height 377
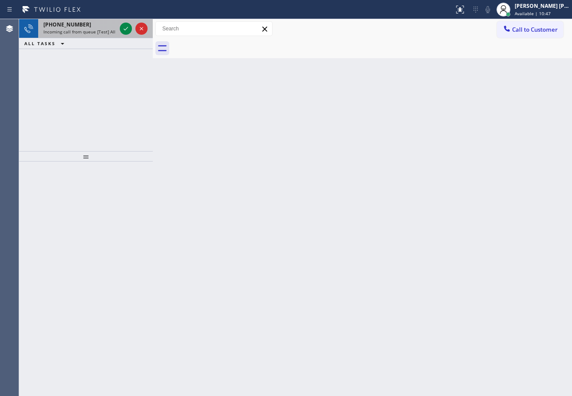
click at [102, 33] on span "Incoming call from queue [Test] All" at bounding box center [79, 32] width 72 height 6
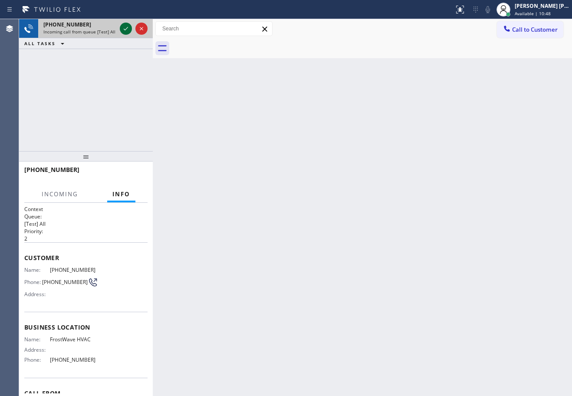
click at [122, 26] on icon at bounding box center [126, 28] width 10 height 10
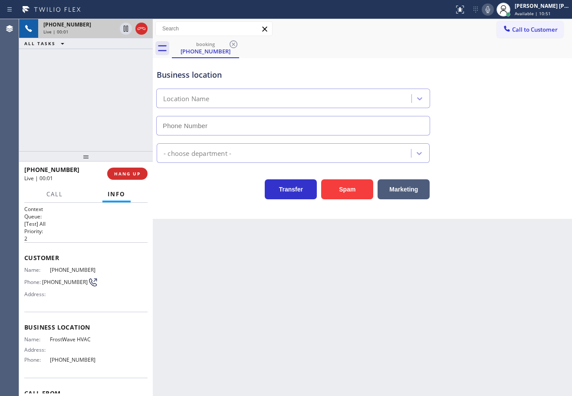
type input "[PHONE_NUMBER]"
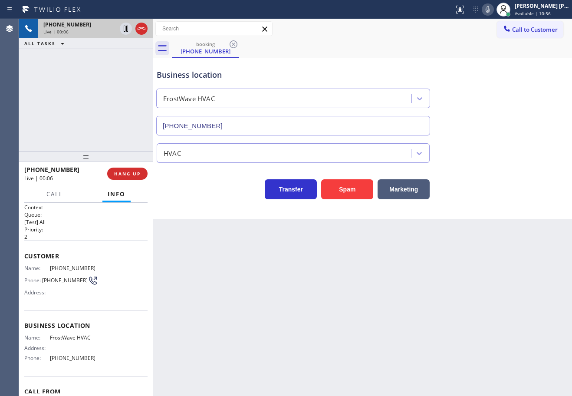
scroll to position [50, 0]
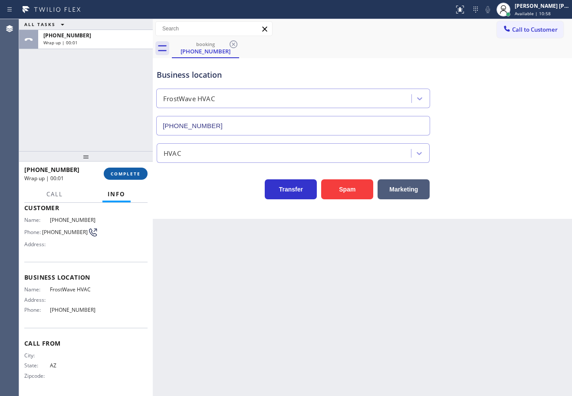
click at [106, 169] on div "[PHONE_NUMBER] Wrap up | 00:01 COMPLETE" at bounding box center [85, 173] width 123 height 23
click at [111, 171] on button "COMPLETE" at bounding box center [126, 174] width 44 height 12
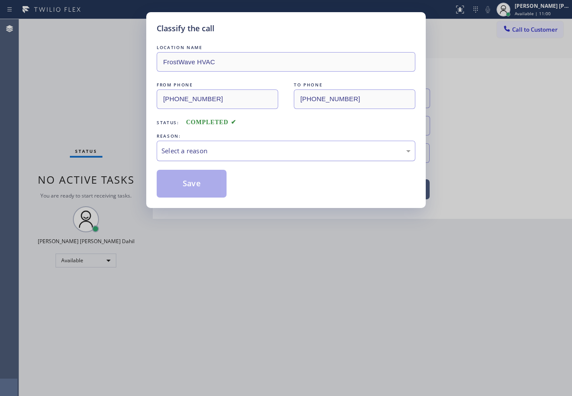
click at [244, 150] on div "Select a reason" at bounding box center [285, 151] width 249 height 10
drag, startPoint x: 204, startPoint y: 197, endPoint x: 202, endPoint y: 191, distance: 5.5
click at [203, 196] on button "Save" at bounding box center [192, 184] width 70 height 28
click at [202, 191] on button "Save" at bounding box center [192, 184] width 70 height 28
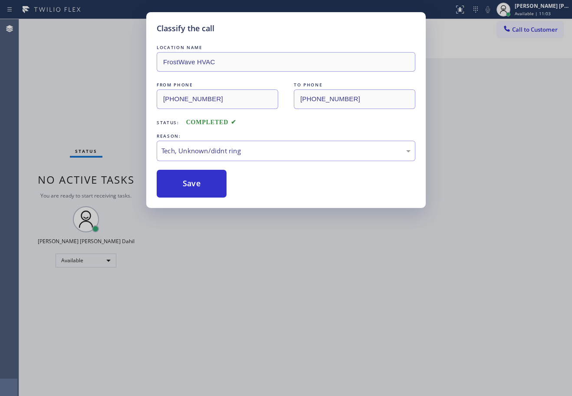
click at [226, 247] on div "Classify the call LOCATION NAME FrostWave HVAC FROM PHONE [PHONE_NUMBER] TO PHO…" at bounding box center [286, 198] width 572 height 396
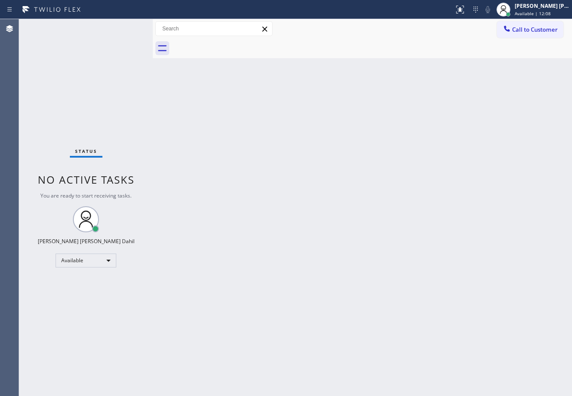
click at [127, 33] on div "Status No active tasks You are ready to start receiving tasks. [PERSON_NAME] [P…" at bounding box center [86, 207] width 134 height 377
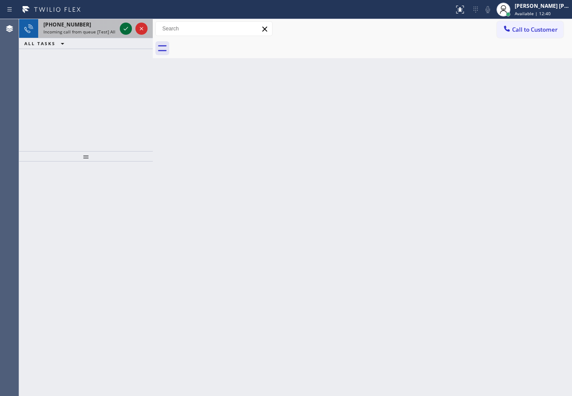
click at [128, 27] on icon at bounding box center [126, 28] width 10 height 10
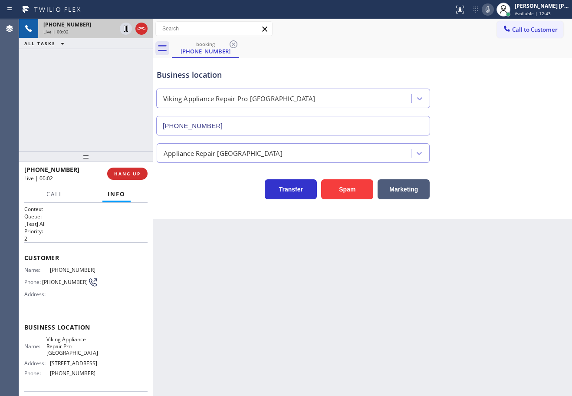
type input "[PHONE_NUMBER]"
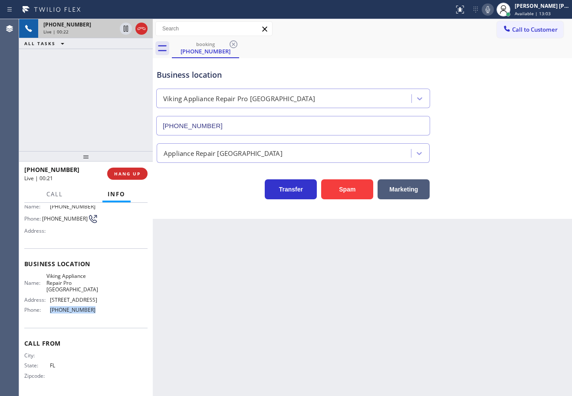
drag, startPoint x: 100, startPoint y: 312, endPoint x: 47, endPoint y: 311, distance: 53.0
click at [47, 311] on div "Name: Viking Appliance Repair Pro [GEOGRAPHIC_DATA] Address: [STREET_ADDRESS] P…" at bounding box center [85, 295] width 123 height 44
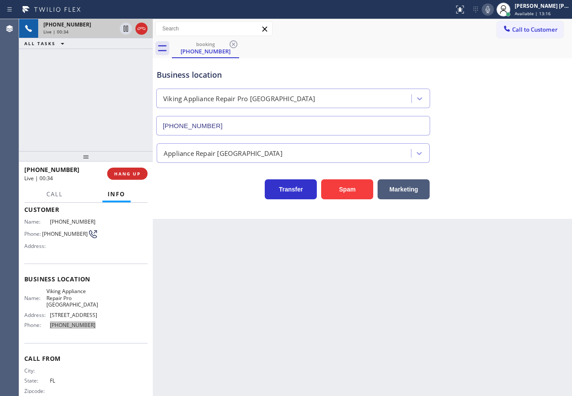
scroll to position [0, 0]
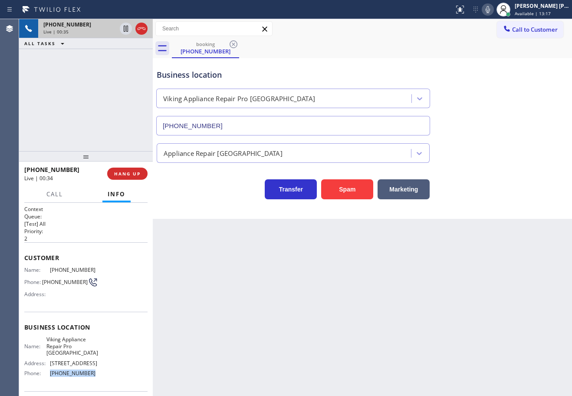
click at [65, 97] on div "[PHONE_NUMBER] Live | 00:35 ALL TASKS ALL TASKS ACTIVE TASKS TASKS IN WRAP UP" at bounding box center [86, 85] width 134 height 132
click at [127, 176] on span "HANG UP" at bounding box center [127, 174] width 26 height 6
click at [127, 175] on span "HANG UP" at bounding box center [127, 174] width 26 height 6
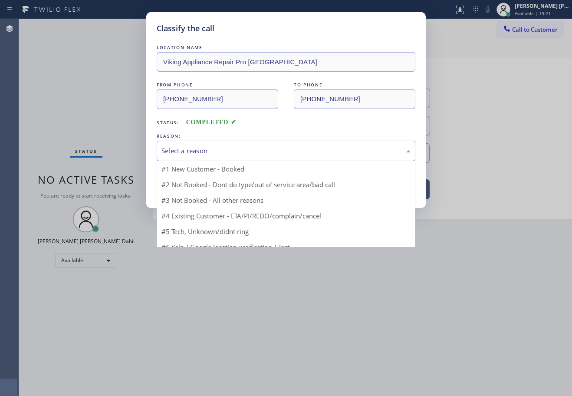
drag, startPoint x: 203, startPoint y: 154, endPoint x: 205, endPoint y: 159, distance: 5.6
click at [205, 158] on div "Select a reason" at bounding box center [286, 151] width 259 height 20
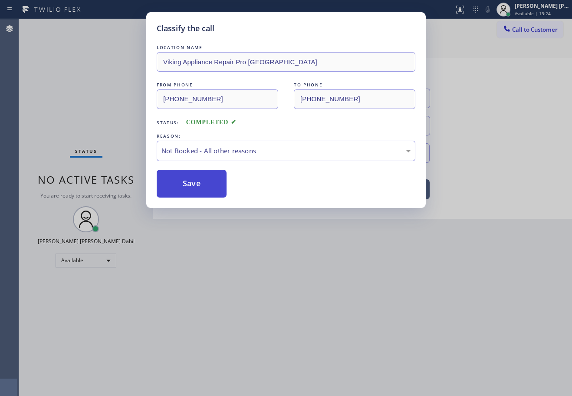
click at [195, 187] on button "Save" at bounding box center [192, 184] width 70 height 28
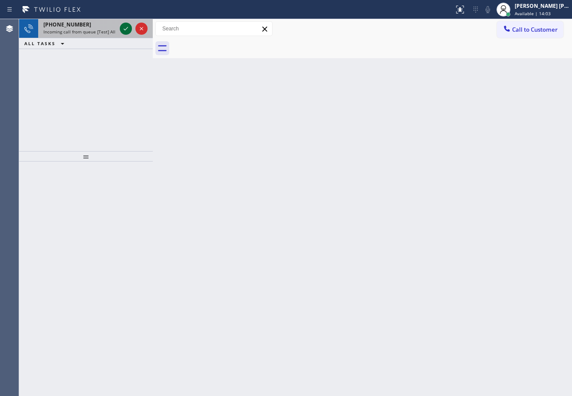
click at [124, 30] on icon at bounding box center [126, 28] width 10 height 10
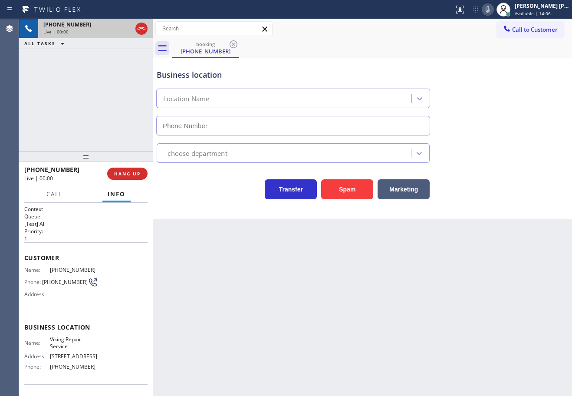
type input "[PHONE_NUMBER]"
click at [131, 73] on div "[PHONE_NUMBER] Live | 00:05 ALL TASKS ALL TASKS ACTIVE TASKS TASKS IN WRAP UP" at bounding box center [86, 85] width 134 height 132
click at [131, 74] on div "[PHONE_NUMBER] Live | 00:06 ALL TASKS ALL TASKS ACTIVE TASKS TASKS IN WRAP UP" at bounding box center [86, 85] width 134 height 132
click at [131, 75] on div "[PHONE_NUMBER] Live | 00:06 ALL TASKS ALL TASKS ACTIVE TASKS TASKS IN WRAP UP" at bounding box center [86, 85] width 134 height 132
click at [130, 76] on div "[PHONE_NUMBER] Live | 00:06 ALL TASKS ALL TASKS ACTIVE TASKS TASKS IN WRAP UP" at bounding box center [86, 85] width 134 height 132
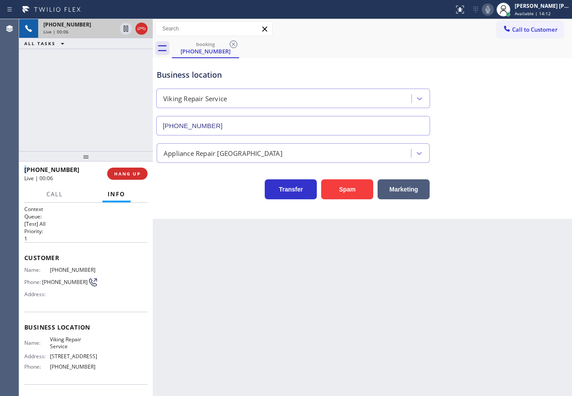
click at [130, 76] on div "[PHONE_NUMBER] Live | 00:06 ALL TASKS ALL TASKS ACTIVE TASKS TASKS IN WRAP UP" at bounding box center [86, 85] width 134 height 132
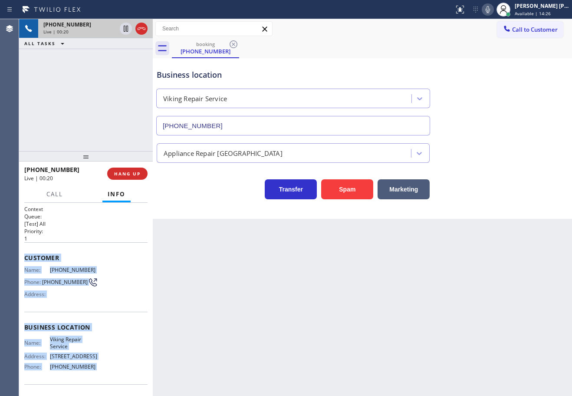
scroll to position [56, 0]
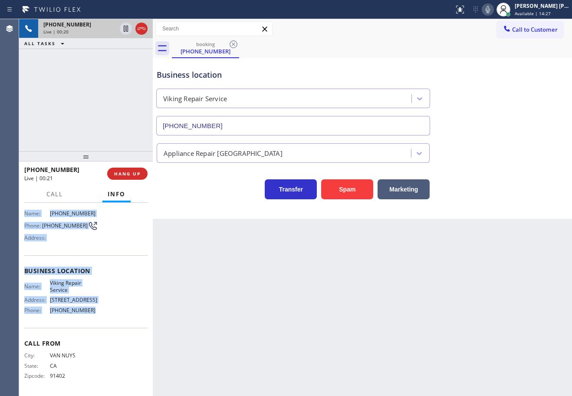
drag, startPoint x: 64, startPoint y: 349, endPoint x: 123, endPoint y: 316, distance: 67.0
click at [123, 316] on div "Context Queue: [Test] All Priority: 1 Customer Name: [PHONE_NUMBER] Phone: [PHO…" at bounding box center [86, 299] width 134 height 193
click at [121, 308] on div "Name: Viking Repair Service Address: [STREET_ADDRESS] Phone: [PHONE_NUMBER]" at bounding box center [85, 297] width 123 height 37
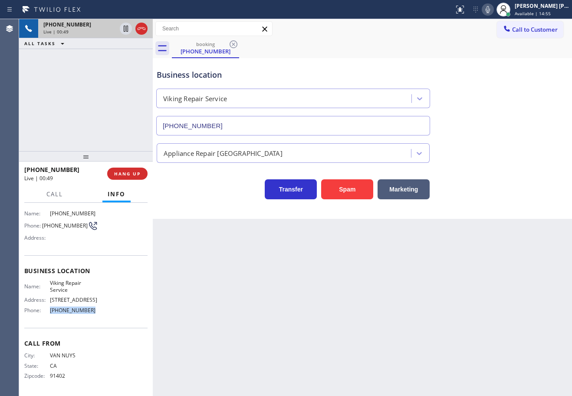
drag, startPoint x: 95, startPoint y: 312, endPoint x: 48, endPoint y: 312, distance: 47.3
click at [48, 312] on div "Name: Viking Repair Service Address: [STREET_ADDRESS] Phone: [PHONE_NUMBER]" at bounding box center [85, 297] width 123 height 37
click at [84, 123] on div "[PHONE_NUMBER] Live | 01:19 ALL TASKS ALL TASKS ACTIVE TASKS TASKS IN WRAP UP" at bounding box center [86, 85] width 134 height 132
click at [120, 171] on span "HANG UP" at bounding box center [127, 174] width 26 height 6
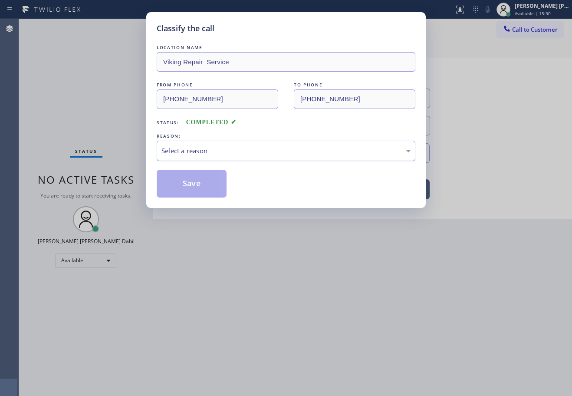
click at [197, 155] on div "Select a reason" at bounding box center [285, 151] width 249 height 10
click at [197, 187] on button "Save" at bounding box center [192, 184] width 70 height 28
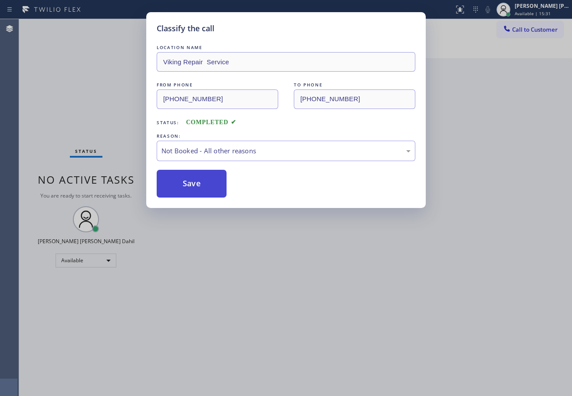
click at [191, 185] on button "Save" at bounding box center [192, 184] width 70 height 28
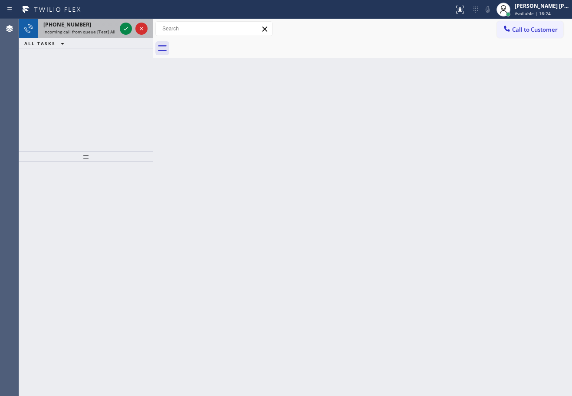
click at [109, 35] on div "[PHONE_NUMBER] Incoming call from queue [Test] All" at bounding box center [78, 28] width 80 height 19
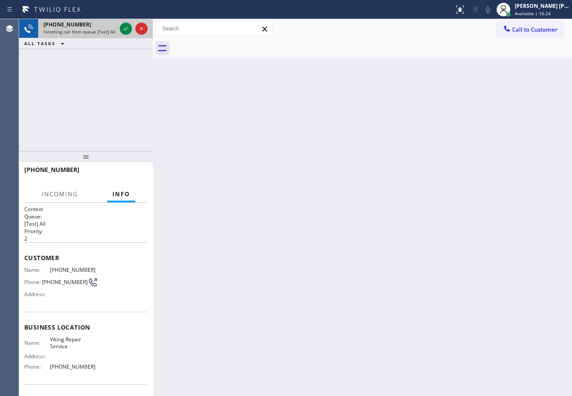
click at [109, 35] on div "[PHONE_NUMBER] Incoming call from queue [Test] All" at bounding box center [78, 28] width 80 height 19
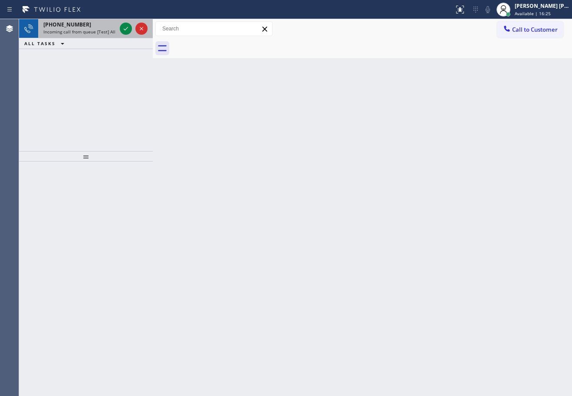
click at [117, 33] on div "[PHONE_NUMBER] Incoming call from queue [Test] All" at bounding box center [78, 28] width 80 height 19
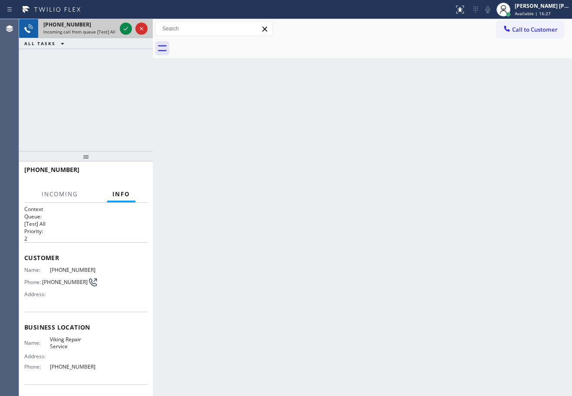
click at [112, 32] on span "Incoming call from queue [Test] All" at bounding box center [79, 32] width 72 height 6
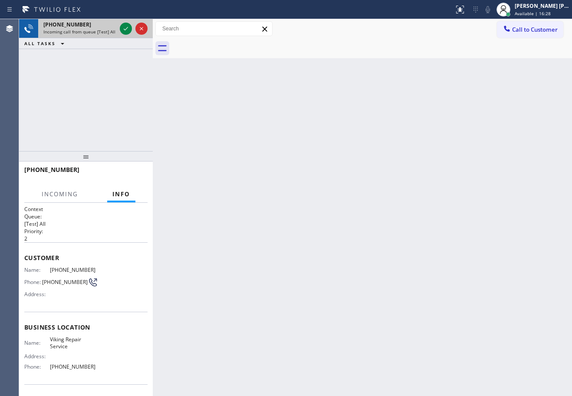
click at [112, 32] on span "Incoming call from queue [Test] All" at bounding box center [79, 32] width 72 height 6
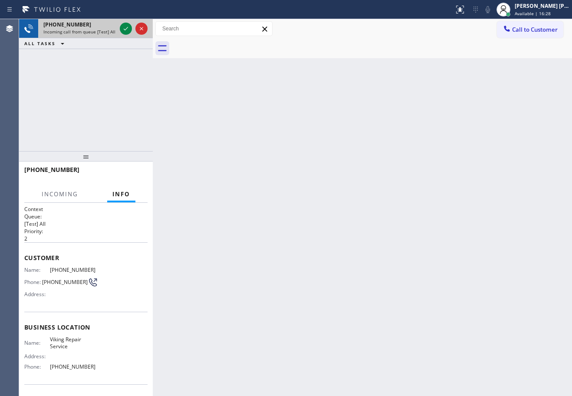
click at [112, 32] on span "Incoming call from queue [Test] All" at bounding box center [79, 32] width 72 height 6
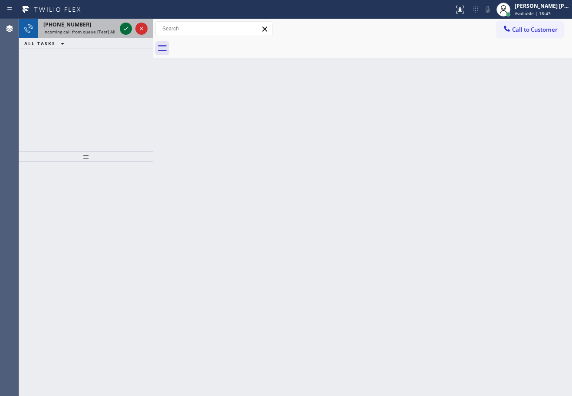
click at [125, 29] on icon at bounding box center [126, 28] width 10 height 10
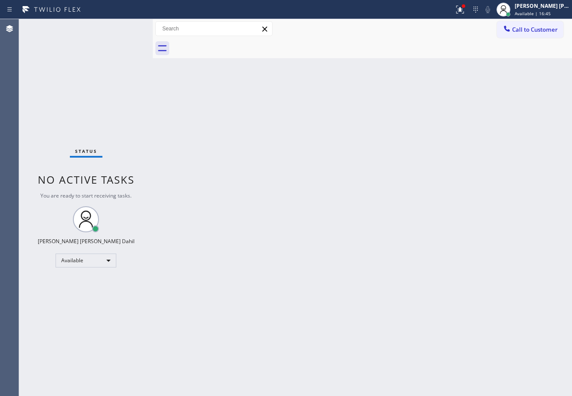
click at [123, 28] on div "Status No active tasks You are ready to start receiving tasks. [PERSON_NAME] [P…" at bounding box center [86, 207] width 134 height 377
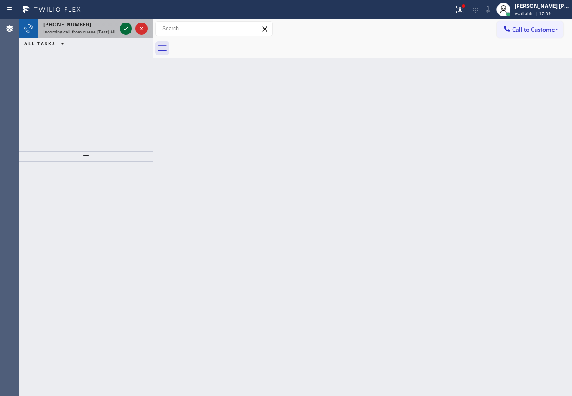
click at [127, 28] on icon at bounding box center [126, 28] width 4 height 3
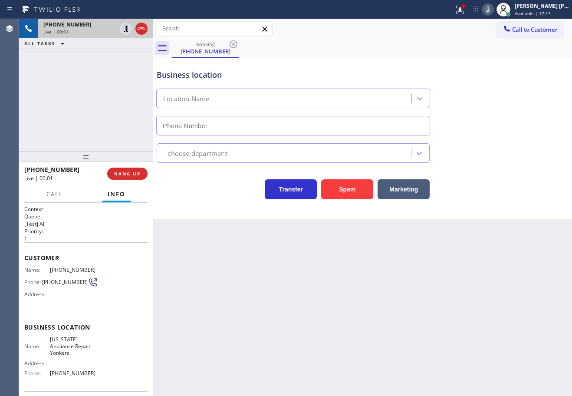
type input "[PHONE_NUMBER]"
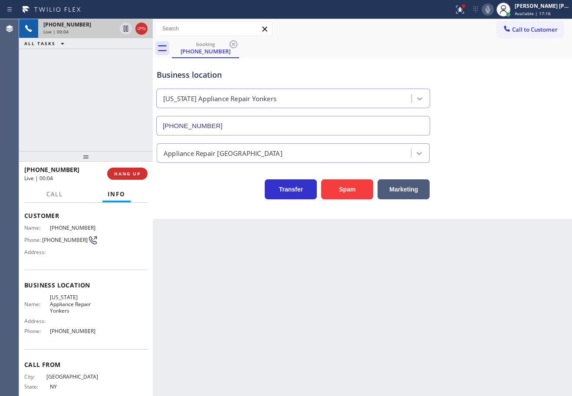
scroll to position [20, 0]
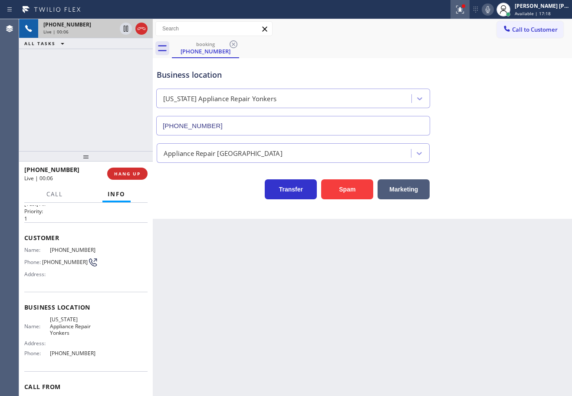
click at [465, 12] on icon at bounding box center [460, 9] width 10 height 10
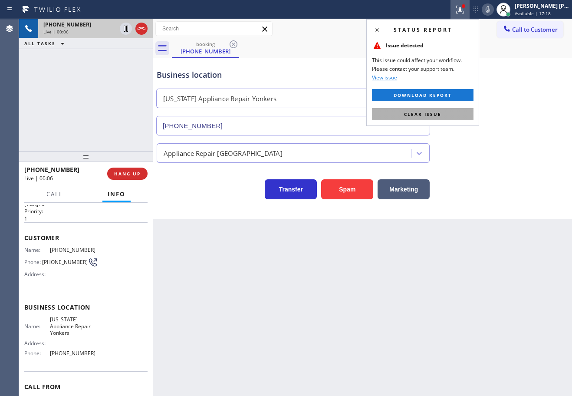
click at [463, 115] on button "Clear issue" at bounding box center [423, 114] width 102 height 12
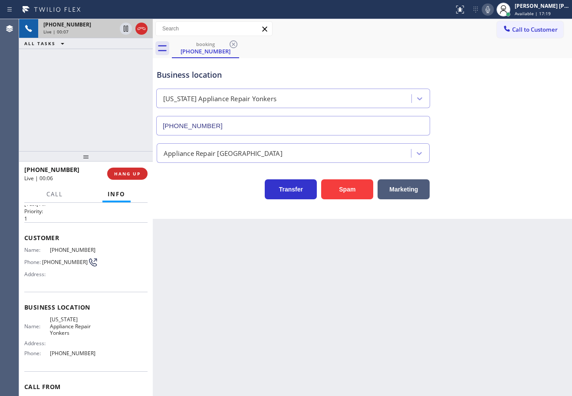
click at [488, 120] on div "Business location [US_STATE] Appliance Repair [GEOGRAPHIC_DATA] [PHONE_NUMBER]" at bounding box center [362, 96] width 415 height 79
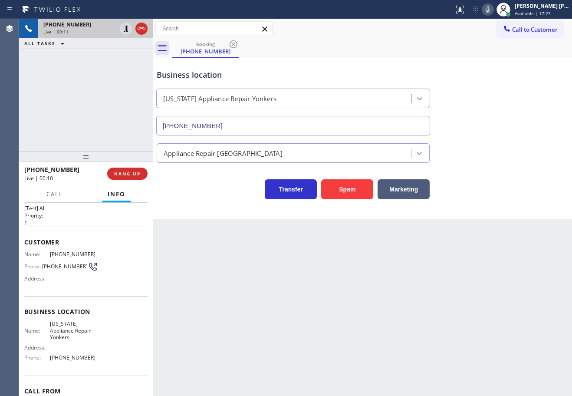
scroll to position [63, 0]
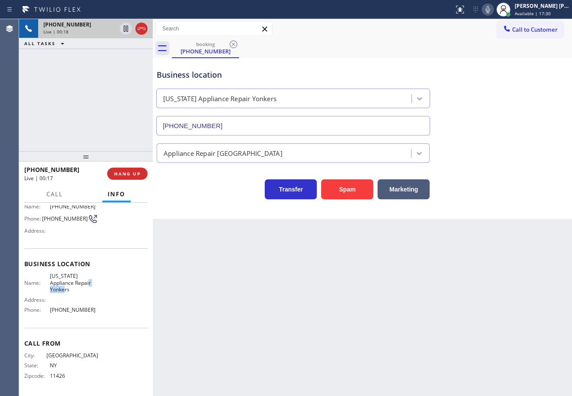
drag, startPoint x: 65, startPoint y: 289, endPoint x: 49, endPoint y: 290, distance: 16.1
click at [50, 290] on span "[US_STATE] Appliance Repair Yonkers" at bounding box center [74, 283] width 48 height 20
click at [186, 292] on div "Back to Dashboard Change Sender ID Customers Technicians Select a contact Outbo…" at bounding box center [362, 207] width 419 height 377
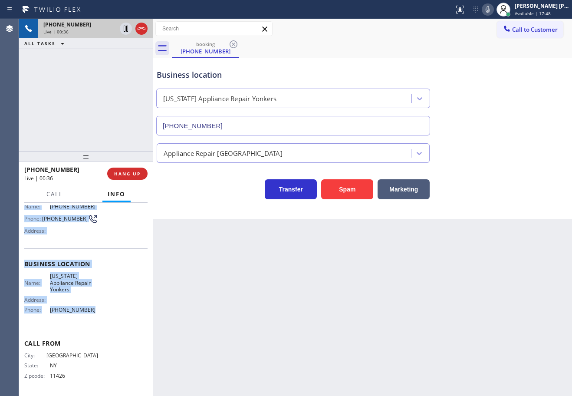
drag, startPoint x: 24, startPoint y: 254, endPoint x: 102, endPoint y: 315, distance: 99.2
click at [102, 315] on div "Context Queue: [Test] All Priority: 1 Customer Name: [PHONE_NUMBER] Phone: [PHO…" at bounding box center [86, 299] width 134 height 193
click at [490, 9] on icon at bounding box center [488, 9] width 4 height 7
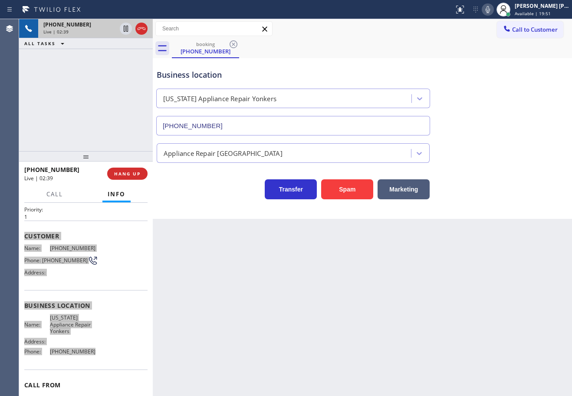
scroll to position [0, 0]
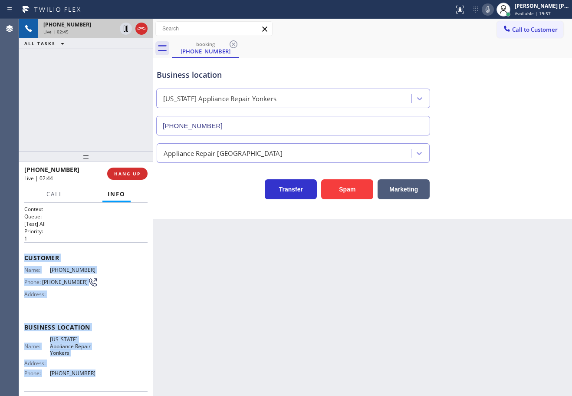
click at [490, 10] on icon at bounding box center [488, 9] width 4 height 7
drag, startPoint x: 498, startPoint y: 9, endPoint x: 498, endPoint y: 44, distance: 35.6
click at [491, 9] on rect at bounding box center [488, 9] width 6 height 6
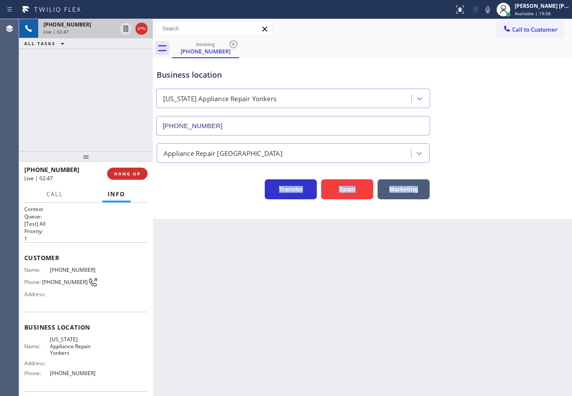
click at [504, 163] on div "Business location [US_STATE] Appliance Repair [GEOGRAPHIC_DATA] [PHONE_NUMBER] …" at bounding box center [362, 129] width 415 height 139
click at [116, 59] on div "Reserved" at bounding box center [79, 62] width 73 height 6
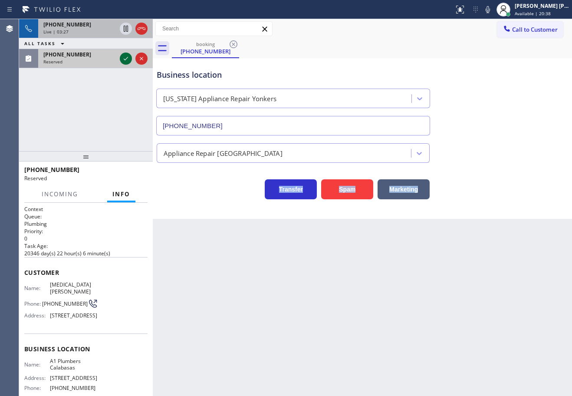
click at [124, 59] on icon at bounding box center [126, 58] width 10 height 10
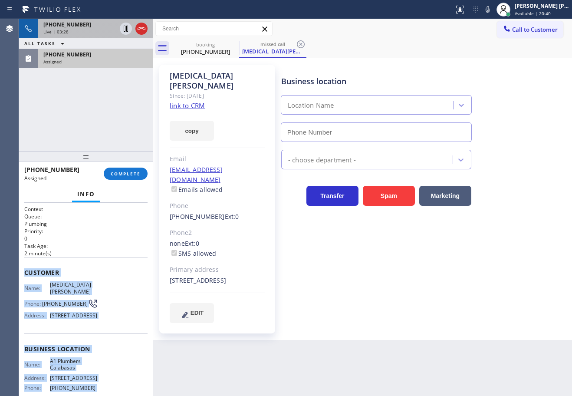
scroll to position [92, 0]
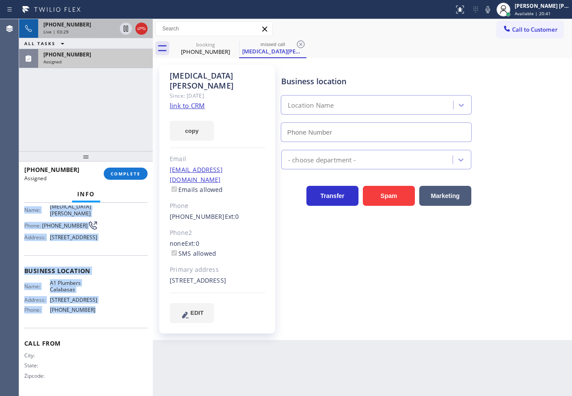
type input "[PHONE_NUMBER]"
drag, startPoint x: 23, startPoint y: 270, endPoint x: 104, endPoint y: 274, distance: 80.9
click at [97, 309] on div "Context Queue: Plumbing Priority: 0 Task Age: [DEMOGRAPHIC_DATA] minute(s) Cust…" at bounding box center [86, 299] width 134 height 193
click at [132, 177] on button "COMPLETE" at bounding box center [126, 174] width 44 height 12
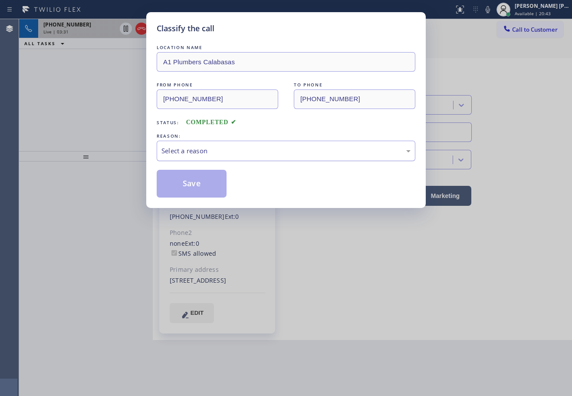
click at [212, 146] on div "Select a reason" at bounding box center [285, 151] width 249 height 10
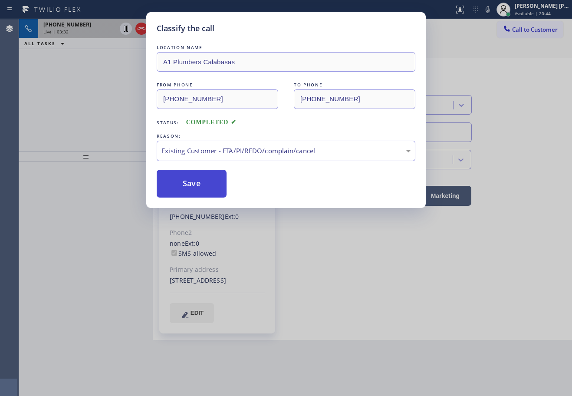
click at [188, 183] on button "Save" at bounding box center [192, 184] width 70 height 28
drag, startPoint x: 188, startPoint y: 183, endPoint x: 361, endPoint y: 383, distance: 264.0
click at [188, 183] on button "Save" at bounding box center [192, 184] width 70 height 28
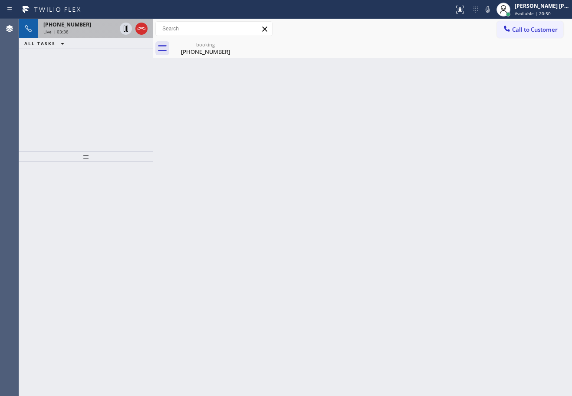
click at [361, 66] on div "Back to Dashboard Change Sender ID Customers Technicians Select a contact Outbo…" at bounding box center [362, 207] width 419 height 377
click at [432, 164] on div "Back to Dashboard Change Sender ID Customers Technicians Select a contact Outbo…" at bounding box center [362, 207] width 419 height 377
click at [191, 54] on div "[PHONE_NUMBER]" at bounding box center [206, 52] width 66 height 8
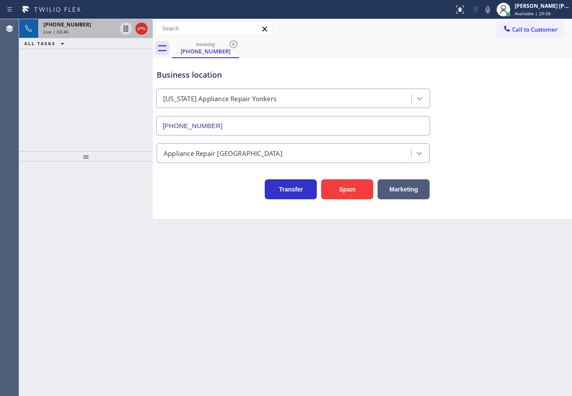
click at [101, 28] on div "[PHONE_NUMBER] Live | 03:46" at bounding box center [78, 28] width 80 height 19
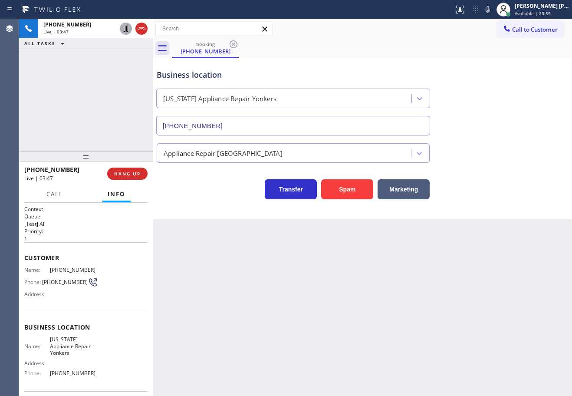
click at [125, 30] on icon at bounding box center [126, 29] width 4 height 6
click at [136, 72] on div "[PHONE_NUMBER] Live | 03:48 ALL TASKS ALL TASKS ACTIVE TASKS TASKS IN WRAP UP" at bounding box center [86, 85] width 134 height 132
click at [493, 10] on icon at bounding box center [488, 9] width 10 height 10
drag, startPoint x: 505, startPoint y: 51, endPoint x: 510, endPoint y: 57, distance: 7.7
click at [510, 57] on div "booking [PHONE_NUMBER] Call to Customer Outbound call Location Mac [GEOGRAPHIC_…" at bounding box center [362, 119] width 419 height 200
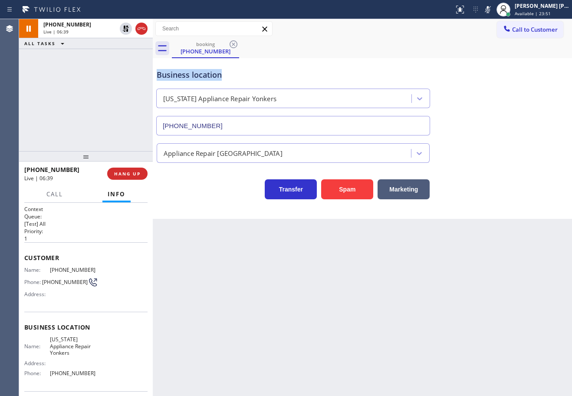
click at [86, 94] on div "[PHONE_NUMBER] Live | 06:39 ALL TASKS ALL TASKS ACTIVE TASKS TASKS IN WRAP UP" at bounding box center [86, 85] width 134 height 132
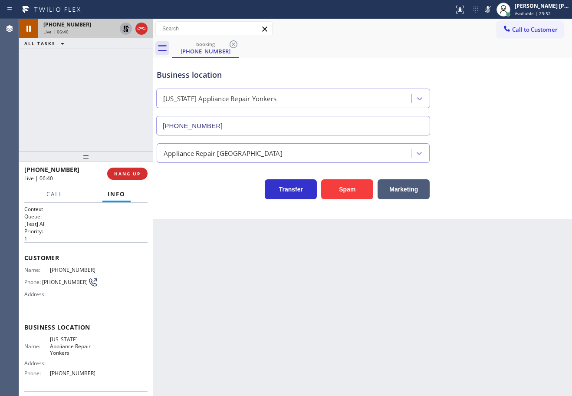
click at [125, 28] on icon at bounding box center [126, 29] width 6 height 6
drag, startPoint x: 103, startPoint y: 89, endPoint x: 251, endPoint y: 66, distance: 149.8
click at [113, 91] on div "[PHONE_NUMBER] Live | 06:40 ALL TASKS ALL TASKS ACTIVE TASKS TASKS IN WRAP UP" at bounding box center [86, 85] width 134 height 132
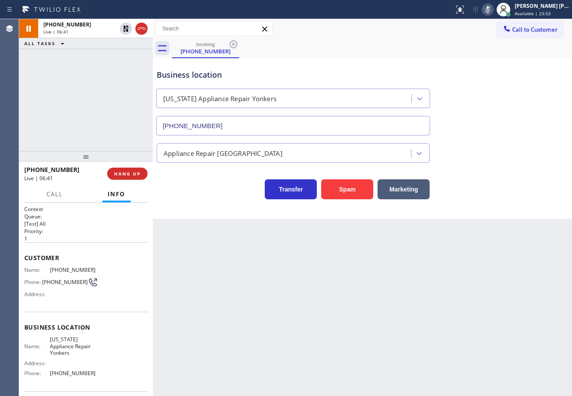
click at [493, 8] on icon at bounding box center [488, 9] width 10 height 10
click at [520, 109] on div "Business location [US_STATE] Appliance Repair [GEOGRAPHIC_DATA] [PHONE_NUMBER]" at bounding box center [362, 96] width 415 height 79
drag, startPoint x: 456, startPoint y: 54, endPoint x: 466, endPoint y: 71, distance: 19.1
click at [456, 54] on div "booking [PHONE_NUMBER]" at bounding box center [372, 49] width 400 height 20
click at [452, 66] on div "Business location [US_STATE] Appliance Repair [GEOGRAPHIC_DATA] [PHONE_NUMBER]" at bounding box center [362, 96] width 415 height 79
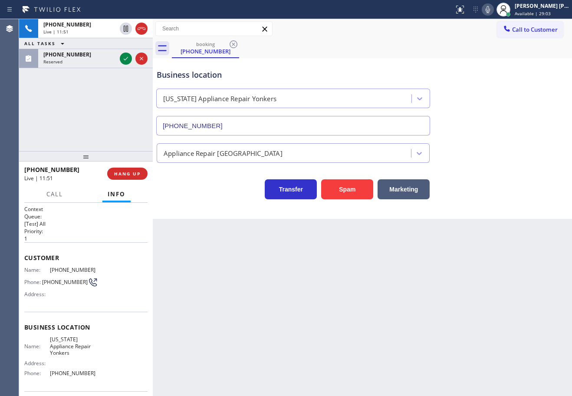
click at [89, 92] on div "[PHONE_NUMBER] Live | 11:51 ALL TASKS ALL TASKS ACTIVE TASKS TASKS IN WRAP UP […" at bounding box center [86, 85] width 134 height 132
click at [88, 94] on div "[PHONE_NUMBER] Live | 11:51 ALL TASKS ALL TASKS ACTIVE TASKS TASKS IN WRAP UP […" at bounding box center [86, 85] width 134 height 132
click at [88, 94] on div "[PHONE_NUMBER] Live | 11:52 ALL TASKS ALL TASKS ACTIVE TASKS TASKS IN WRAP UP […" at bounding box center [86, 85] width 134 height 132
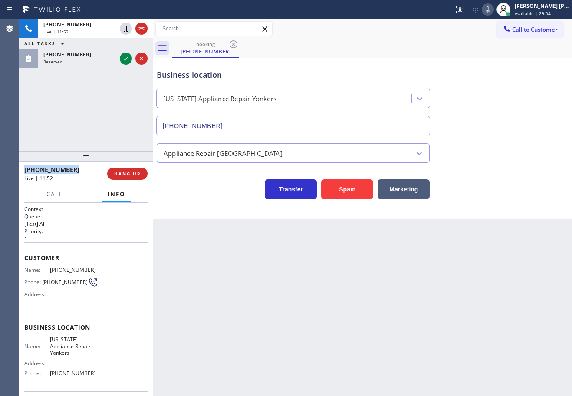
click at [88, 95] on div "[PHONE_NUMBER] Live | 11:52 ALL TASKS ALL TASKS ACTIVE TASKS TASKS IN WRAP UP […" at bounding box center [86, 85] width 134 height 132
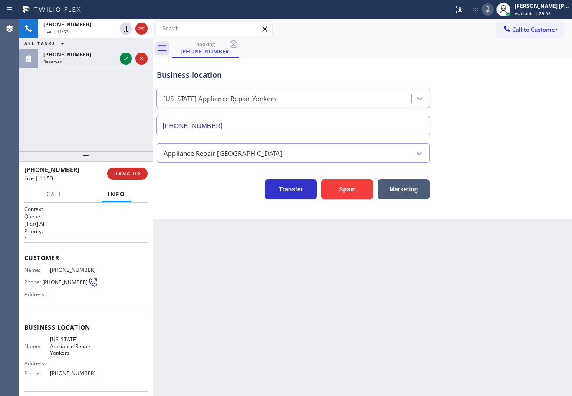
click at [273, 328] on div "Back to Dashboard Change Sender ID Customers Technicians Select a contact Outbo…" at bounding box center [362, 207] width 419 height 377
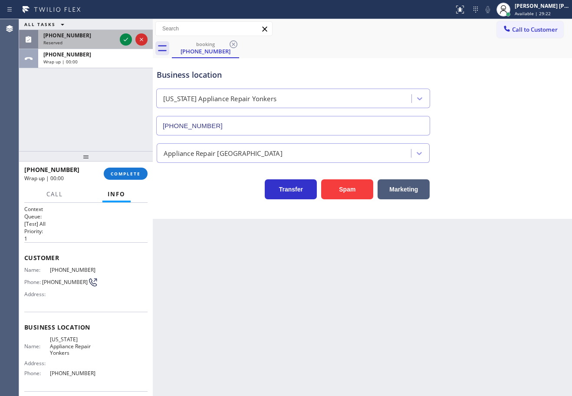
click at [81, 34] on div "[PHONE_NUMBER]" at bounding box center [79, 35] width 73 height 7
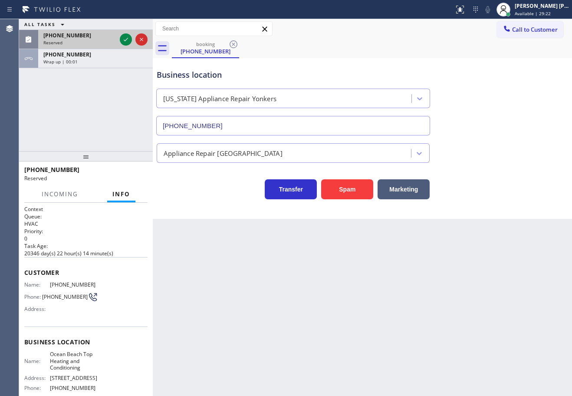
click at [84, 37] on div "[PHONE_NUMBER]" at bounding box center [79, 35] width 73 height 7
click at [85, 38] on div "[PHONE_NUMBER]" at bounding box center [79, 35] width 73 height 7
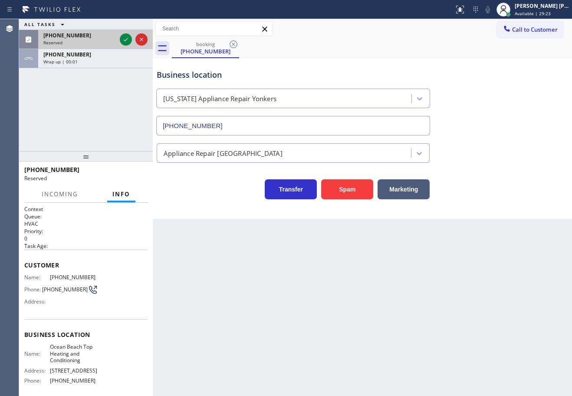
click at [87, 38] on div "[PHONE_NUMBER]" at bounding box center [79, 35] width 73 height 7
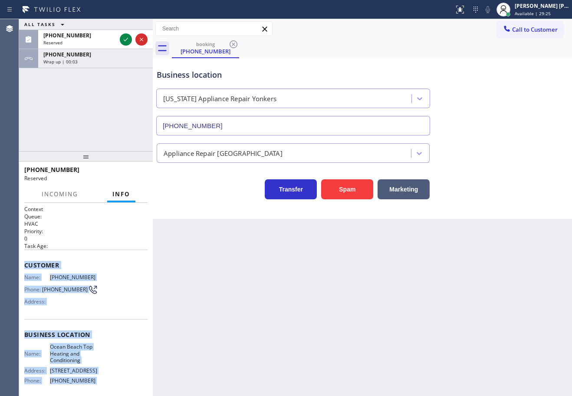
scroll to position [71, 0]
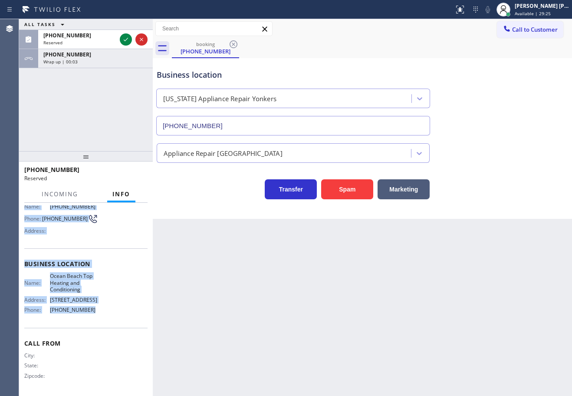
drag, startPoint x: 23, startPoint y: 263, endPoint x: 111, endPoint y: 286, distance: 91.3
click at [109, 323] on div "Context Queue: HVAC Priority: 0 Task Age: Customer Name: [PHONE_NUMBER] Phone: …" at bounding box center [86, 299] width 134 height 193
click at [123, 37] on icon at bounding box center [126, 39] width 10 height 10
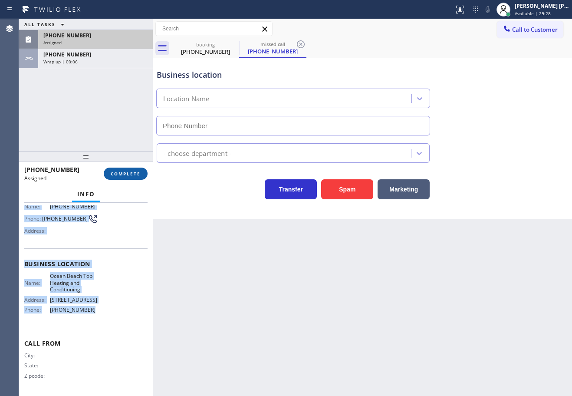
click at [118, 174] on span "COMPLETE" at bounding box center [126, 174] width 30 height 6
type input "[PHONE_NUMBER]"
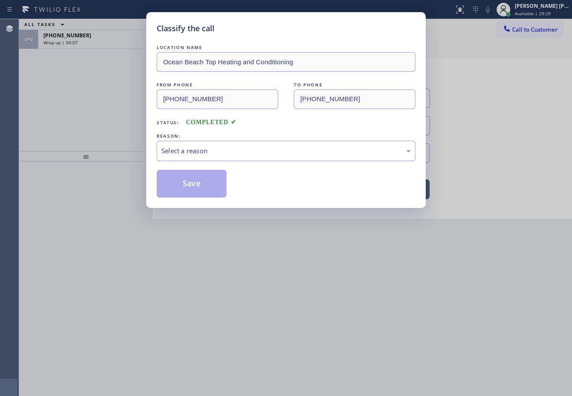
drag, startPoint x: 178, startPoint y: 158, endPoint x: 182, endPoint y: 159, distance: 4.7
click at [179, 158] on div "Select a reason" at bounding box center [286, 151] width 259 height 20
click at [194, 187] on button "Save" at bounding box center [192, 184] width 70 height 28
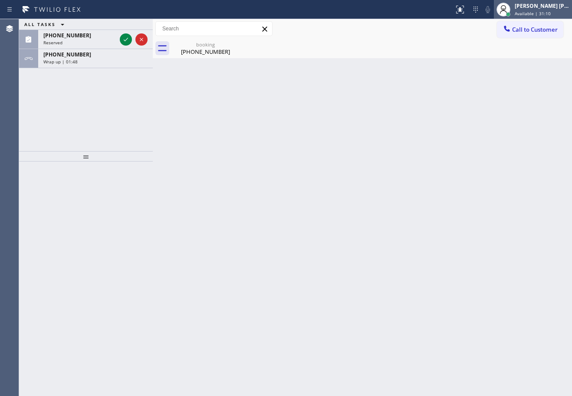
click at [529, 15] on span "Available | 31:10" at bounding box center [533, 13] width 36 height 6
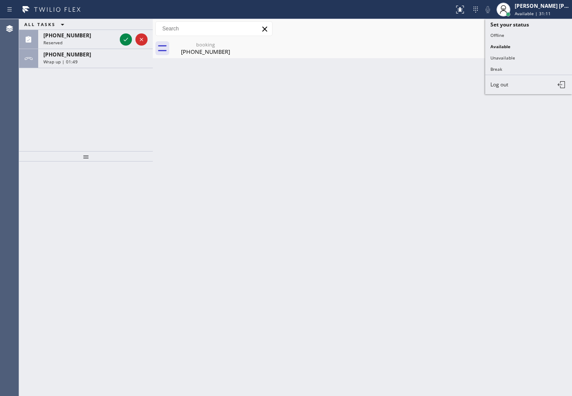
drag, startPoint x: 514, startPoint y: 55, endPoint x: 419, endPoint y: 69, distance: 96.1
click at [514, 56] on button "Unavailable" at bounding box center [528, 57] width 87 height 11
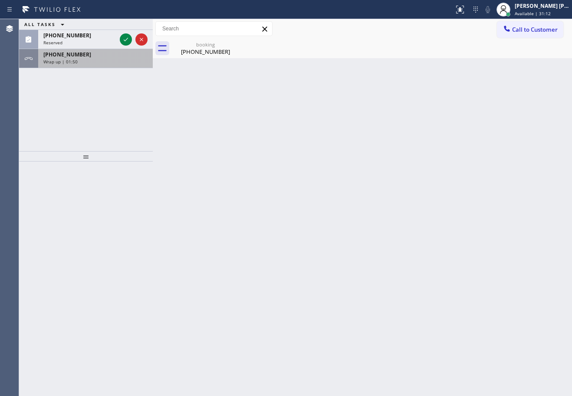
click at [110, 56] on div "[PHONE_NUMBER]" at bounding box center [95, 54] width 104 height 7
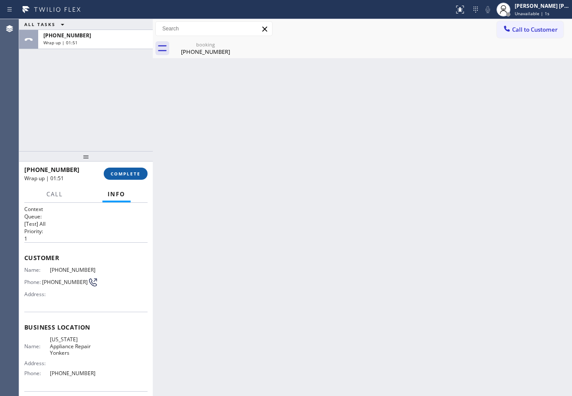
click at [122, 174] on span "COMPLETE" at bounding box center [126, 174] width 30 height 6
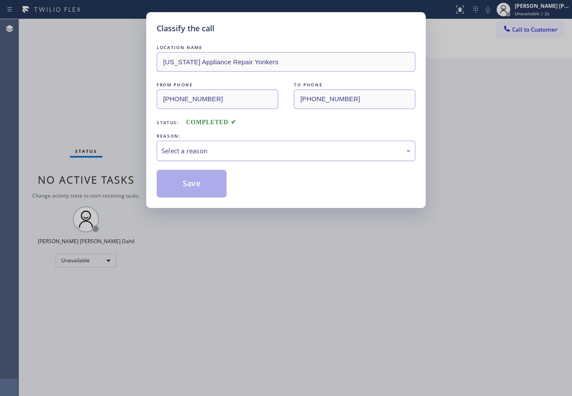
click at [215, 148] on div "Select a reason" at bounding box center [285, 151] width 249 height 10
click at [198, 186] on button "Save" at bounding box center [192, 184] width 70 height 28
click at [197, 187] on button "Save" at bounding box center [192, 184] width 70 height 28
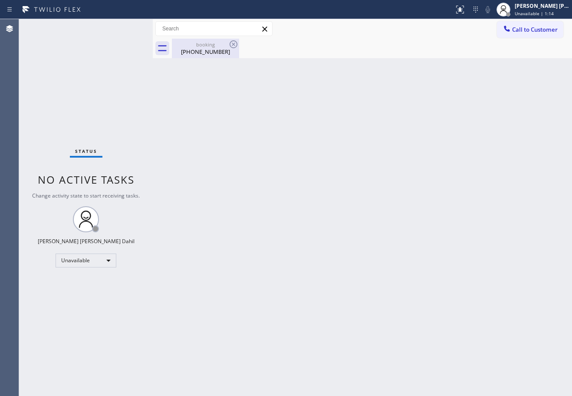
click at [216, 53] on div "[PHONE_NUMBER]" at bounding box center [206, 52] width 66 height 8
drag, startPoint x: 343, startPoint y: 161, endPoint x: 565, endPoint y: 160, distance: 222.2
click at [355, 172] on div "Back to Dashboard Change Sender ID Customers Technicians Select a contact Outbo…" at bounding box center [362, 207] width 419 height 377
click at [548, 9] on div "[PERSON_NAME] [PERSON_NAME] Dahil" at bounding box center [542, 5] width 55 height 7
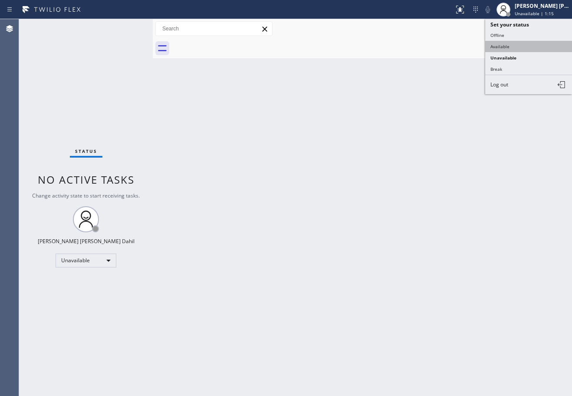
click at [518, 45] on button "Available" at bounding box center [528, 46] width 87 height 11
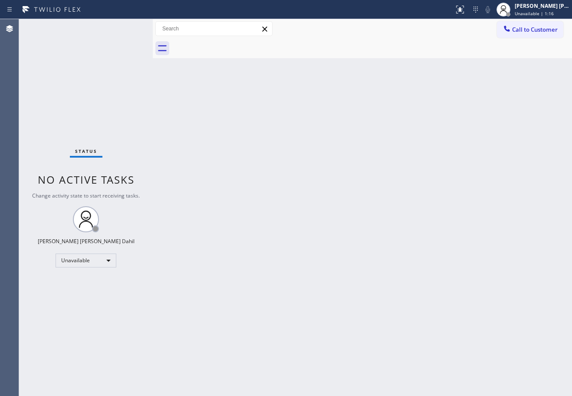
click at [488, 216] on div "Back to Dashboard Change Sender ID Customers Technicians Select a contact Outbo…" at bounding box center [362, 207] width 419 height 377
click at [259, 62] on div "Back to Dashboard Change Sender ID Customers Technicians Select a contact Outbo…" at bounding box center [362, 207] width 419 height 377
click at [420, 279] on div "Back to Dashboard Change Sender ID Customers Technicians Select a contact Outbo…" at bounding box center [362, 207] width 419 height 377
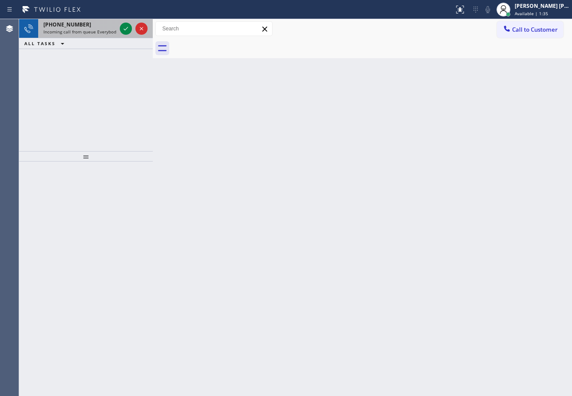
click at [110, 36] on div "[PHONE_NUMBER] Incoming call from queue Everybody" at bounding box center [78, 28] width 80 height 19
click at [110, 35] on div "[PHONE_NUMBER] Incoming call from queue Everybody" at bounding box center [78, 28] width 80 height 19
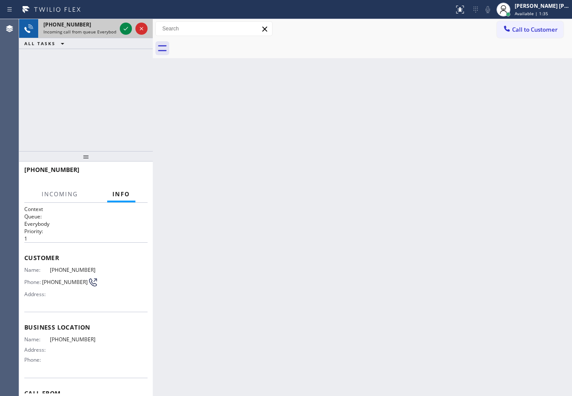
click at [110, 35] on div "[PHONE_NUMBER] Incoming call from queue Everybody" at bounding box center [78, 28] width 80 height 19
click at [126, 27] on icon at bounding box center [126, 28] width 10 height 10
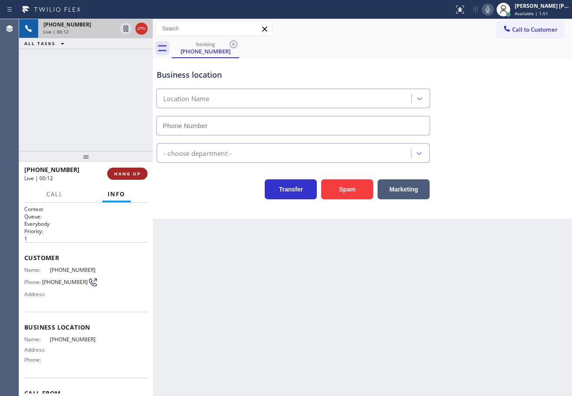
click at [133, 175] on span "HANG UP" at bounding box center [127, 174] width 26 height 6
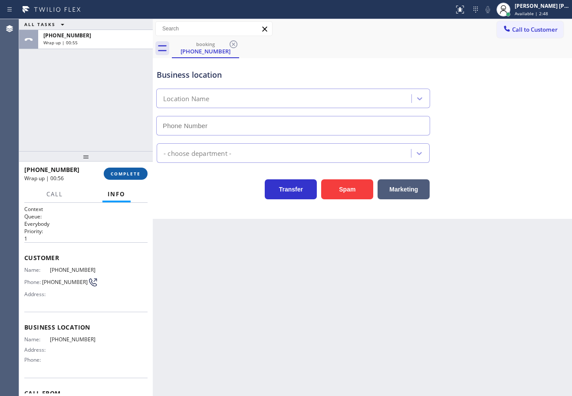
click at [137, 175] on span "COMPLETE" at bounding box center [126, 174] width 30 height 6
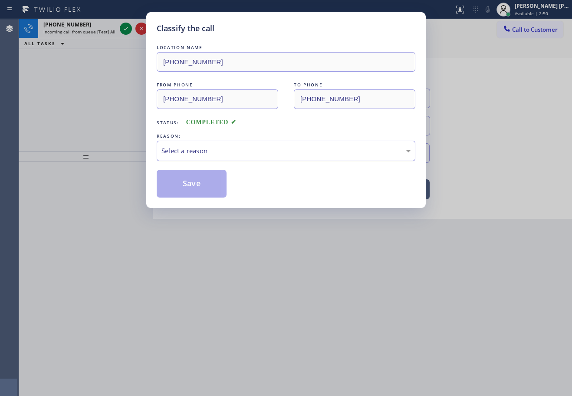
click at [235, 141] on div "Select a reason" at bounding box center [286, 151] width 259 height 20
click at [217, 191] on button "Save" at bounding box center [192, 184] width 70 height 28
click at [216, 191] on button "Save" at bounding box center [192, 184] width 70 height 28
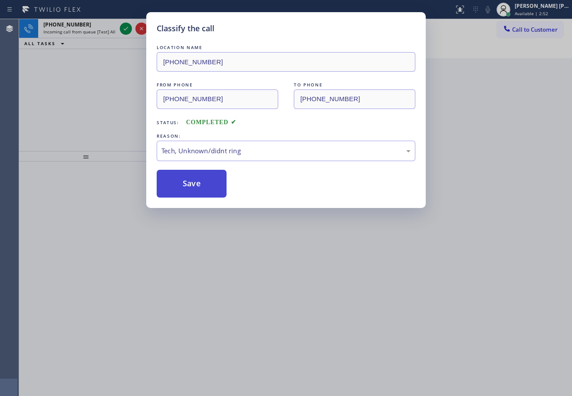
click at [216, 191] on button "Save" at bounding box center [192, 184] width 70 height 28
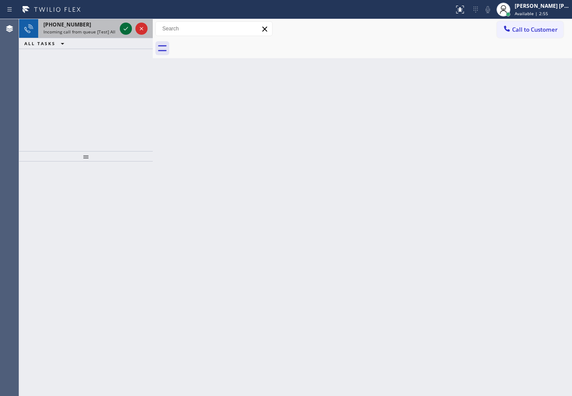
click at [125, 26] on icon at bounding box center [126, 28] width 10 height 10
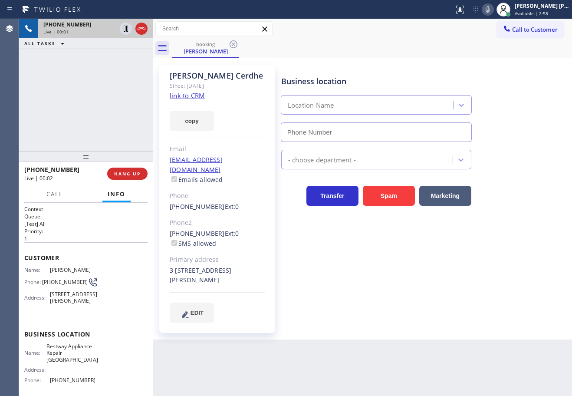
type input "[PHONE_NUMBER]"
click at [205, 95] on div "[PERSON_NAME] Since: [DATE] link to CRM copy Email [EMAIL_ADDRESS][DOMAIN_NAME]…" at bounding box center [217, 199] width 116 height 268
click at [201, 96] on link "link to CRM" at bounding box center [187, 95] width 35 height 9
click at [509, 158] on div "Appliance Repair [GEOGRAPHIC_DATA]" at bounding box center [424, 157] width 290 height 23
click at [497, 153] on div "Appliance Repair [GEOGRAPHIC_DATA]" at bounding box center [424, 157] width 290 height 23
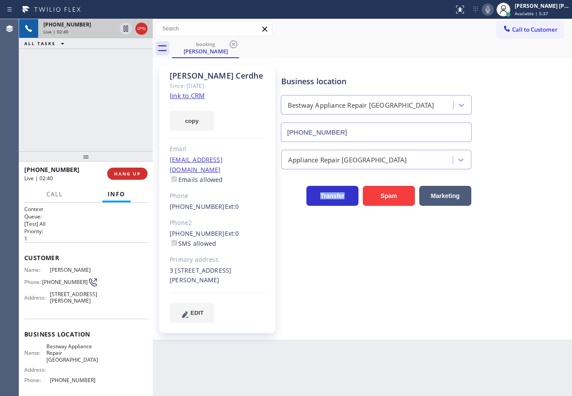
click at [497, 153] on div "Appliance Repair [GEOGRAPHIC_DATA]" at bounding box center [424, 157] width 290 height 23
click at [497, 139] on div "Business location Bestway Appliance Repair [GEOGRAPHIC_DATA] [PHONE_NUMBER]" at bounding box center [424, 102] width 290 height 79
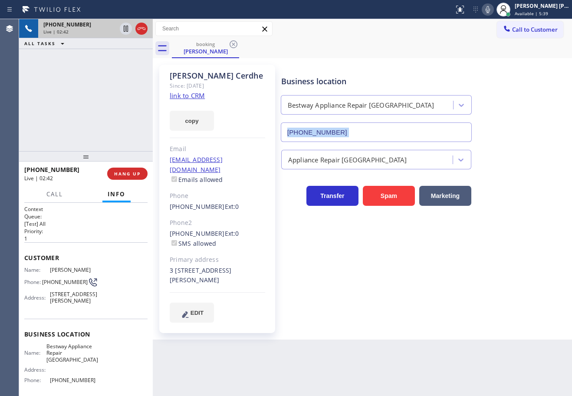
click at [497, 139] on div "Business location Bestway Appliance Repair [GEOGRAPHIC_DATA] [PHONE_NUMBER]" at bounding box center [424, 102] width 290 height 79
click at [491, 29] on div "Call to Customer Outbound call Location Search location Your caller id phone nu…" at bounding box center [362, 28] width 419 height 15
click at [493, 11] on icon at bounding box center [488, 9] width 10 height 10
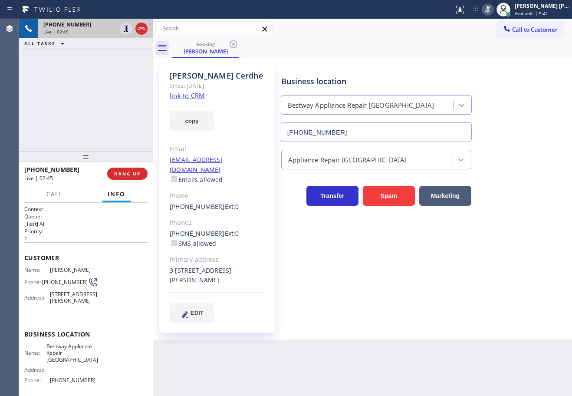
click at [469, 50] on div "booking [PERSON_NAME]" at bounding box center [372, 49] width 400 height 20
click at [126, 74] on div "[PHONE_NUMBER] Live | 02:45 ALL TASKS ALL TASKS ACTIVE TASKS TASKS IN WRAP UP" at bounding box center [86, 85] width 134 height 132
click at [126, 31] on icon at bounding box center [126, 29] width 4 height 6
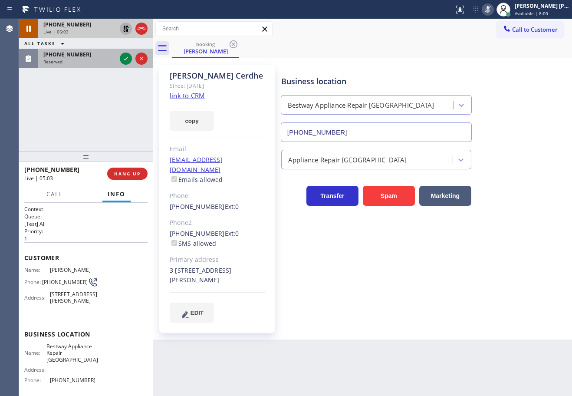
drag, startPoint x: 100, startPoint y: 56, endPoint x: 131, endPoint y: 65, distance: 32.1
click at [101, 56] on div "[PHONE_NUMBER]" at bounding box center [79, 54] width 73 height 7
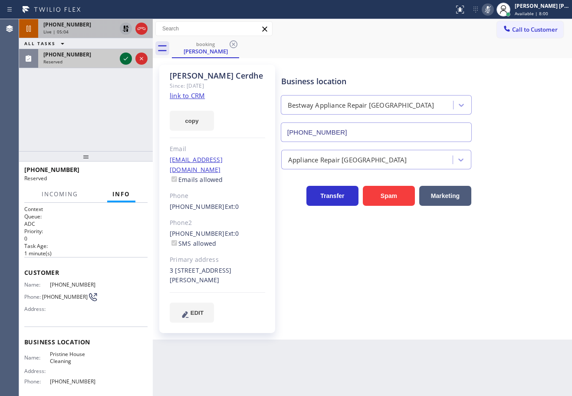
click at [124, 57] on icon at bounding box center [126, 58] width 10 height 10
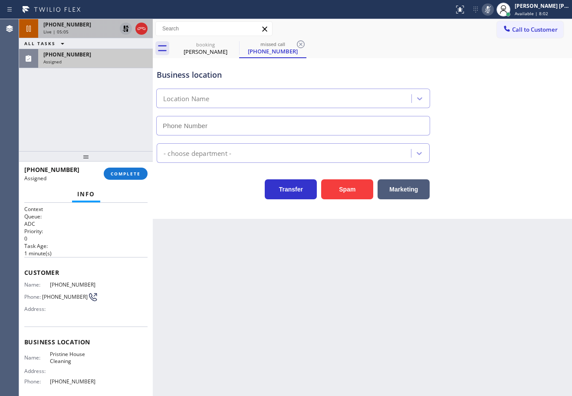
type input "[PHONE_NUMBER]"
click at [126, 175] on span "COMPLETE" at bounding box center [126, 174] width 30 height 6
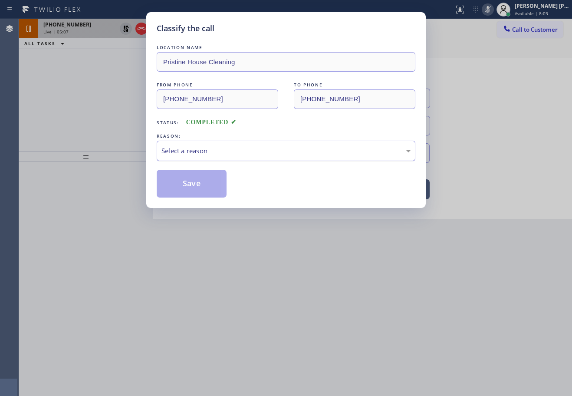
click at [189, 149] on div "Select a reason" at bounding box center [285, 151] width 249 height 10
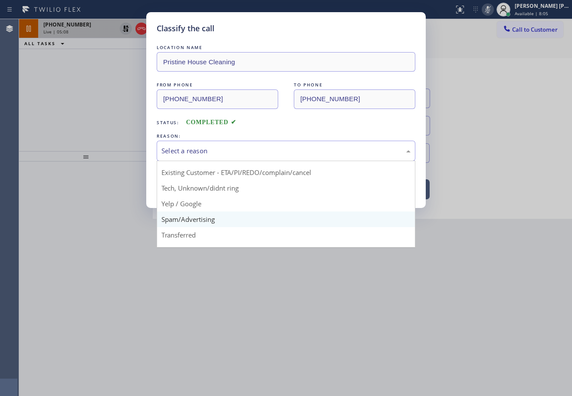
scroll to position [43, 0]
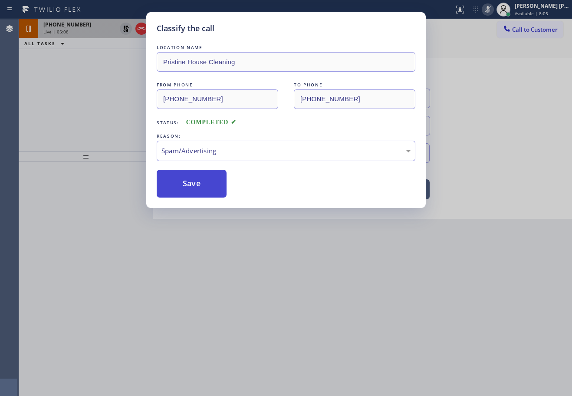
click at [194, 190] on button "Save" at bounding box center [192, 184] width 70 height 28
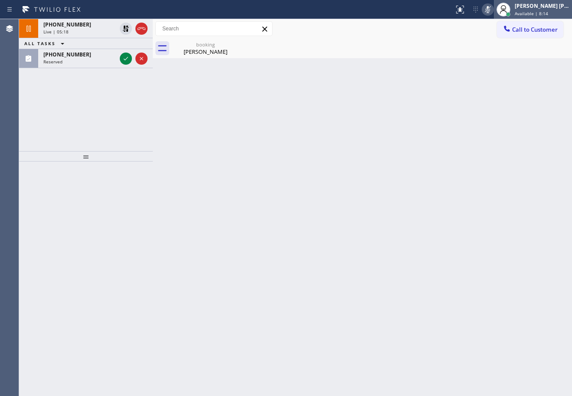
drag, startPoint x: 124, startPoint y: 30, endPoint x: 562, endPoint y: 16, distance: 438.1
click at [124, 30] on icon at bounding box center [126, 28] width 10 height 10
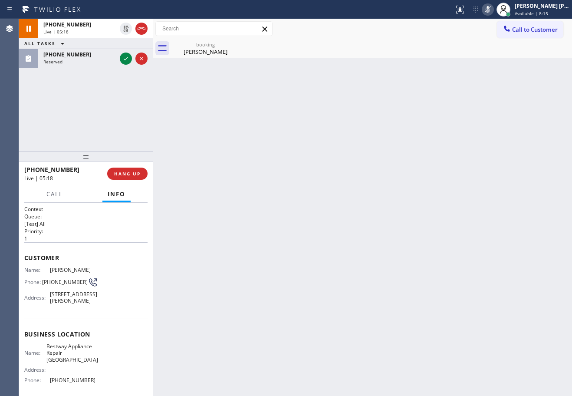
click at [493, 10] on icon at bounding box center [488, 9] width 10 height 10
click at [97, 108] on div "[PHONE_NUMBER] Live | 05:55 ALL TASKS ALL TASKS ACTIVE TASKS TASKS IN WRAP UP […" at bounding box center [86, 85] width 134 height 132
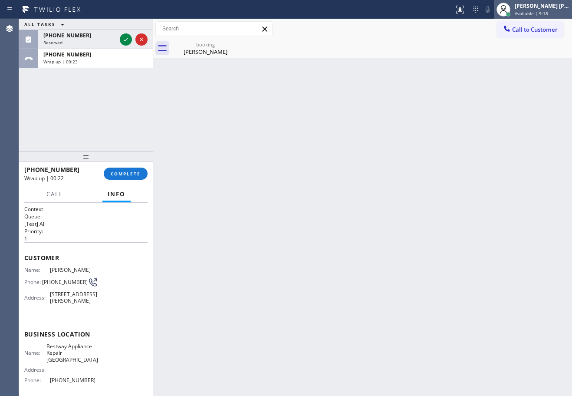
click at [545, 6] on div "[PERSON_NAME] [PERSON_NAME] Dahil" at bounding box center [542, 5] width 55 height 7
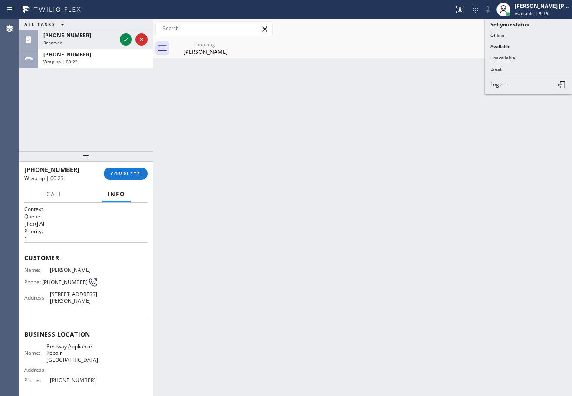
click at [528, 56] on button "Unavailable" at bounding box center [528, 57] width 87 height 11
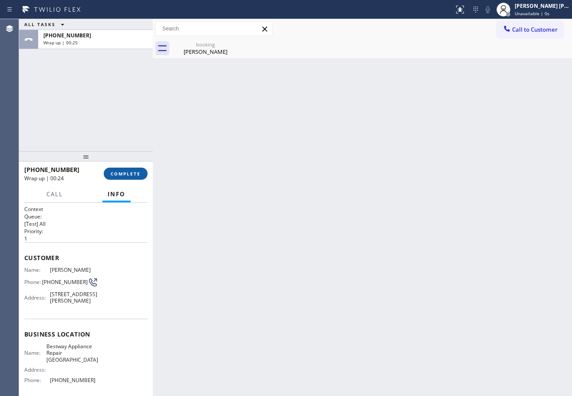
click at [128, 170] on button "COMPLETE" at bounding box center [126, 174] width 44 height 12
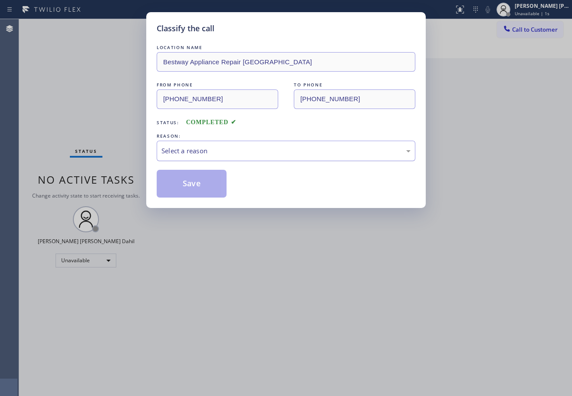
click at [178, 154] on div "Select a reason" at bounding box center [285, 151] width 249 height 10
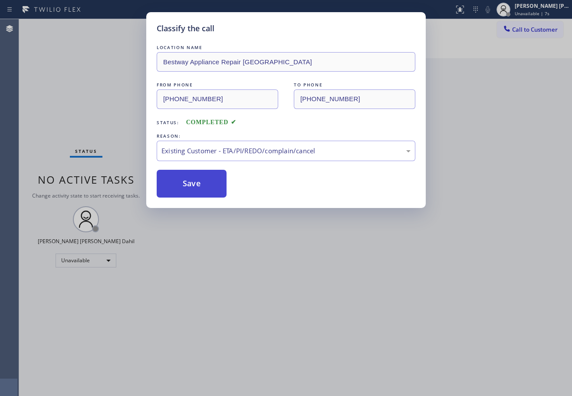
click at [190, 176] on button "Save" at bounding box center [192, 184] width 70 height 28
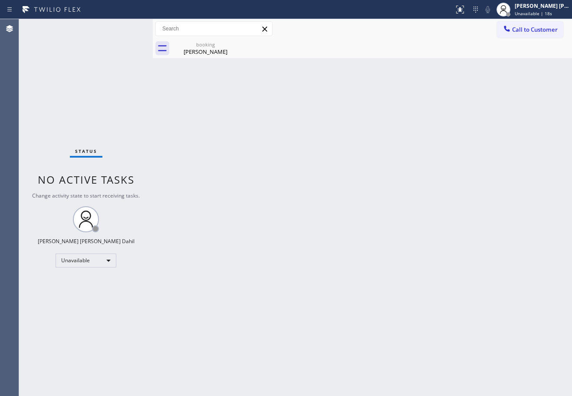
click at [453, 58] on div "booking [PERSON_NAME]" at bounding box center [372, 49] width 400 height 20
click at [211, 48] on div "[PERSON_NAME]" at bounding box center [206, 52] width 66 height 8
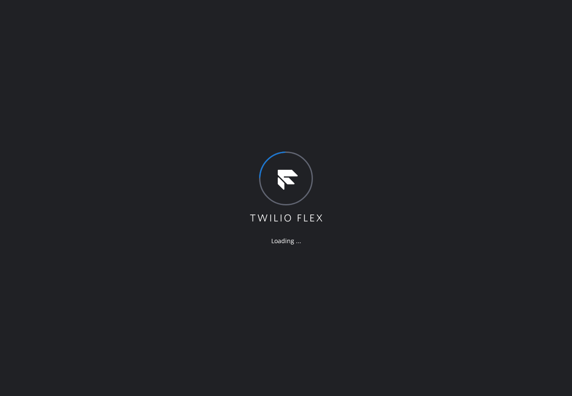
click at [334, 42] on div "Loading ..." at bounding box center [286, 198] width 572 height 396
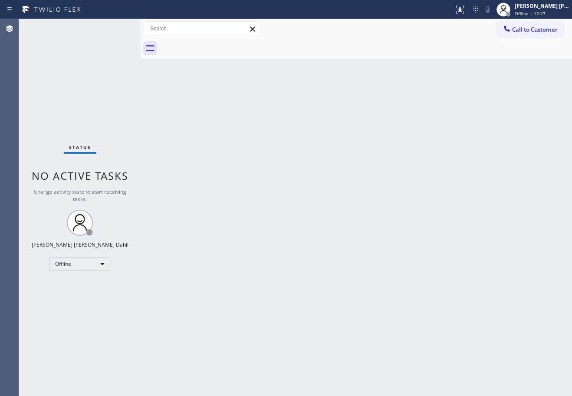
click at [187, 97] on div "Back to Dashboard Change Sender ID Customers Technicians Select a contact Outbo…" at bounding box center [356, 207] width 431 height 377
click at [552, 8] on div "[PERSON_NAME] [PERSON_NAME] Dahil" at bounding box center [542, 5] width 55 height 7
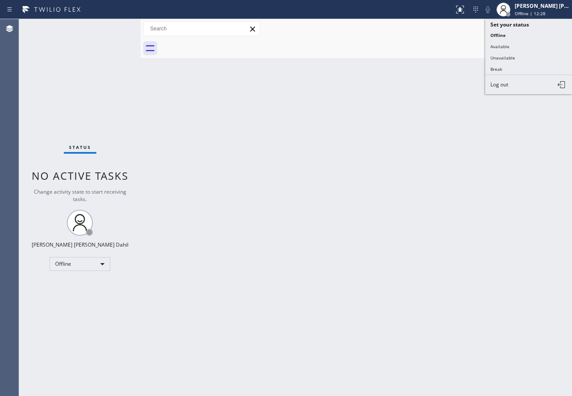
click at [516, 43] on button "Available" at bounding box center [528, 46] width 87 height 11
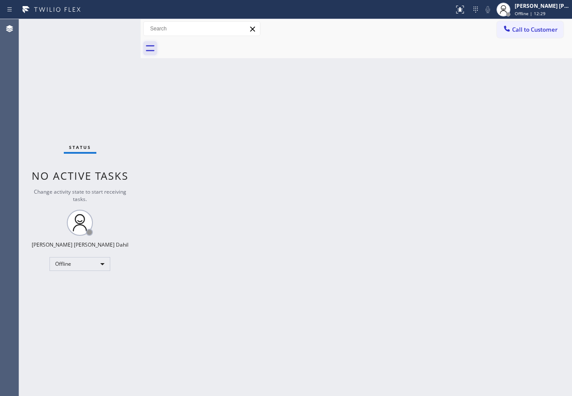
drag, startPoint x: 141, startPoint y: 28, endPoint x: 154, endPoint y: 44, distance: 20.4
click at [141, 31] on div at bounding box center [141, 207] width 0 height 377
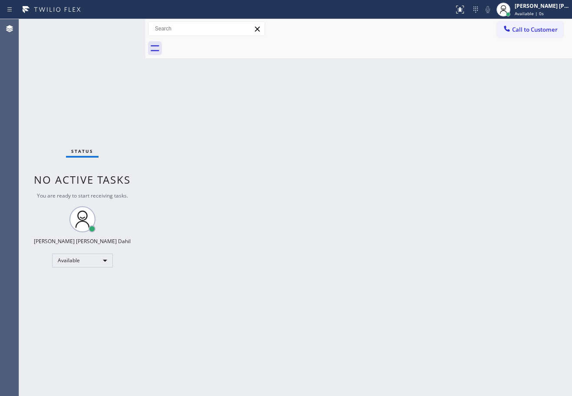
click at [306, 205] on div "Back to Dashboard Change Sender ID Customers Technicians Select a contact Outbo…" at bounding box center [358, 207] width 427 height 377
click at [312, 211] on div "Back to Dashboard Change Sender ID Customers Technicians Select a contact Outbo…" at bounding box center [358, 207] width 427 height 377
drag, startPoint x: 490, startPoint y: 314, endPoint x: 514, endPoint y: 321, distance: 24.9
click at [490, 313] on div "Back to Dashboard Change Sender ID Customers Technicians Select a contact Outbo…" at bounding box center [358, 207] width 427 height 377
click at [233, 219] on div "Back to Dashboard Change Sender ID Customers Technicians Select a contact Outbo…" at bounding box center [358, 207] width 427 height 377
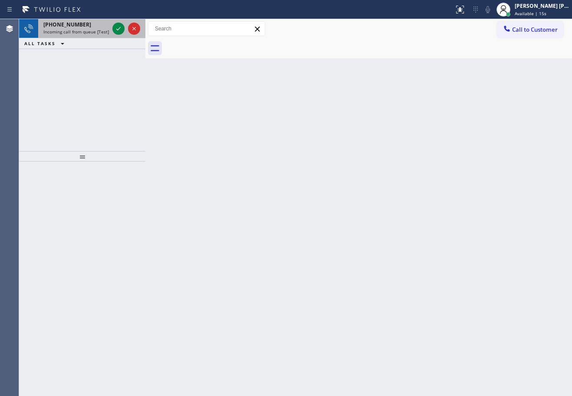
click at [96, 29] on span "Incoming call from queue [Test] All" at bounding box center [79, 32] width 72 height 6
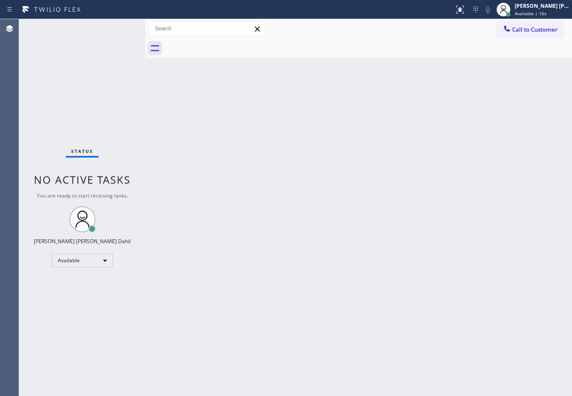
click at [96, 29] on div "Status No active tasks You are ready to start receiving tasks. [PERSON_NAME] [P…" at bounding box center [82, 207] width 126 height 377
click at [96, 30] on div "Status No active tasks You are ready to start receiving tasks. [PERSON_NAME] [P…" at bounding box center [82, 207] width 126 height 377
click at [539, 10] on div "Joshua Jake Dahil Available | 17s" at bounding box center [542, 9] width 59 height 15
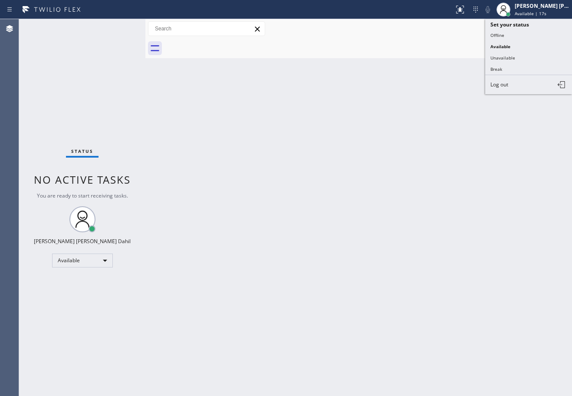
click at [433, 213] on div "Back to Dashboard Change Sender ID Customers Technicians Select a contact Outbo…" at bounding box center [358, 207] width 427 height 377
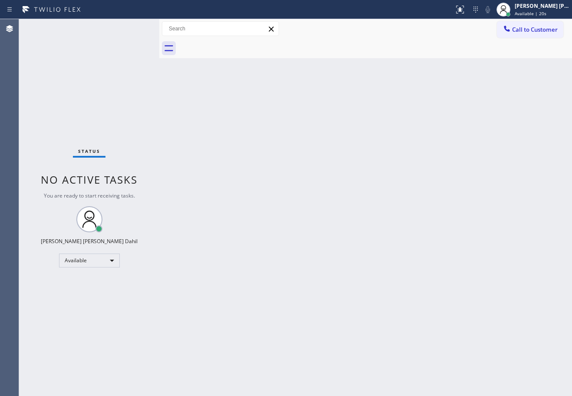
drag, startPoint x: 147, startPoint y: 28, endPoint x: 161, endPoint y: 38, distance: 17.4
click at [159, 38] on div at bounding box center [159, 207] width 0 height 377
click at [377, 246] on div "Back to Dashboard Change Sender ID Customers Technicians Select a contact Outbo…" at bounding box center [365, 207] width 413 height 377
click at [533, 9] on div "[PERSON_NAME] [PERSON_NAME] Dahil" at bounding box center [542, 5] width 55 height 7
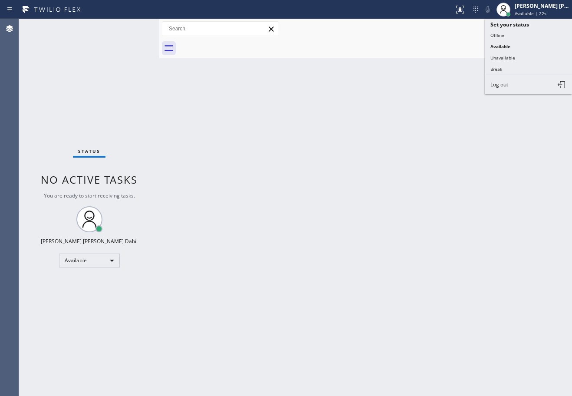
click at [514, 347] on div "Back to Dashboard Change Sender ID Customers Technicians Select a contact Outbo…" at bounding box center [365, 207] width 413 height 377
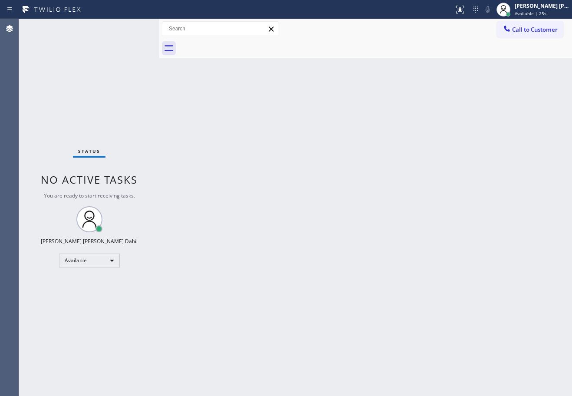
click at [199, 349] on div "Back to Dashboard Change Sender ID Customers Technicians Select a contact Outbo…" at bounding box center [365, 207] width 413 height 377
click at [195, 375] on div "Back to Dashboard Change Sender ID Customers Technicians Select a contact Outbo…" at bounding box center [365, 207] width 413 height 377
click at [133, 26] on div "Status No active tasks You are ready to start receiving tasks. [PERSON_NAME] [P…" at bounding box center [89, 207] width 140 height 377
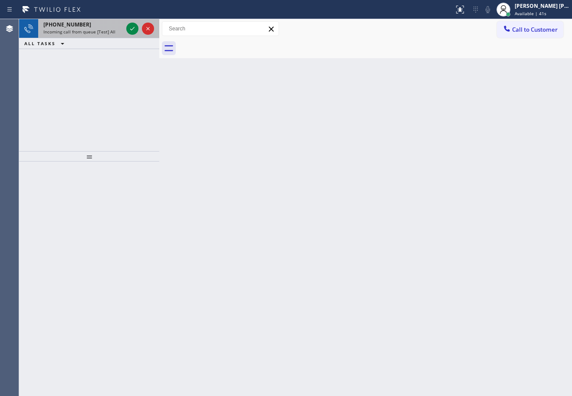
click at [105, 33] on span "Incoming call from queue [Test] All" at bounding box center [79, 32] width 72 height 6
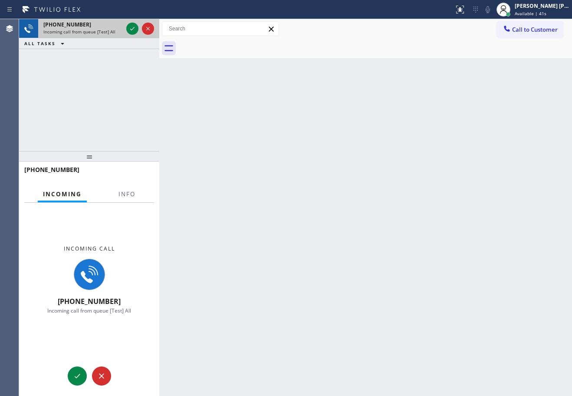
click at [105, 33] on span "Incoming call from queue [Test] All" at bounding box center [79, 32] width 72 height 6
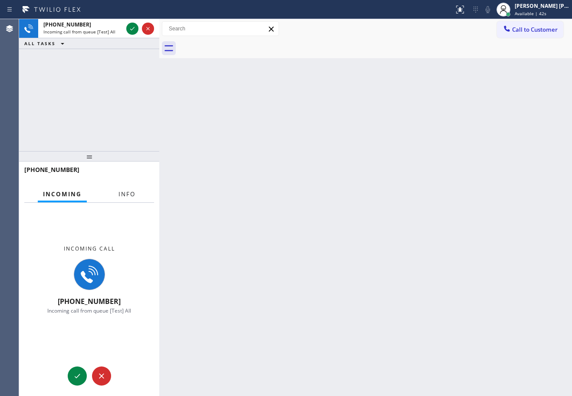
click at [133, 197] on span "Info" at bounding box center [126, 194] width 17 height 8
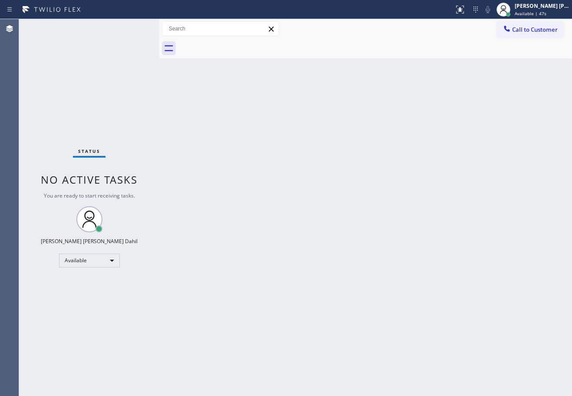
click at [278, 176] on div "Back to Dashboard Change Sender ID Customers Technicians Select a contact Outbo…" at bounding box center [365, 207] width 413 height 377
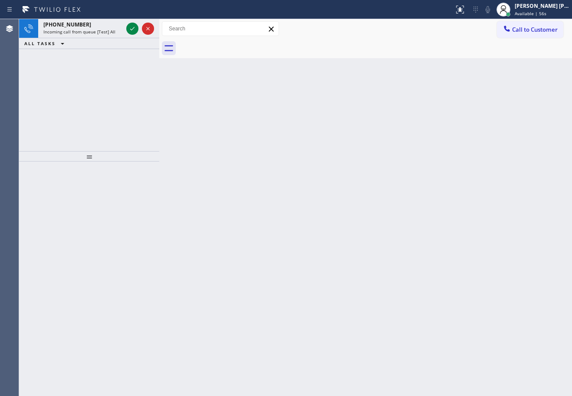
click at [378, 166] on div "Back to Dashboard Change Sender ID Customers Technicians Select a contact Outbo…" at bounding box center [365, 207] width 413 height 377
click at [114, 32] on div "Incoming call from queue [Test] All" at bounding box center [82, 32] width 79 height 6
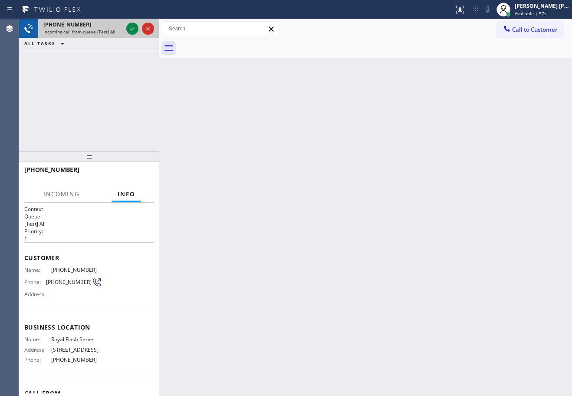
click at [114, 32] on div "Incoming call from queue [Test] All" at bounding box center [82, 32] width 79 height 6
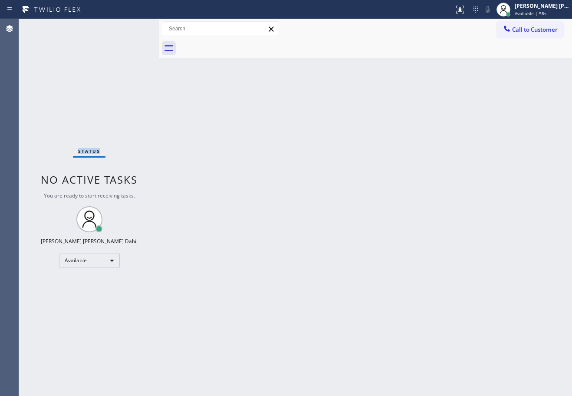
click at [114, 32] on div "Status No active tasks You are ready to start receiving tasks. [PERSON_NAME] [P…" at bounding box center [89, 207] width 140 height 377
click at [460, 318] on div "Back to Dashboard Change Sender ID Customers Technicians Select a contact Outbo…" at bounding box center [365, 207] width 413 height 377
click at [132, 27] on div "Status No active tasks You are ready to start receiving tasks. [PERSON_NAME] [P…" at bounding box center [89, 207] width 140 height 377
click at [530, 13] on span "Available | 1:14" at bounding box center [531, 13] width 33 height 6
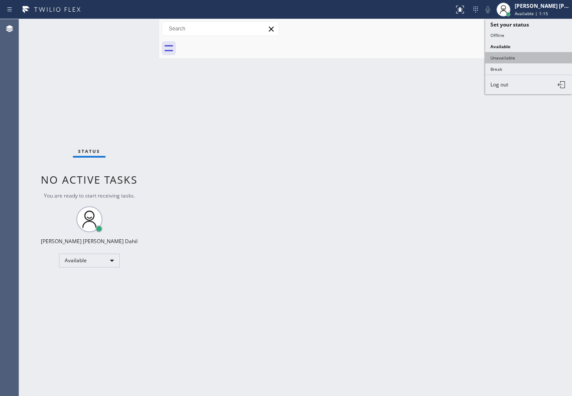
click at [522, 57] on button "Unavailable" at bounding box center [528, 57] width 87 height 11
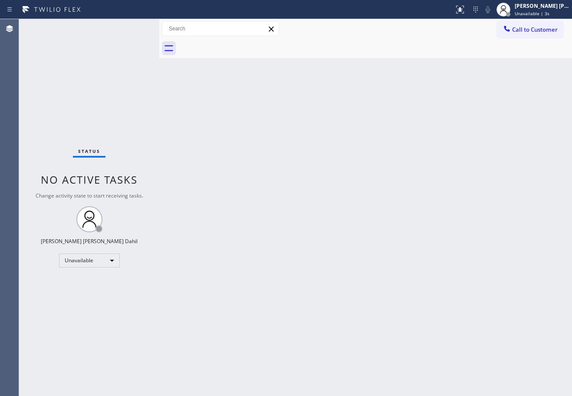
click at [132, 27] on div "Status No active tasks Change activity state to start receiving tasks. Joshua J…" at bounding box center [89, 207] width 140 height 377
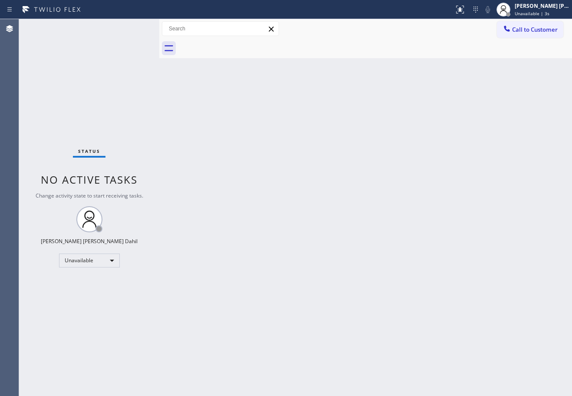
click at [135, 32] on div "Status No active tasks Change activity state to start receiving tasks. Joshua J…" at bounding box center [89, 207] width 140 height 377
click at [132, 27] on div "Status No active tasks Change activity state to start receiving tasks. Joshua J…" at bounding box center [89, 207] width 140 height 377
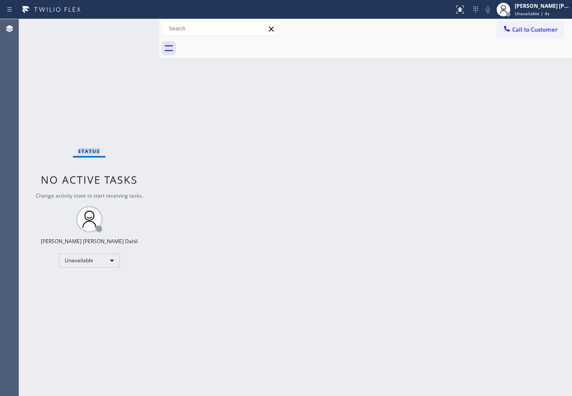
click at [132, 27] on div "Status No active tasks Change activity state to start receiving tasks. Joshua J…" at bounding box center [89, 207] width 140 height 377
click at [264, 193] on div "Back to Dashboard Change Sender ID Customers Technicians Select a contact Outbo…" at bounding box center [365, 207] width 413 height 377
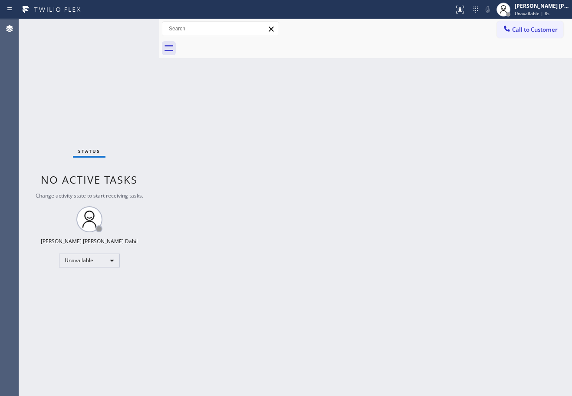
click at [132, 27] on div "Status No active tasks Change activity state to start receiving tasks. Joshua J…" at bounding box center [89, 207] width 140 height 377
click at [132, 28] on div "Status No active tasks Change activity state to start receiving tasks. Joshua J…" at bounding box center [89, 207] width 140 height 377
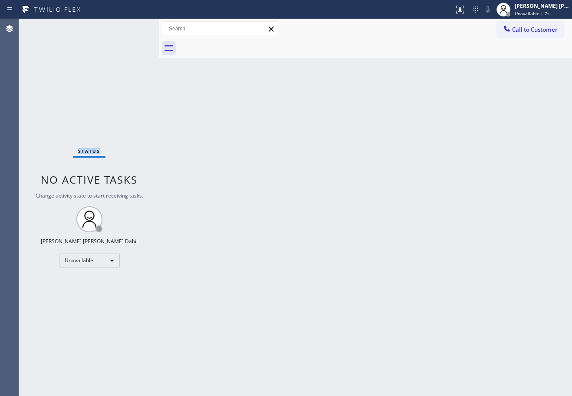
click at [132, 27] on div "Status No active tasks Change activity state to start receiving tasks. Joshua J…" at bounding box center [89, 207] width 140 height 377
click at [537, 10] on span "Unavailable | 7s" at bounding box center [532, 13] width 35 height 6
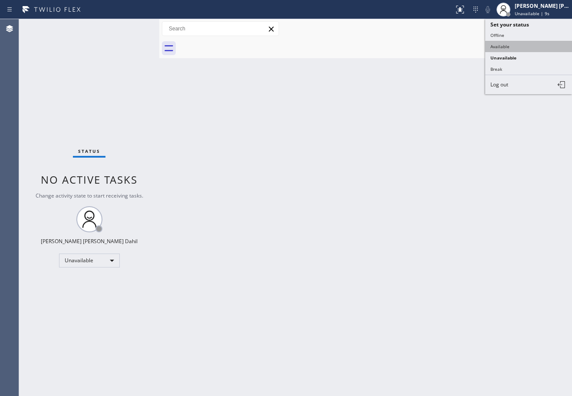
click at [533, 41] on button "Available" at bounding box center [528, 46] width 87 height 11
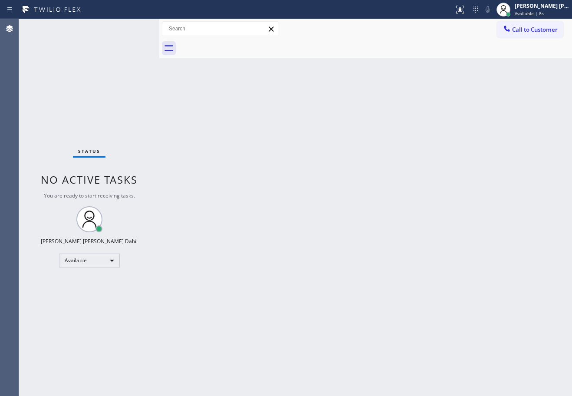
click at [415, 50] on div at bounding box center [375, 49] width 394 height 20
click at [132, 27] on div "Status No active tasks You are ready to start receiving tasks. [PERSON_NAME] [P…" at bounding box center [89, 207] width 140 height 377
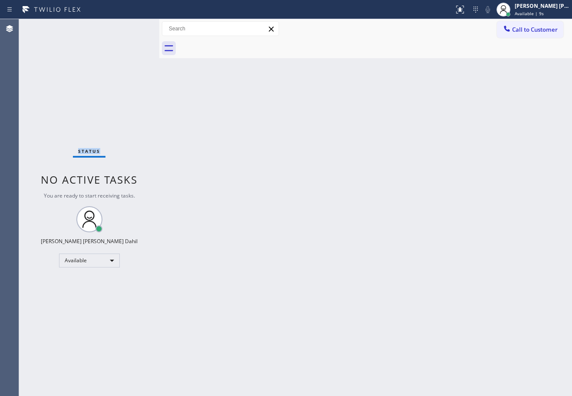
click at [132, 27] on div "Status No active tasks You are ready to start receiving tasks. [PERSON_NAME] [P…" at bounding box center [89, 207] width 140 height 377
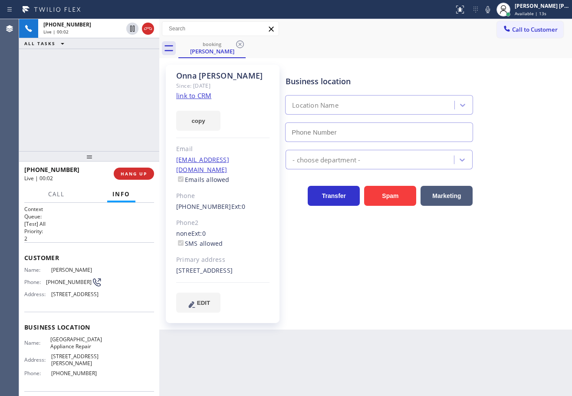
type input "(773) 830-4668"
click at [75, 70] on div "+13126320210 Live | 00:25 ALL TASKS ALL TASKS ACTIVE TASKS TASKS IN WRAP UP" at bounding box center [89, 85] width 140 height 132
click at [192, 95] on link "link to CRM" at bounding box center [193, 95] width 35 height 9
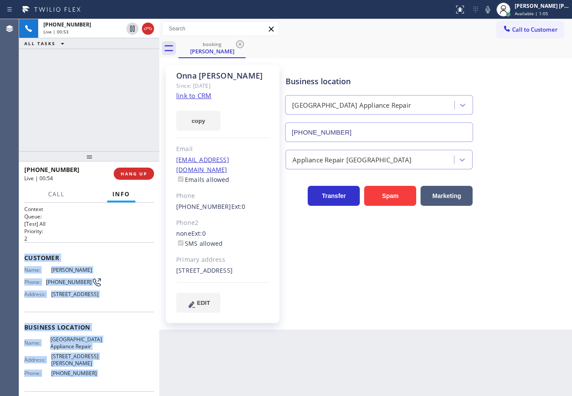
scroll to position [70, 0]
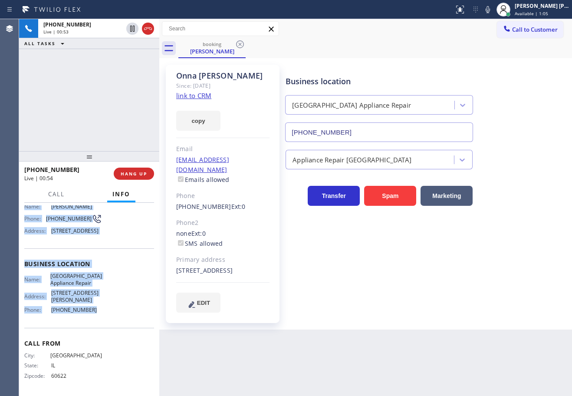
drag, startPoint x: 23, startPoint y: 256, endPoint x: 104, endPoint y: 318, distance: 101.5
click at [98, 321] on div "Context Queue: [Test] All Priority: 2 Customer Name: Onna Cole Phone: (312) 632…" at bounding box center [89, 299] width 140 height 193
copy div "Customer Name: Onna Cole Phone: (312) 632-0210 Address: 8106 S Kingston Ave, Ch…"
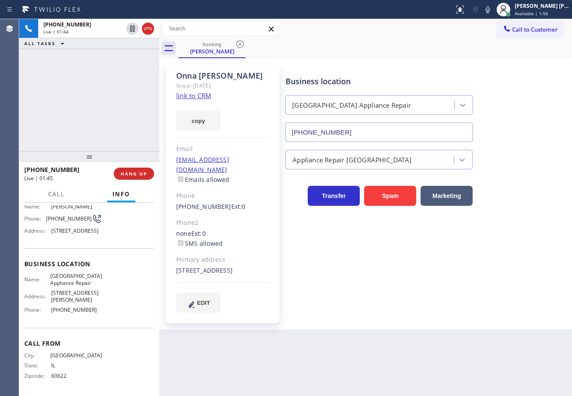
click at [411, 302] on div "Business location Calumet Heights Appliance Repair (773) 830-4668 Appliance Rep…" at bounding box center [427, 188] width 286 height 243
click at [102, 78] on div "+13126320210 Live | 03:16 ALL TASKS ALL TASKS ACTIVE TASKS TASKS IN WRAP UP" at bounding box center [89, 85] width 140 height 132
click at [130, 27] on icon at bounding box center [132, 28] width 10 height 10
click at [493, 8] on icon at bounding box center [488, 9] width 10 height 10
drag, startPoint x: 98, startPoint y: 128, endPoint x: 103, endPoint y: 115, distance: 14.8
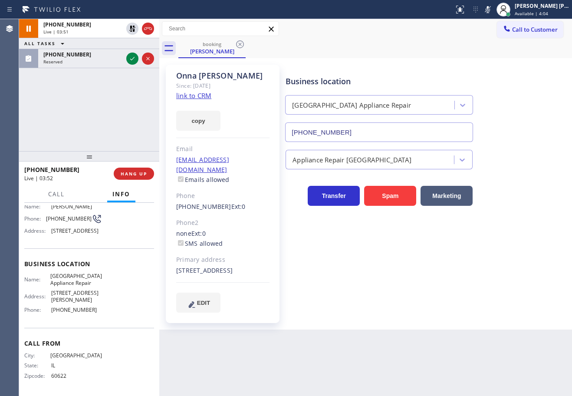
click at [99, 124] on div "+13126320210 Live | 03:51 ALL TASKS ALL TASKS ACTIVE TASKS TASKS IN WRAP UP (62…" at bounding box center [89, 85] width 140 height 132
click at [112, 63] on div "Reserved" at bounding box center [82, 62] width 79 height 6
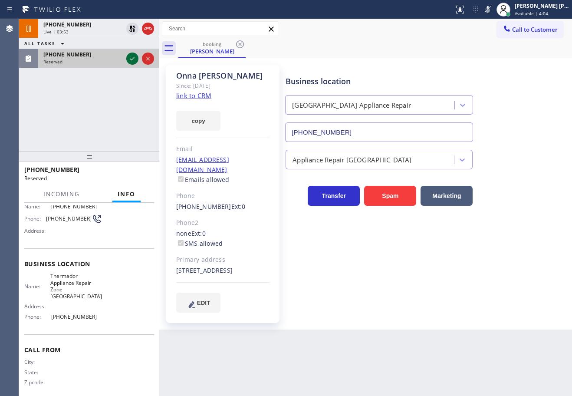
click at [130, 57] on icon at bounding box center [132, 58] width 10 height 10
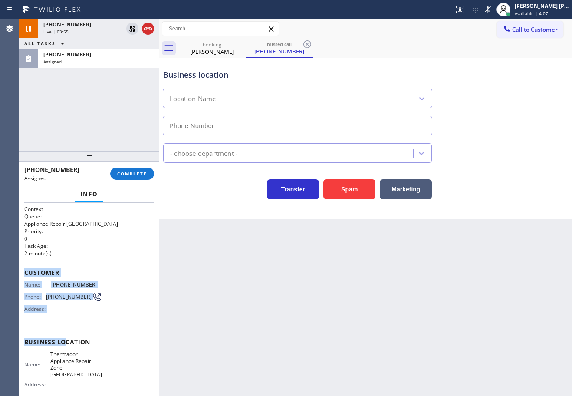
type input "(626) 507-9945"
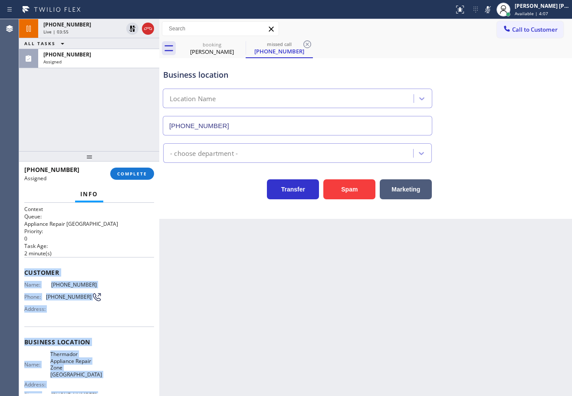
scroll to position [78, 0]
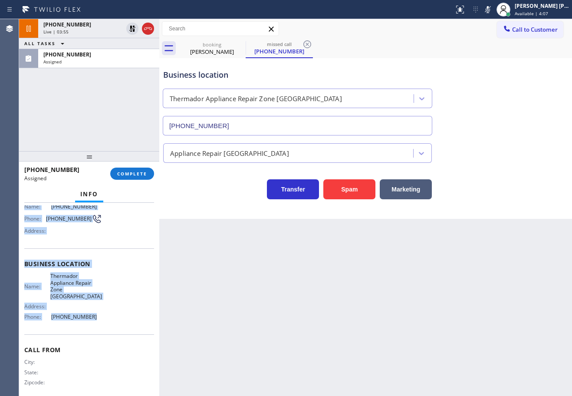
drag, startPoint x: 26, startPoint y: 273, endPoint x: 132, endPoint y: 200, distance: 128.6
click at [129, 322] on div "Context Queue: Appliance Repair High End Priority: 0 Task Age: 2 minute(s) Cust…" at bounding box center [89, 299] width 140 height 193
copy div "Customer Name: (626) 364-0150 Phone: (626) 364-0150 Address: Business location …"
click at [133, 178] on button "COMPLETE" at bounding box center [132, 174] width 44 height 12
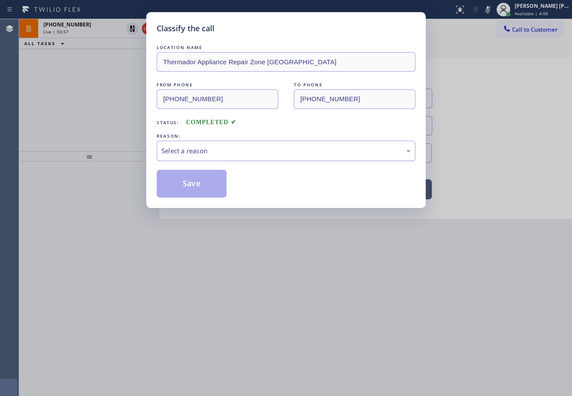
drag, startPoint x: 200, startPoint y: 147, endPoint x: 207, endPoint y: 153, distance: 9.2
click at [201, 146] on div "Select a reason" at bounding box center [285, 151] width 249 height 10
click at [197, 173] on button "Save" at bounding box center [192, 184] width 70 height 28
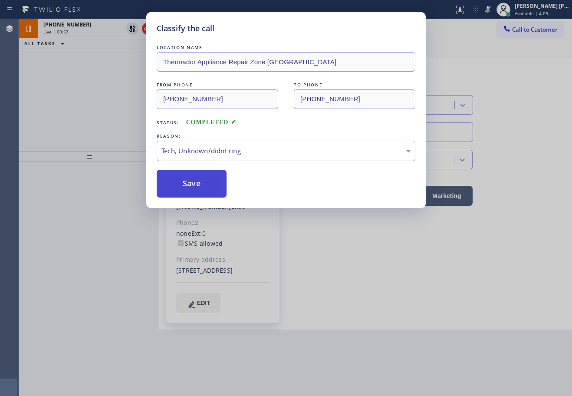
click at [197, 173] on button "Save" at bounding box center [192, 184] width 70 height 28
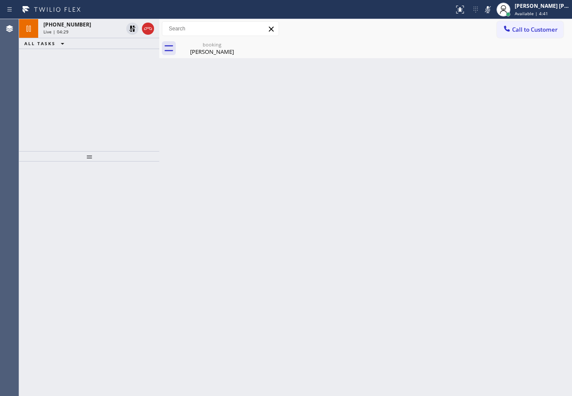
click at [293, 258] on div "Back to Dashboard Change Sender ID Customers Technicians Select a contact Outbo…" at bounding box center [365, 207] width 413 height 377
click at [214, 54] on div "Onna Cole" at bounding box center [212, 52] width 66 height 8
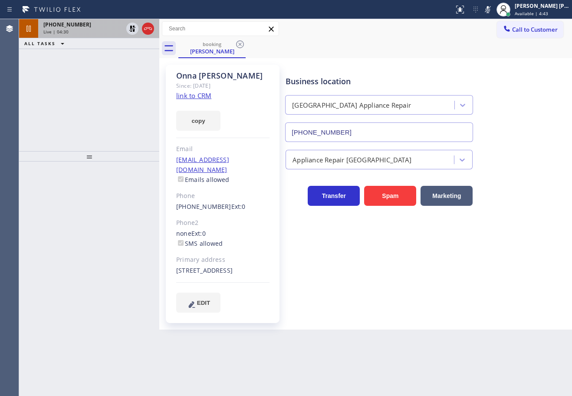
click at [92, 34] on div "Live | 04:30" at bounding box center [82, 32] width 79 height 6
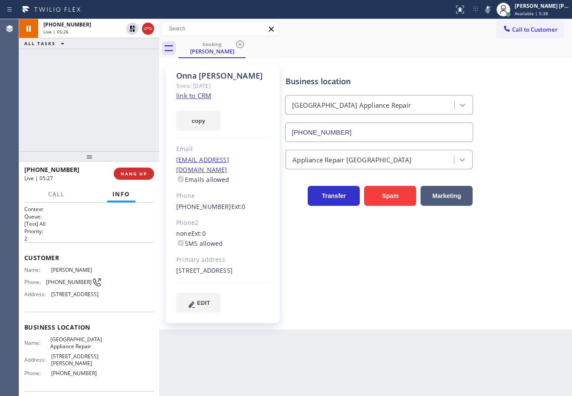
click at [85, 117] on div "+13126320210 Live | 05:26 ALL TASKS ALL TASKS ACTIVE TASKS TASKS IN WRAP UP" at bounding box center [89, 85] width 140 height 132
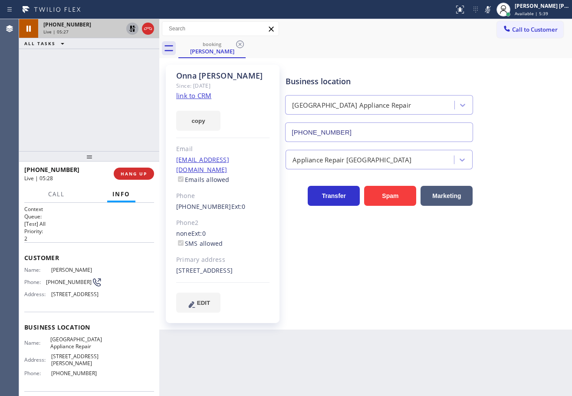
drag, startPoint x: 131, startPoint y: 30, endPoint x: 300, endPoint y: 29, distance: 169.3
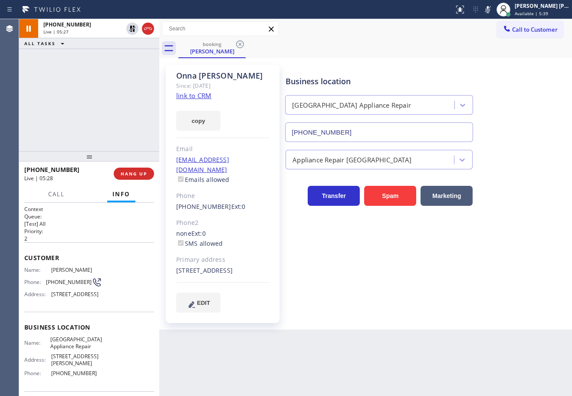
click at [131, 29] on icon at bounding box center [132, 28] width 10 height 10
click at [491, 8] on rect at bounding box center [488, 9] width 6 height 6
drag, startPoint x: 482, startPoint y: 30, endPoint x: 480, endPoint y: 35, distance: 5.2
click at [480, 35] on div "Call to Customer Outbound call Location Search location Your caller id phone nu…" at bounding box center [365, 28] width 413 height 15
click at [493, 10] on icon at bounding box center [488, 9] width 10 height 10
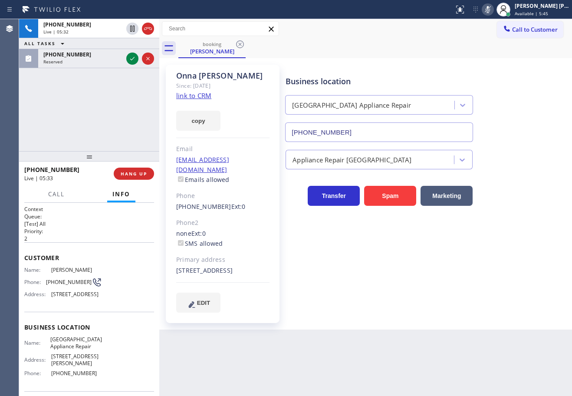
click at [493, 10] on icon at bounding box center [488, 9] width 10 height 10
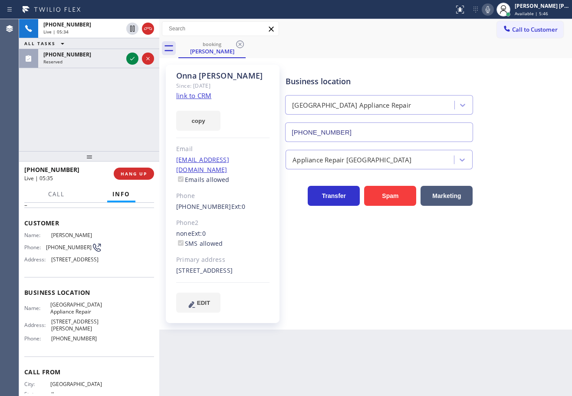
scroll to position [70, 0]
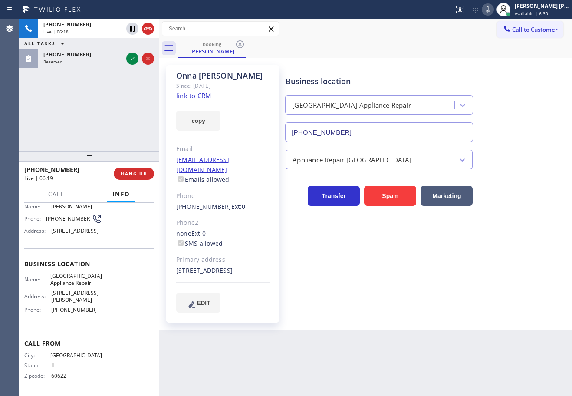
click at [433, 351] on div "Back to Dashboard Change Sender ID Customers Technicians Select a contact Outbo…" at bounding box center [365, 207] width 413 height 377
click at [434, 351] on div "Back to Dashboard Change Sender ID Customers Technicians Select a contact Outbo…" at bounding box center [365, 207] width 413 height 377
click at [435, 351] on div "Back to Dashboard Change Sender ID Customers Technicians Select a contact Outbo…" at bounding box center [365, 207] width 413 height 377
click at [117, 95] on div "+13126320210 Live | 06:19 ALL TASKS ALL TASKS ACTIVE TASKS TASKS IN WRAP UP (48…" at bounding box center [89, 85] width 140 height 132
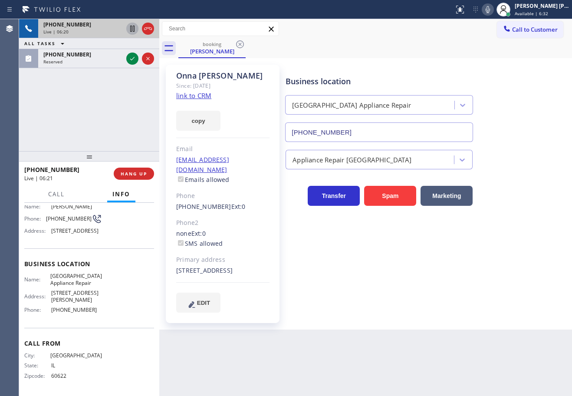
click at [132, 26] on icon at bounding box center [132, 28] width 10 height 10
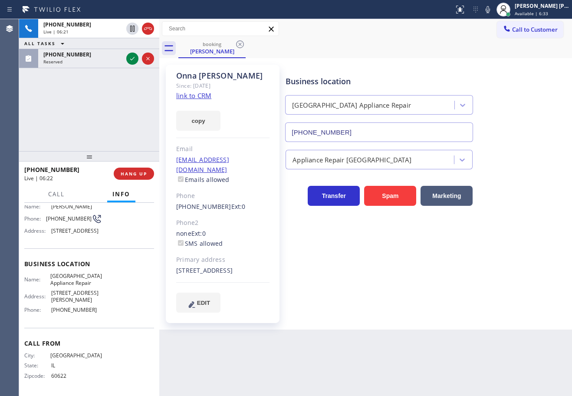
drag, startPoint x: 495, startPoint y: 11, endPoint x: 496, endPoint y: 19, distance: 7.9
click at [493, 14] on icon at bounding box center [488, 9] width 10 height 10
click at [488, 30] on div "Call to Customer Outbound call Location Search location Your caller id phone nu…" at bounding box center [365, 28] width 413 height 15
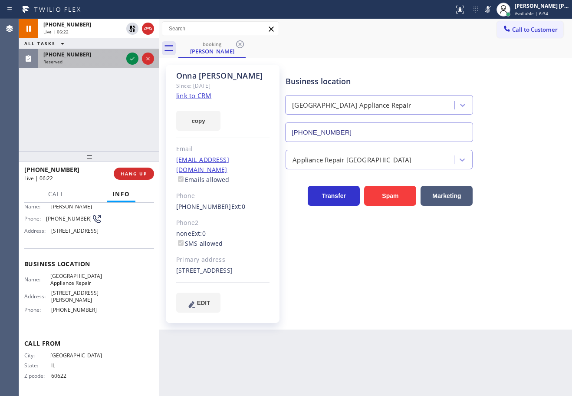
drag, startPoint x: 109, startPoint y: 56, endPoint x: 125, endPoint y: 56, distance: 16.1
click at [110, 56] on div "(480) 427-6920" at bounding box center [82, 54] width 79 height 7
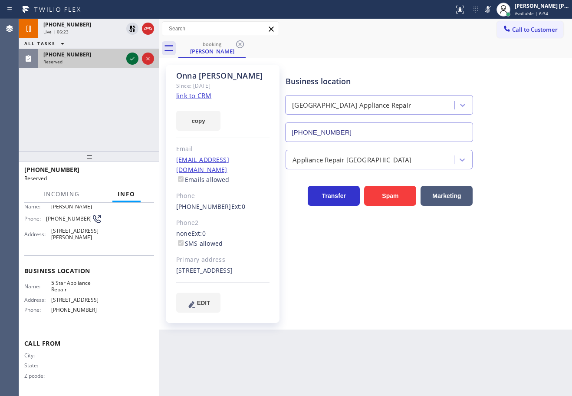
scroll to position [77, 0]
click at [133, 56] on icon at bounding box center [132, 58] width 10 height 10
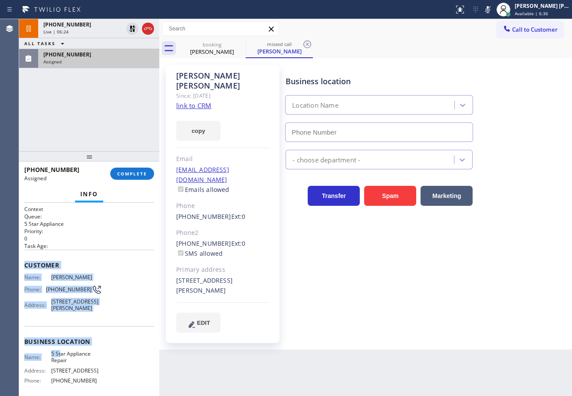
type input "[PHONE_NUMBER]"
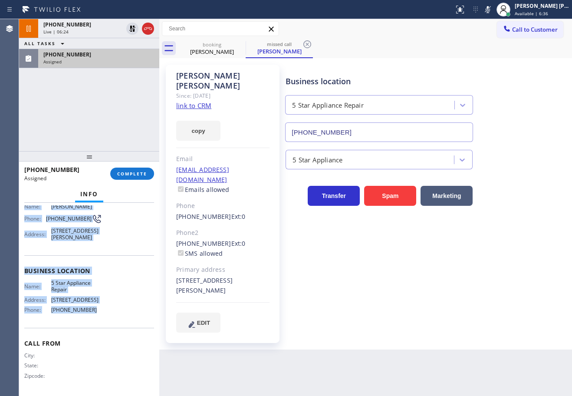
drag, startPoint x: 23, startPoint y: 262, endPoint x: 88, endPoint y: 312, distance: 81.3
click at [88, 312] on div "Context Queue: 5 Star Appliance Priority: 0 Task Age: Customer Name: Michael Se…" at bounding box center [89, 299] width 140 height 193
copy div "Customer Name: Michael Sehnert Phone: (480) 427-6920 Address: 1307 E Treasure C…"
drag, startPoint x: 134, startPoint y: 169, endPoint x: 219, endPoint y: 214, distance: 95.5
click at [135, 169] on button "COMPLETE" at bounding box center [132, 174] width 44 height 12
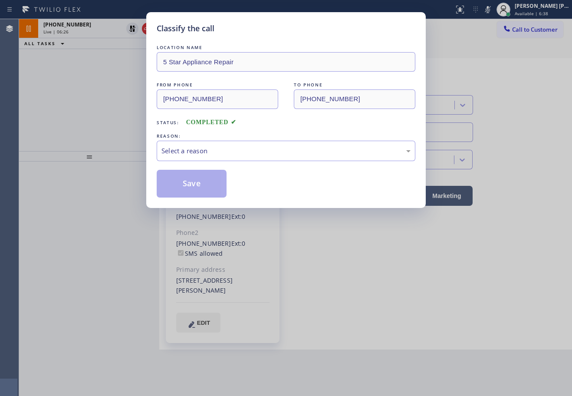
click at [234, 162] on div "LOCATION NAME 5 Star Appliance Repair FROM PHONE (480) 427-6920 TO PHONE (855) …" at bounding box center [286, 120] width 259 height 155
click at [235, 157] on div "Select a reason" at bounding box center [286, 151] width 259 height 20
click at [206, 171] on button "Save" at bounding box center [192, 184] width 70 height 28
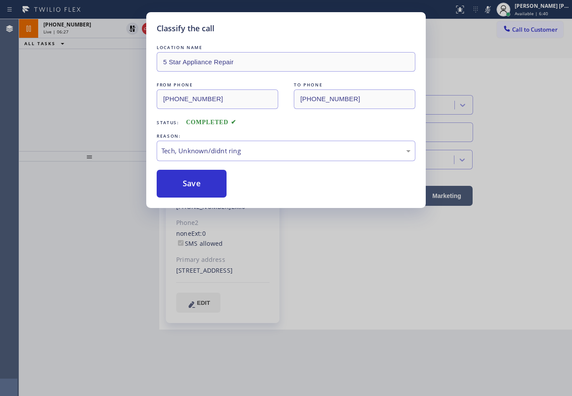
click at [206, 184] on button "Save" at bounding box center [192, 184] width 70 height 28
click at [207, 184] on button "Save" at bounding box center [192, 184] width 70 height 28
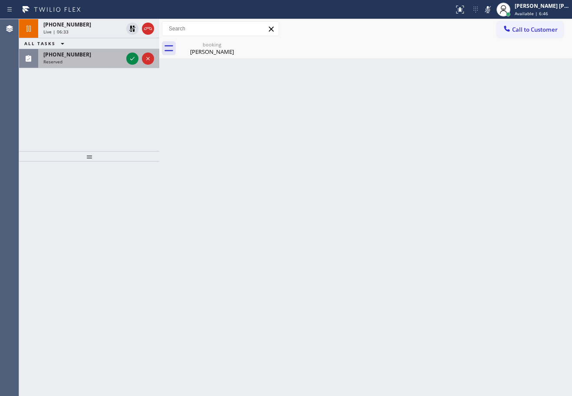
drag, startPoint x: 88, startPoint y: 57, endPoint x: 122, endPoint y: 57, distance: 34.3
click at [91, 57] on div "(480) 427-6920" at bounding box center [82, 54] width 79 height 7
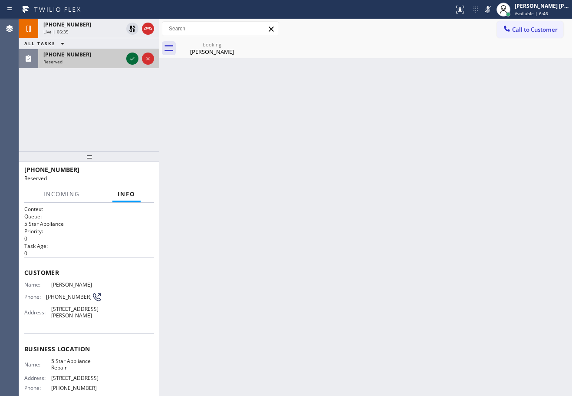
click at [130, 57] on icon at bounding box center [132, 58] width 10 height 10
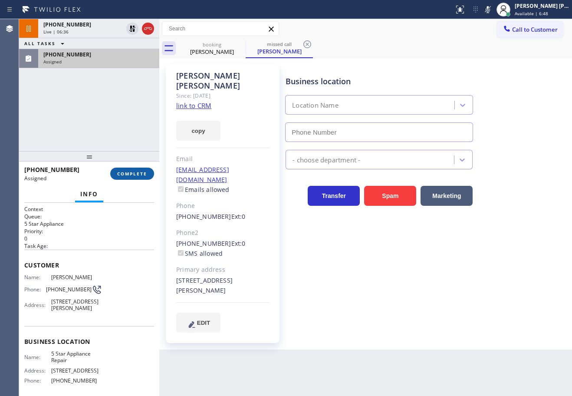
click at [120, 173] on span "COMPLETE" at bounding box center [132, 174] width 30 height 6
type input "[PHONE_NUMBER]"
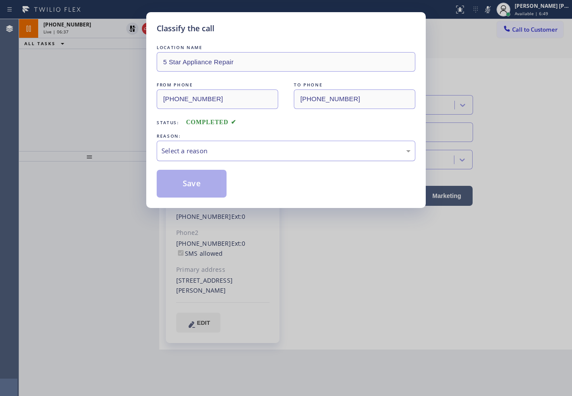
click at [181, 154] on div "Select a reason" at bounding box center [285, 151] width 249 height 10
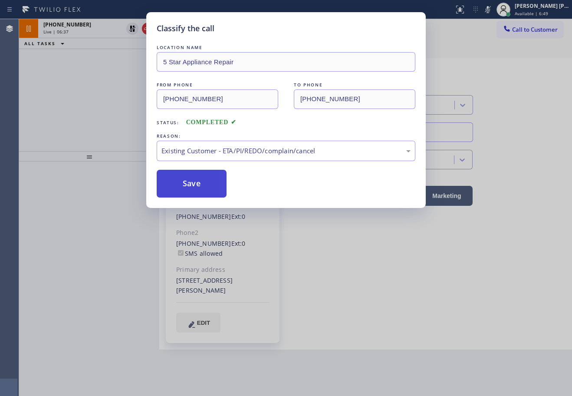
click at [178, 179] on button "Save" at bounding box center [192, 184] width 70 height 28
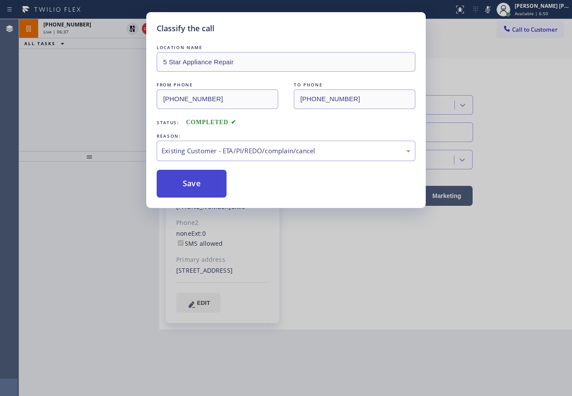
click at [178, 179] on button "Save" at bounding box center [192, 184] width 70 height 28
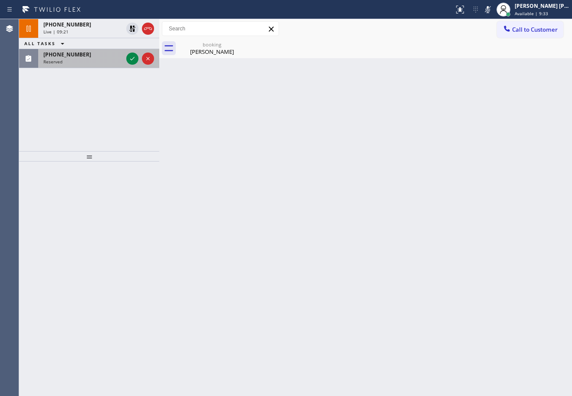
click at [85, 62] on div "Reserved" at bounding box center [82, 62] width 79 height 6
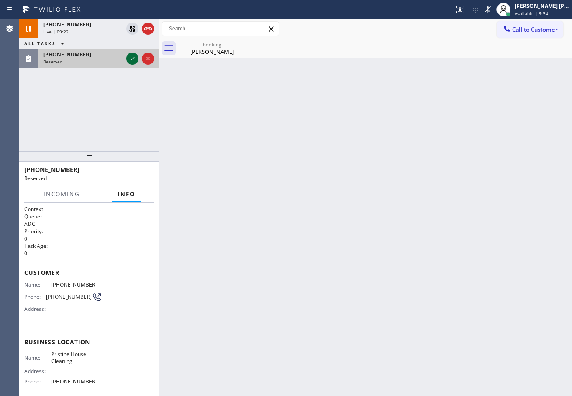
click at [129, 57] on icon at bounding box center [132, 58] width 10 height 10
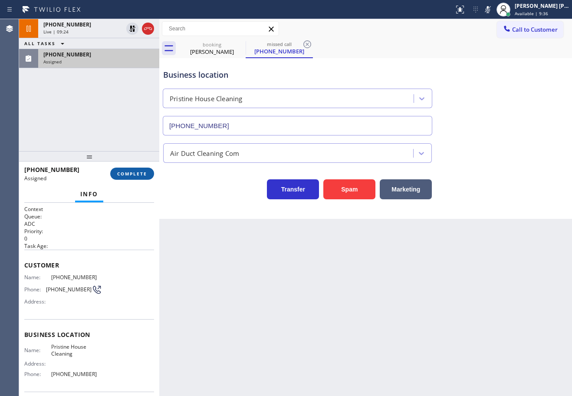
type input "[PHONE_NUMBER]"
click at [137, 172] on span "COMPLETE" at bounding box center [132, 174] width 30 height 6
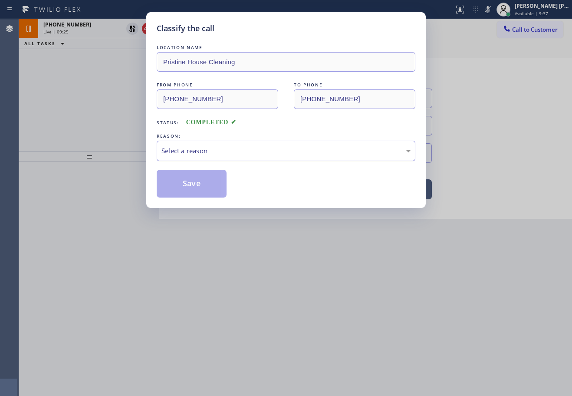
click at [210, 156] on div "Select a reason" at bounding box center [286, 151] width 259 height 20
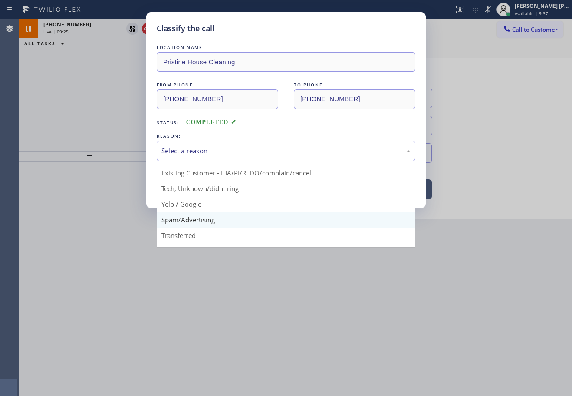
scroll to position [55, 0]
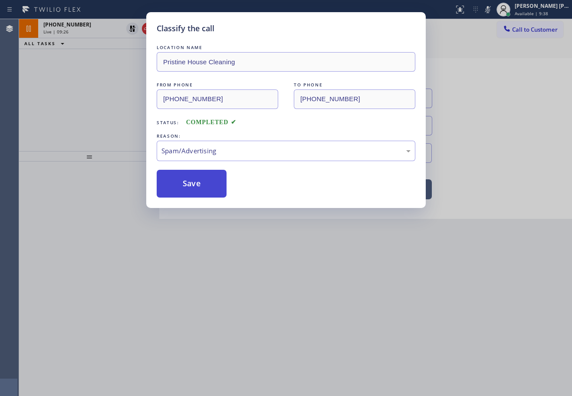
click at [184, 180] on button "Save" at bounding box center [192, 184] width 70 height 28
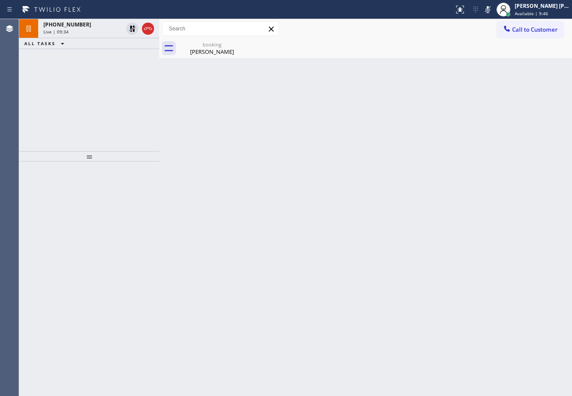
click at [126, 58] on div "+13126320210 Live | 09:34 ALL TASKS ALL TASKS ACTIVE TASKS TASKS IN WRAP UP" at bounding box center [89, 85] width 140 height 132
click at [114, 30] on div "Live | 09:34" at bounding box center [82, 32] width 79 height 6
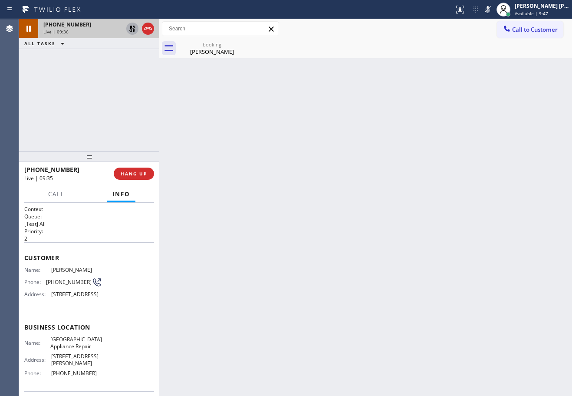
click at [131, 30] on icon at bounding box center [132, 28] width 10 height 10
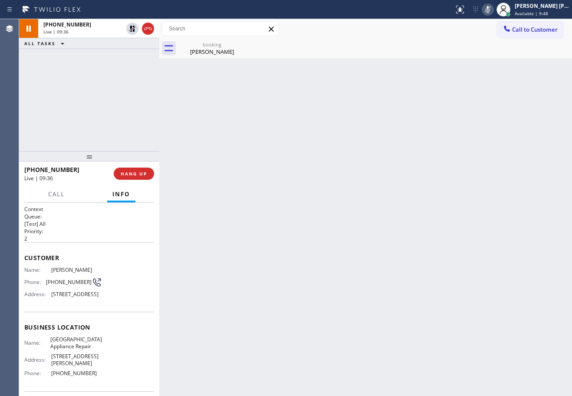
click at [493, 11] on icon at bounding box center [488, 9] width 10 height 10
click at [210, 53] on div "Onna Cole" at bounding box center [212, 52] width 66 height 8
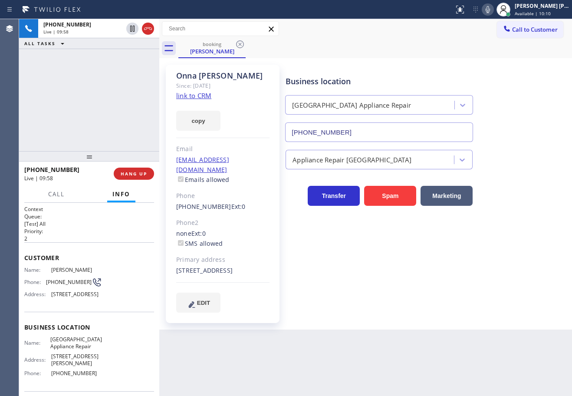
click at [490, 10] on icon at bounding box center [488, 9] width 4 height 7
click at [93, 115] on div "+13126320210 Live | 10:09 ALL TASKS ALL TASKS ACTIVE TASKS TASKS IN WRAP UP" at bounding box center [89, 85] width 140 height 132
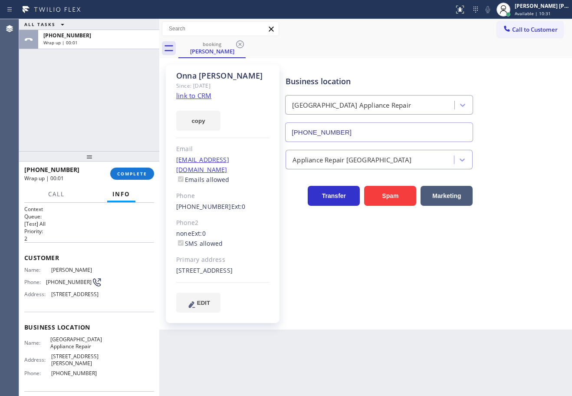
click at [99, 68] on div "ALL TASKS ALL TASKS ACTIVE TASKS TASKS IN WRAP UP +13126320210 Wrap up | 00:01" at bounding box center [89, 85] width 140 height 132
click at [127, 170] on button "COMPLETE" at bounding box center [132, 174] width 44 height 12
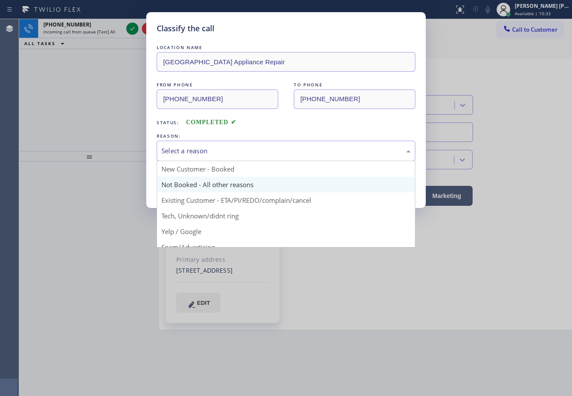
drag, startPoint x: 185, startPoint y: 148, endPoint x: 198, endPoint y: 180, distance: 34.7
click at [186, 148] on div "Select a reason" at bounding box center [285, 151] width 249 height 10
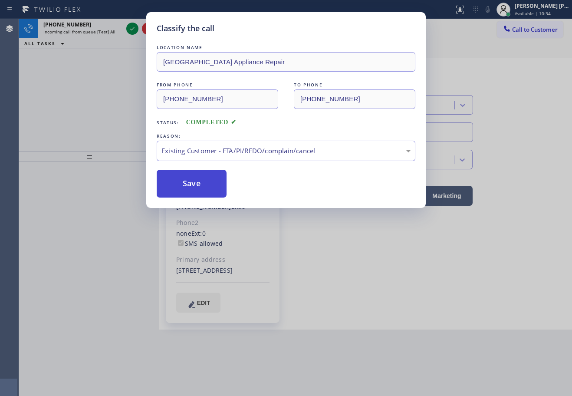
drag, startPoint x: 207, startPoint y: 192, endPoint x: 205, endPoint y: 187, distance: 5.1
click at [207, 191] on button "Save" at bounding box center [192, 184] width 70 height 28
click at [205, 187] on button "Save" at bounding box center [192, 184] width 70 height 28
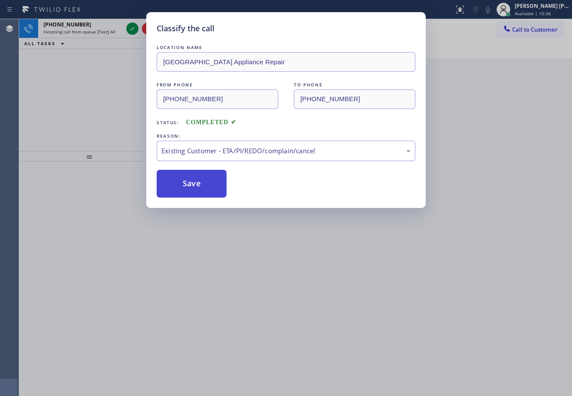
click at [205, 187] on button "Save" at bounding box center [192, 184] width 70 height 28
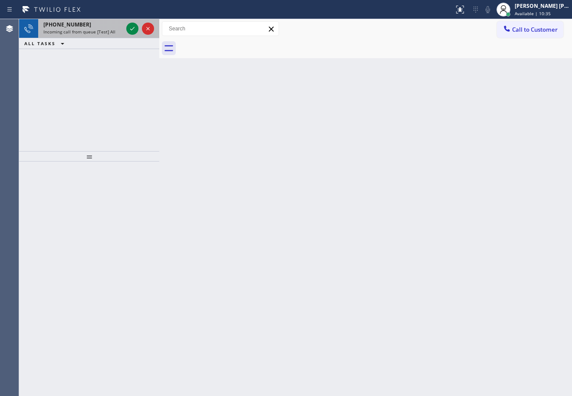
click at [124, 29] on div "+15166433576 Incoming call from queue [Test] All" at bounding box center [81, 28] width 86 height 19
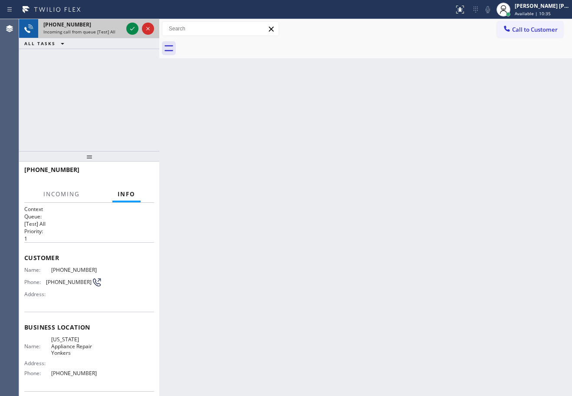
click at [124, 29] on div "+15166433576 Incoming call from queue [Test] All" at bounding box center [81, 28] width 86 height 19
click at [128, 29] on icon at bounding box center [132, 28] width 10 height 10
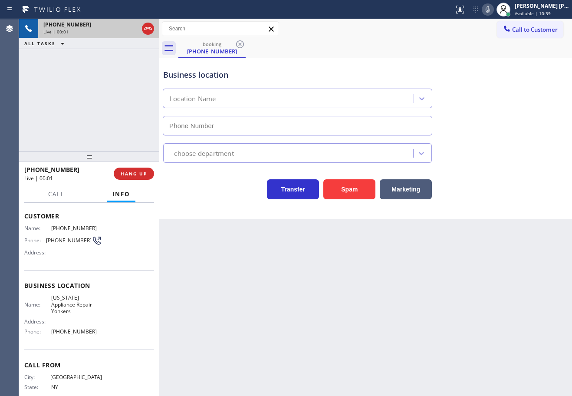
type input "[PHONE_NUMBER]"
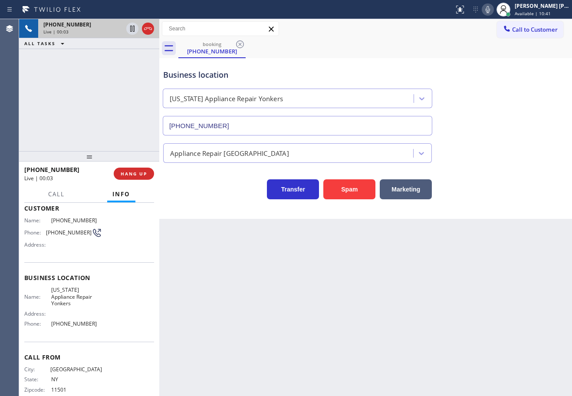
scroll to position [56, 0]
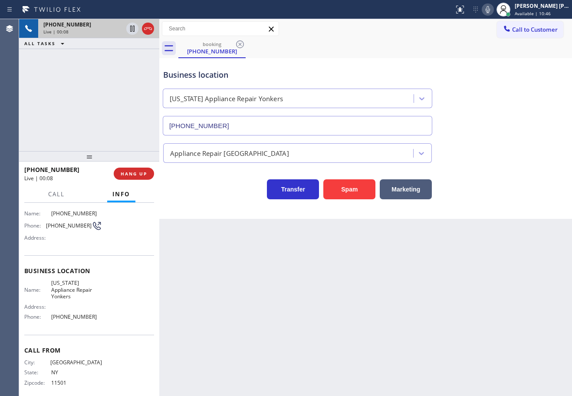
click at [76, 107] on div "+15166433576 Live | 00:08 ALL TASKS ALL TASKS ACTIVE TASKS TASKS IN WRAP UP" at bounding box center [89, 85] width 140 height 132
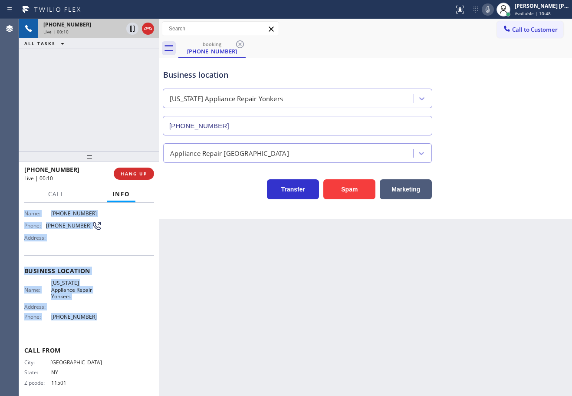
drag, startPoint x: 24, startPoint y: 255, endPoint x: 96, endPoint y: 318, distance: 95.9
click at [96, 318] on div "Context Queue: [Test] All Priority: 1 Customer Name: (516) 643-3576 Phone: (516…" at bounding box center [89, 299] width 140 height 193
copy div "Customer Name: (516) 643-3576 Phone: (516) 643-3576 Address: Business location …"
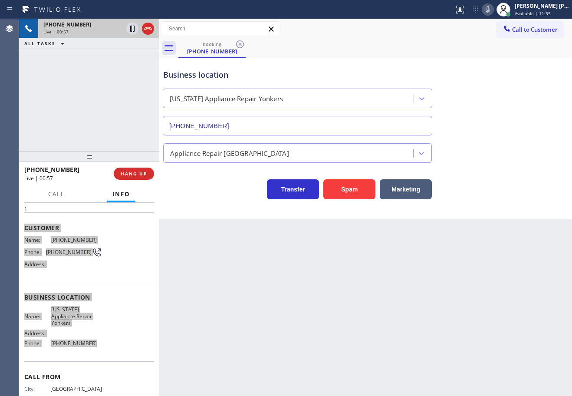
scroll to position [0, 0]
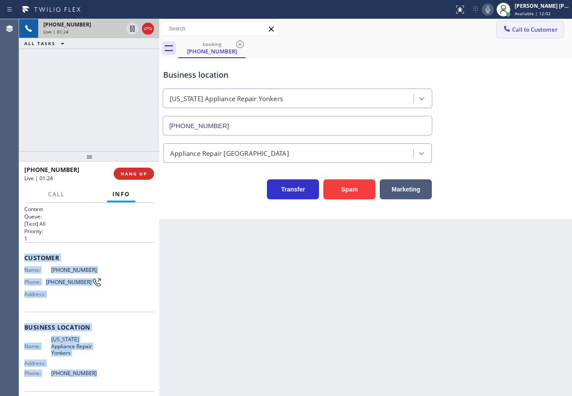
click at [493, 12] on icon at bounding box center [488, 9] width 10 height 10
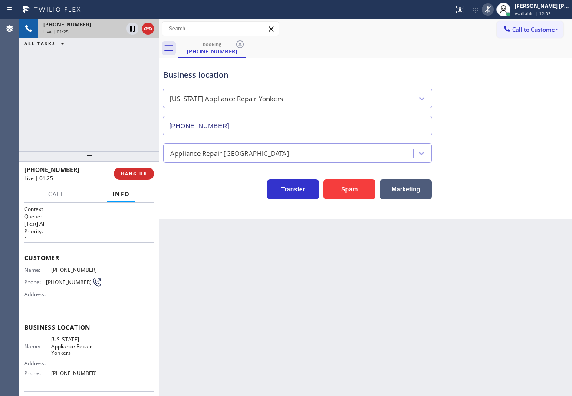
click at [508, 90] on div "Business location [US_STATE] Appliance Repair [GEOGRAPHIC_DATA] [PHONE_NUMBER]" at bounding box center [365, 96] width 408 height 79
click at [126, 76] on div "+15166433576 Live | 01:25 ALL TASKS ALL TASKS ACTIVE TASKS TASKS IN WRAP UP" at bounding box center [89, 85] width 140 height 132
click at [130, 32] on icon at bounding box center [132, 28] width 10 height 10
drag, startPoint x: 115, startPoint y: 71, endPoint x: 207, endPoint y: 78, distance: 92.7
click at [115, 75] on div "+15166433576 Live | 01:26 ALL TASKS ALL TASKS ACTIVE TASKS TASKS IN WRAP UP" at bounding box center [89, 85] width 140 height 132
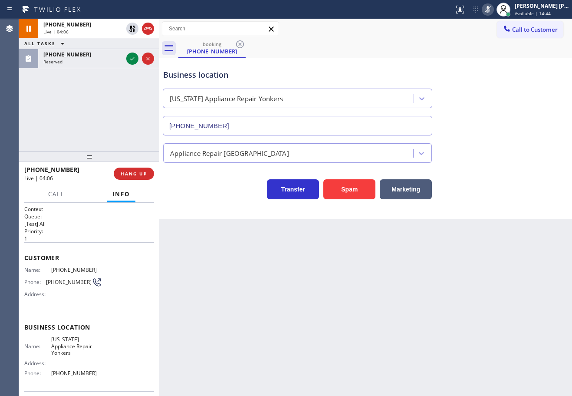
drag, startPoint x: 129, startPoint y: 28, endPoint x: 132, endPoint y: 76, distance: 47.9
click at [129, 28] on icon at bounding box center [132, 28] width 10 height 10
drag, startPoint x: 133, startPoint y: 77, endPoint x: 233, endPoint y: 59, distance: 101.7
click at [135, 79] on div "+15166433576 Live | 04:07 ALL TASKS ALL TASKS ACTIVE TASKS TASKS IN WRAP UP (61…" at bounding box center [89, 85] width 140 height 132
drag, startPoint x: 498, startPoint y: 11, endPoint x: 498, endPoint y: 113, distance: 101.6
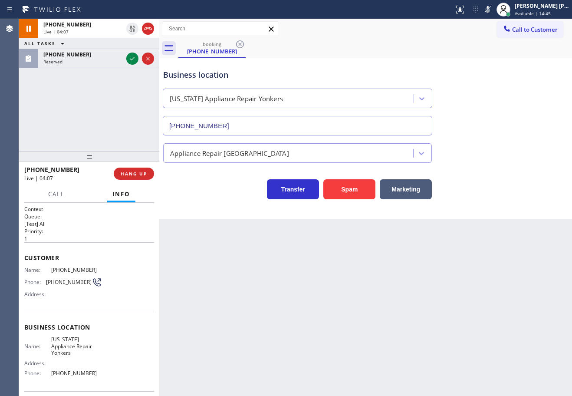
click at [490, 11] on icon at bounding box center [488, 9] width 4 height 7
drag, startPoint x: 498, startPoint y: 113, endPoint x: 487, endPoint y: 268, distance: 155.3
click at [498, 114] on div "Business location [US_STATE] Appliance Repair [GEOGRAPHIC_DATA] [PHONE_NUMBER]" at bounding box center [365, 96] width 408 height 79
click at [80, 99] on div "+15166433576 Live | 04:32 ALL TASKS ALL TASKS ACTIVE TASKS TASKS IN WRAP UP (61…" at bounding box center [89, 85] width 140 height 132
click at [80, 100] on div "+15166433576 Live | 04:32 ALL TASKS ALL TASKS ACTIVE TASKS TASKS IN WRAP UP (61…" at bounding box center [89, 85] width 140 height 132
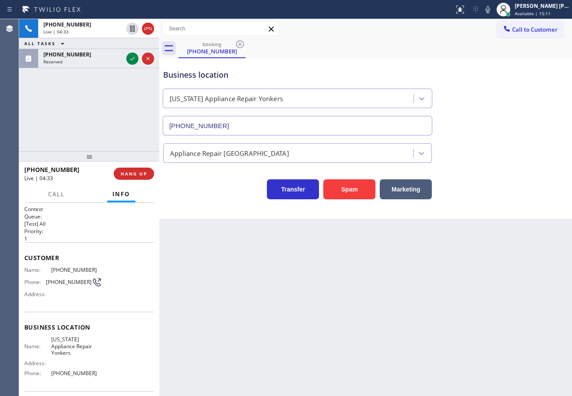
click at [380, 339] on div "Back to Dashboard Change Sender ID Customers Technicians Select a contact Outbo…" at bounding box center [365, 207] width 413 height 377
click at [379, 331] on div "Back to Dashboard Change Sender ID Customers Technicians Select a contact Outbo…" at bounding box center [365, 207] width 413 height 377
click at [379, 330] on div "Back to Dashboard Change Sender ID Customers Technicians Select a contact Outbo…" at bounding box center [365, 207] width 413 height 377
click at [377, 329] on div "Back to Dashboard Change Sender ID Customers Technicians Select a contact Outbo…" at bounding box center [365, 207] width 413 height 377
click at [376, 328] on div "Back to Dashboard Change Sender ID Customers Technicians Select a contact Outbo…" at bounding box center [365, 207] width 413 height 377
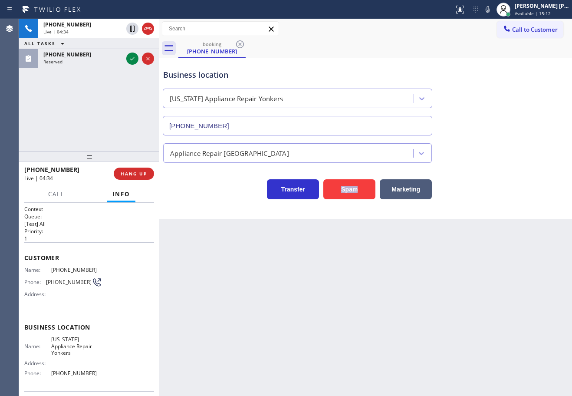
click at [375, 328] on div "Back to Dashboard Change Sender ID Customers Technicians Select a contact Outbo…" at bounding box center [365, 207] width 413 height 377
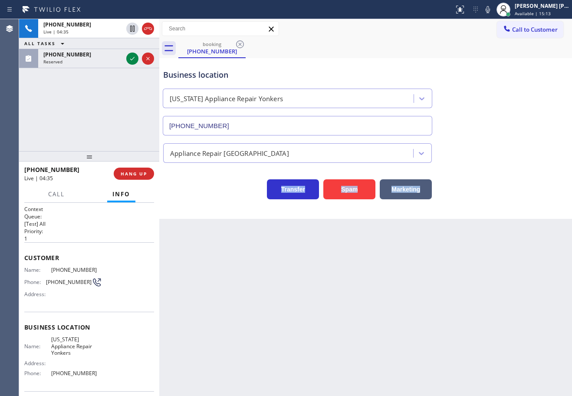
click at [375, 328] on div "Back to Dashboard Change Sender ID Customers Technicians Select a contact Outbo…" at bounding box center [365, 207] width 413 height 377
click at [77, 114] on div "+15166433576 Live | 04:35 ALL TASKS ALL TASKS ACTIVE TASKS TASKS IN WRAP UP (61…" at bounding box center [89, 85] width 140 height 132
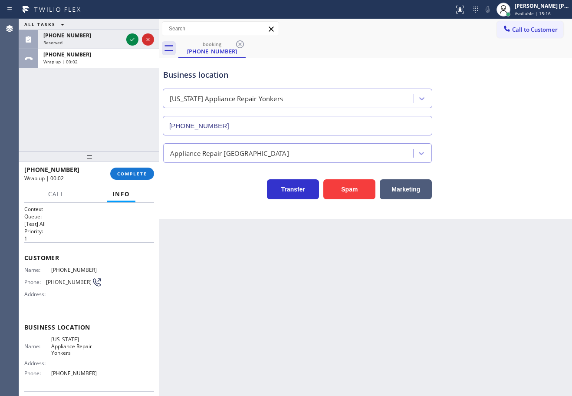
click at [43, 89] on div "ALL TASKS ALL TASKS ACTIVE TASKS TASKS IN WRAP UP (619) 961-8547 Reserved +1516…" at bounding box center [89, 85] width 140 height 132
click at [509, 10] on icon at bounding box center [503, 9] width 10 height 10
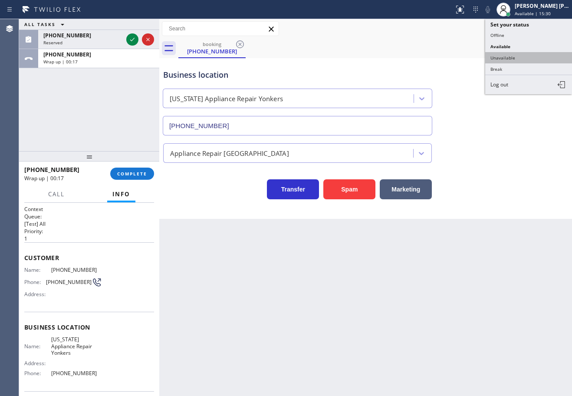
click at [519, 55] on button "Unavailable" at bounding box center [528, 57] width 87 height 11
click at [519, 55] on div "booking (516) 643-3576" at bounding box center [375, 49] width 394 height 20
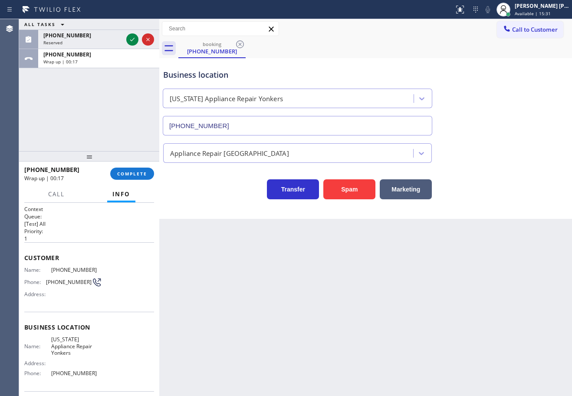
click at [523, 59] on div "Business location [US_STATE] Appliance Repair [GEOGRAPHIC_DATA] [PHONE_NUMBER]" at bounding box center [365, 96] width 408 height 79
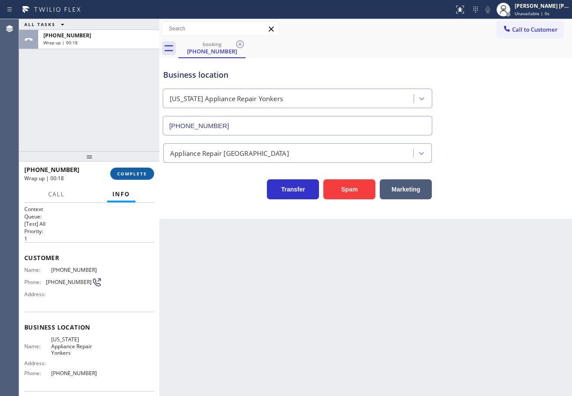
click at [139, 173] on span "COMPLETE" at bounding box center [132, 174] width 30 height 6
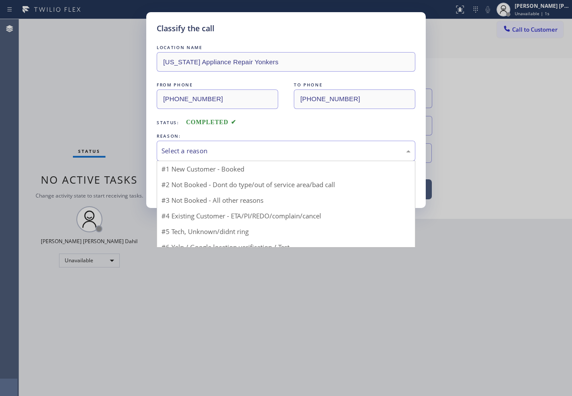
click at [213, 151] on div "Select a reason" at bounding box center [285, 151] width 249 height 10
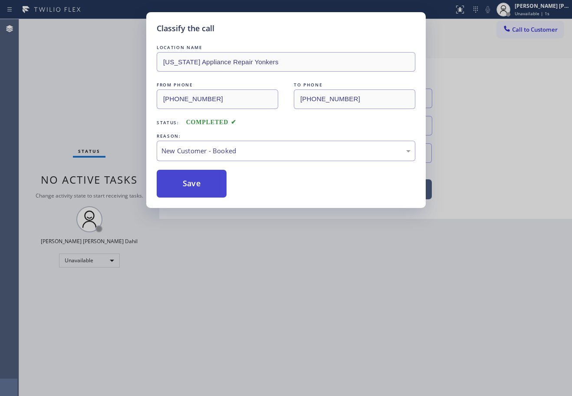
click at [179, 186] on button "Save" at bounding box center [192, 184] width 70 height 28
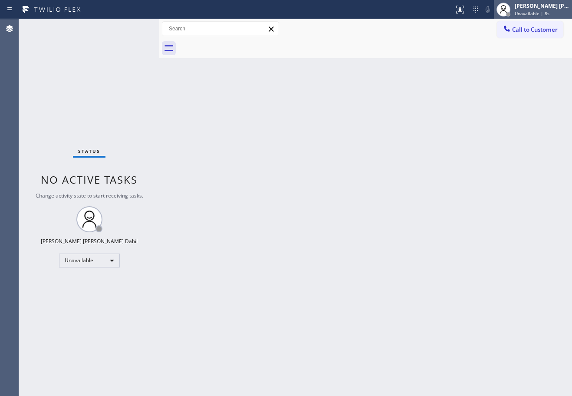
click at [544, 8] on div "[PERSON_NAME] [PERSON_NAME] Dahil" at bounding box center [542, 5] width 55 height 7
click at [539, 37] on button "Call to Customer" at bounding box center [530, 29] width 66 height 16
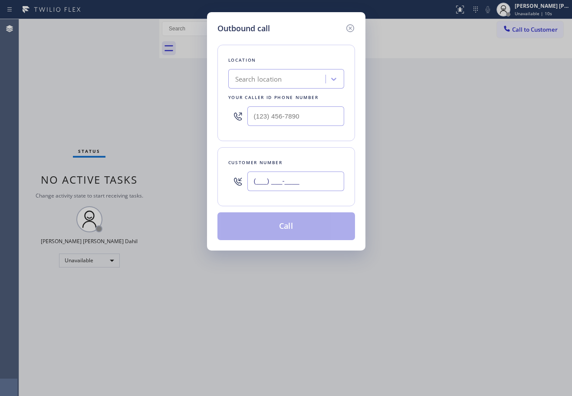
click at [262, 188] on input "(___) ___-____" at bounding box center [295, 181] width 97 height 20
paste input "516) 643-3576"
type input "(516) 643-3576"
click at [285, 111] on input "(___) ___-____" at bounding box center [295, 116] width 97 height 20
paste input "914) 873-0795"
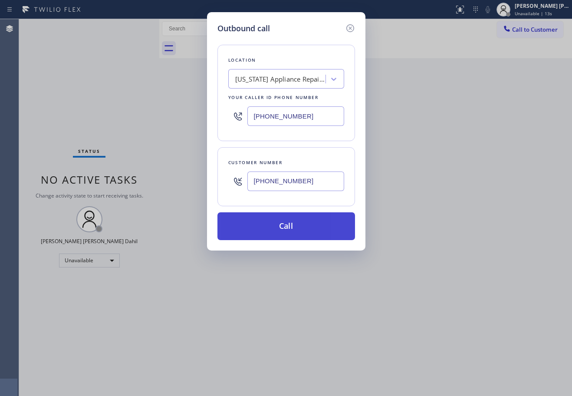
type input "[PHONE_NUMBER]"
click at [283, 234] on button "Call" at bounding box center [286, 226] width 138 height 28
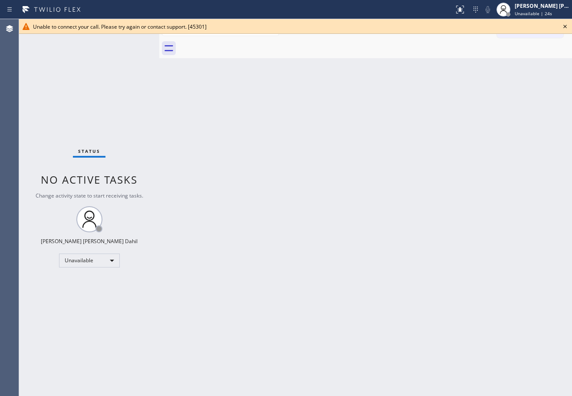
click at [563, 28] on icon at bounding box center [565, 26] width 10 height 10
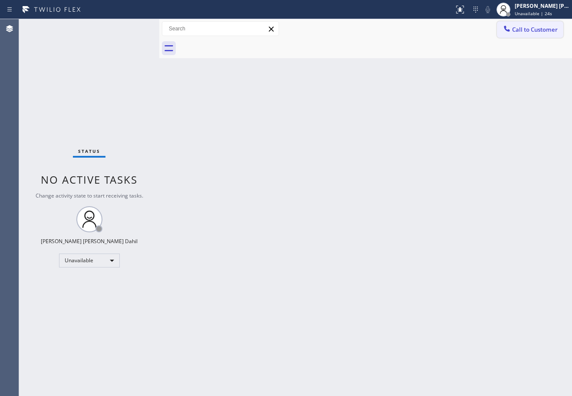
click at [540, 33] on button "Call to Customer" at bounding box center [530, 29] width 66 height 16
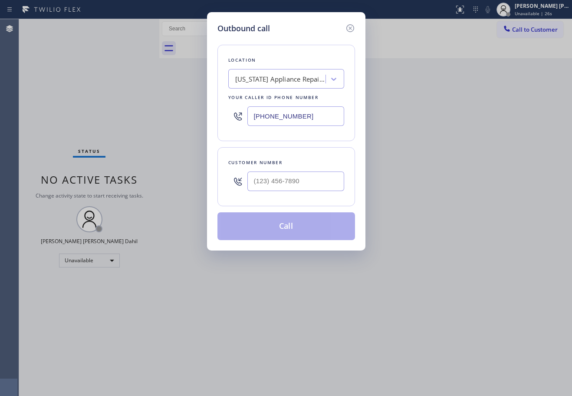
click at [315, 117] on input "[PHONE_NUMBER]" at bounding box center [295, 116] width 97 height 20
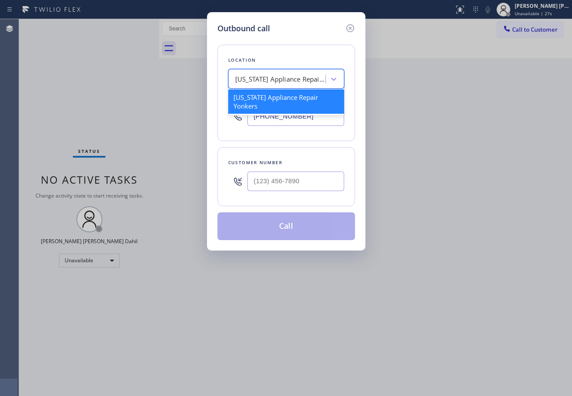
click at [314, 83] on div "[US_STATE] Appliance Repair Yonkers" at bounding box center [280, 79] width 91 height 10
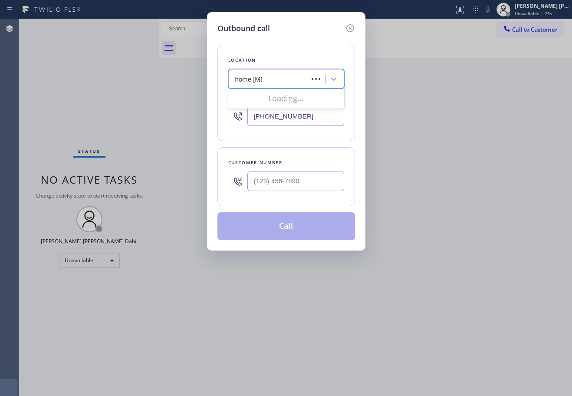
type input "home allia"
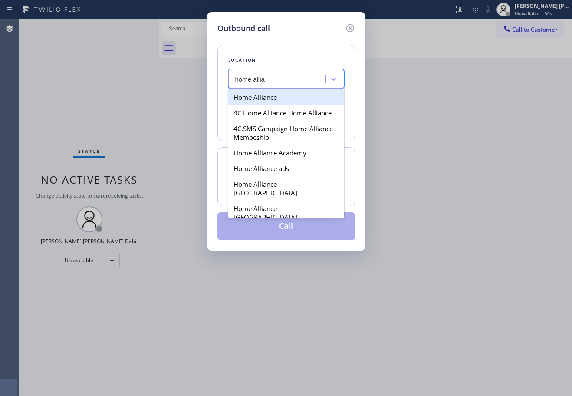
click at [306, 95] on div "Home Alliance" at bounding box center [286, 97] width 116 height 16
type input "(877) 777-0796"
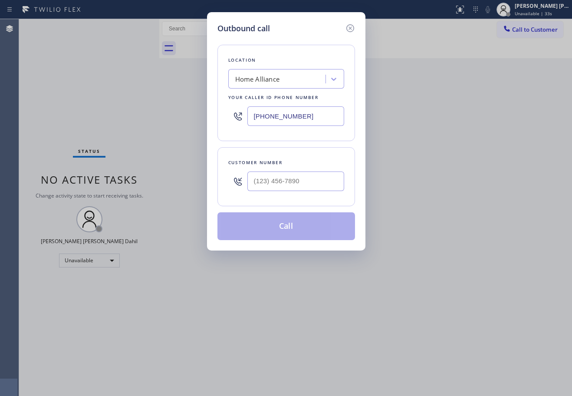
drag, startPoint x: 290, startPoint y: 187, endPoint x: 291, endPoint y: 192, distance: 4.9
click at [290, 187] on input "text" at bounding box center [295, 181] width 97 height 20
paste input "516) 643-3576"
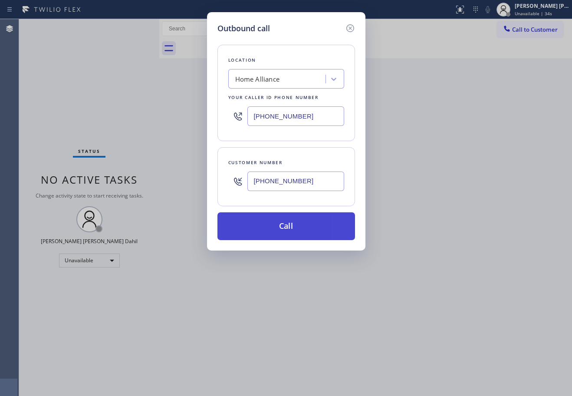
type input "(516) 643-3576"
click at [307, 237] on button "Call" at bounding box center [286, 226] width 138 height 28
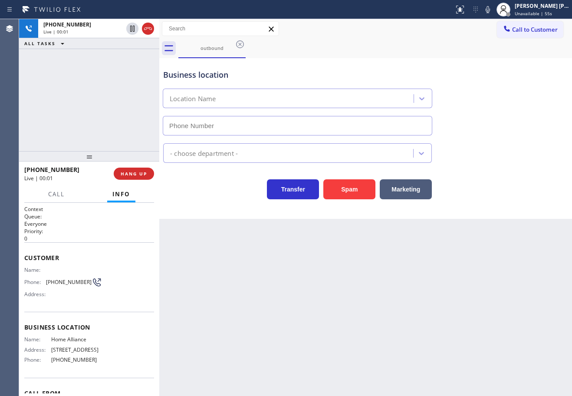
type input "(877) 777-0796"
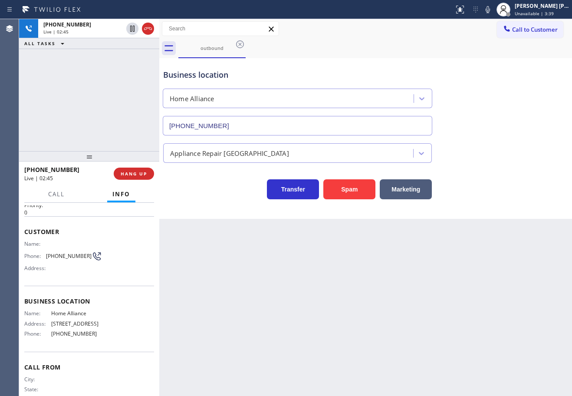
scroll to position [56, 0]
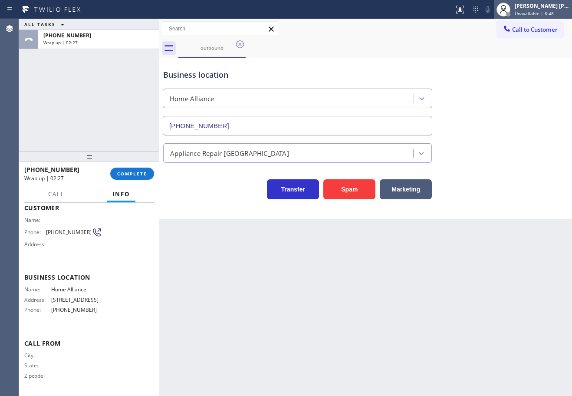
click at [529, 13] on span "Unavailable | 6:48" at bounding box center [534, 13] width 39 height 6
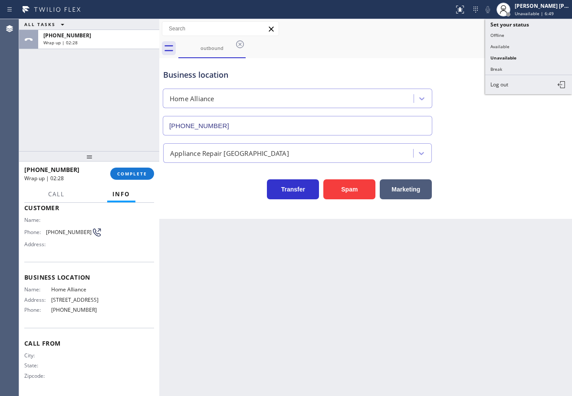
click at [416, 43] on div "outbound" at bounding box center [375, 49] width 394 height 20
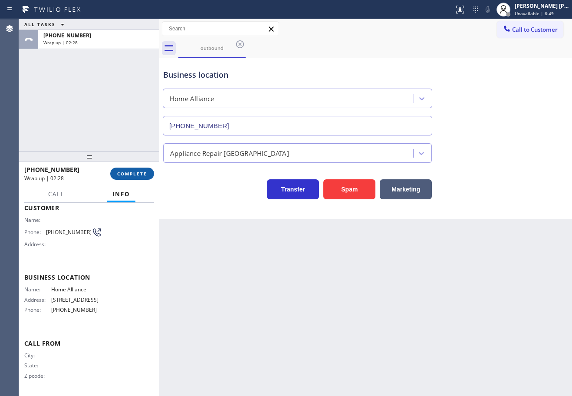
click at [141, 177] on button "COMPLETE" at bounding box center [132, 174] width 44 height 12
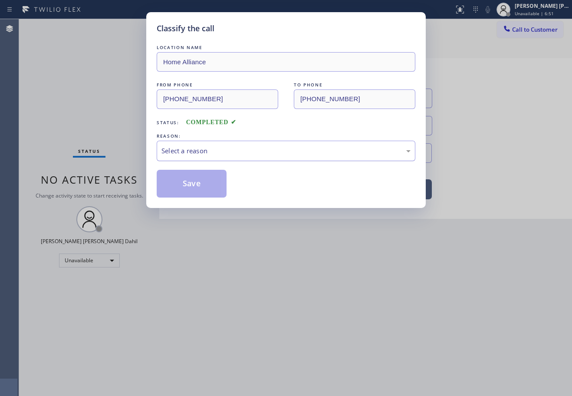
click at [226, 151] on div "Select a reason" at bounding box center [285, 151] width 249 height 10
drag, startPoint x: 207, startPoint y: 182, endPoint x: 206, endPoint y: 172, distance: 10.1
click at [207, 183] on button "Save" at bounding box center [192, 184] width 70 height 28
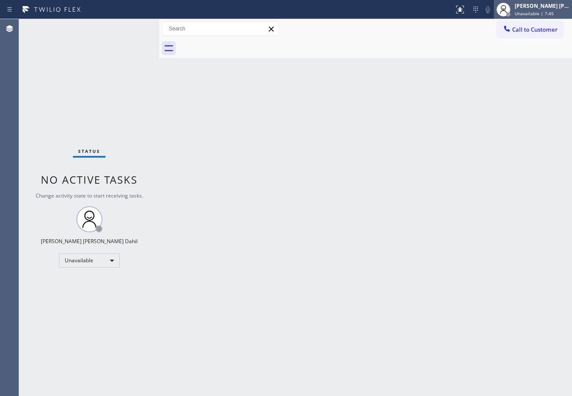
click at [528, 15] on span "Unavailable | 7:45" at bounding box center [534, 13] width 39 height 6
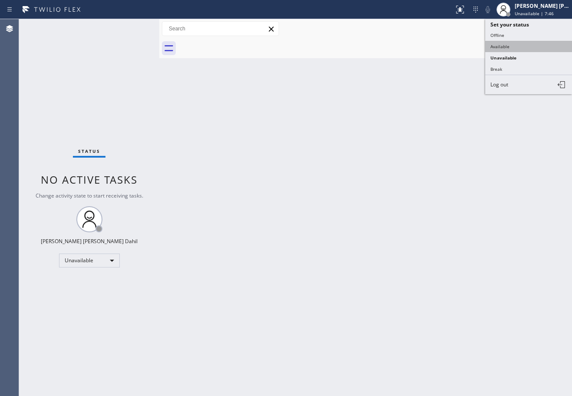
click at [507, 48] on button "Available" at bounding box center [528, 46] width 87 height 11
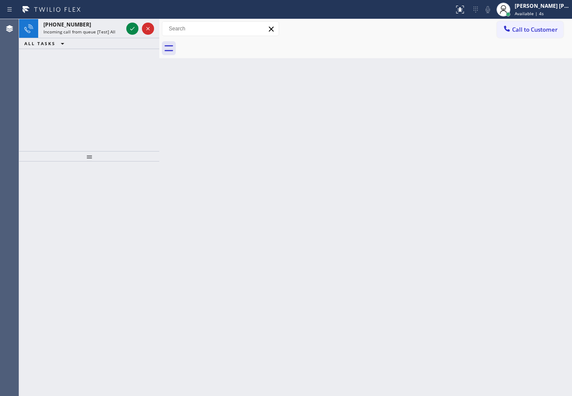
click at [332, 255] on div "Back to Dashboard Change Sender ID Customers Technicians Select a contact Outbo…" at bounding box center [365, 207] width 413 height 377
click at [109, 32] on span "Incoming call from queue [Test] All" at bounding box center [79, 32] width 72 height 6
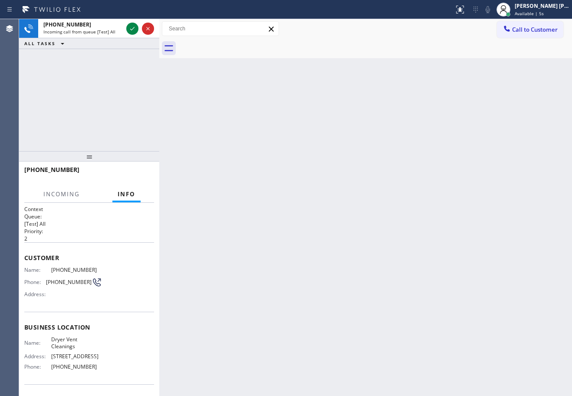
click at [109, 32] on span "Incoming call from queue [Test] All" at bounding box center [79, 32] width 72 height 6
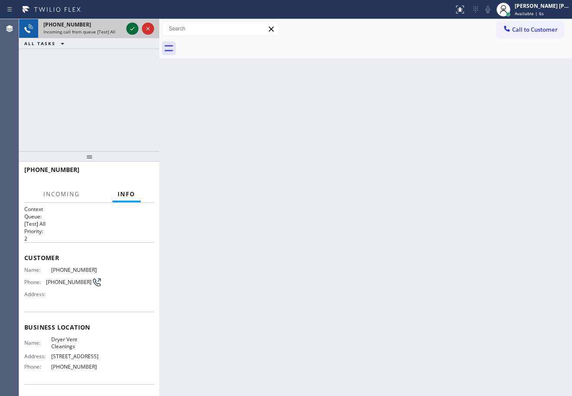
click at [132, 30] on icon at bounding box center [132, 28] width 10 height 10
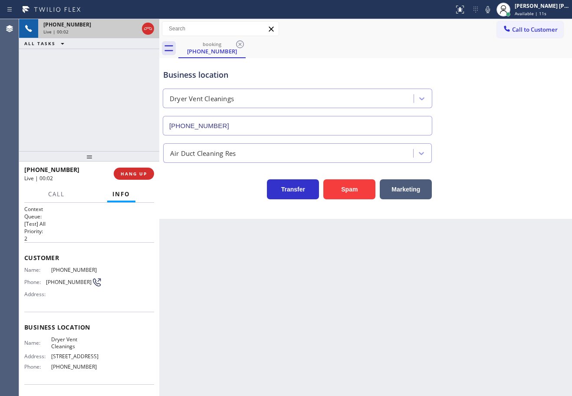
type input "(619) 257-1900"
click at [110, 87] on div "+16192080337 Live | 00:41 ALL TASKS ALL TASKS ACTIVE TASKS TASKS IN WRAP UP" at bounding box center [89, 85] width 140 height 132
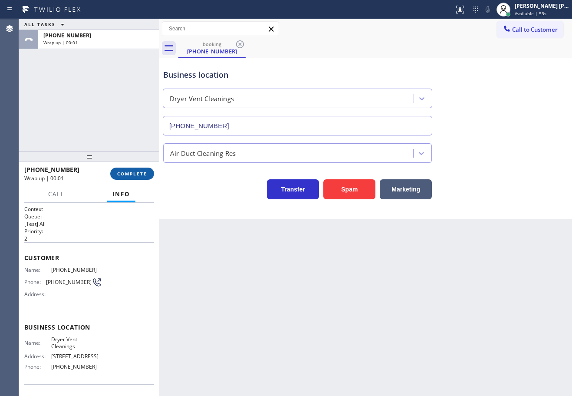
click at [136, 172] on button "COMPLETE" at bounding box center [132, 174] width 44 height 12
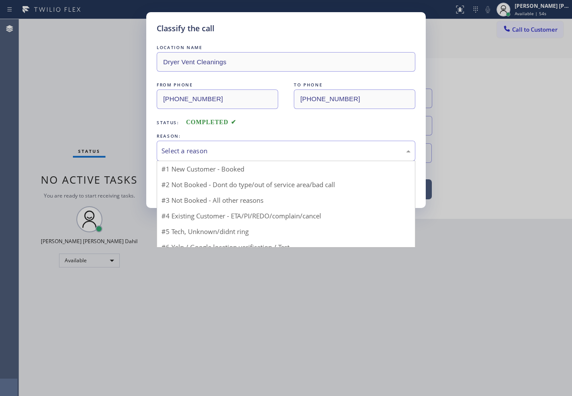
click at [217, 152] on div "Select a reason" at bounding box center [285, 151] width 249 height 10
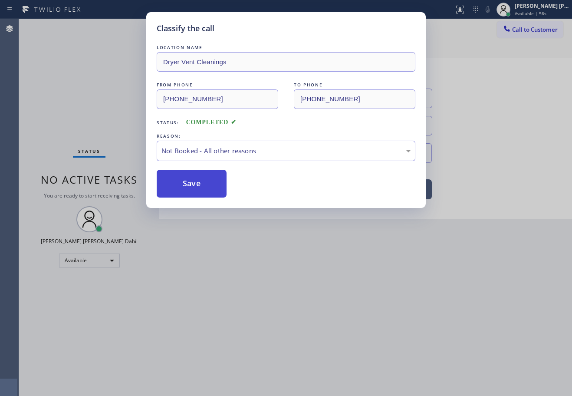
click at [203, 186] on button "Save" at bounding box center [192, 184] width 70 height 28
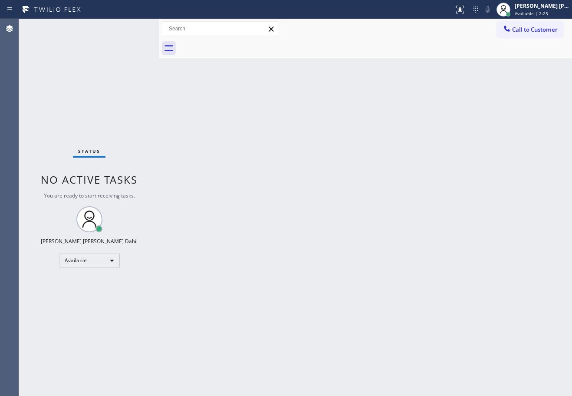
drag, startPoint x: 199, startPoint y: 210, endPoint x: 374, endPoint y: 316, distance: 203.6
click at [342, 312] on div "Back to Dashboard Change Sender ID Customers Technicians Select a contact Outbo…" at bounding box center [365, 207] width 413 height 377
click at [414, 290] on div "Back to Dashboard Change Sender ID Customers Technicians Select a contact Outbo…" at bounding box center [365, 207] width 413 height 377
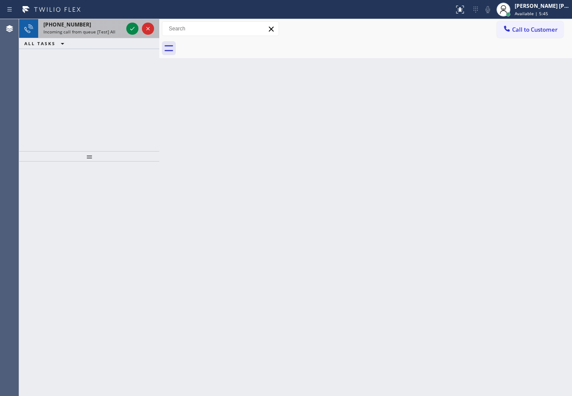
click at [113, 33] on div "Incoming call from queue [Test] All" at bounding box center [82, 32] width 79 height 6
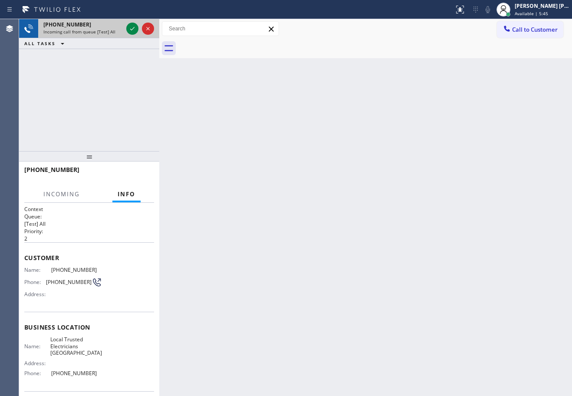
click at [113, 33] on div "Incoming call from queue [Test] All" at bounding box center [82, 32] width 79 height 6
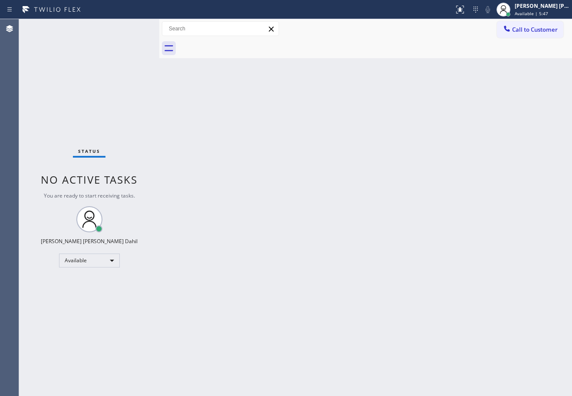
click at [131, 27] on div "Status No active tasks You are ready to start receiving tasks. [PERSON_NAME] [P…" at bounding box center [89, 207] width 140 height 377
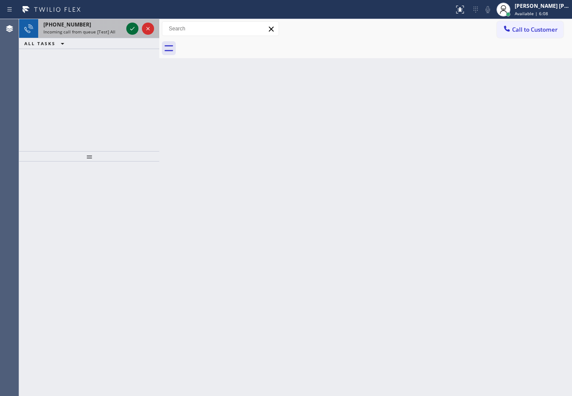
click at [129, 28] on icon at bounding box center [132, 28] width 10 height 10
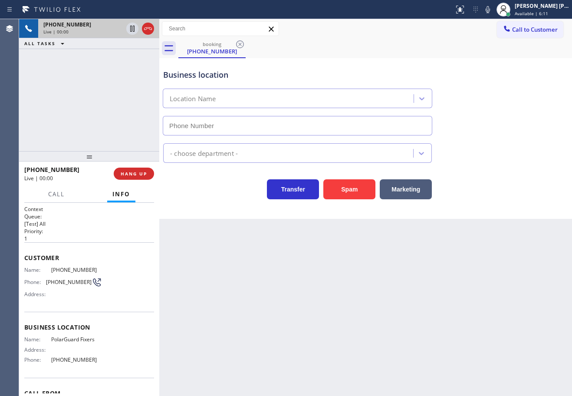
type input "(786) 244-6091"
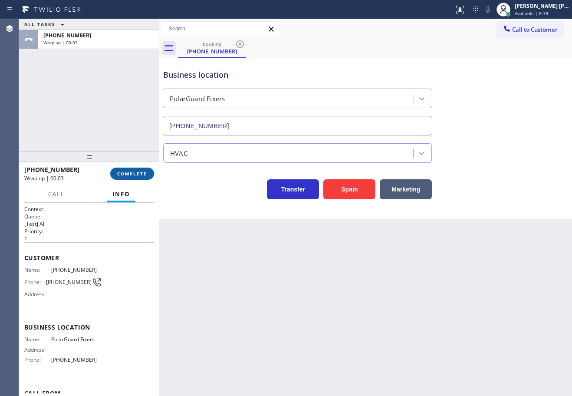
click at [123, 172] on span "COMPLETE" at bounding box center [132, 174] width 30 height 6
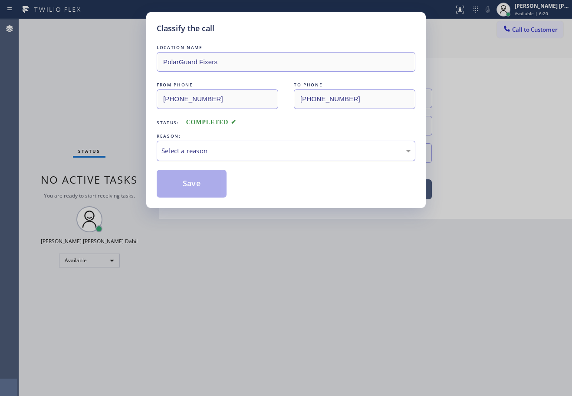
click at [206, 149] on div "Select a reason" at bounding box center [285, 151] width 249 height 10
click at [188, 186] on button "Save" at bounding box center [192, 184] width 70 height 28
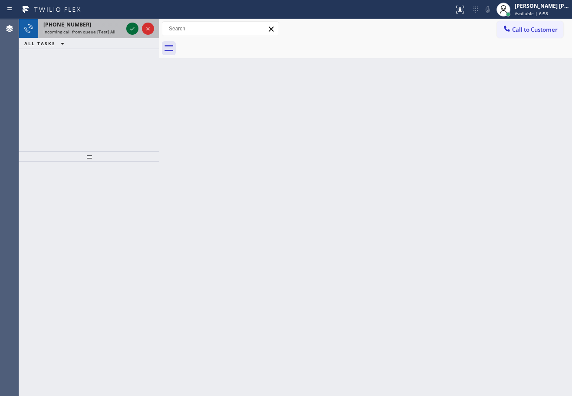
click at [128, 26] on icon at bounding box center [132, 28] width 10 height 10
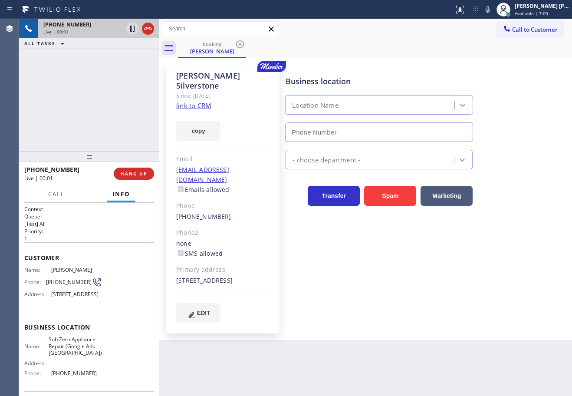
type input "(619) 566-3442"
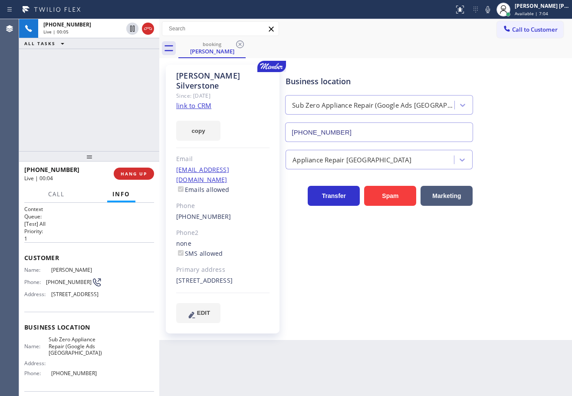
click at [191, 101] on link "link to CRM" at bounding box center [193, 105] width 35 height 9
click at [493, 12] on icon at bounding box center [488, 9] width 10 height 10
click at [440, 73] on div "Business location Sub Zero Appliance Repair (Google Ads San Diego) (619) 566-34…" at bounding box center [379, 104] width 191 height 75
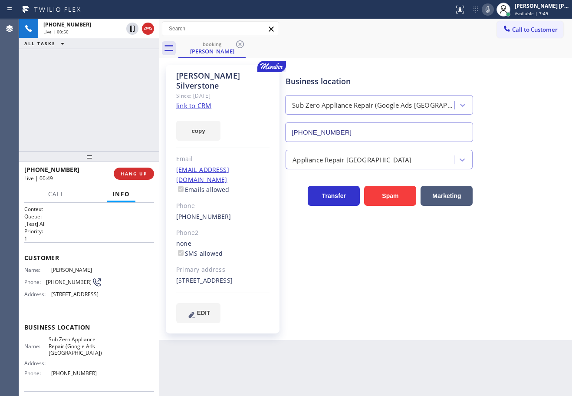
click at [496, 56] on div "booking Monty Silverstone" at bounding box center [375, 49] width 394 height 20
click at [496, 57] on div "booking Monty Silverstone" at bounding box center [375, 49] width 394 height 20
click at [497, 58] on div "Monty Silverstone Since: 20 may 2020 link to CRM copy Email montydidiok@aol.com…" at bounding box center [365, 199] width 413 height 282
click at [498, 60] on div "Monty Silverstone Since: 20 may 2020 link to CRM copy Email montydidiok@aol.com…" at bounding box center [365, 199] width 413 height 282
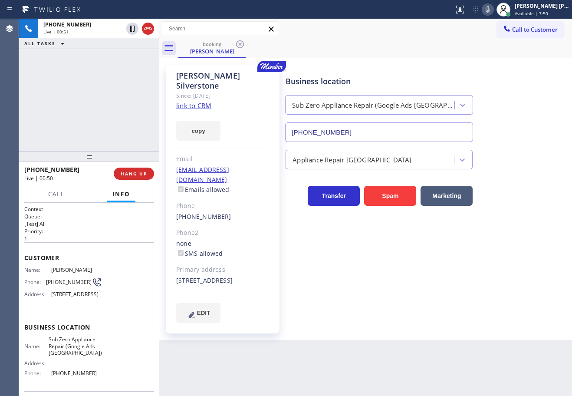
click at [499, 60] on div "Monty Silverstone Since: 20 may 2020 link to CRM copy Email montydidiok@aol.com…" at bounding box center [365, 198] width 408 height 277
drag, startPoint x: 496, startPoint y: 10, endPoint x: 483, endPoint y: 44, distance: 36.3
click at [493, 11] on icon at bounding box center [488, 9] width 10 height 10
click at [483, 44] on div "booking Monty Silverstone" at bounding box center [375, 49] width 394 height 20
click at [135, 28] on icon at bounding box center [132, 28] width 10 height 10
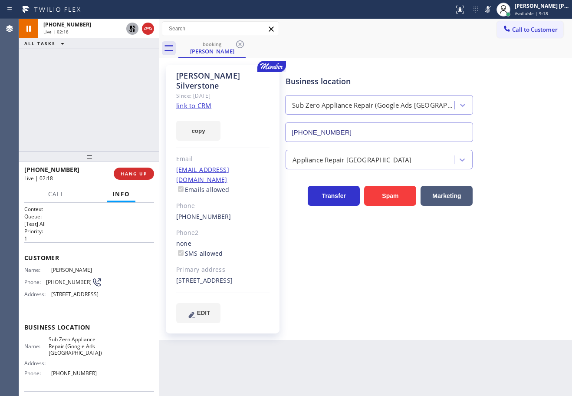
click at [128, 27] on icon at bounding box center [132, 28] width 10 height 10
click at [493, 11] on icon at bounding box center [488, 9] width 10 height 10
click at [479, 51] on div "booking Monty Silverstone" at bounding box center [375, 49] width 394 height 20
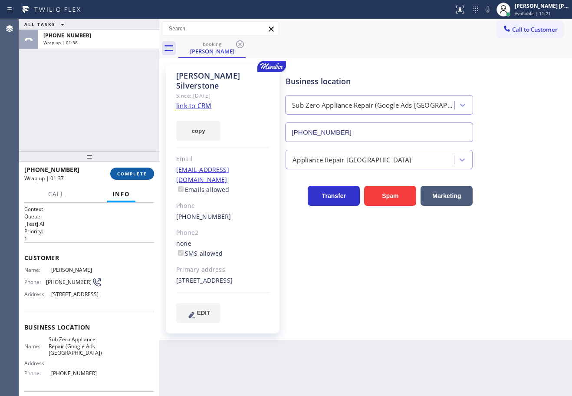
click at [123, 171] on span "COMPLETE" at bounding box center [132, 174] width 30 height 6
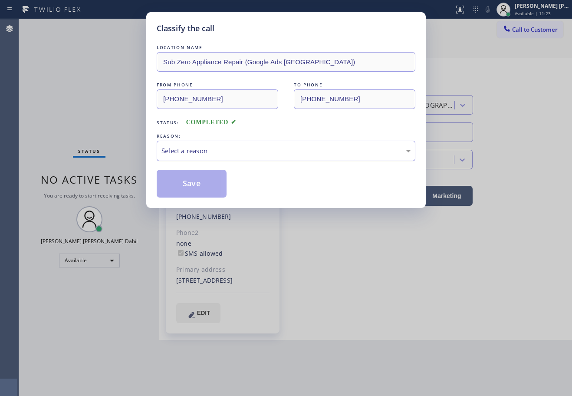
click at [240, 148] on div "Select a reason" at bounding box center [285, 151] width 249 height 10
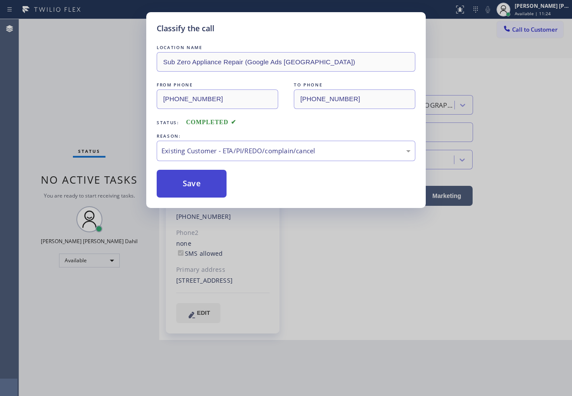
click at [200, 188] on button "Save" at bounding box center [192, 184] width 70 height 28
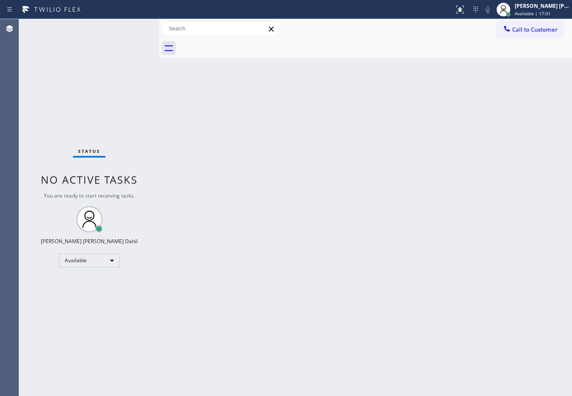
click at [133, 35] on div "Status No active tasks You are ready to start receiving tasks. [PERSON_NAME] [P…" at bounding box center [89, 207] width 140 height 377
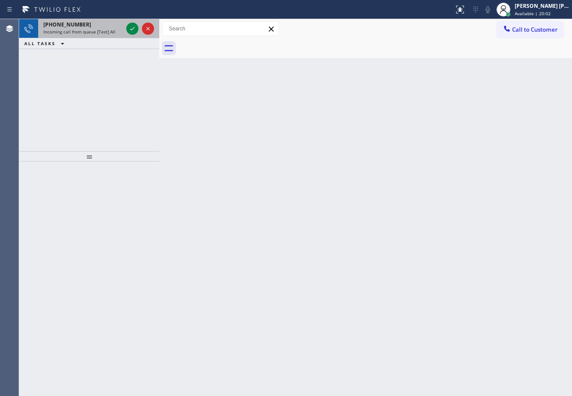
click at [123, 24] on div "+12137671404 Incoming call from queue [Test] All" at bounding box center [81, 28] width 86 height 19
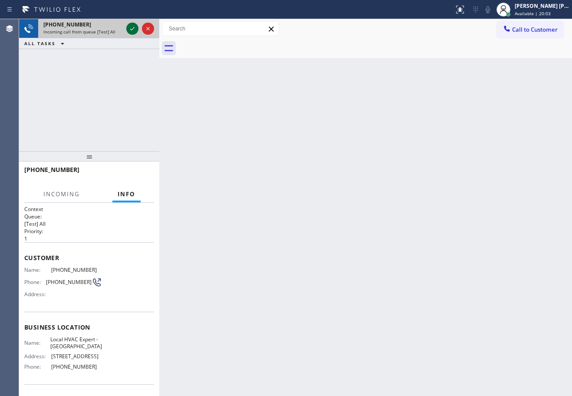
click at [130, 28] on icon at bounding box center [132, 28] width 10 height 10
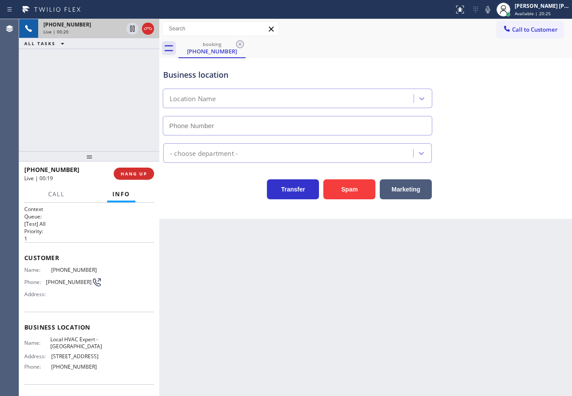
type input "(310) 928-2505"
drag, startPoint x: 412, startPoint y: 187, endPoint x: 398, endPoint y: 158, distance: 33.2
click at [406, 178] on div "Marketing" at bounding box center [403, 187] width 56 height 24
click at [398, 158] on div "HVAC" at bounding box center [289, 152] width 247 height 15
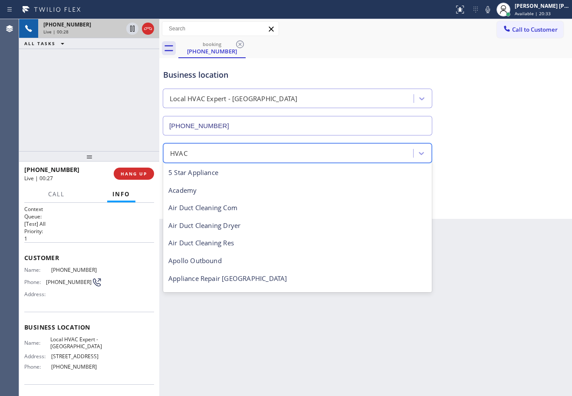
scroll to position [107, 0]
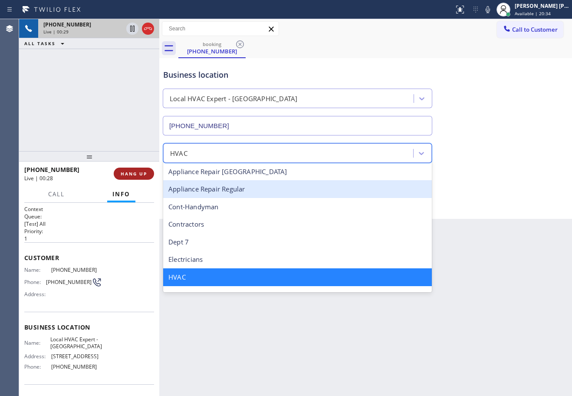
click at [132, 174] on span "HANG UP" at bounding box center [134, 174] width 26 height 6
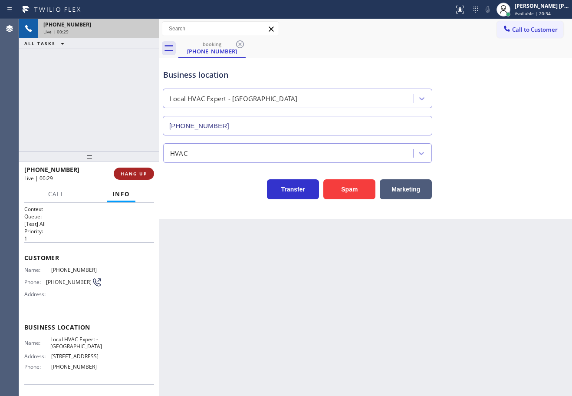
click at [133, 174] on span "HANG UP" at bounding box center [134, 174] width 26 height 6
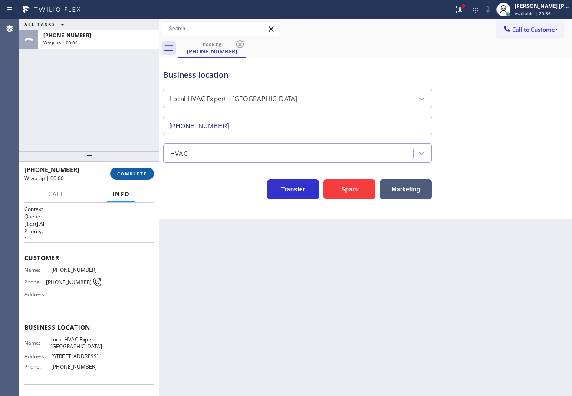
click at [132, 171] on span "COMPLETE" at bounding box center [132, 174] width 30 height 6
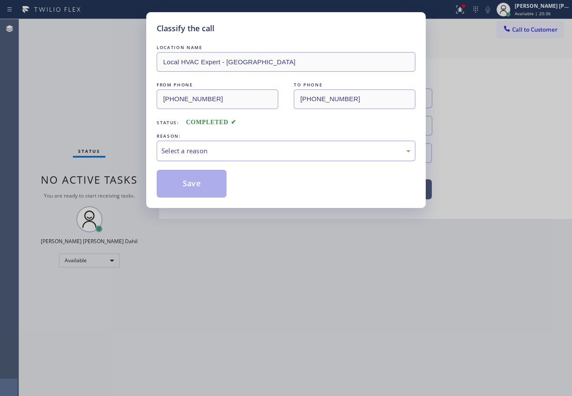
click at [238, 152] on div "Select a reason" at bounding box center [285, 151] width 249 height 10
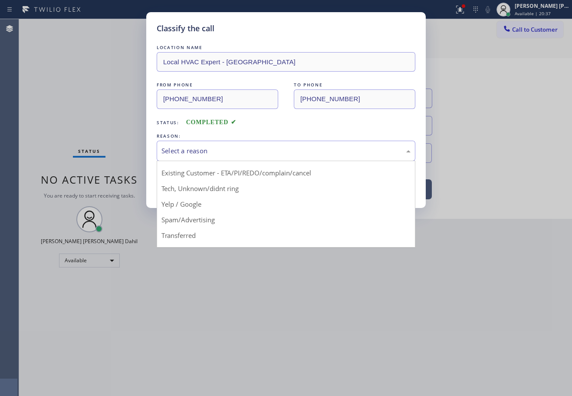
scroll to position [55, 0]
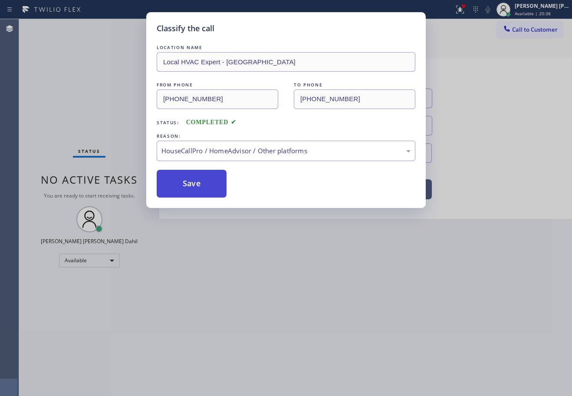
click at [177, 183] on button "Save" at bounding box center [192, 184] width 70 height 28
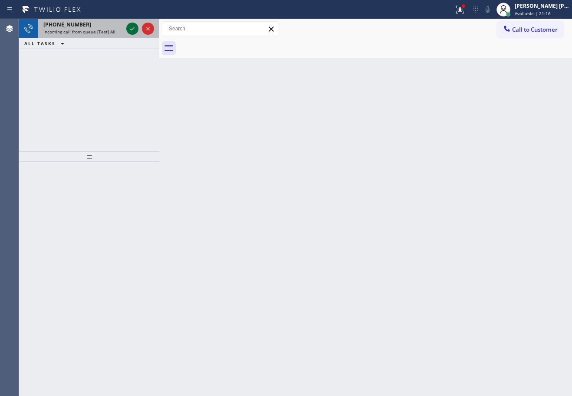
click at [132, 27] on icon at bounding box center [132, 28] width 10 height 10
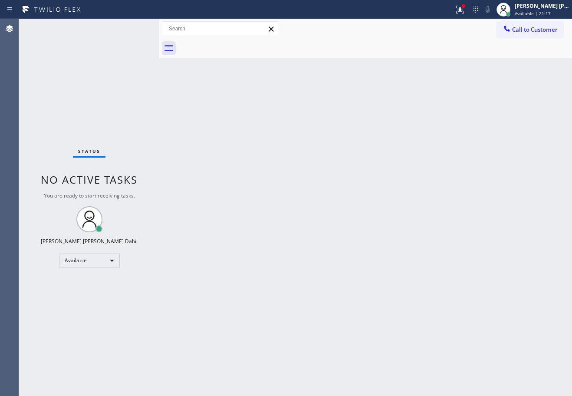
click at [132, 27] on div "Status No active tasks You are ready to start receiving tasks. [PERSON_NAME] [P…" at bounding box center [89, 207] width 140 height 377
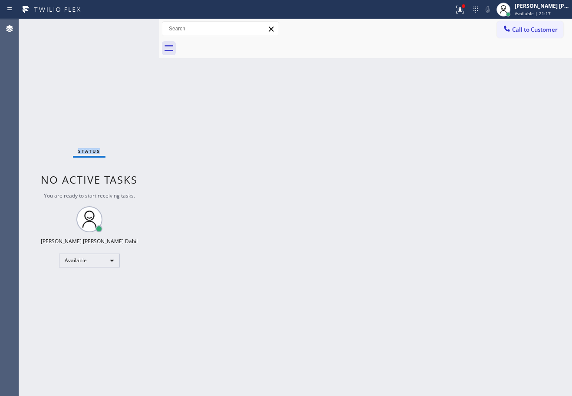
click at [132, 27] on div "Status No active tasks You are ready to start receiving tasks. [PERSON_NAME] [P…" at bounding box center [89, 207] width 140 height 377
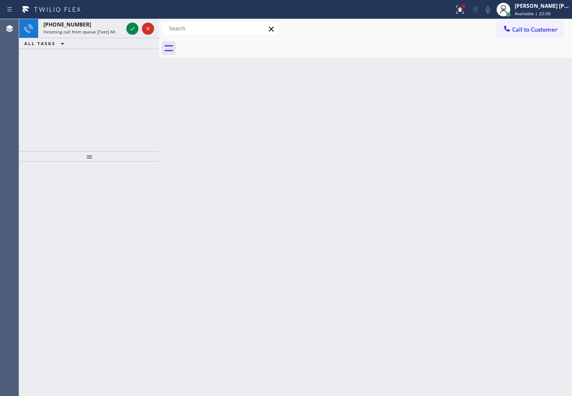
click at [132, 27] on icon at bounding box center [132, 28] width 10 height 10
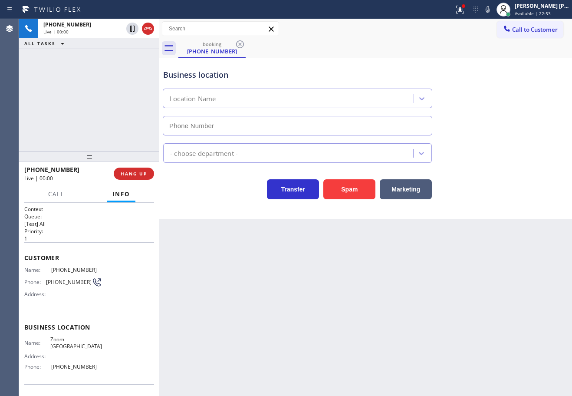
type input "(760) 388-7919"
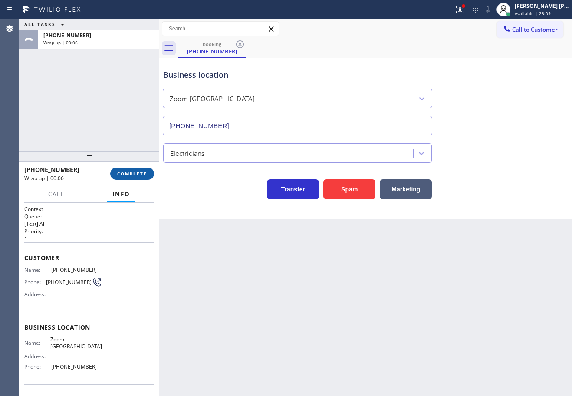
click at [129, 174] on span "COMPLETE" at bounding box center [132, 174] width 30 height 6
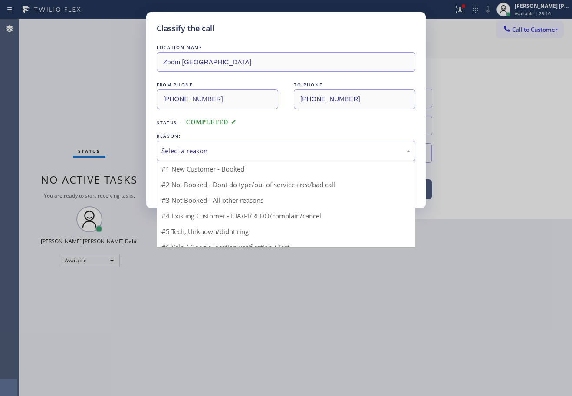
click at [224, 152] on div "Select a reason" at bounding box center [285, 151] width 249 height 10
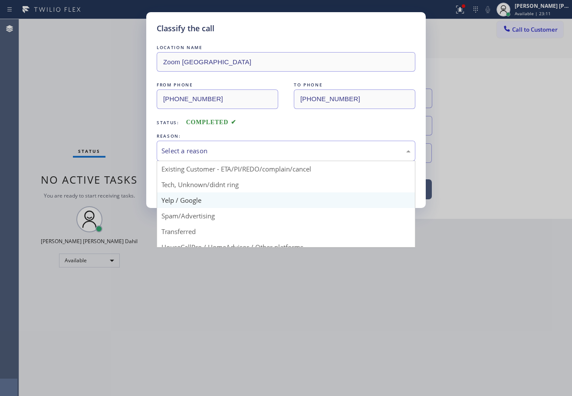
scroll to position [11, 0]
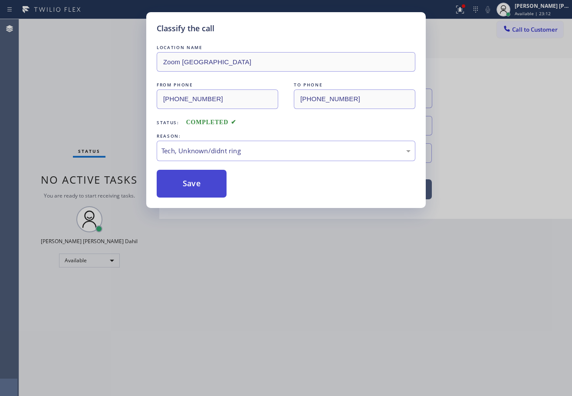
click at [189, 178] on button "Save" at bounding box center [192, 184] width 70 height 28
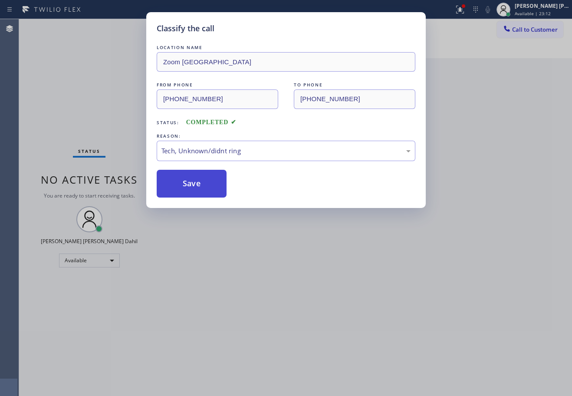
click at [189, 178] on button "Save" at bounding box center [192, 184] width 70 height 28
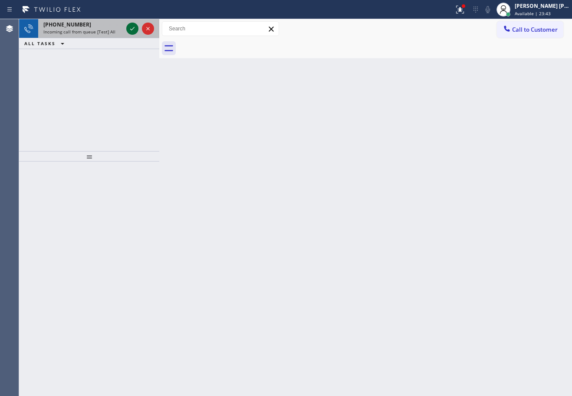
click at [132, 27] on icon at bounding box center [132, 28] width 10 height 10
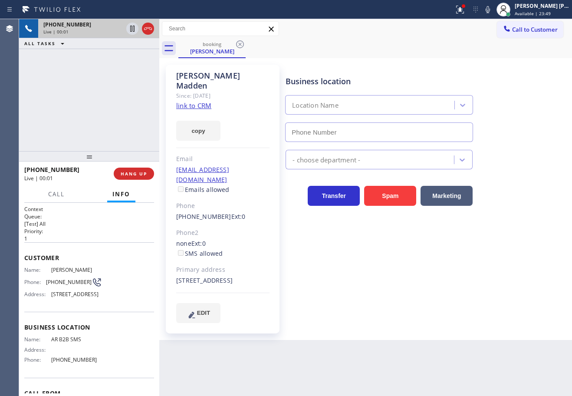
type input "(833) 692-2271"
click at [199, 101] on link "link to CRM" at bounding box center [193, 105] width 35 height 9
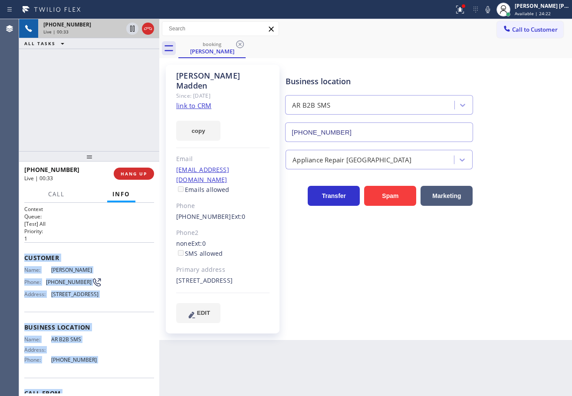
scroll to position [63, 0]
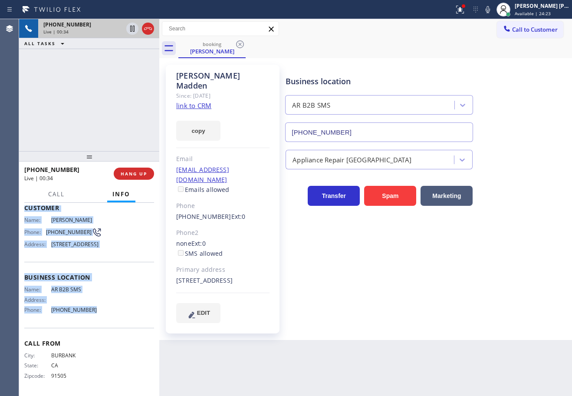
drag, startPoint x: 23, startPoint y: 256, endPoint x: 98, endPoint y: 310, distance: 92.2
click at [98, 310] on div "Context Queue: [Test] All Priority: 1 Customer Name: Merle Madden Phone: (818) …" at bounding box center [89, 299] width 140 height 193
copy div "Customer Name: Merle Madden Phone: (818) 281-4010 Address: 18897 W Carmel Crest…"
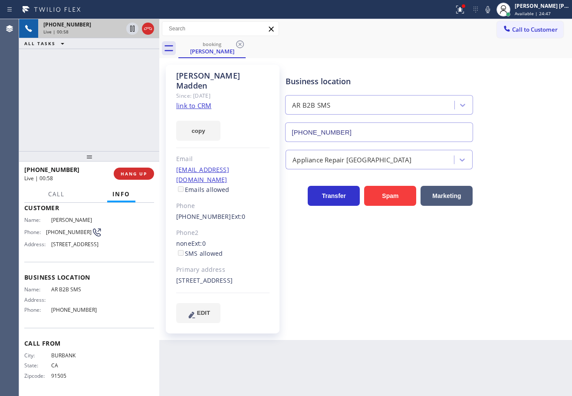
click at [335, 18] on div "Status report Issues detected These issues could affect your workflow. Please c…" at bounding box center [286, 9] width 572 height 19
click at [74, 117] on div "+18182814010 Live | 01:31 ALL TASKS ALL TASKS ACTIVE TASKS TASKS IN WRAP UP" at bounding box center [89, 85] width 140 height 132
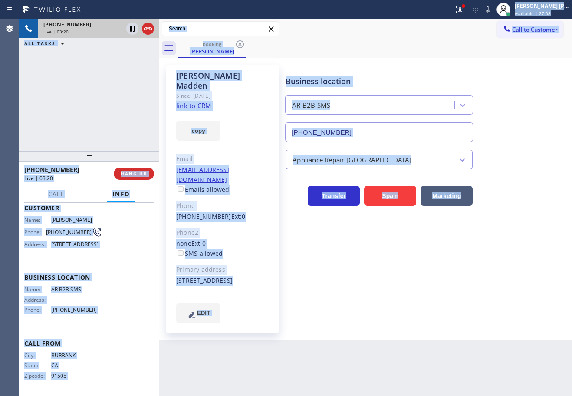
copy div "Status report Issues detected These issues could affect your workflow. Please c…"
click at [117, 61] on div "+18182814010 Live | 03:20 ALL TASKS ALL TASKS ACTIVE TASKS TASKS IN WRAP UP" at bounding box center [89, 85] width 140 height 132
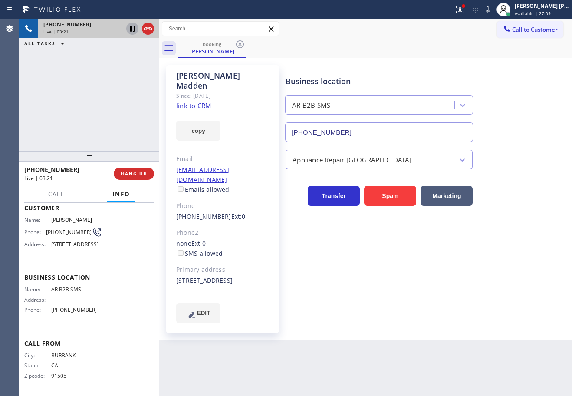
click at [133, 32] on icon at bounding box center [132, 29] width 4 height 6
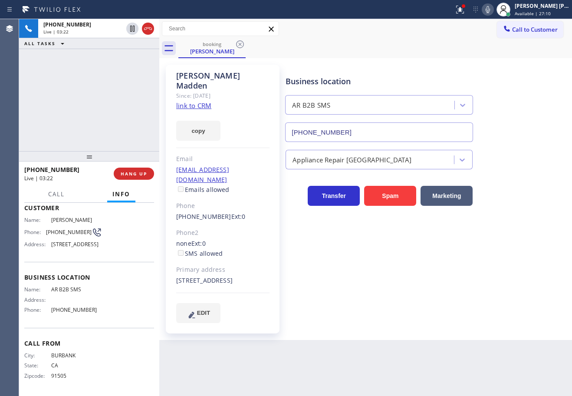
click at [493, 10] on icon at bounding box center [488, 9] width 10 height 10
click at [465, 10] on icon at bounding box center [460, 9] width 10 height 10
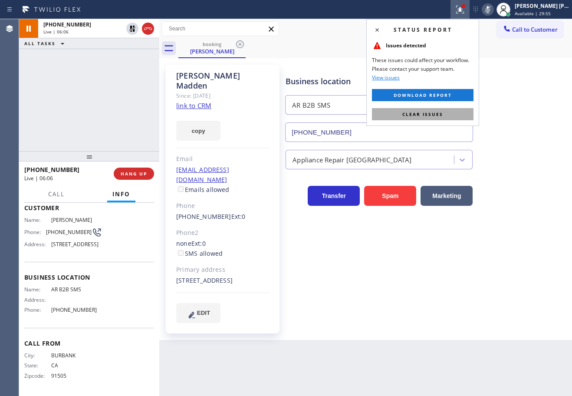
click at [469, 111] on button "Clear issues" at bounding box center [423, 114] width 102 height 12
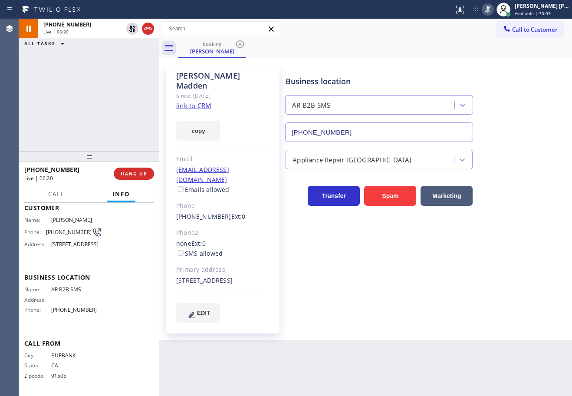
click at [490, 7] on icon at bounding box center [488, 9] width 4 height 7
drag, startPoint x: 493, startPoint y: 41, endPoint x: 469, endPoint y: 52, distance: 26.8
click at [493, 42] on div "booking Merle Madden" at bounding box center [375, 49] width 394 height 20
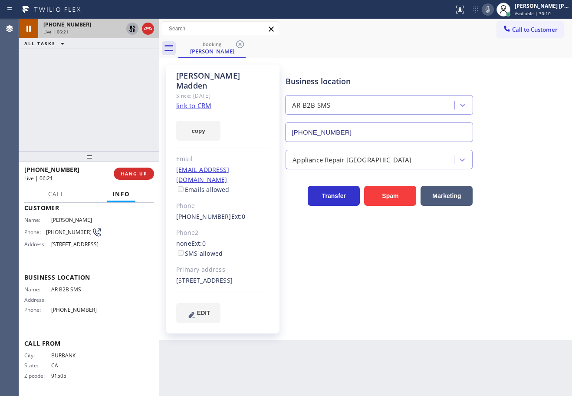
click at [133, 30] on icon at bounding box center [132, 29] width 6 height 6
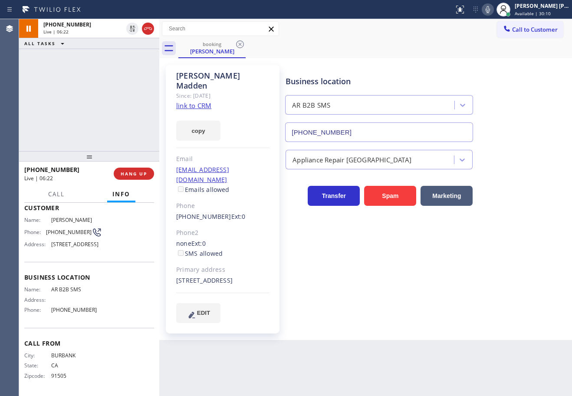
click at [120, 56] on div "+18182814010 Live | 06:22 ALL TASKS ALL TASKS ACTIVE TASKS TASKS IN WRAP UP" at bounding box center [89, 85] width 140 height 132
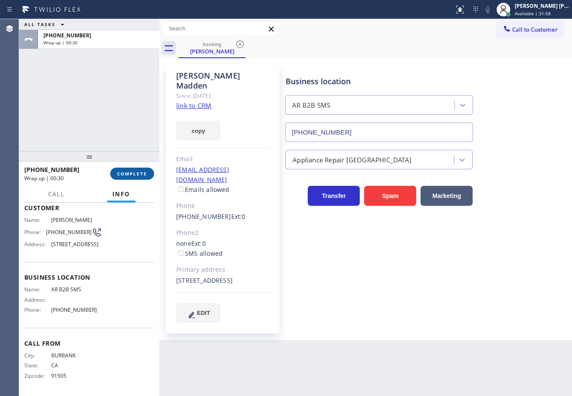
click at [127, 175] on span "COMPLETE" at bounding box center [132, 174] width 30 height 6
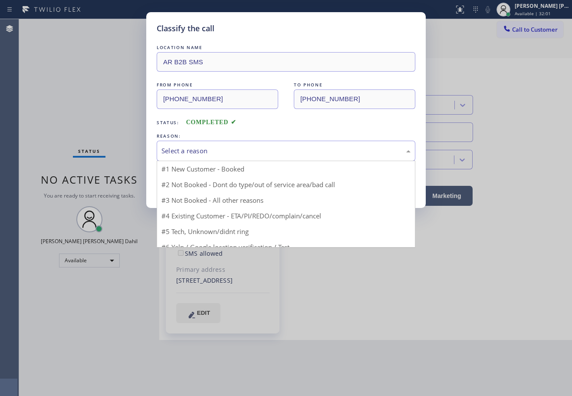
click at [237, 153] on div "Select a reason" at bounding box center [285, 151] width 249 height 10
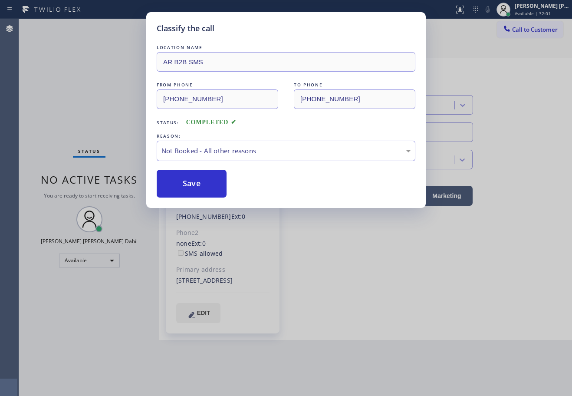
click at [207, 182] on button "Save" at bounding box center [192, 184] width 70 height 28
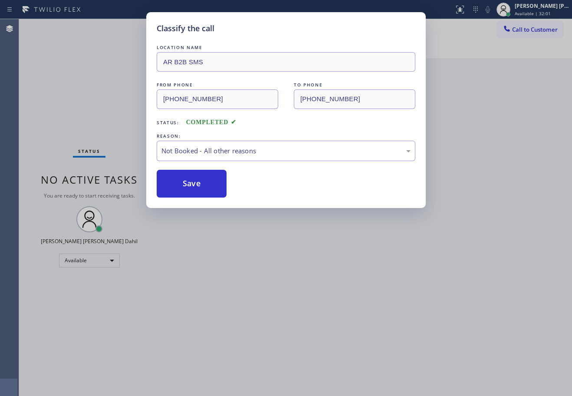
click at [207, 182] on button "Save" at bounding box center [192, 184] width 70 height 28
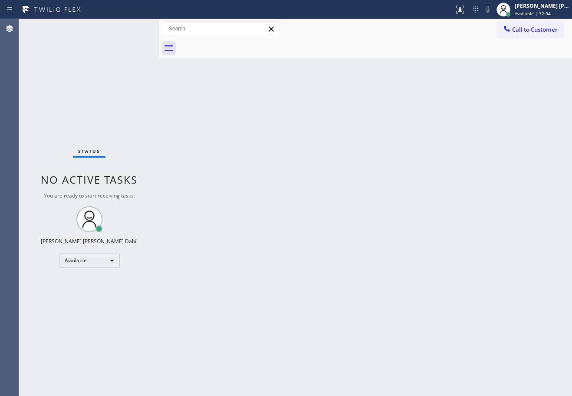
drag, startPoint x: 345, startPoint y: 222, endPoint x: 355, endPoint y: 234, distance: 15.5
click at [352, 231] on div "Back to Dashboard Change Sender ID Customers Technicians Select a contact Outbo…" at bounding box center [365, 207] width 413 height 377
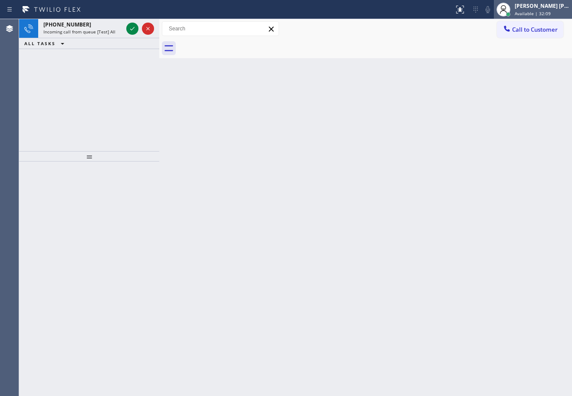
click at [526, 10] on span "Available | 32:09" at bounding box center [533, 13] width 36 height 6
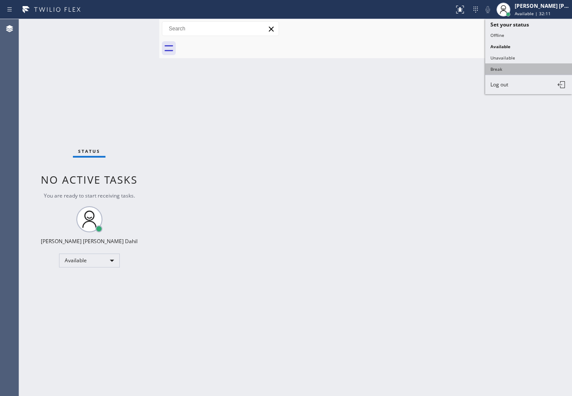
click at [507, 69] on button "Break" at bounding box center [528, 68] width 87 height 11
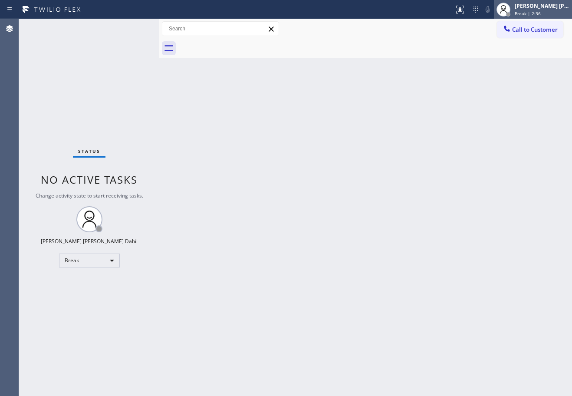
click at [540, 15] on span "Break | 2:36" at bounding box center [528, 13] width 26 height 6
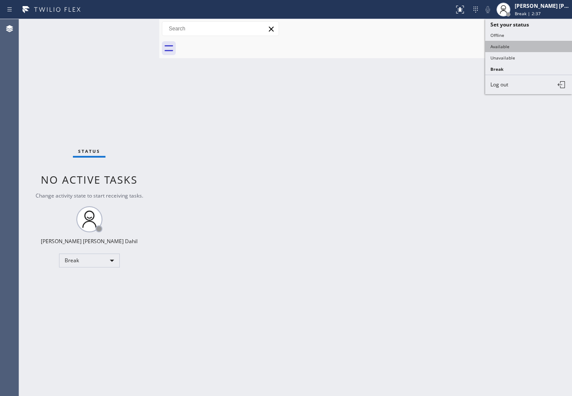
click at [510, 49] on button "Available" at bounding box center [528, 46] width 87 height 11
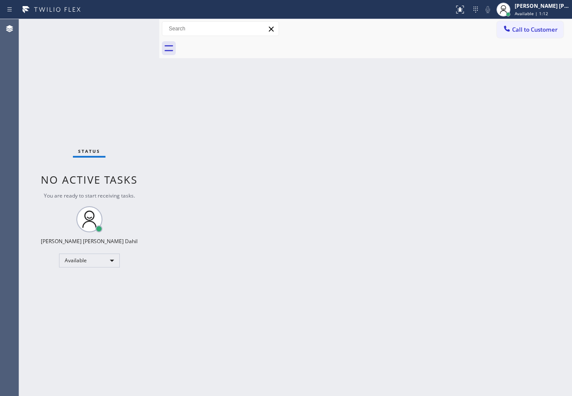
click at [132, 27] on div "Status No active tasks You are ready to start receiving tasks. [PERSON_NAME] [P…" at bounding box center [89, 207] width 140 height 377
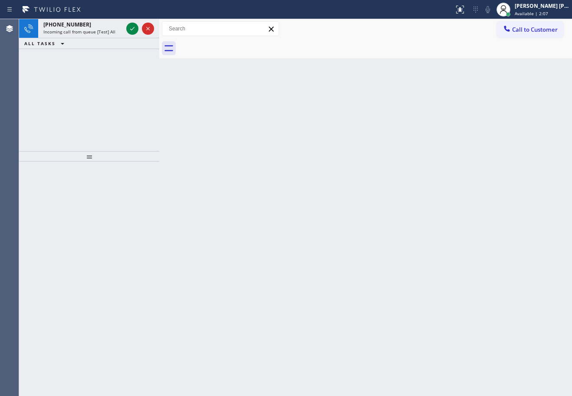
click at [132, 27] on icon at bounding box center [132, 28] width 10 height 10
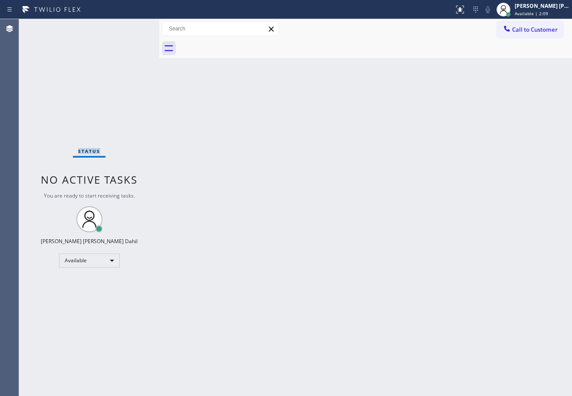
click at [132, 27] on div "Status No active tasks You are ready to start receiving tasks. [PERSON_NAME] [P…" at bounding box center [89, 207] width 140 height 377
click at [203, 381] on div "Back to Dashboard Change Sender ID Customers Technicians Select a contact Outbo…" at bounding box center [365, 207] width 413 height 377
click at [346, 318] on div "Back to Dashboard Change Sender ID Customers Technicians Select a contact Outbo…" at bounding box center [365, 207] width 413 height 377
click at [293, 259] on div "Back to Dashboard Change Sender ID Customers Technicians Select a contact Outbo…" at bounding box center [365, 207] width 413 height 377
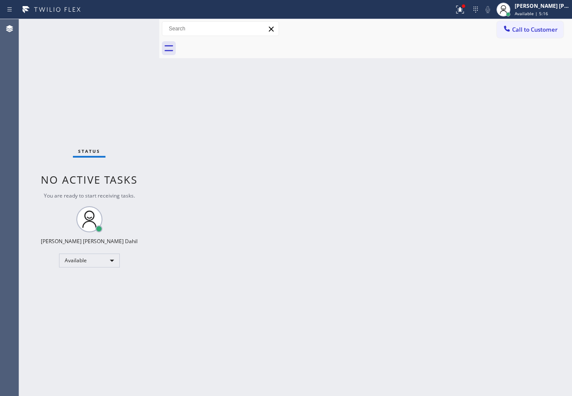
click at [460, 314] on div "Back to Dashboard Change Sender ID Customers Technicians Select a contact Outbo…" at bounding box center [365, 207] width 413 height 377
click at [465, 343] on div "Back to Dashboard Change Sender ID Customers Technicians Select a contact Outbo…" at bounding box center [365, 207] width 413 height 377
click at [122, 48] on div "Status No active tasks You are ready to start receiving tasks. [PERSON_NAME] [P…" at bounding box center [89, 207] width 140 height 377
click at [132, 27] on div "Status No active tasks You are ready to start receiving tasks. [PERSON_NAME] [P…" at bounding box center [89, 207] width 140 height 377
click at [364, 54] on div at bounding box center [375, 49] width 394 height 20
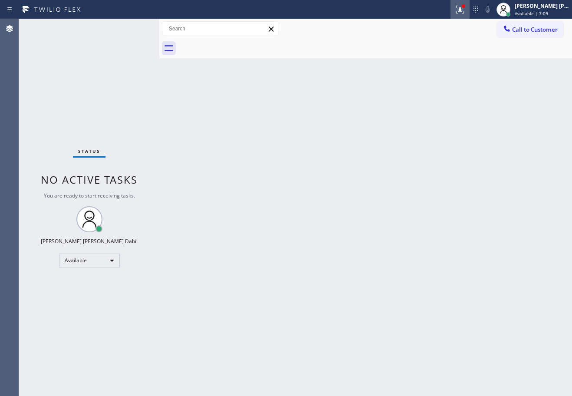
click at [464, 9] on g at bounding box center [460, 10] width 8 height 8
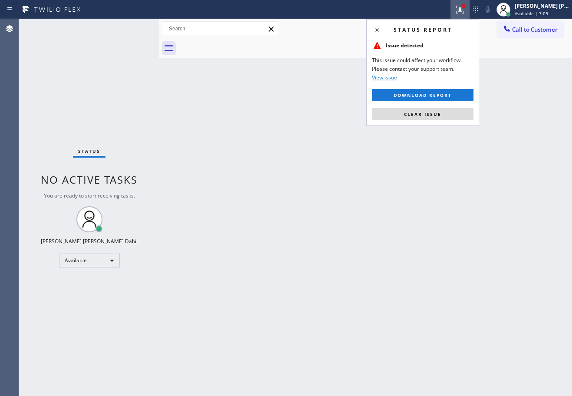
drag, startPoint x: 444, startPoint y: 113, endPoint x: 490, endPoint y: 178, distance: 79.8
click at [445, 114] on button "Clear issue" at bounding box center [423, 114] width 102 height 12
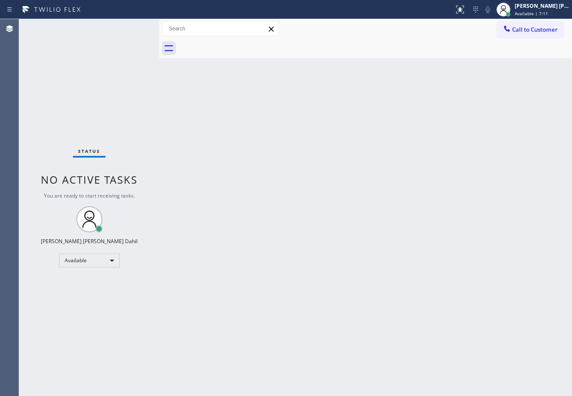
click at [447, 344] on div "Back to Dashboard Change Sender ID Customers Technicians Select a contact Outbo…" at bounding box center [365, 207] width 413 height 377
click at [389, 289] on div "Back to Dashboard Change Sender ID Customers Technicians Select a contact Outbo…" at bounding box center [365, 207] width 413 height 377
click at [408, 227] on div "Back to Dashboard Change Sender ID Customers Technicians Select a contact Outbo…" at bounding box center [365, 207] width 413 height 377
click at [109, 31] on div "Status No active tasks You are ready to start receiving tasks. [PERSON_NAME] [P…" at bounding box center [89, 207] width 140 height 377
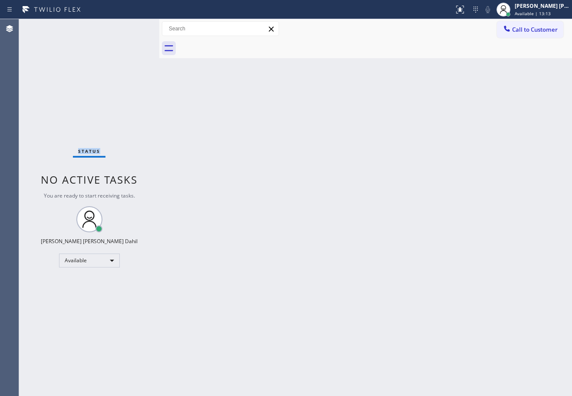
click at [109, 31] on div "Status No active tasks You are ready to start receiving tasks. [PERSON_NAME] [P…" at bounding box center [89, 207] width 140 height 377
drag, startPoint x: 541, startPoint y: 16, endPoint x: 536, endPoint y: 25, distance: 10.5
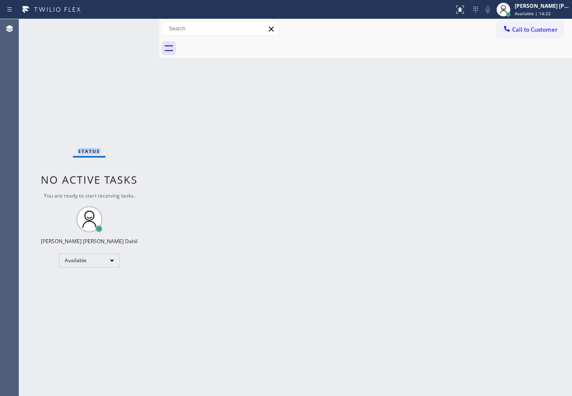
click at [541, 16] on span "Available | 14:22" at bounding box center [533, 13] width 36 height 6
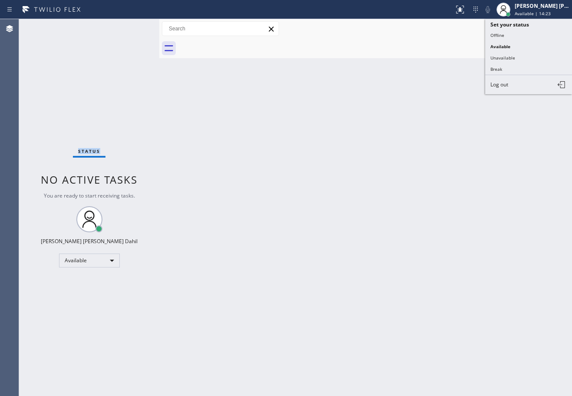
click at [520, 59] on button "Unavailable" at bounding box center [528, 57] width 87 height 11
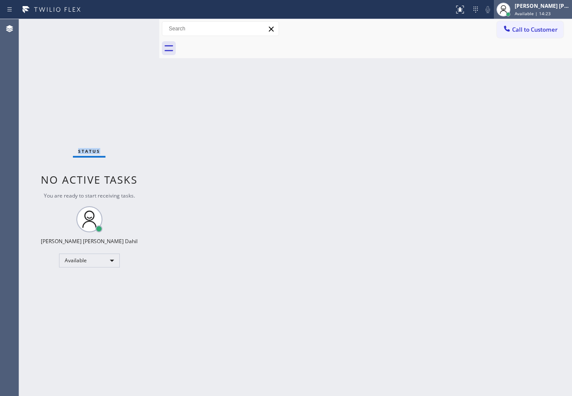
click at [539, 16] on span "Available | 14:23" at bounding box center [533, 13] width 36 height 6
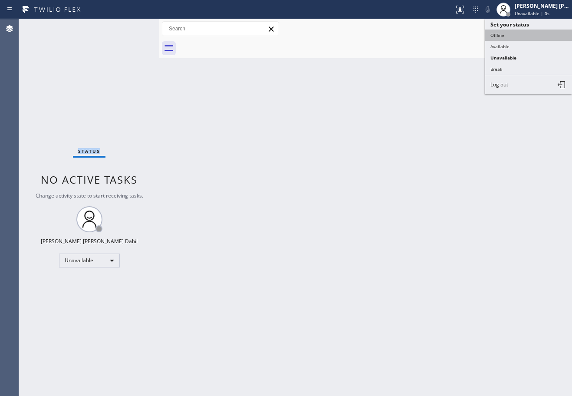
click at [521, 38] on button "Offline" at bounding box center [528, 35] width 87 height 11
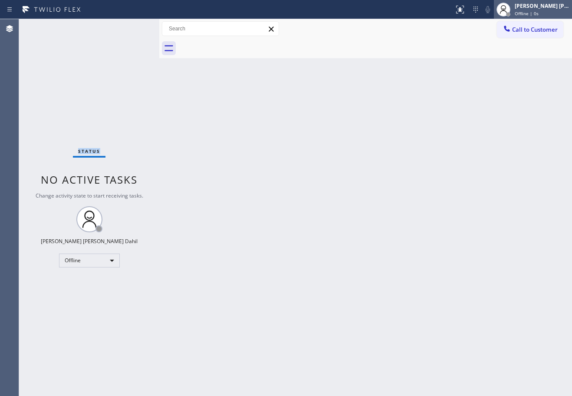
click at [532, 16] on span "Offline | 0s" at bounding box center [527, 13] width 24 height 6
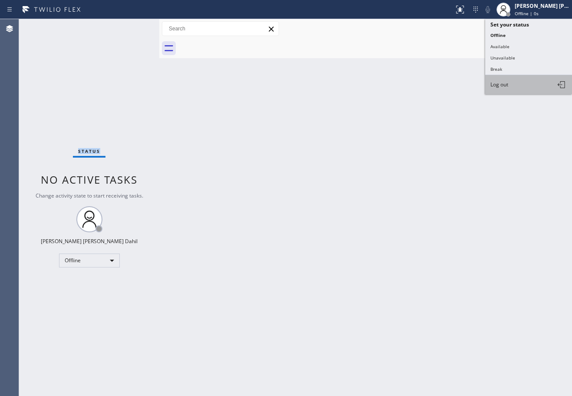
click at [513, 83] on button "Log out" at bounding box center [528, 84] width 87 height 19
